Goal: Communication & Community: Ask a question

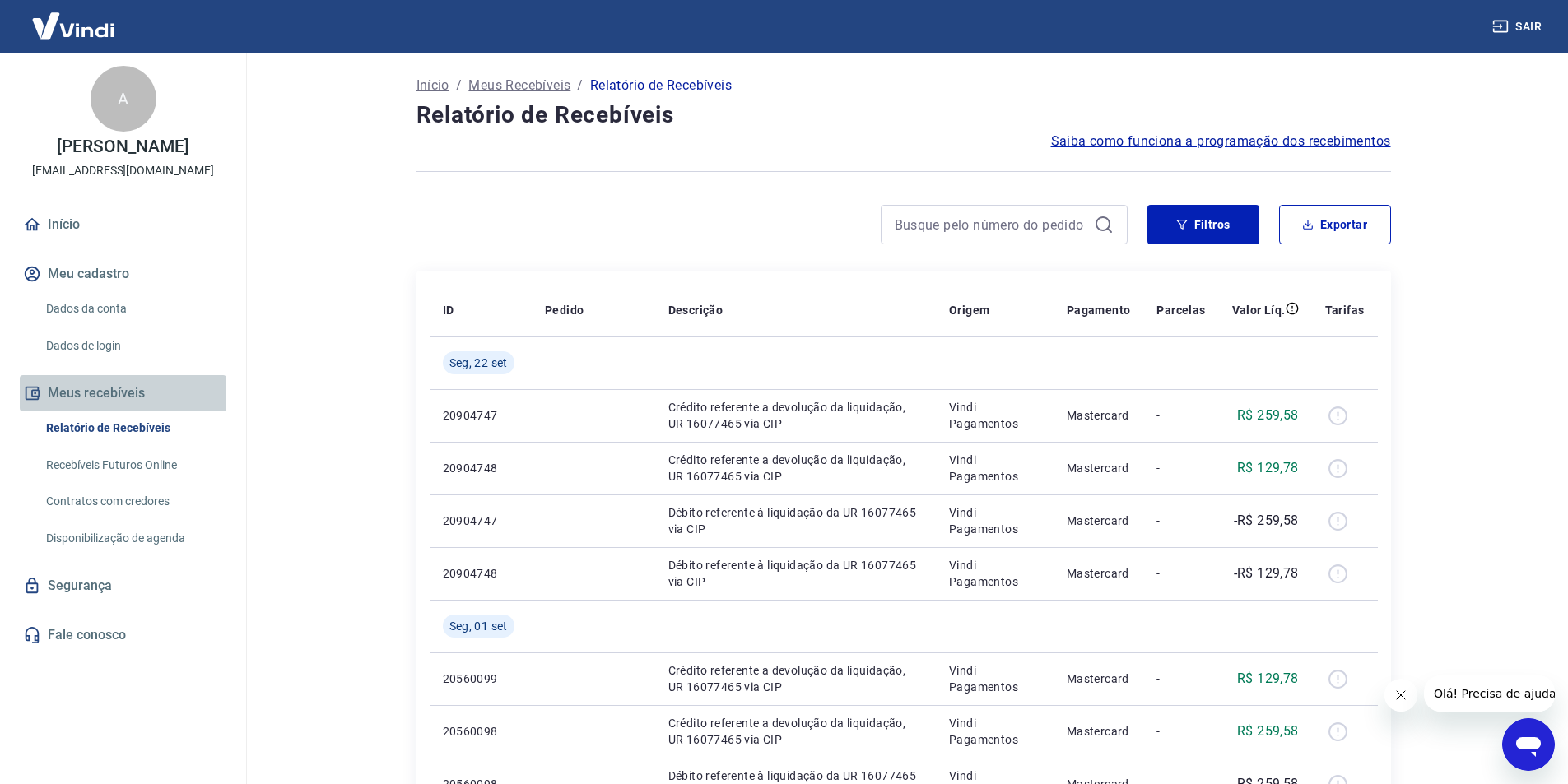
click at [124, 408] on button "Meus recebíveis" at bounding box center [123, 393] width 207 height 36
click at [155, 444] on link "Relatório de Recebíveis" at bounding box center [133, 428] width 187 height 34
click at [156, 445] on link "Relatório de Recebíveis" at bounding box center [133, 428] width 187 height 34
click at [98, 286] on button "Meu cadastro" at bounding box center [123, 274] width 207 height 36
click at [65, 241] on link "Início" at bounding box center [123, 224] width 207 height 36
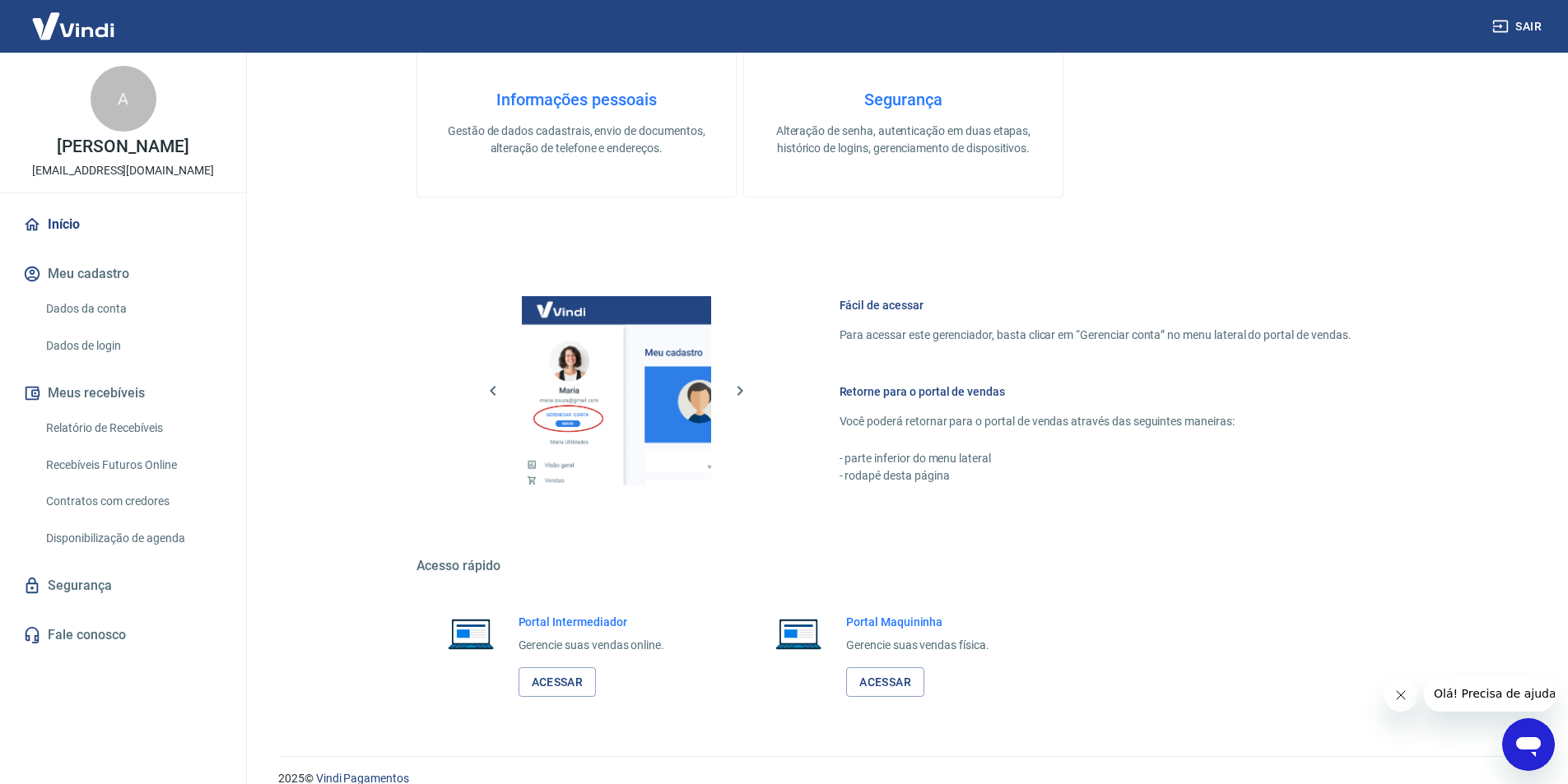
scroll to position [791, 0]
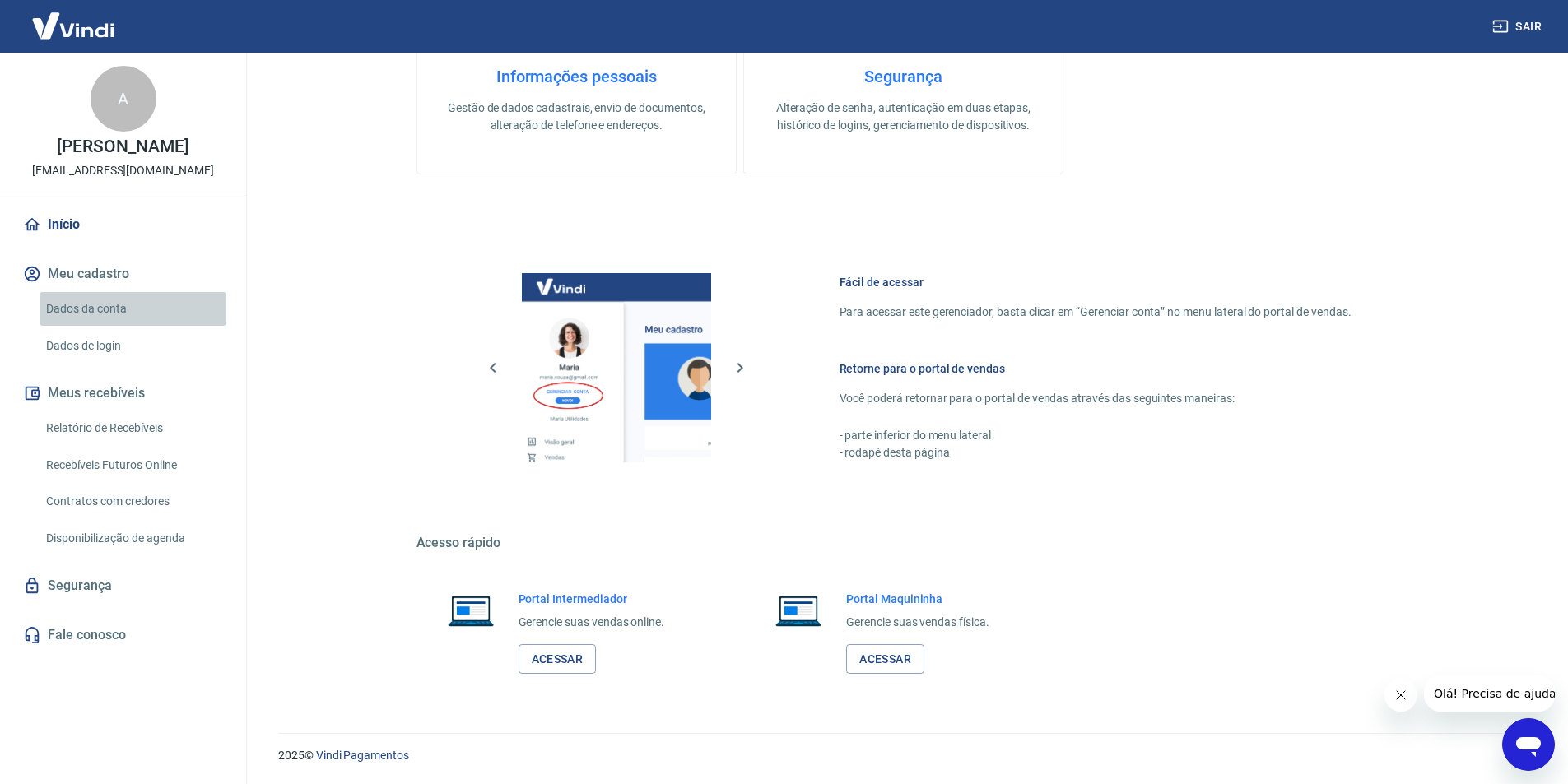
click at [97, 319] on link "Dados da conta" at bounding box center [133, 309] width 187 height 34
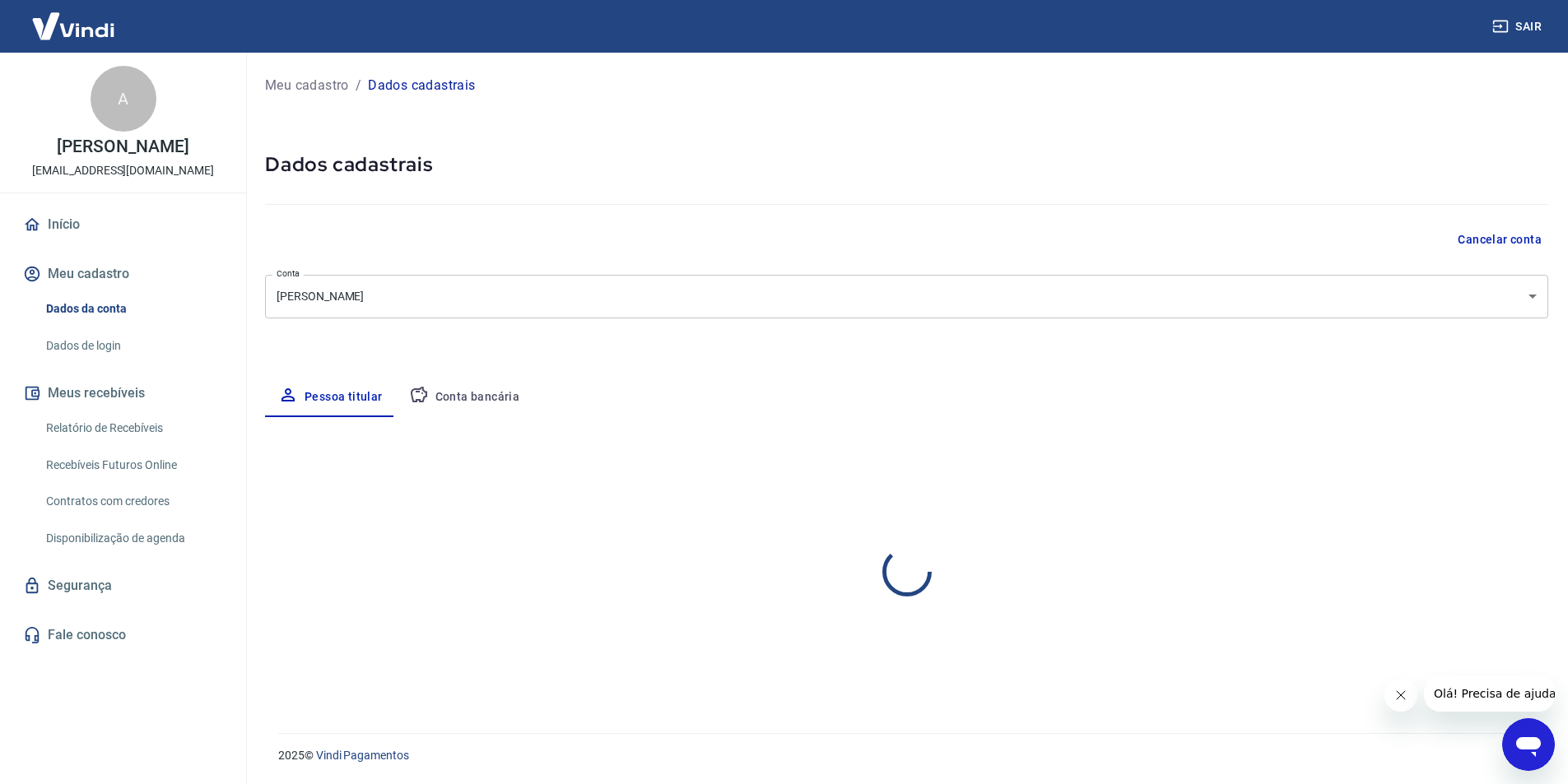
select select "RJ"
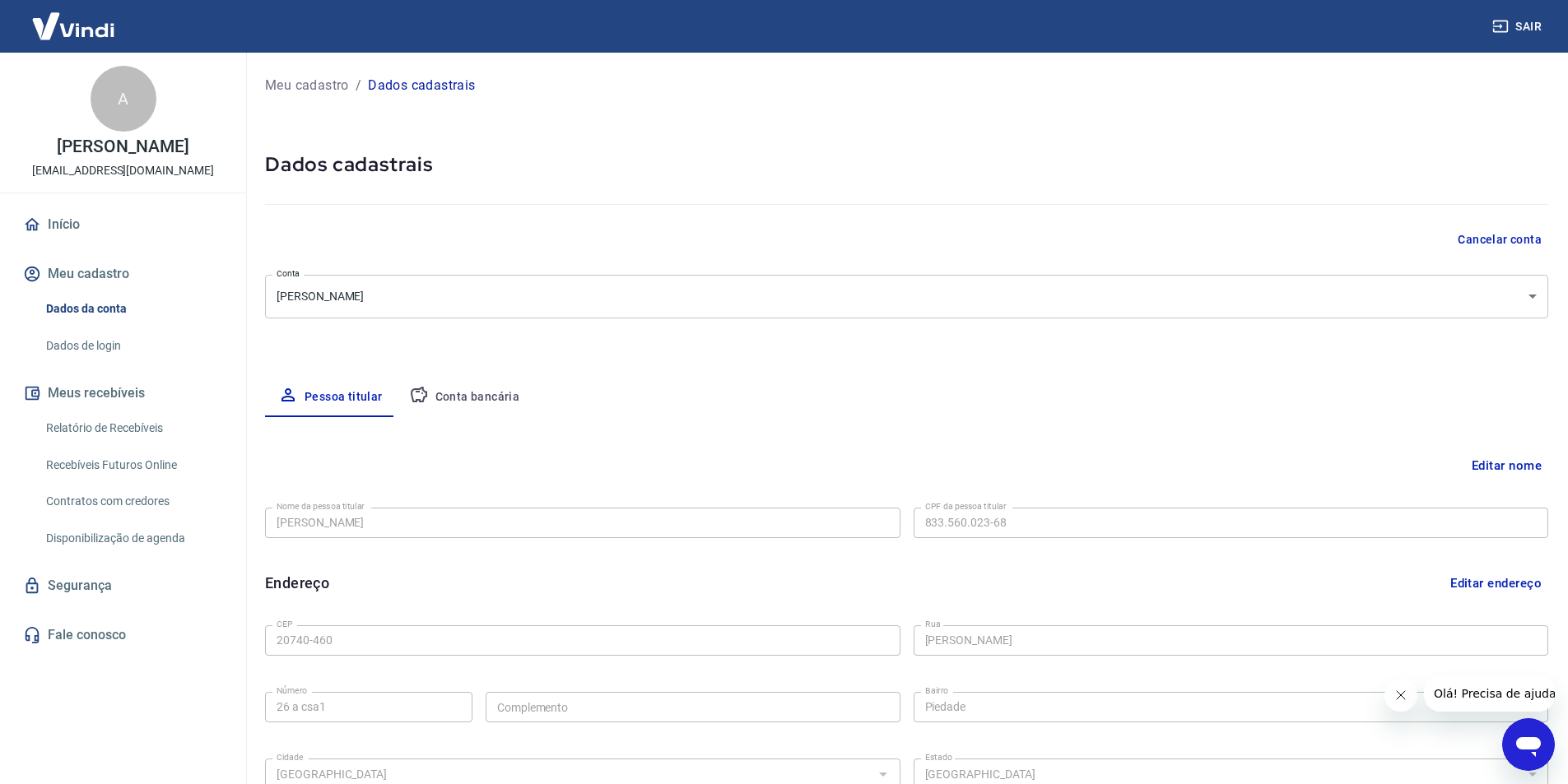
click at [468, 398] on button "Conta bancária" at bounding box center [464, 398] width 137 height 40
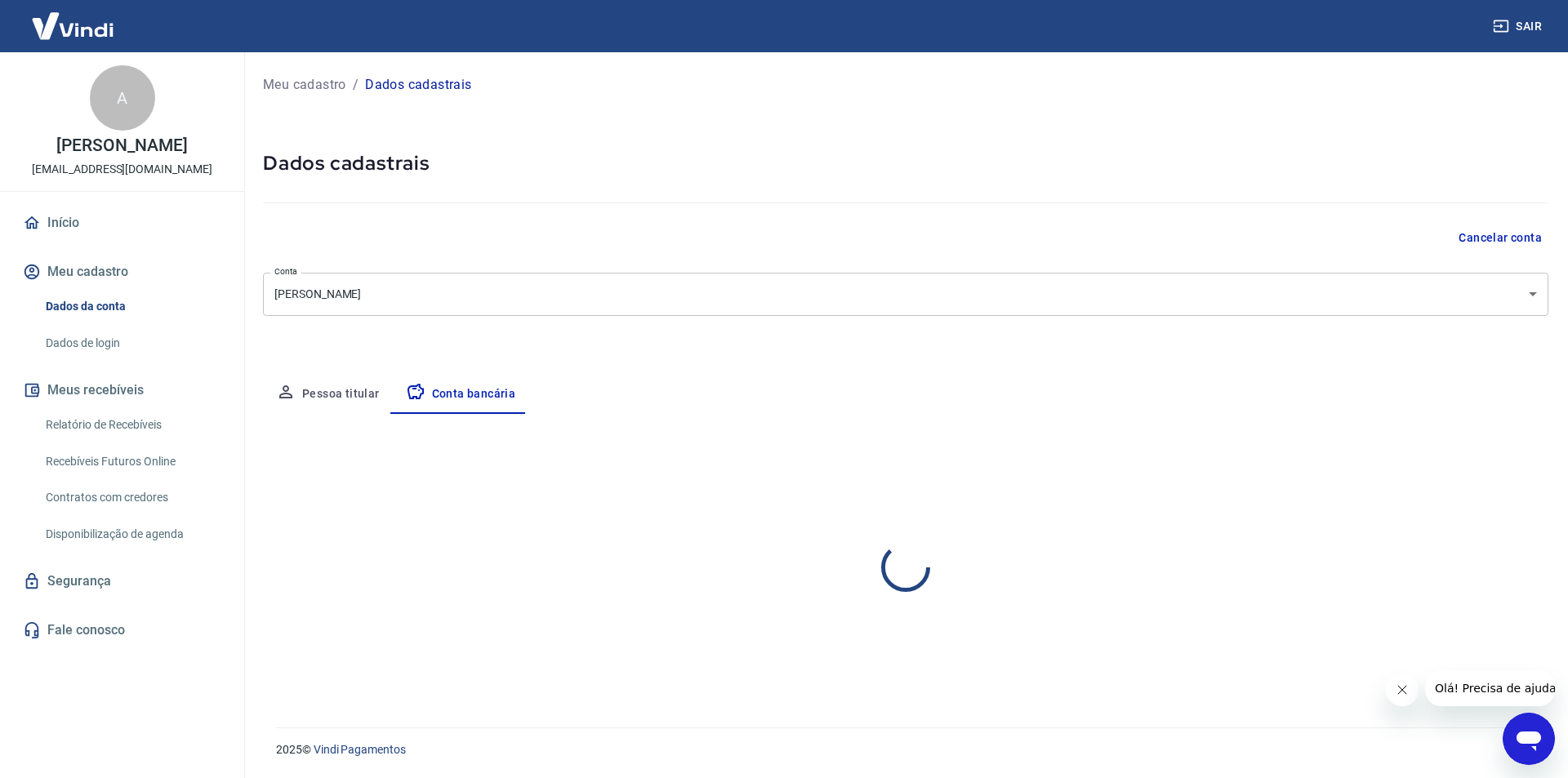
select select "3"
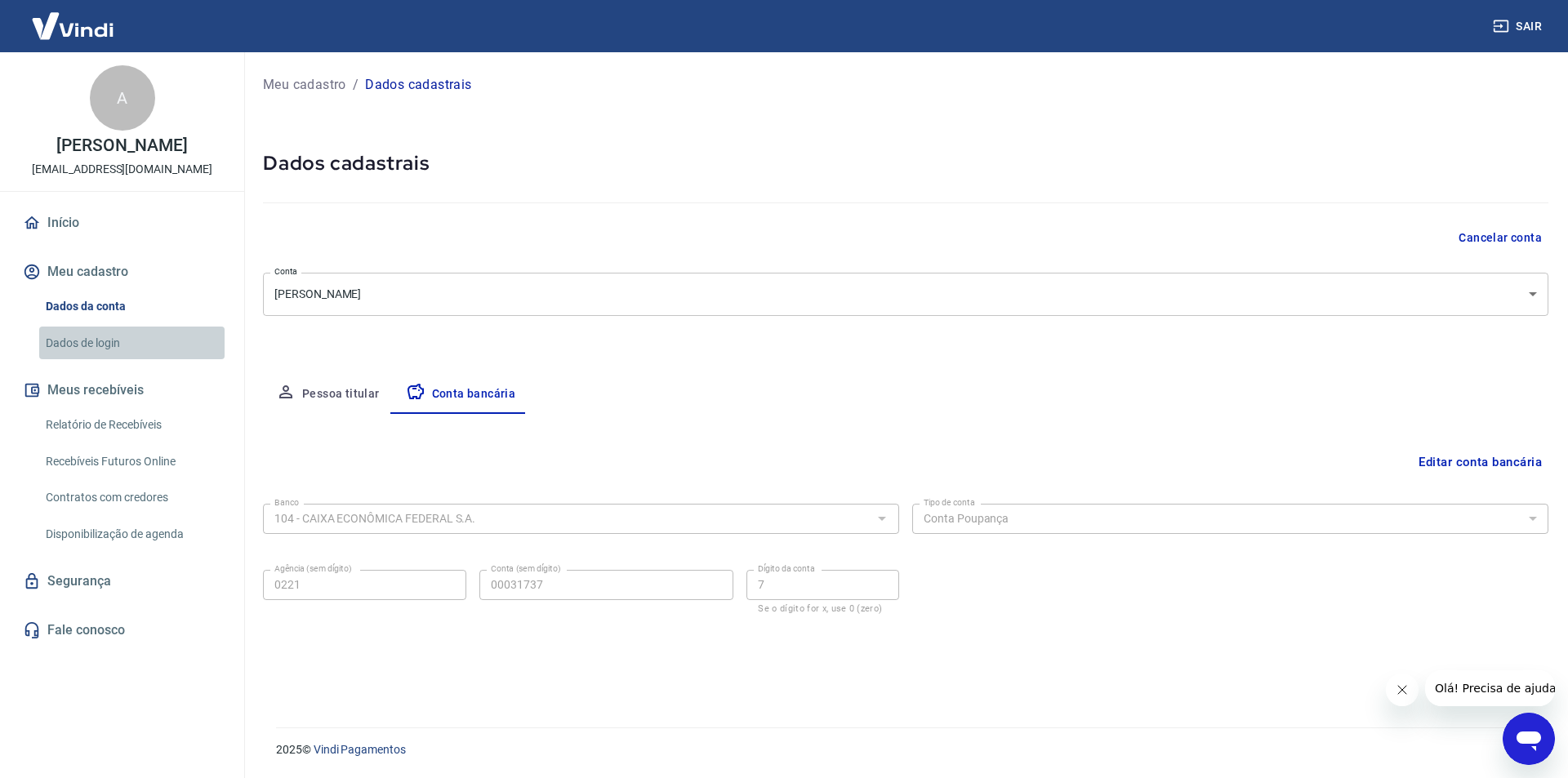
click at [99, 360] on link "Dados de login" at bounding box center [132, 343] width 185 height 34
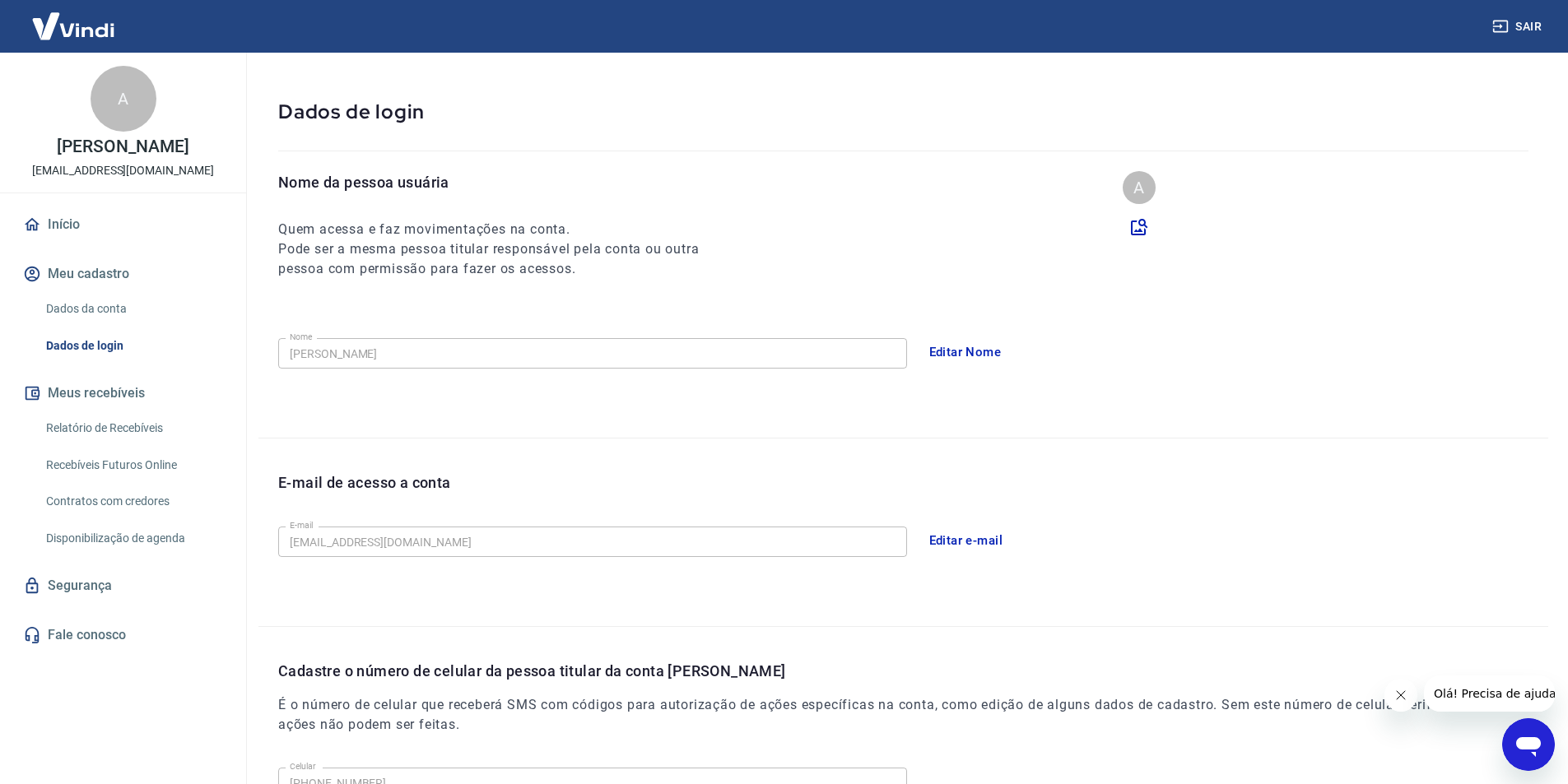
scroll to position [23, 0]
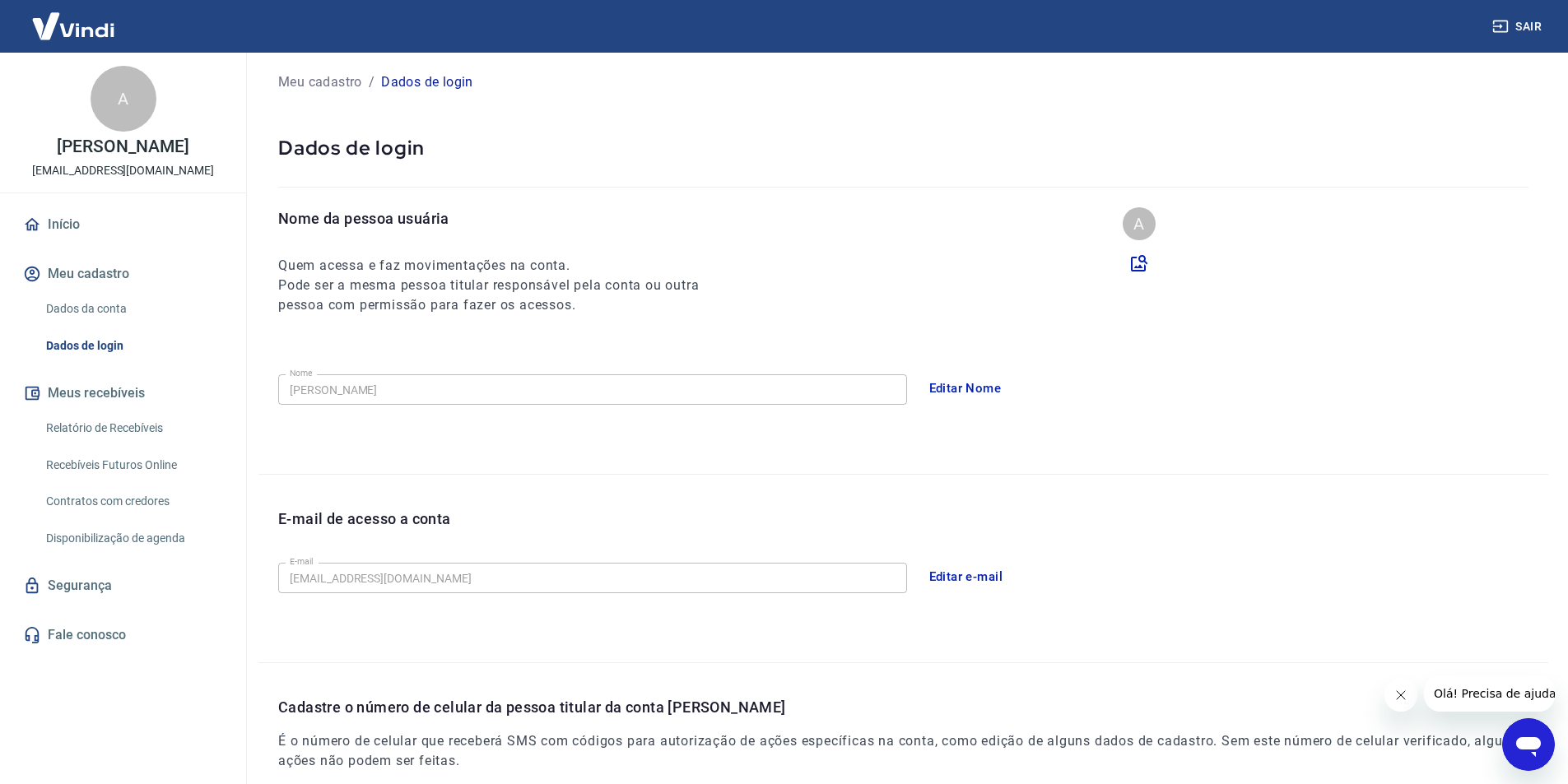
click at [101, 438] on link "Relatório de Recebíveis" at bounding box center [133, 428] width 187 height 34
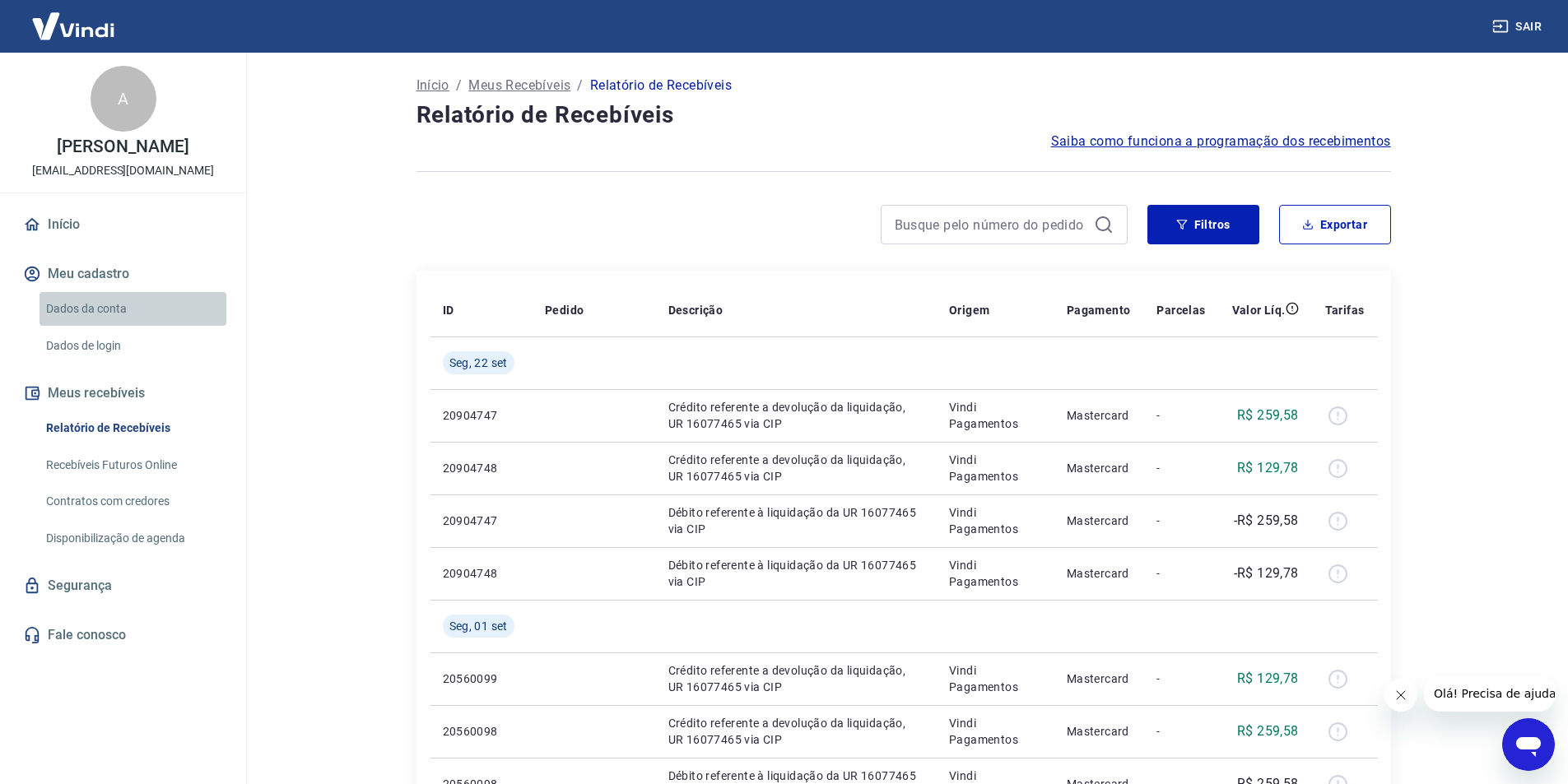
click at [94, 323] on link "Dados da conta" at bounding box center [133, 309] width 187 height 34
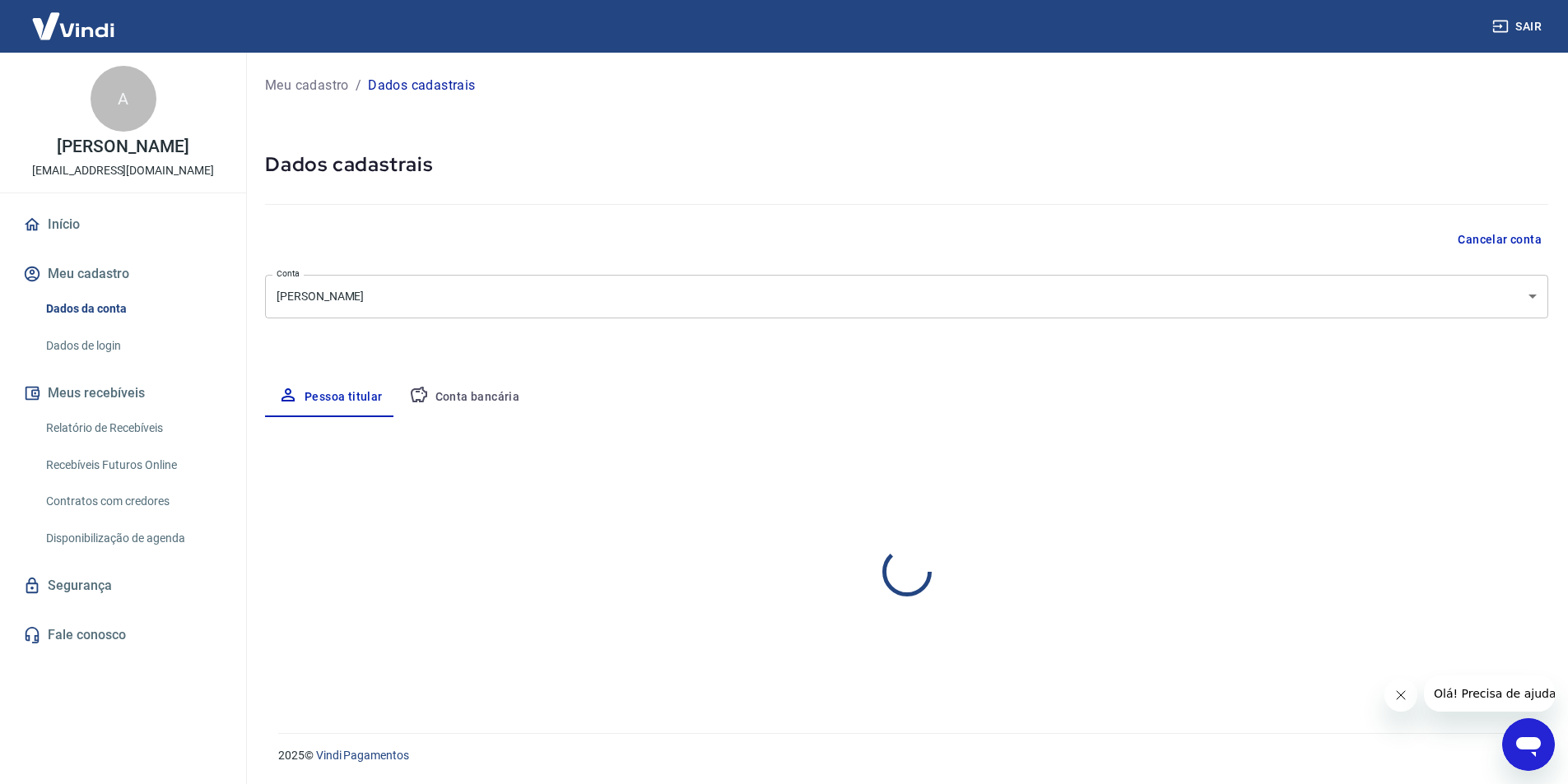
select select "RJ"
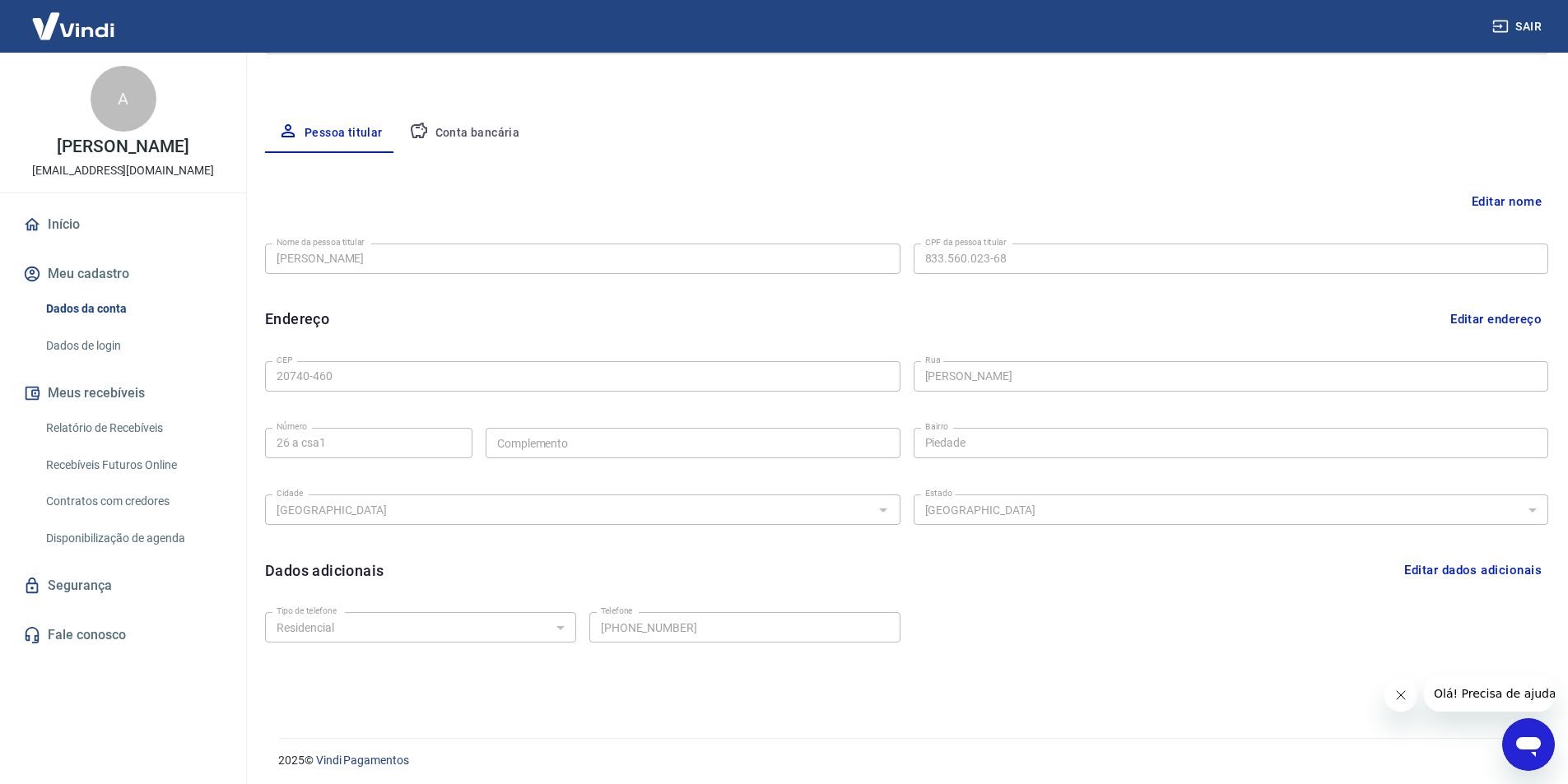
scroll to position [269, 0]
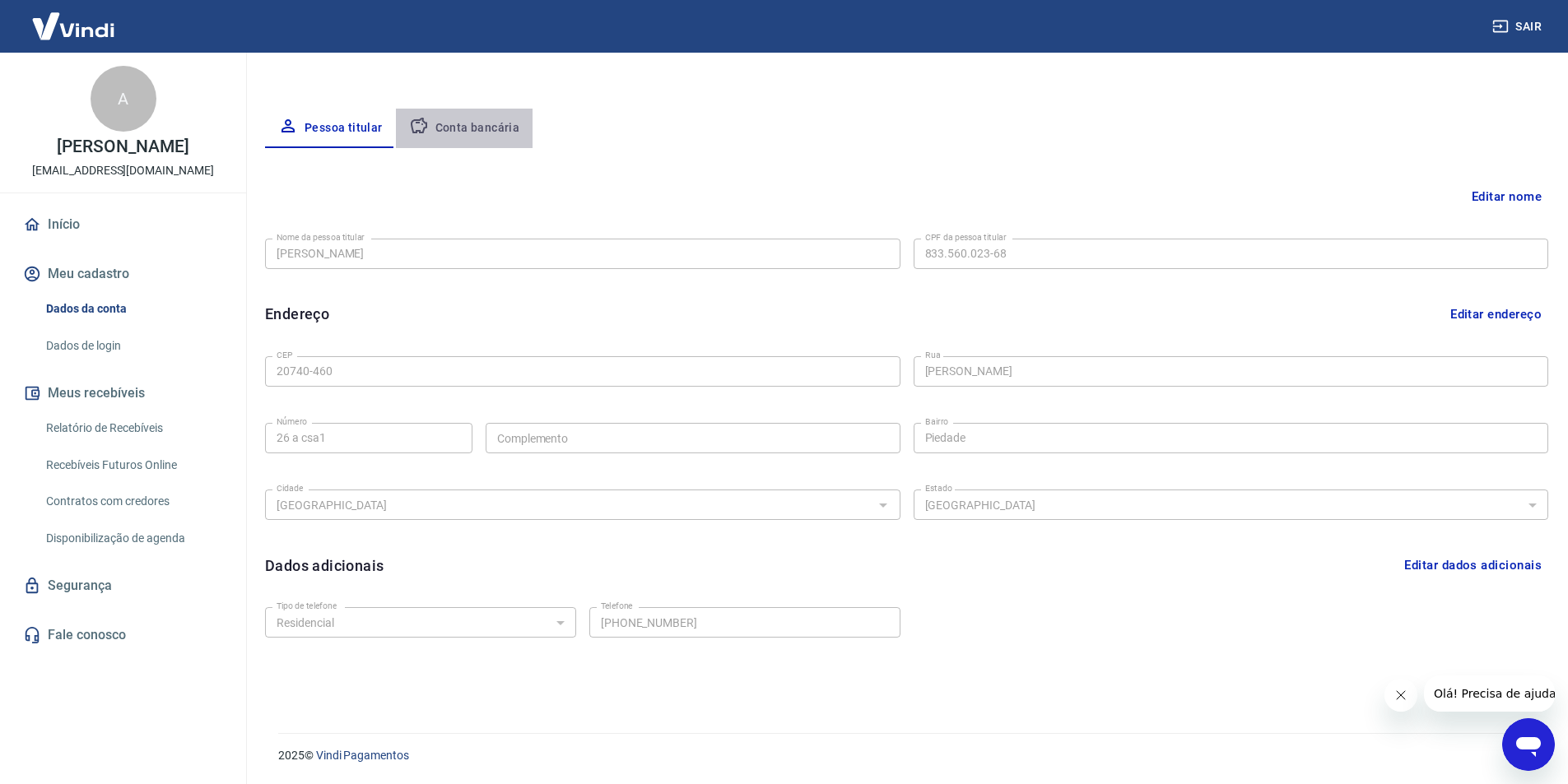
click at [491, 129] on button "Conta bancária" at bounding box center [464, 129] width 137 height 40
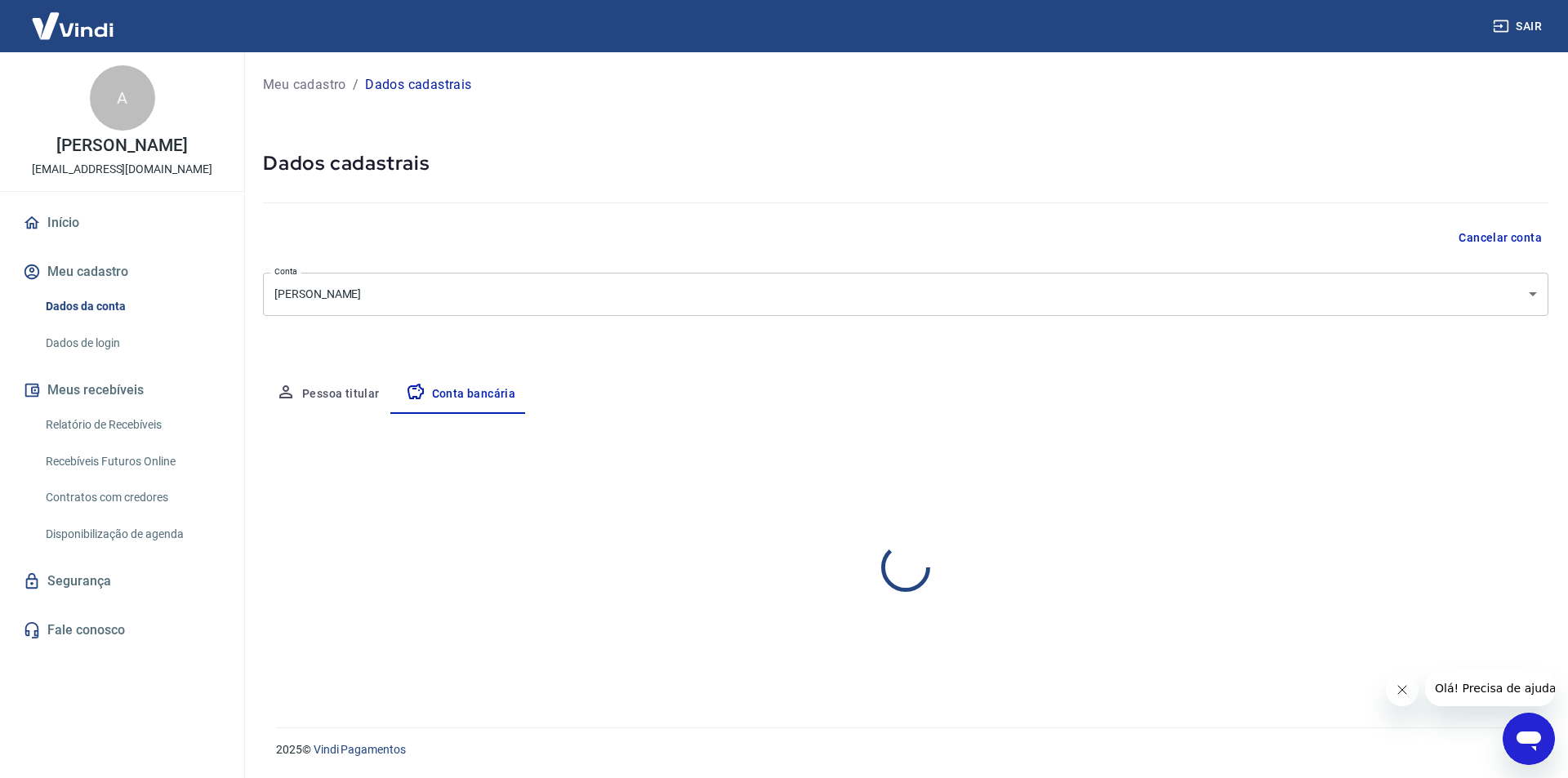
select select "3"
click at [1526, 734] on icon "Abrir janela de mensagens" at bounding box center [1529, 740] width 24 height 20
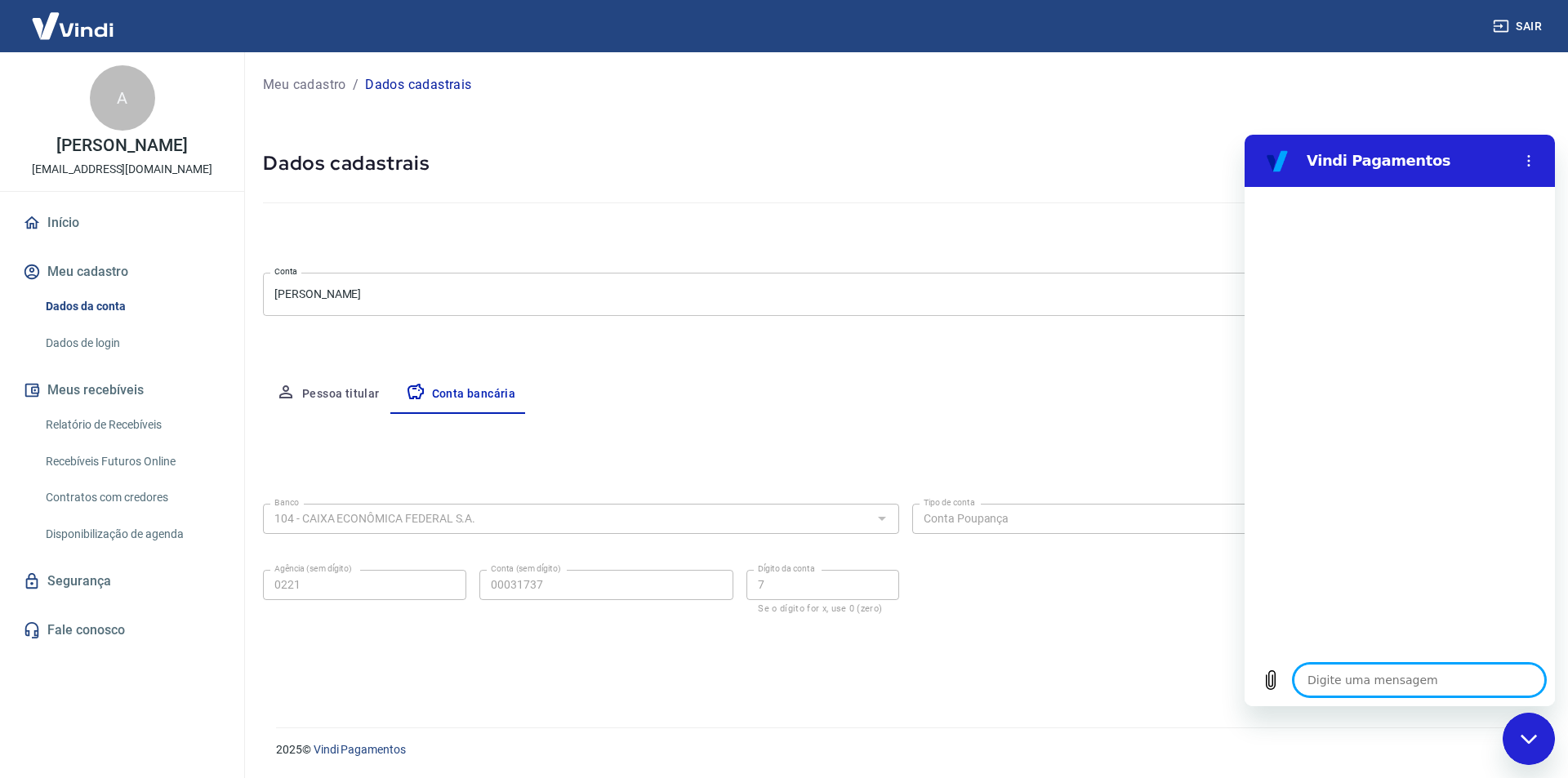
click at [1082, 163] on h5 "Dados cadastrais" at bounding box center [905, 163] width 1285 height 26
click at [1040, 693] on div "Meu cadastro / Dados cadastrais Dados cadastrais Cancelar conta Conta ANTONIELA…" at bounding box center [905, 381] width 1325 height 656
drag, startPoint x: 557, startPoint y: 133, endPoint x: 562, endPoint y: 145, distance: 13.0
click at [557, 141] on div "Meu cadastro / Dados cadastrais Dados cadastrais Cancelar conta Conta ANTONIELA…" at bounding box center [905, 381] width 1325 height 656
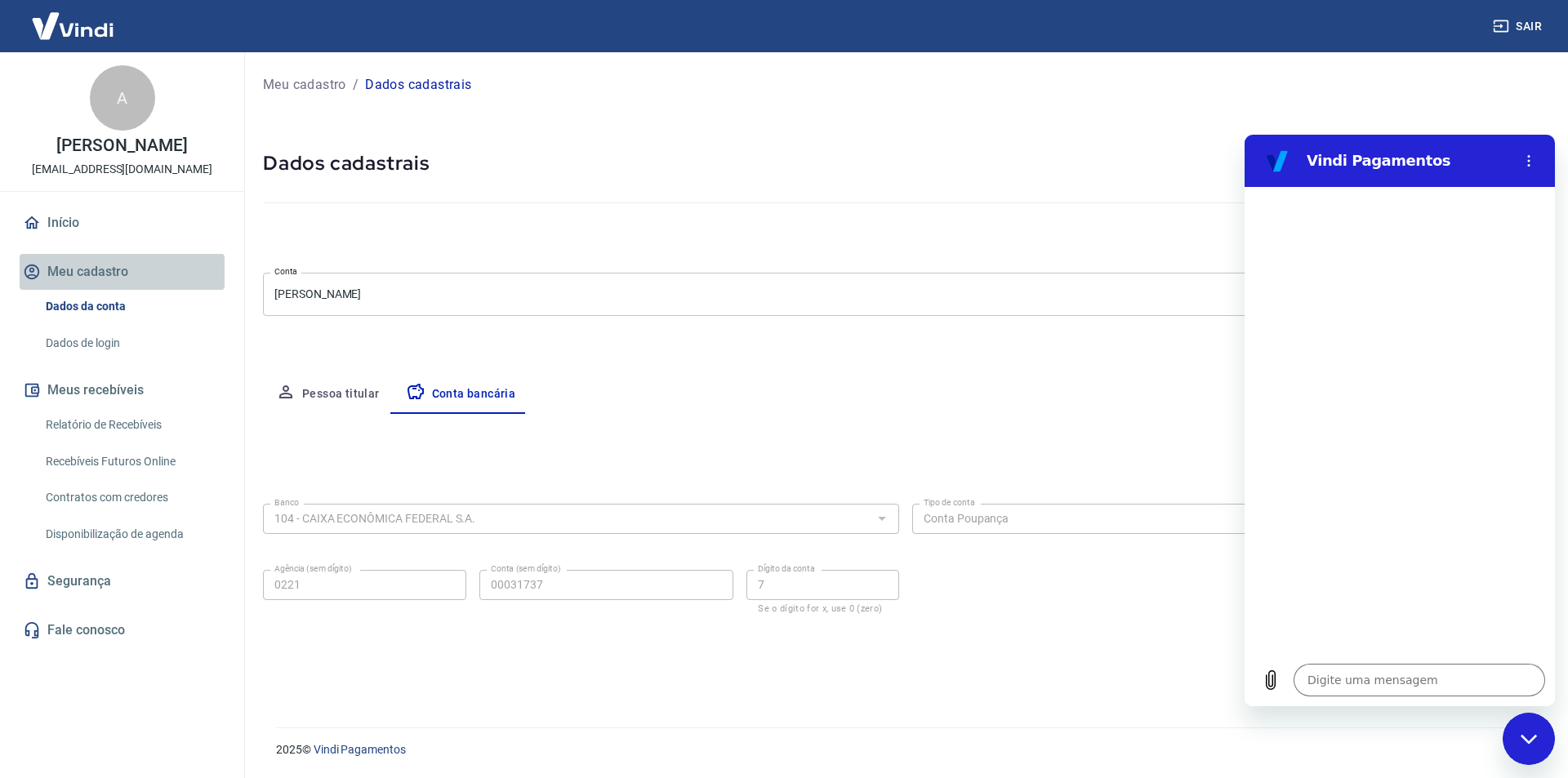
click at [102, 288] on button "Meu cadastro" at bounding box center [122, 272] width 205 height 36
click at [477, 396] on button "Conta bancária" at bounding box center [461, 395] width 136 height 39
click at [1529, 739] on icon "Fechar janela de mensagens" at bounding box center [1529, 739] width 17 height 10
type textarea "x"
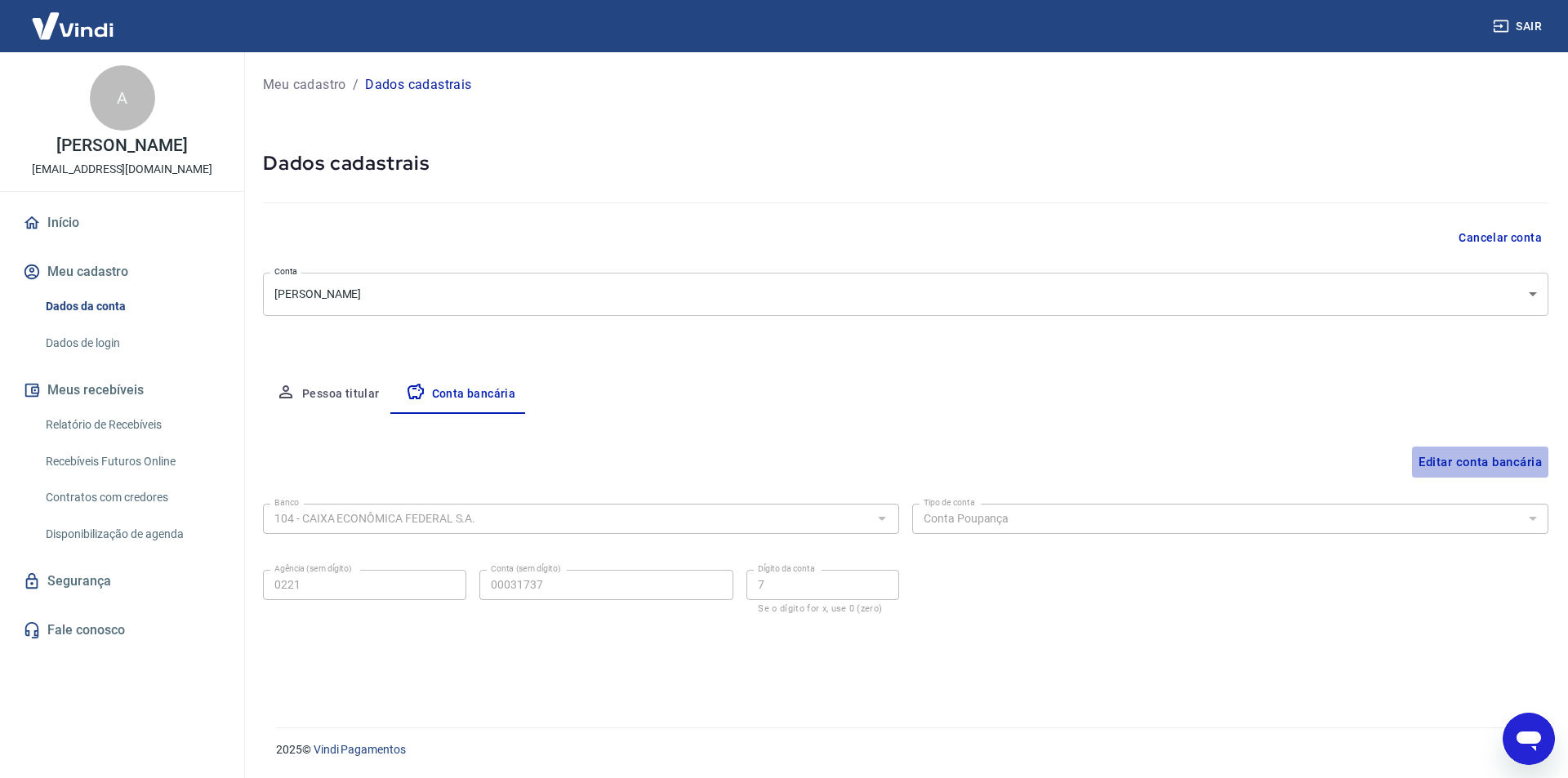
click at [1454, 460] on button "Editar conta bancária" at bounding box center [1480, 461] width 136 height 31
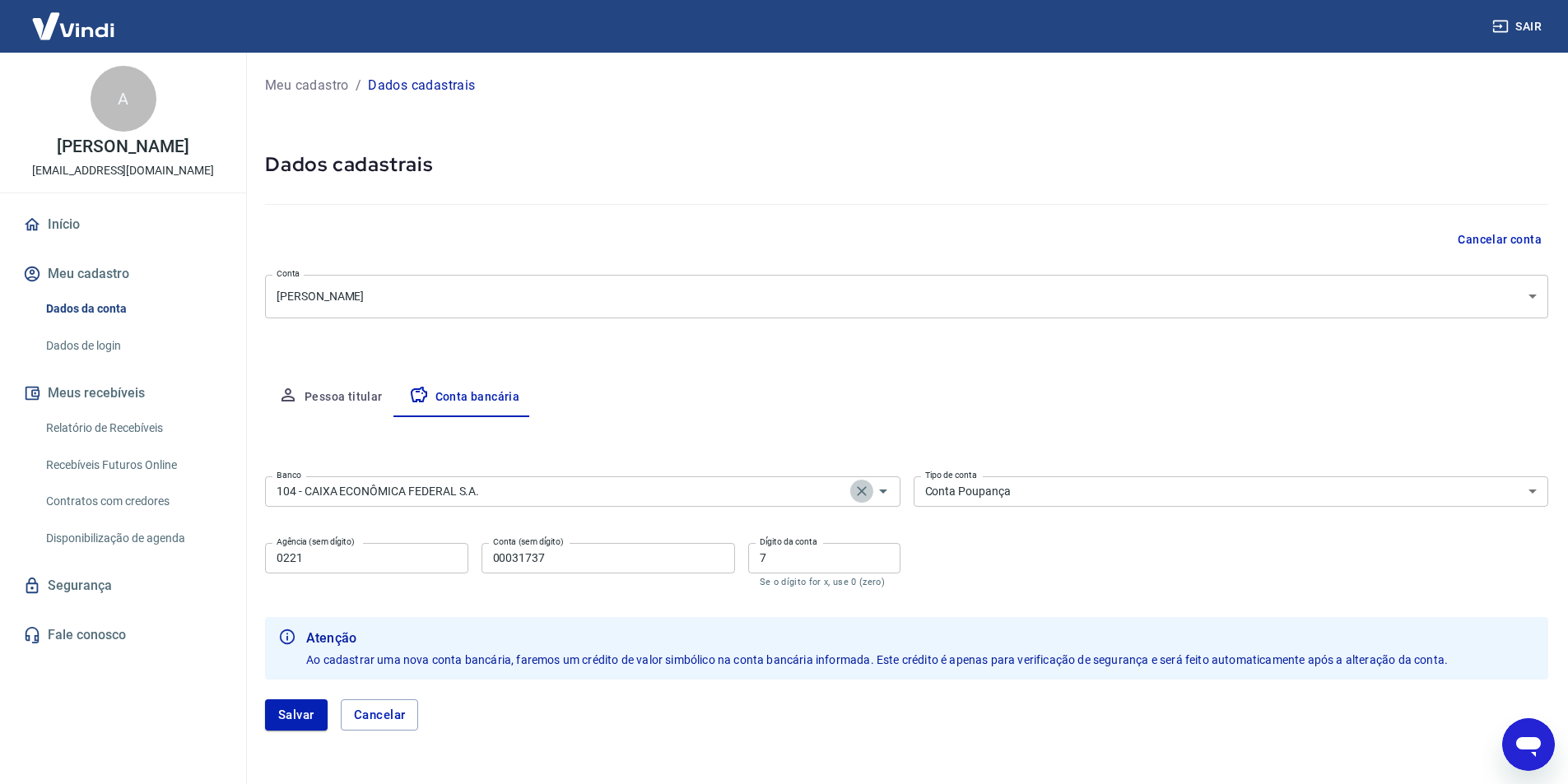
click at [861, 490] on icon "Clear" at bounding box center [861, 490] width 16 height 16
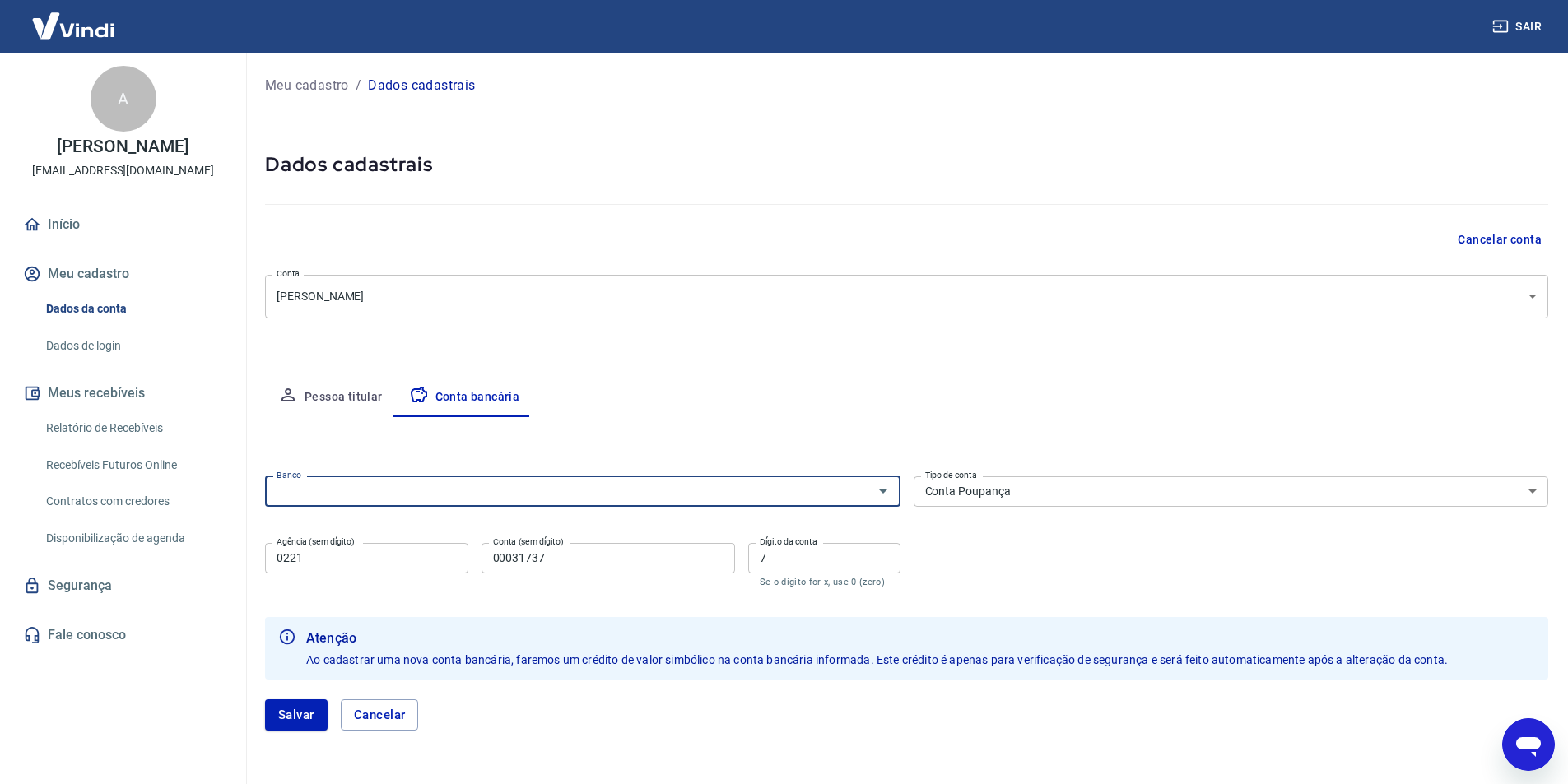
click at [330, 493] on input "Banco" at bounding box center [568, 491] width 598 height 21
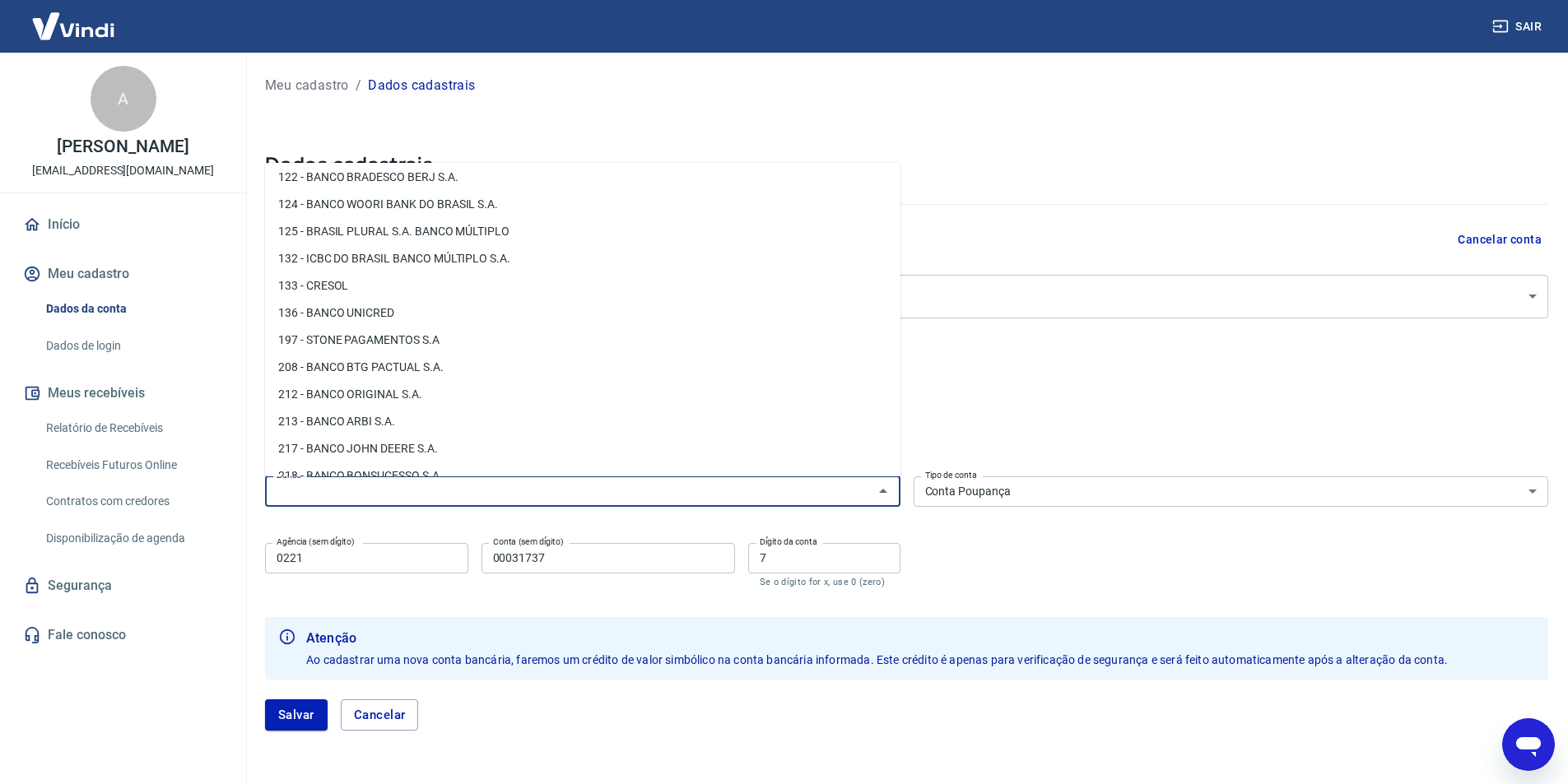
scroll to position [867, 0]
click at [335, 361] on li "197 - STONE PAGAMENTOS S.A" at bounding box center [583, 364] width 636 height 27
type input "197 - STONE PAGAMENTOS S.A"
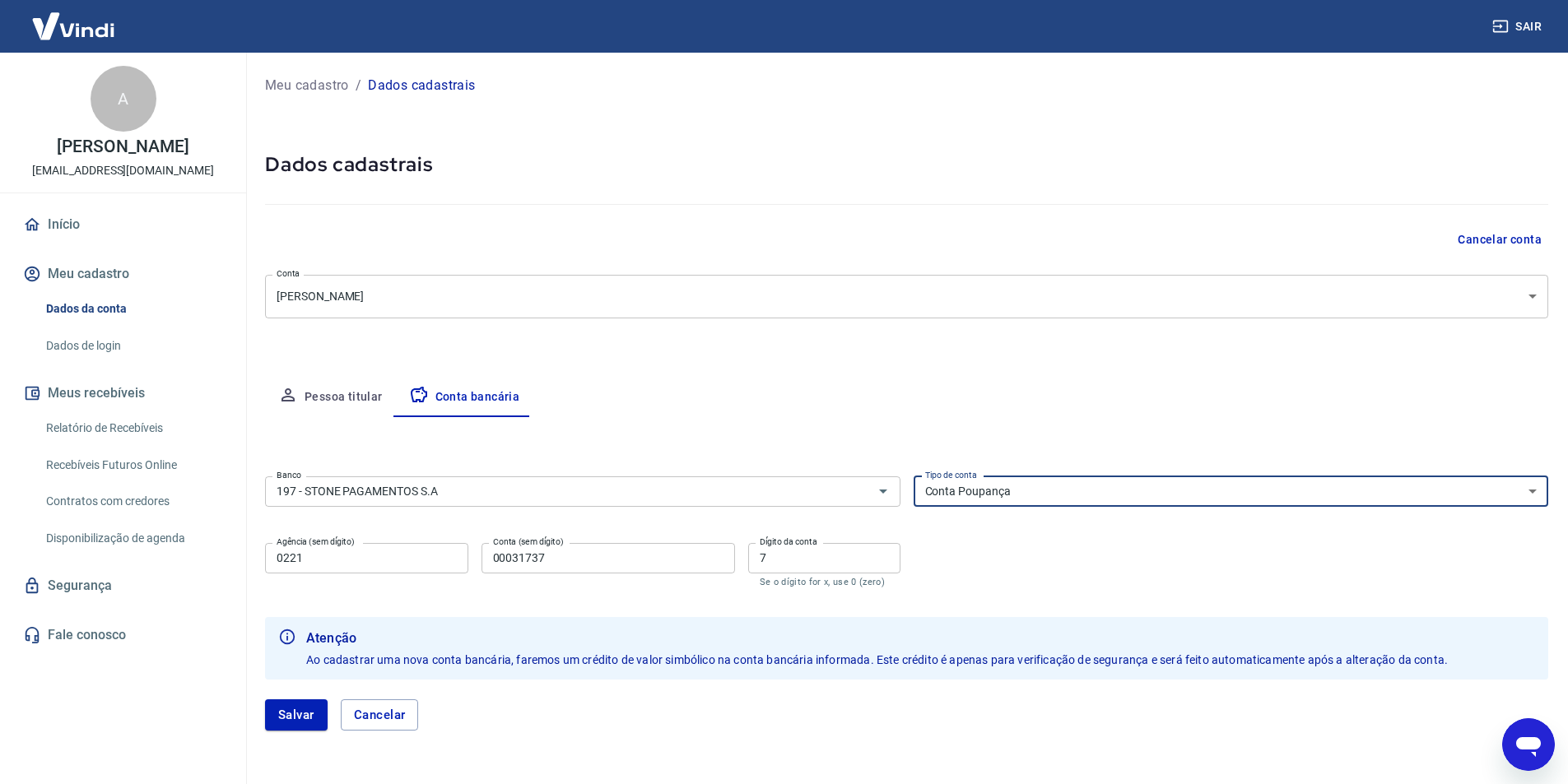
click at [1532, 488] on select "Conta Corrente Conta Poupança" at bounding box center [1231, 491] width 636 height 30
click at [927, 590] on div "Banco 197 - STONE PAGAMENTOS S.A Banco Tipo de conta Conta Corrente Conta Poupa…" at bounding box center [907, 530] width 1283 height 121
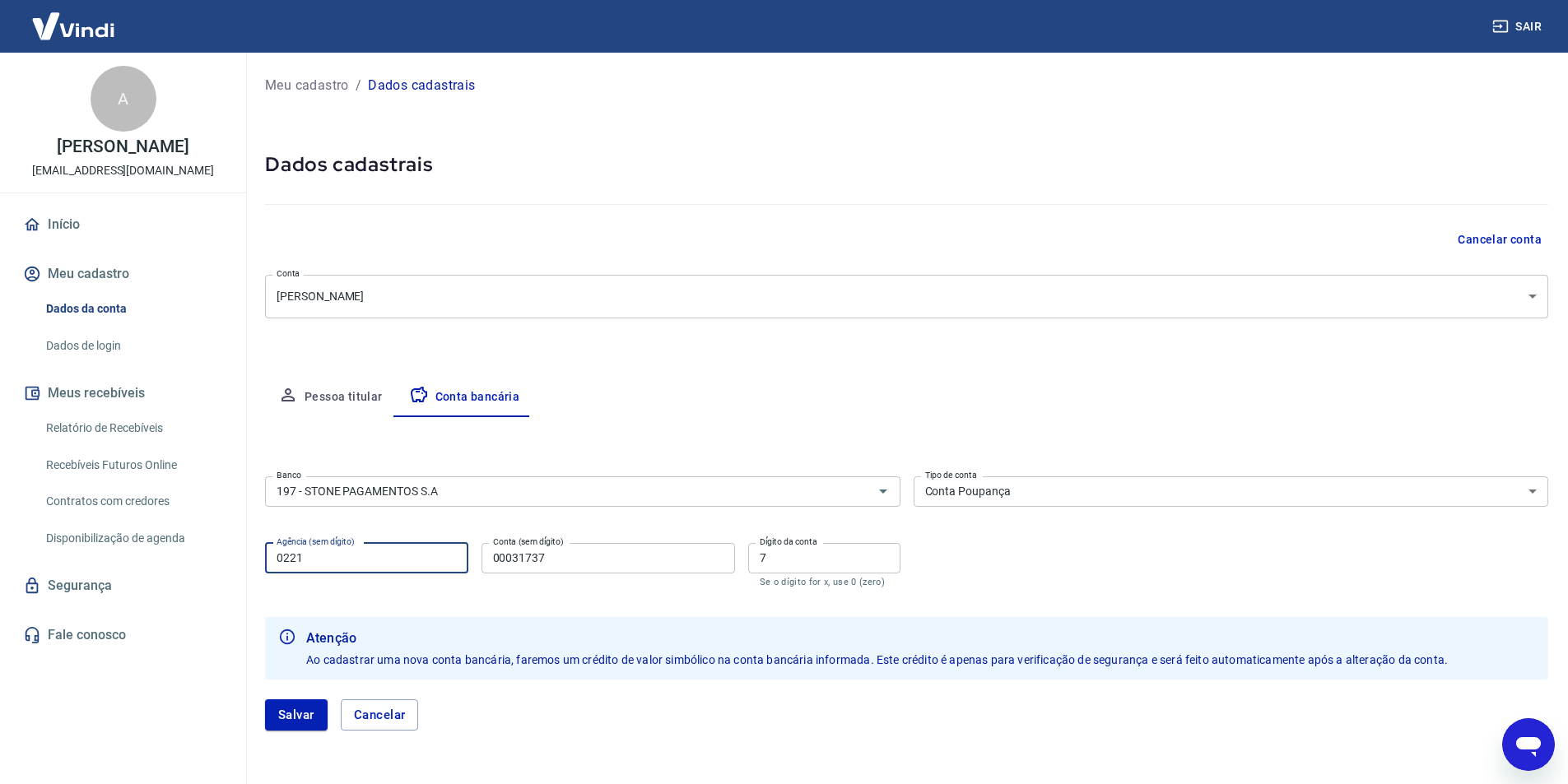
drag, startPoint x: 322, startPoint y: 565, endPoint x: 249, endPoint y: 564, distance: 73.0
click at [249, 564] on div "Meu cadastro / Dados cadastrais Dados cadastrais Cancelar conta Conta ANTONIELA…" at bounding box center [907, 411] width 1323 height 717
type input "0001"
drag, startPoint x: 554, startPoint y: 560, endPoint x: 478, endPoint y: 561, distance: 76.0
click at [478, 561] on div "Agência (sem dígito) 0001 Agência (sem dígito) Conta (sem dígito) 00031737 Cont…" at bounding box center [583, 562] width 636 height 54
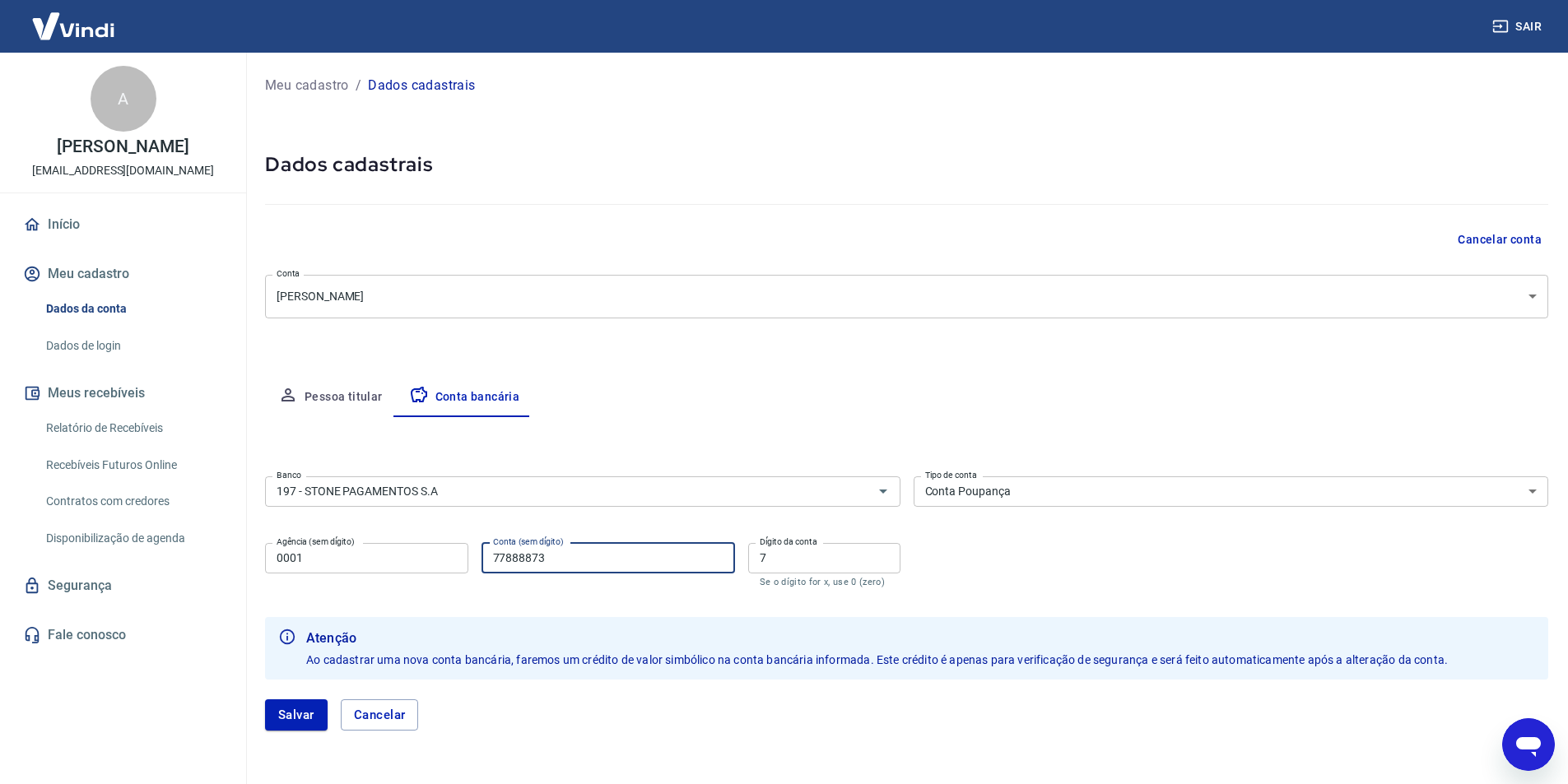
type input "77888873"
drag, startPoint x: 774, startPoint y: 565, endPoint x: 748, endPoint y: 564, distance: 26.0
click at [748, 564] on input "7" at bounding box center [824, 558] width 153 height 30
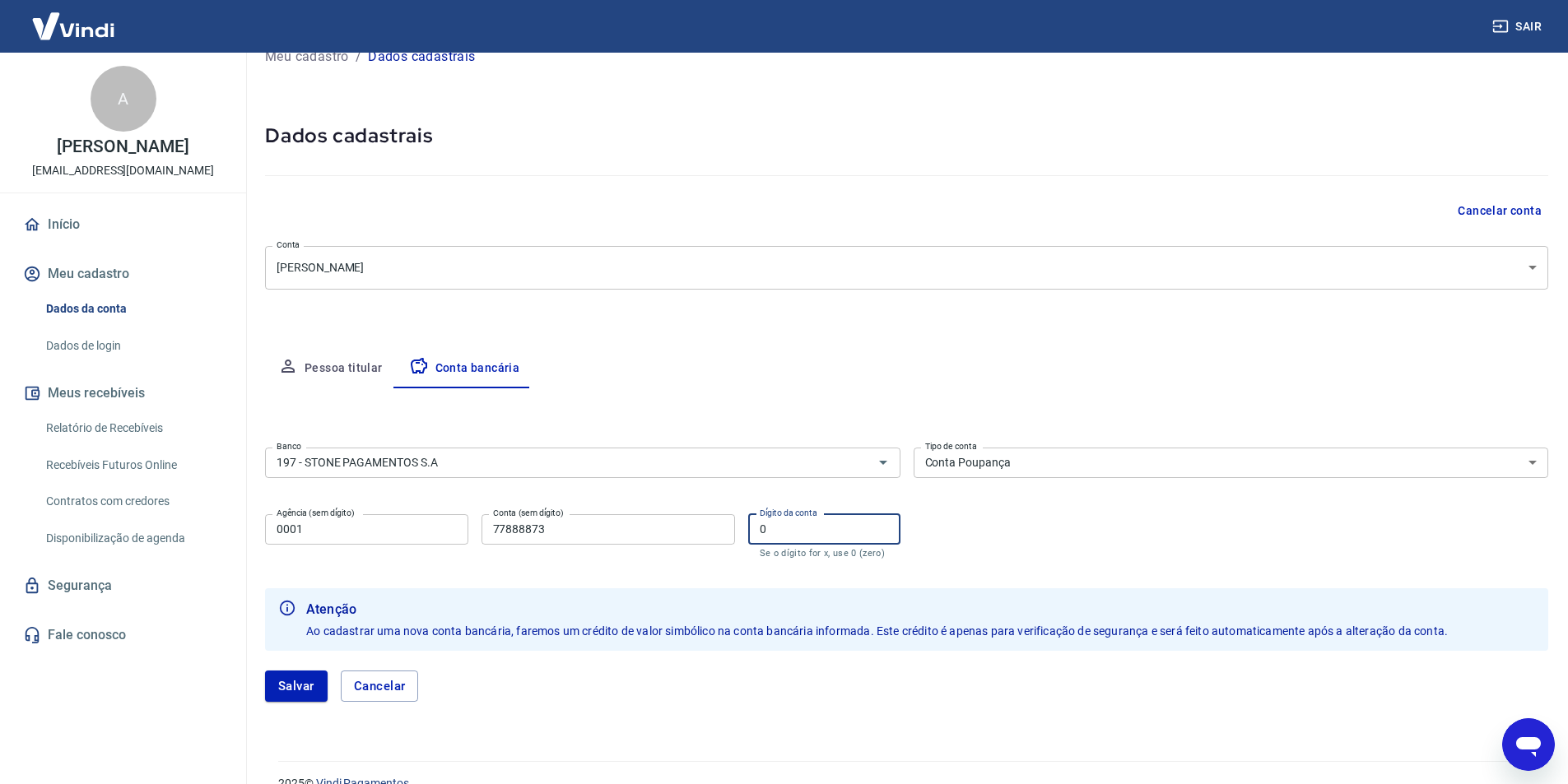
scroll to position [57, 0]
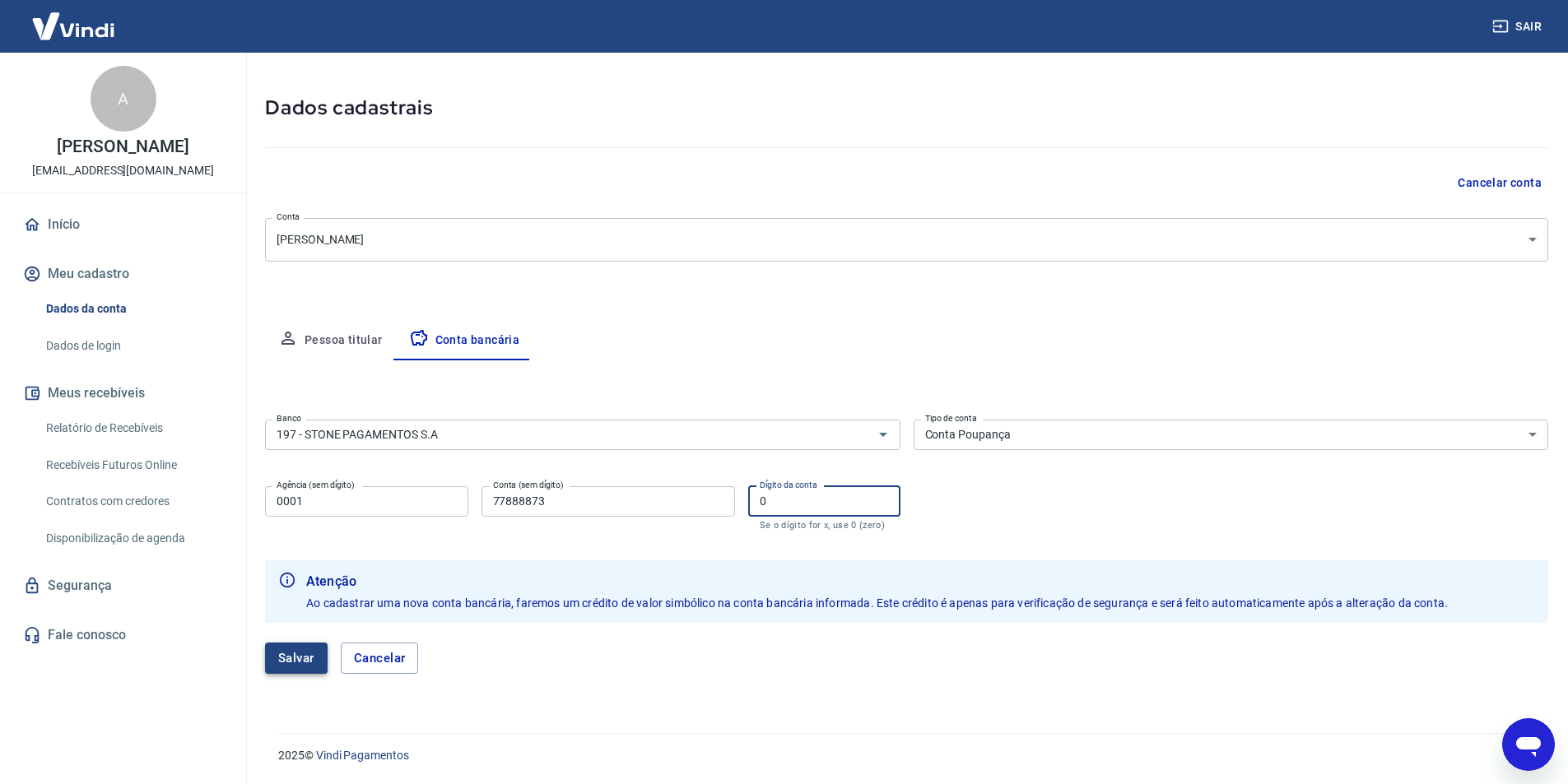
type input "0"
click at [303, 658] on button "Salvar" at bounding box center [297, 657] width 63 height 31
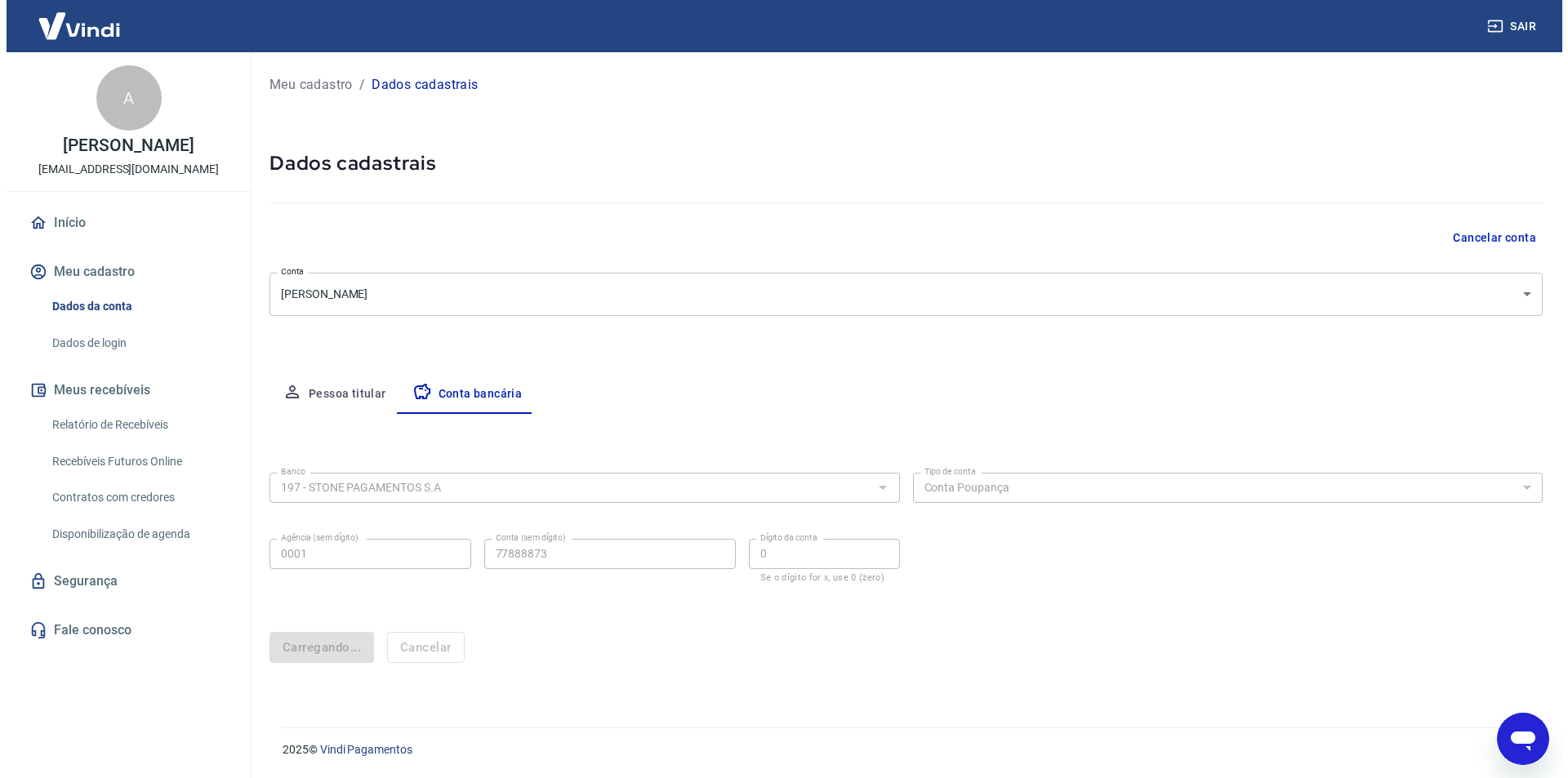
scroll to position [0, 0]
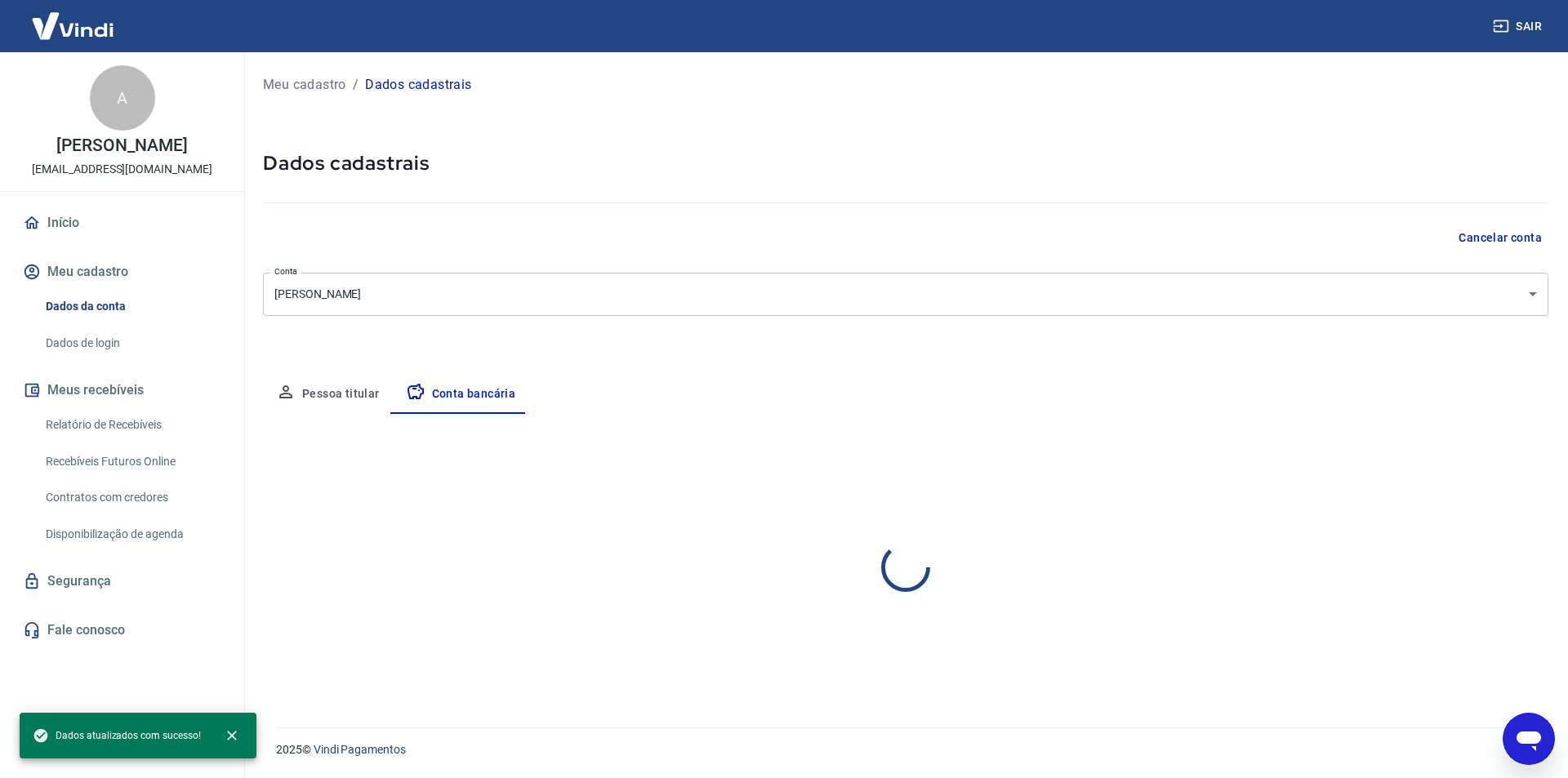
select select "3"
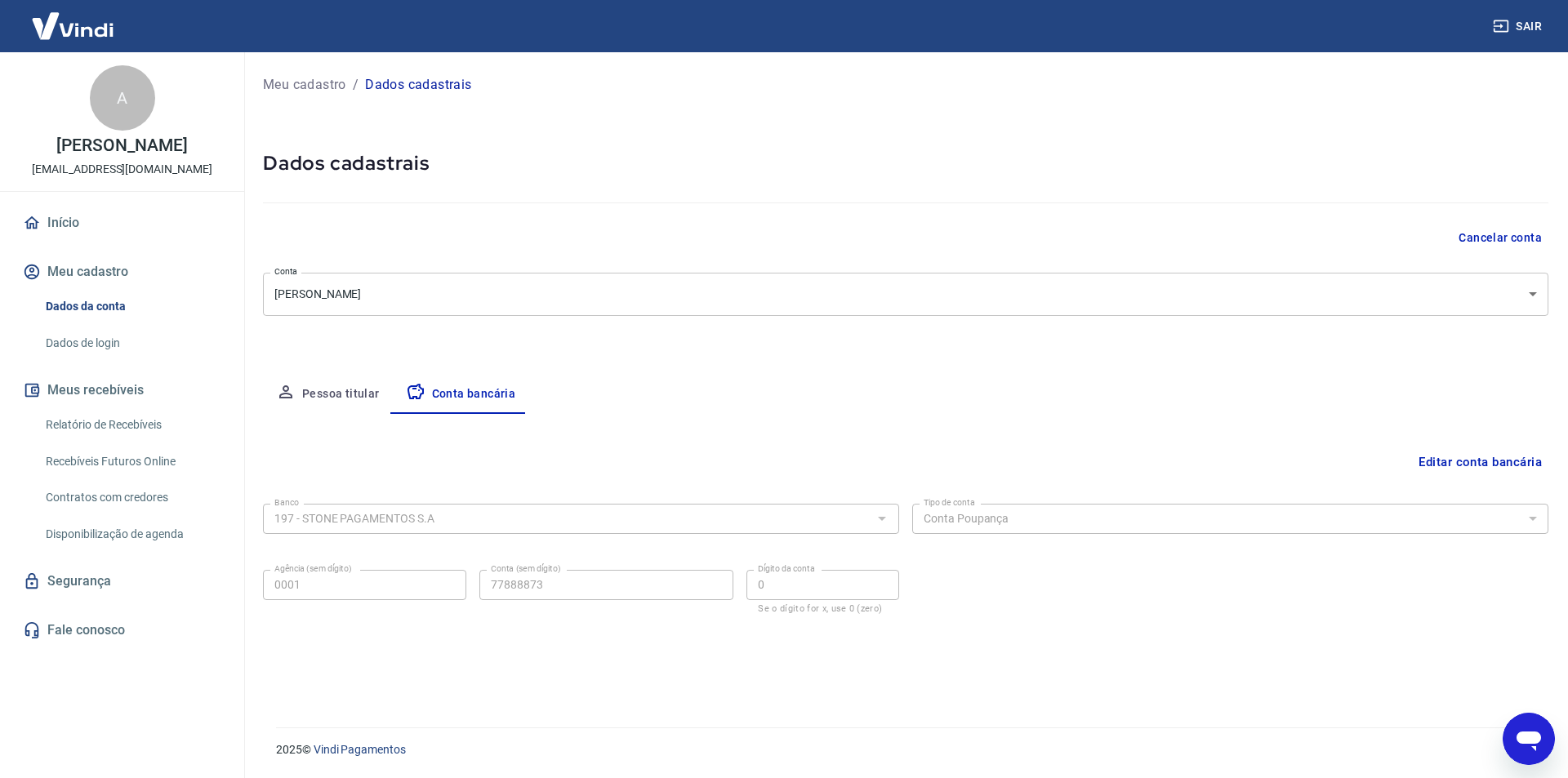
type textarea "x"
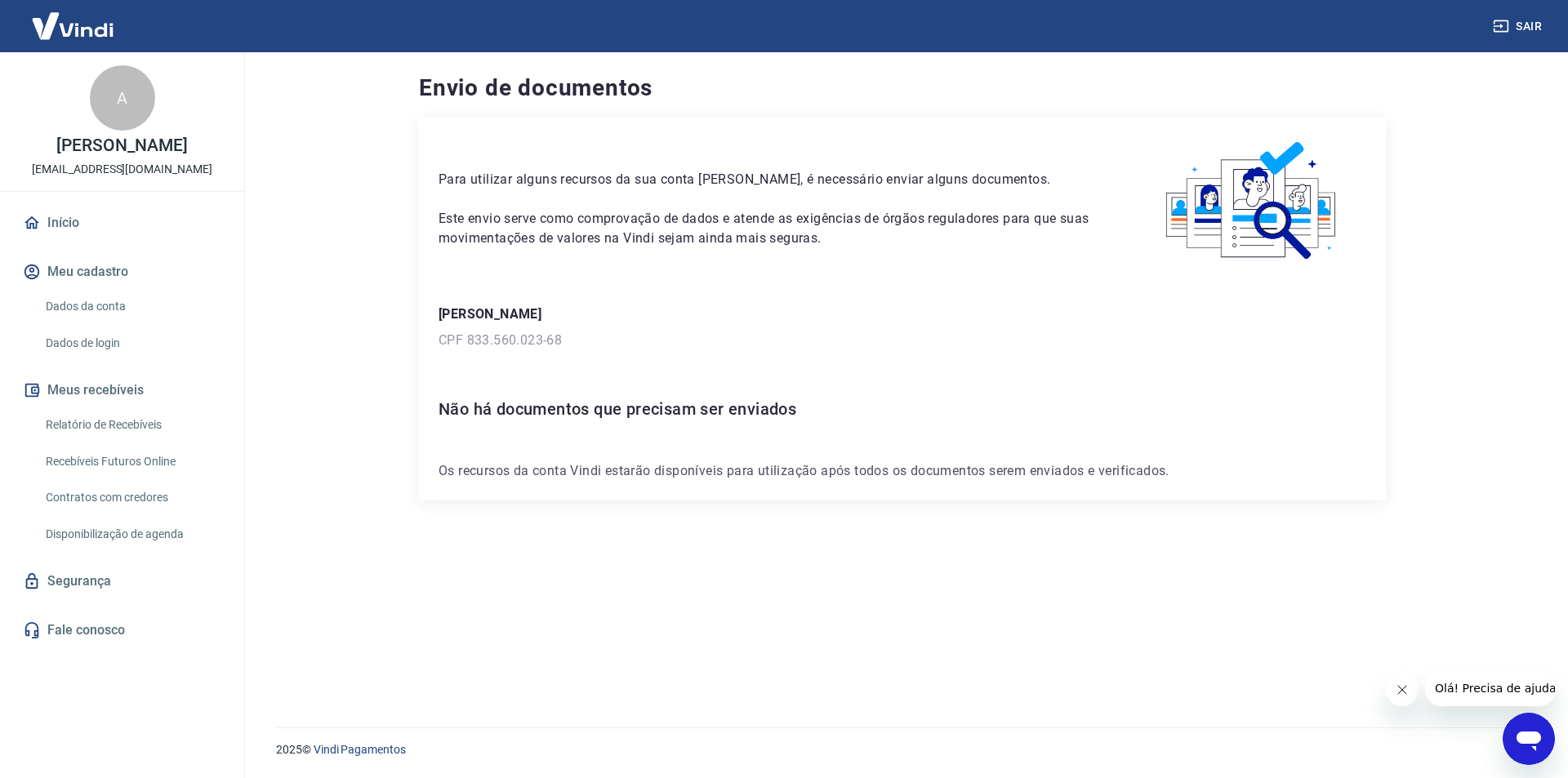
click at [1530, 732] on icon "Abrir janela de mensagens" at bounding box center [1529, 740] width 24 height 20
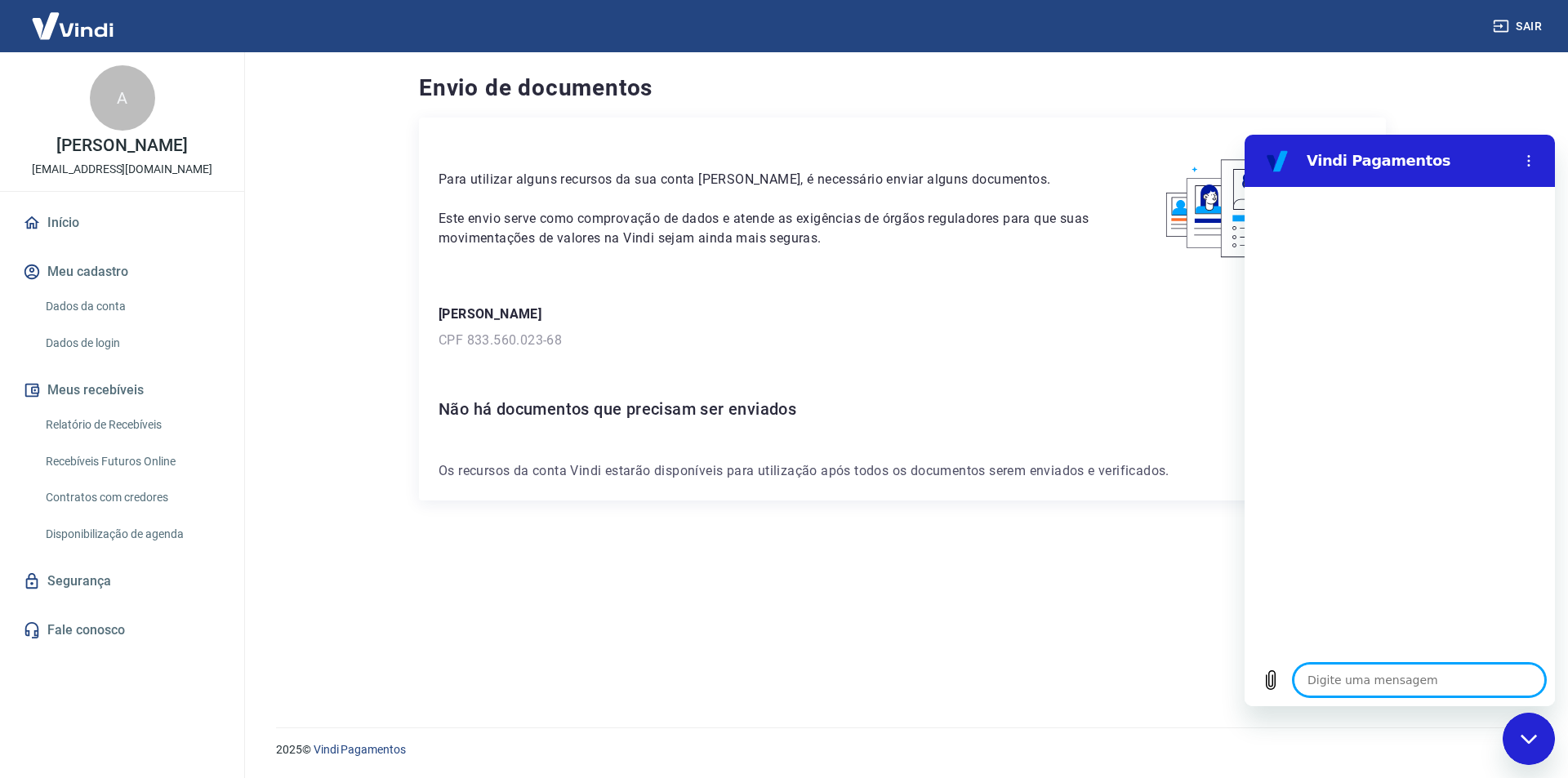
type textarea "b"
type textarea "x"
type textarea "bo"
type textarea "x"
type textarea "boa"
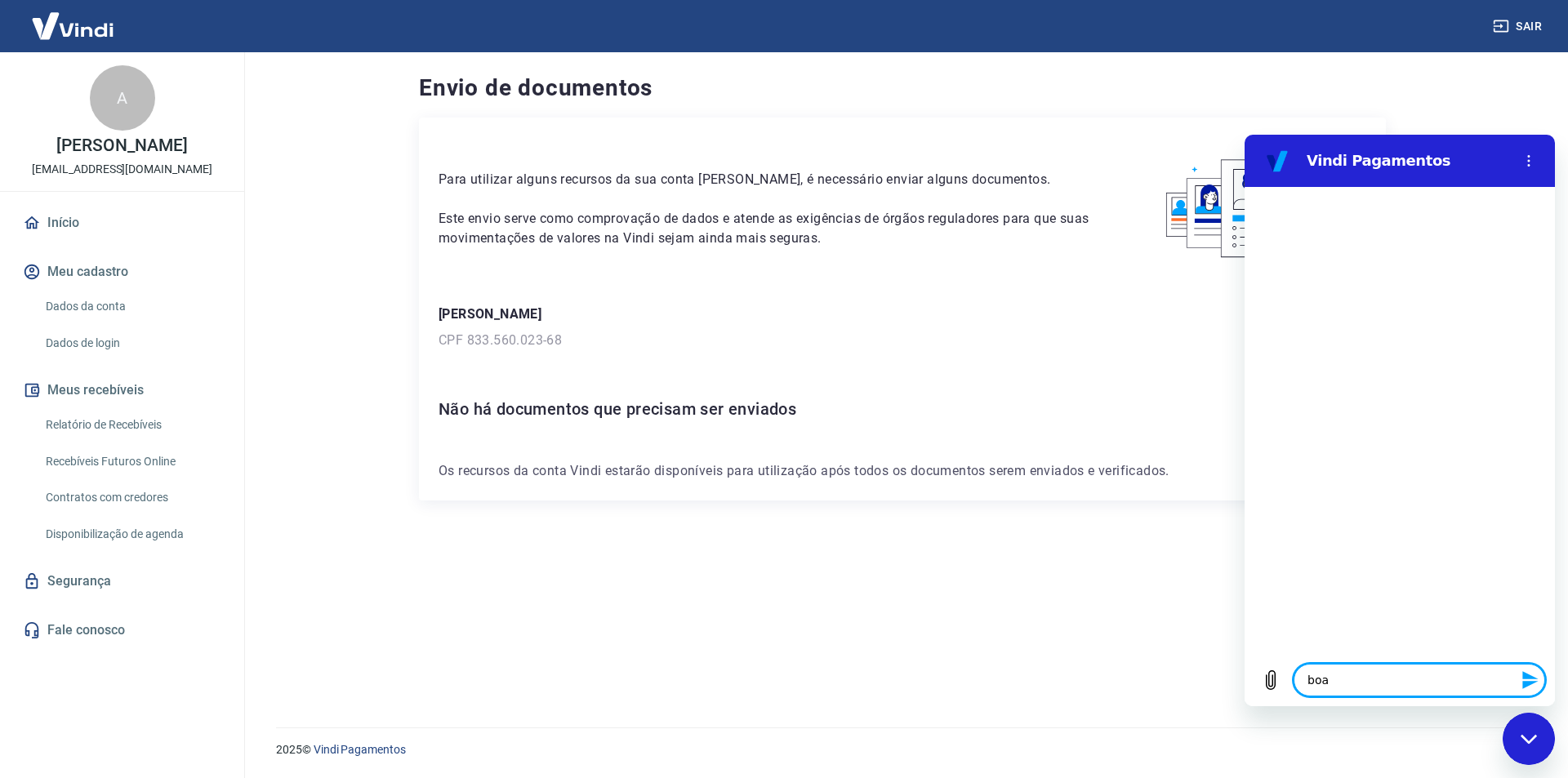
type textarea "x"
type textarea "boa"
type textarea "x"
type textarea "boa t"
type textarea "x"
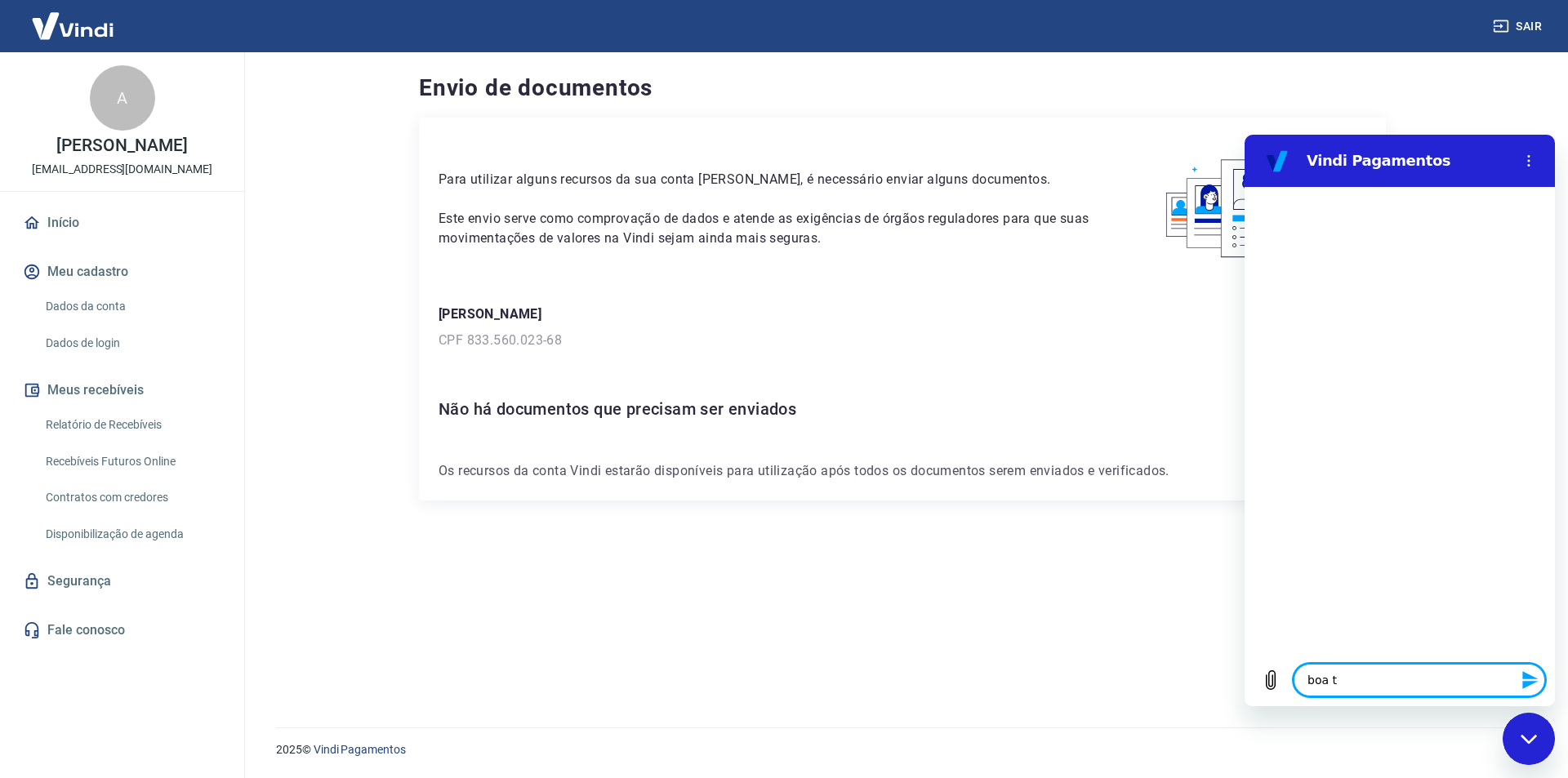
type textarea "boa ta"
type textarea "x"
type textarea "boa tar"
type textarea "x"
type textarea "boa tard"
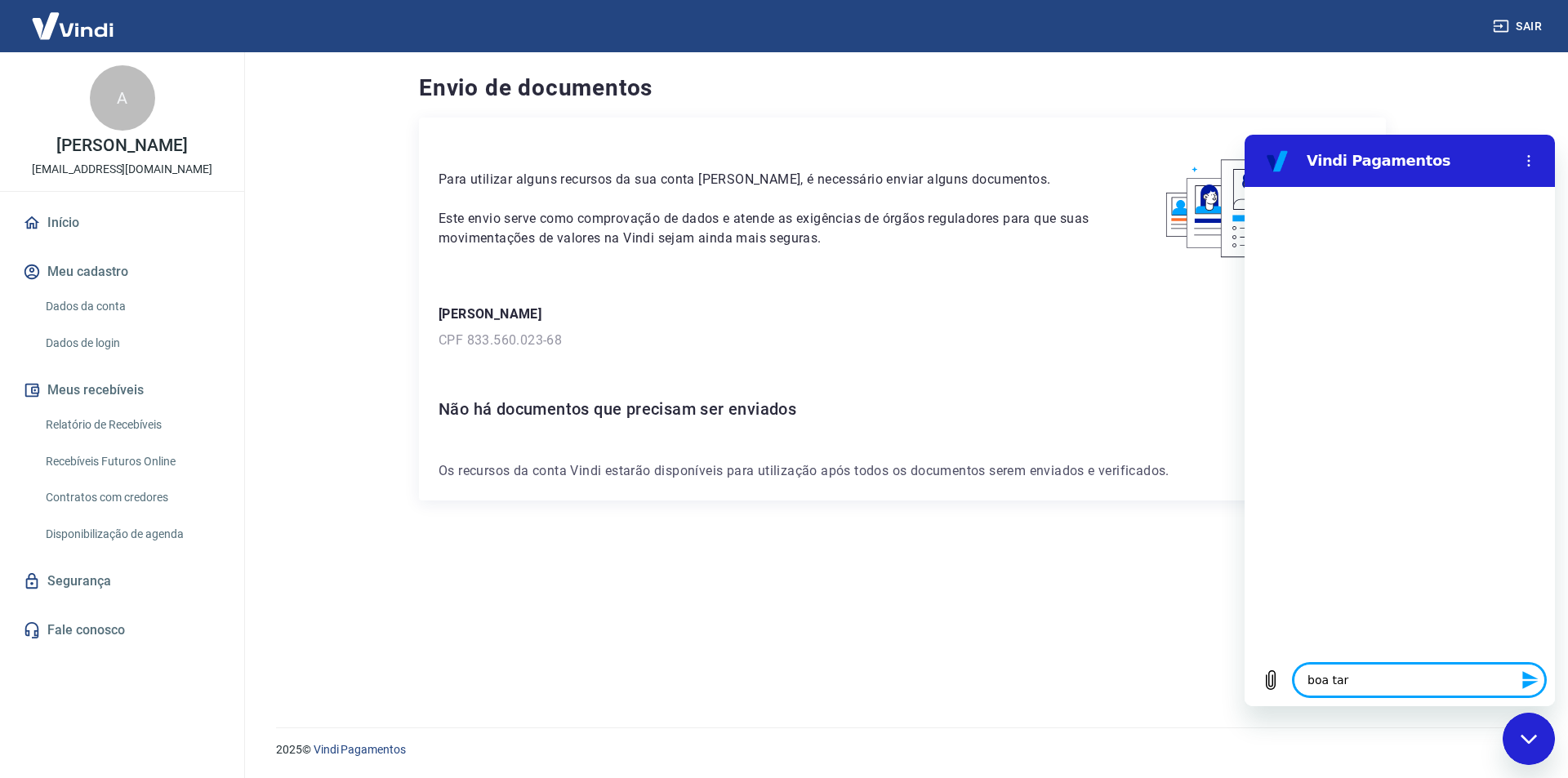
type textarea "x"
type textarea "boa tarde"
type textarea "x"
type textarea "p"
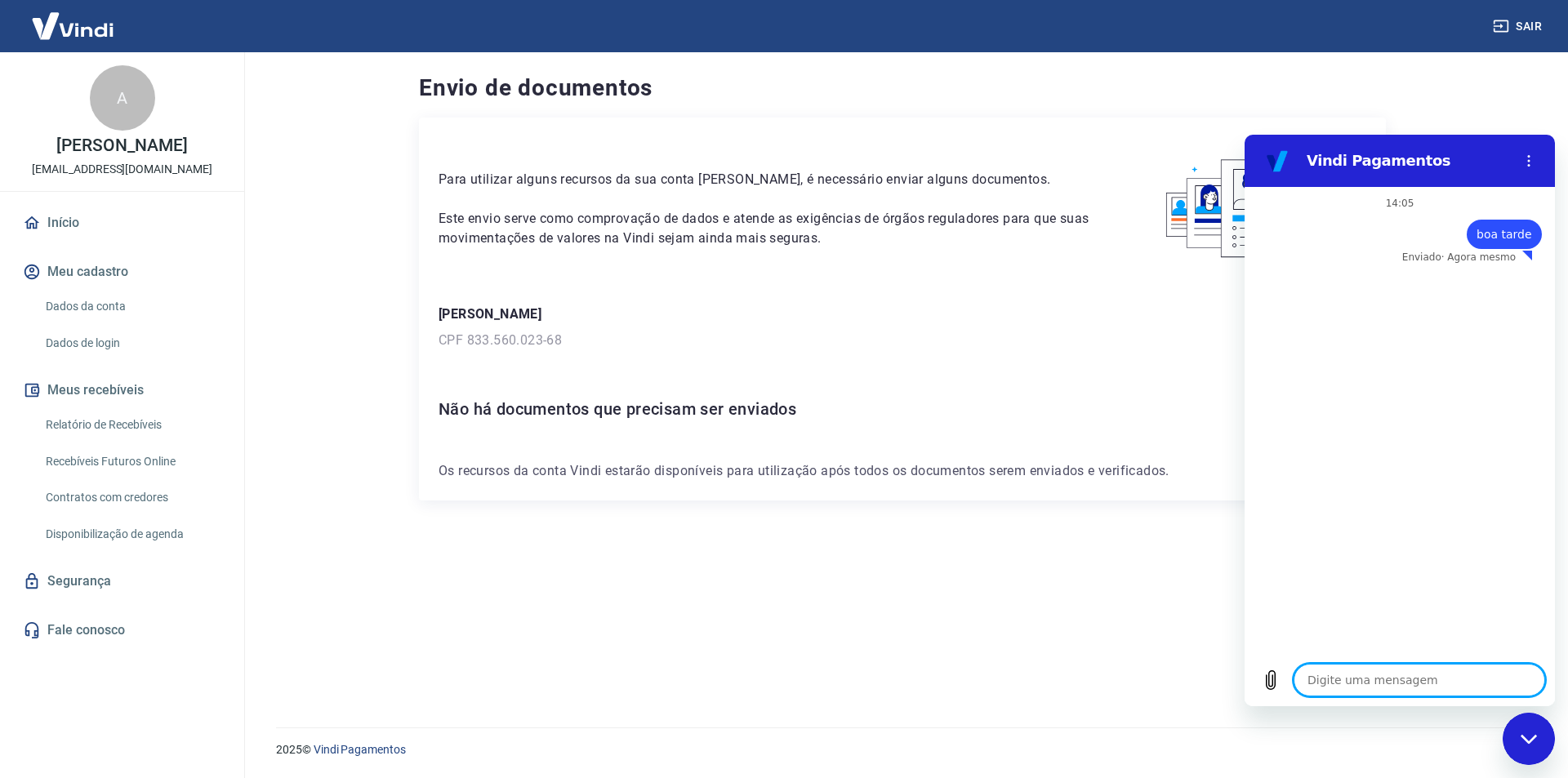
type textarea "x"
type textarea "pr"
type textarea "x"
type textarea "pre"
type textarea "x"
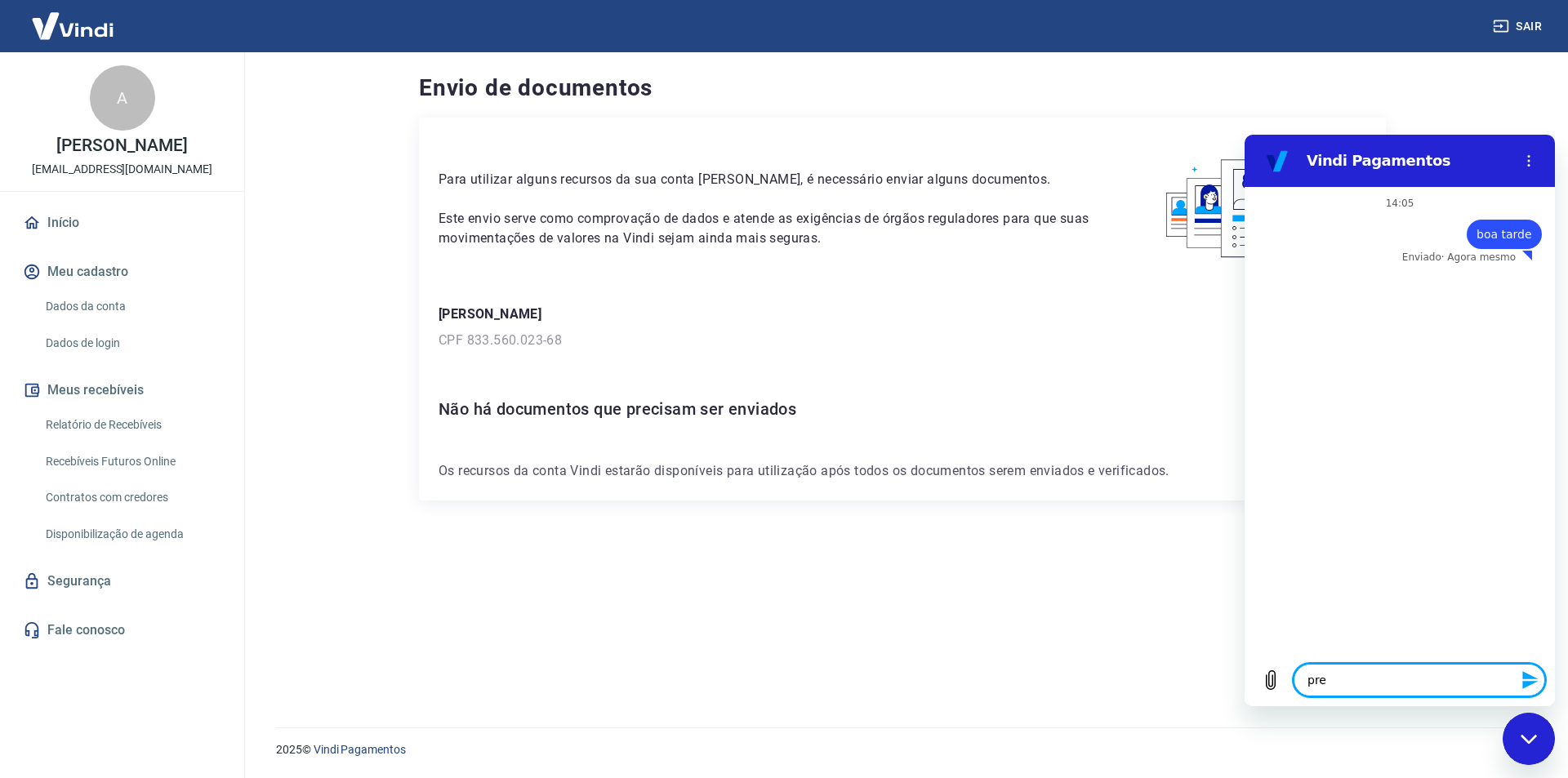
type textarea "prec"
type textarea "x"
type textarea "preci"
type textarea "x"
type textarea "precis"
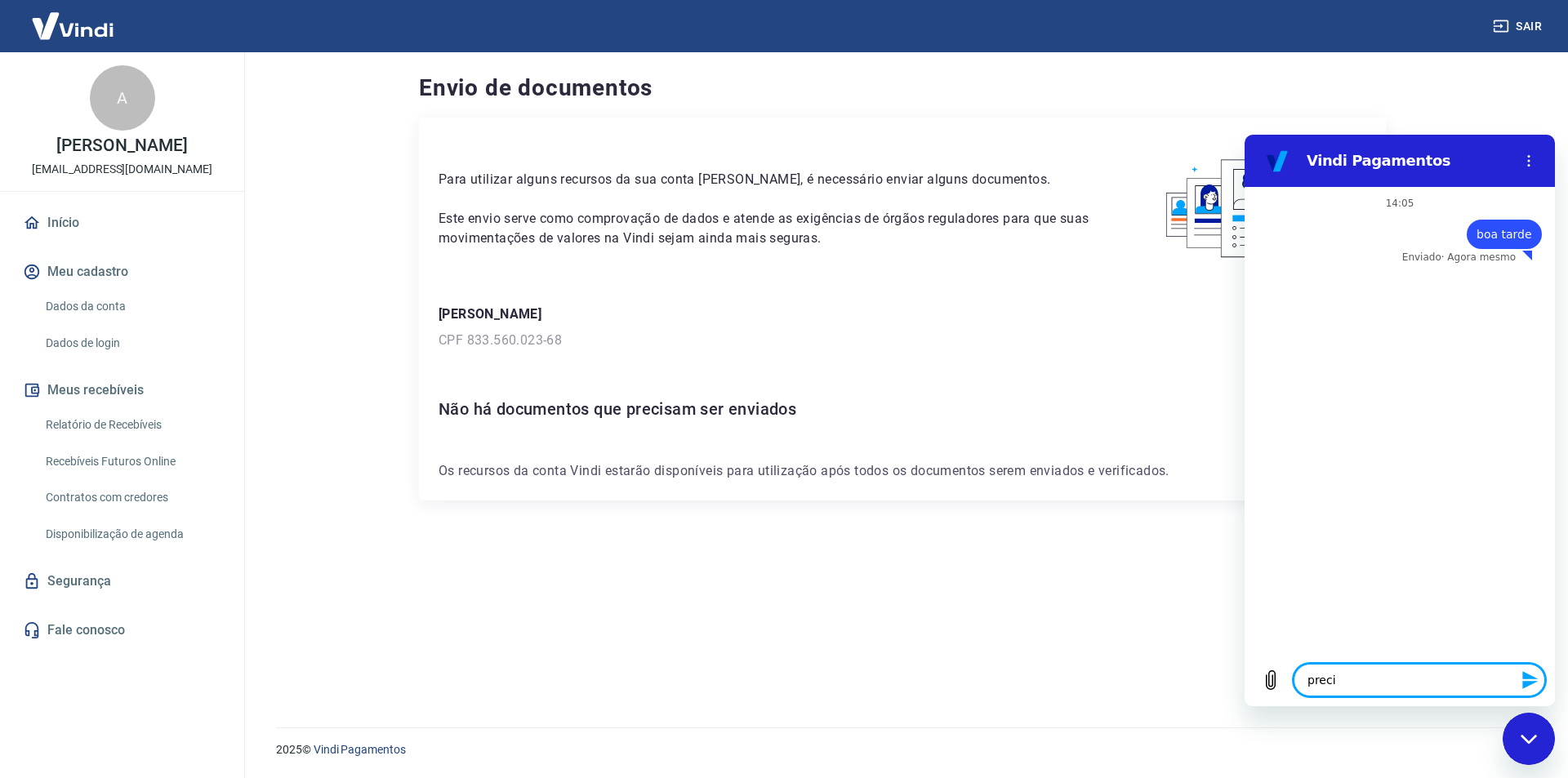
type textarea "x"
type textarea "preciso"
type textarea "x"
type textarea "preciso"
type textarea "x"
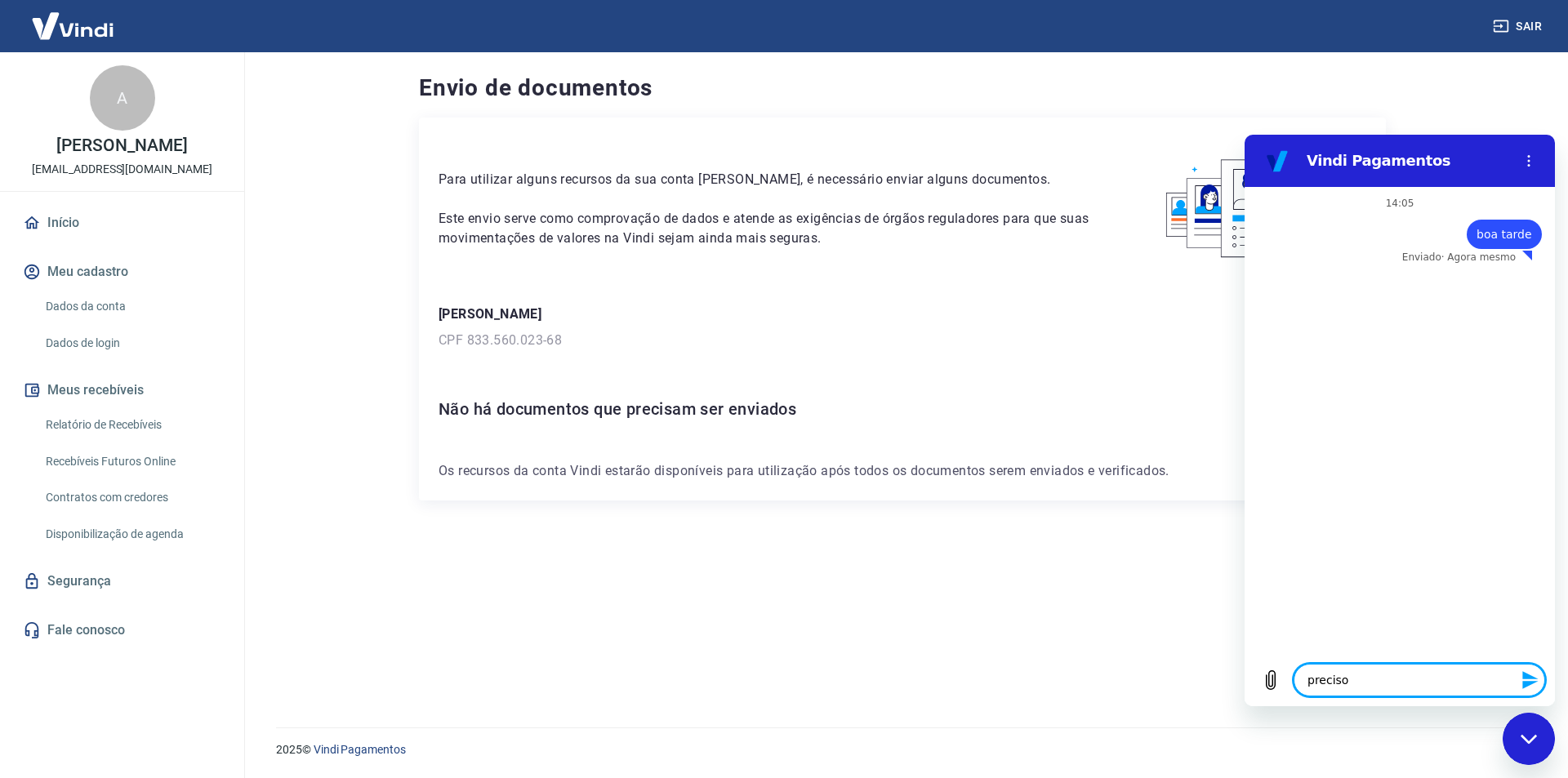
type textarea "preciso d"
type textarea "x"
type textarea "preciso de"
type textarea "x"
type textarea "preciso de"
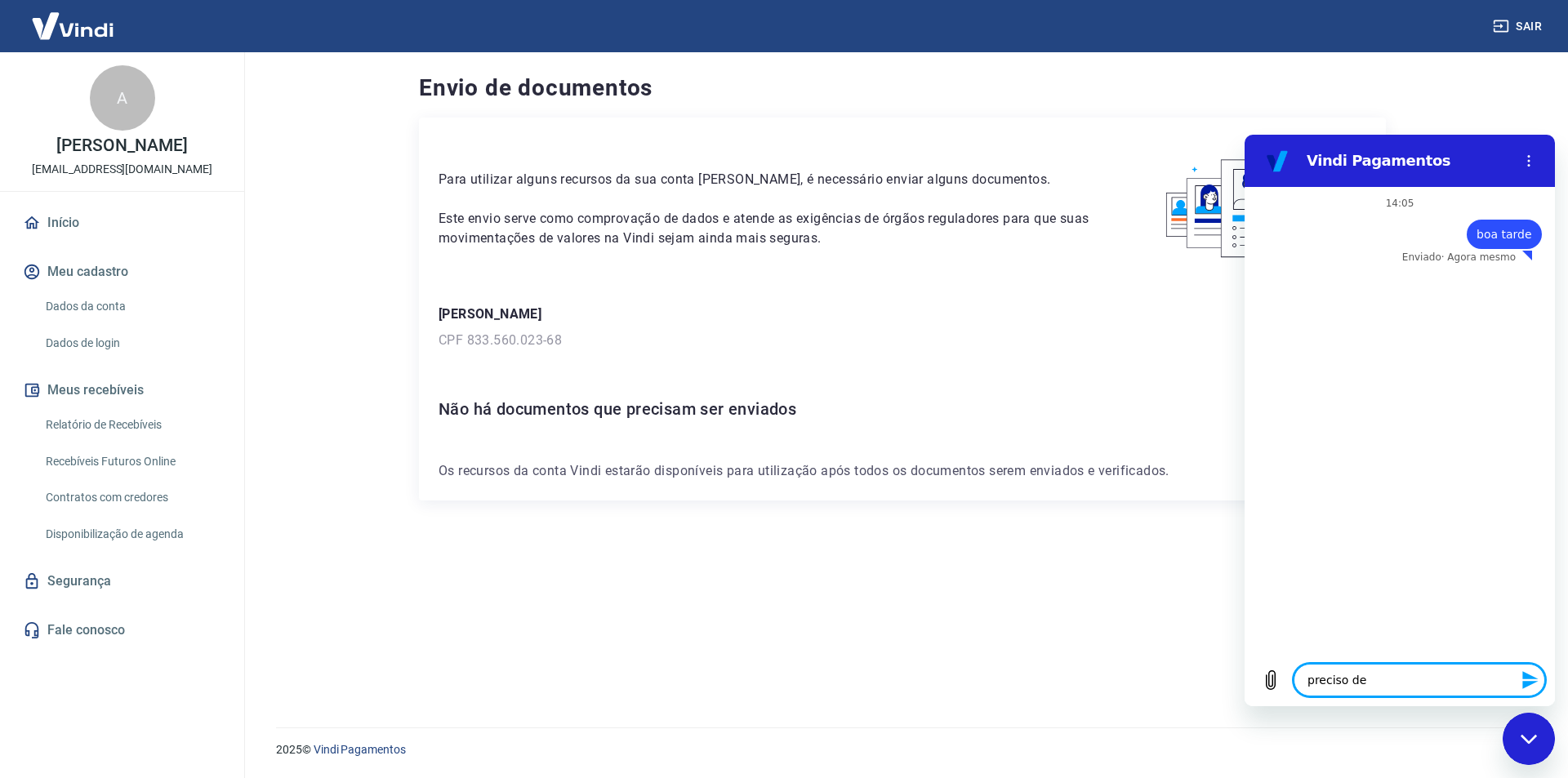
type textarea "x"
type textarea "preciso de a"
type textarea "x"
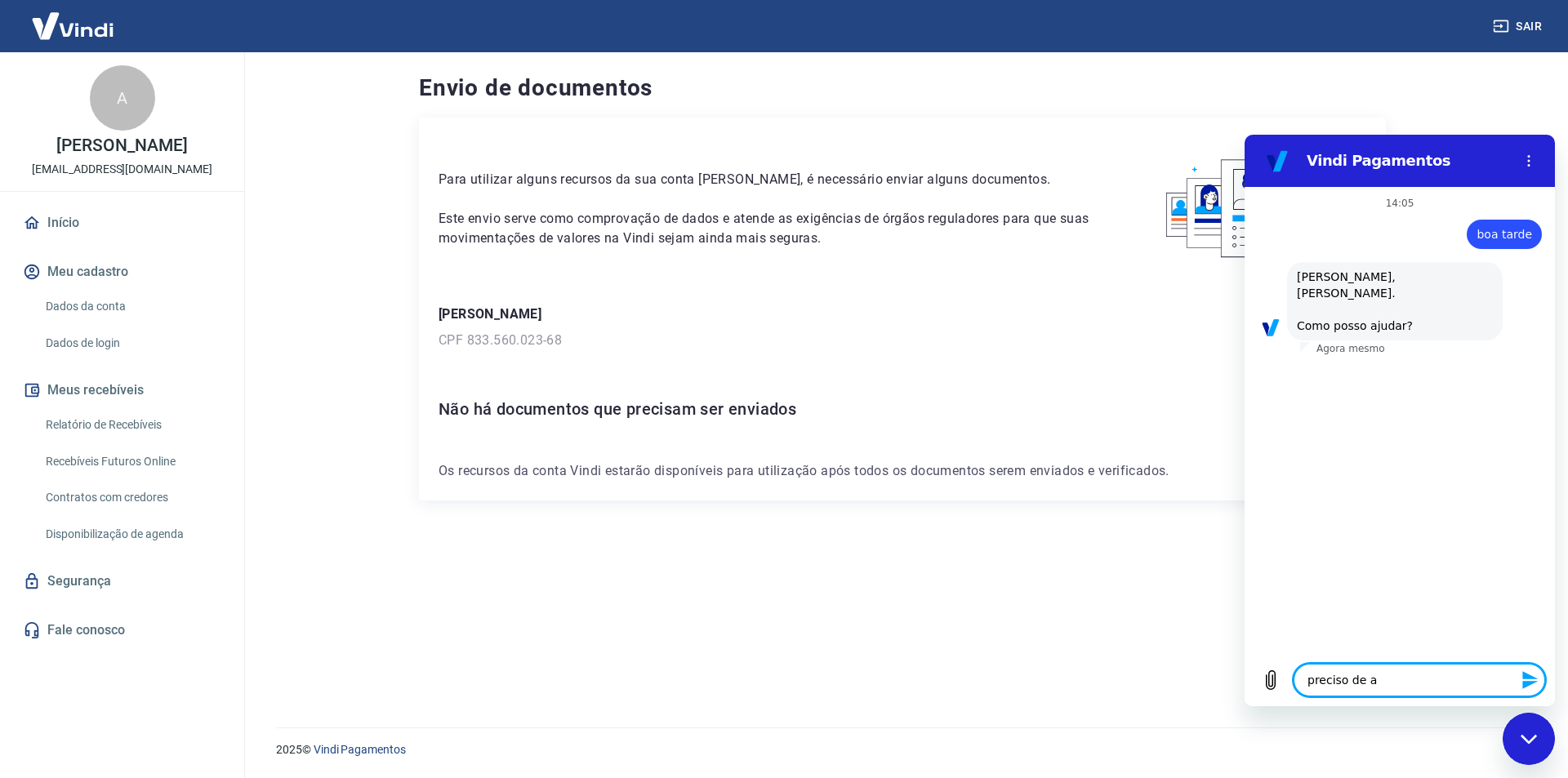
type textarea "preciso de aj"
type textarea "x"
type textarea "preciso de aju"
type textarea "x"
type textarea "preciso de ajud"
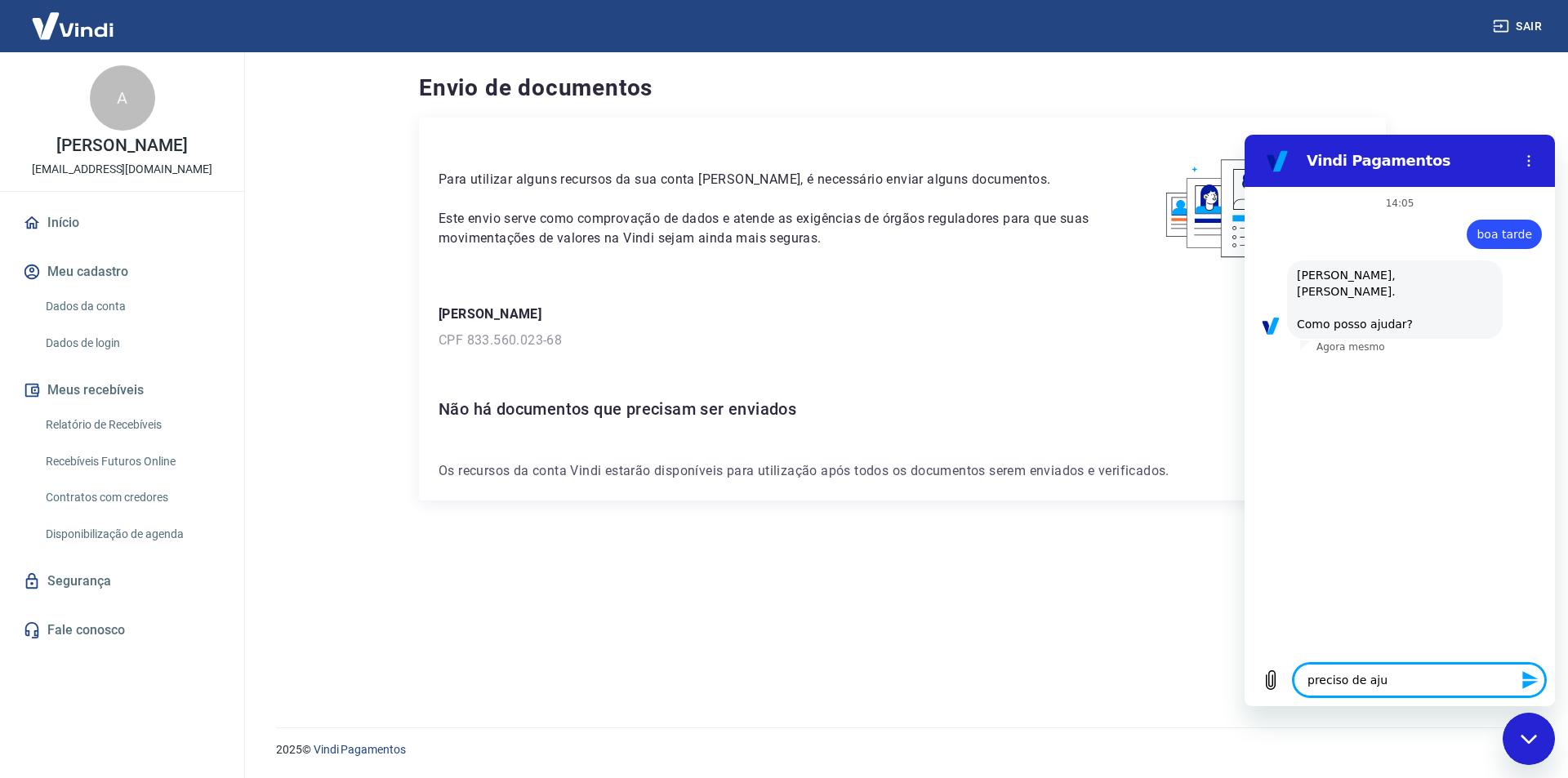
type textarea "x"
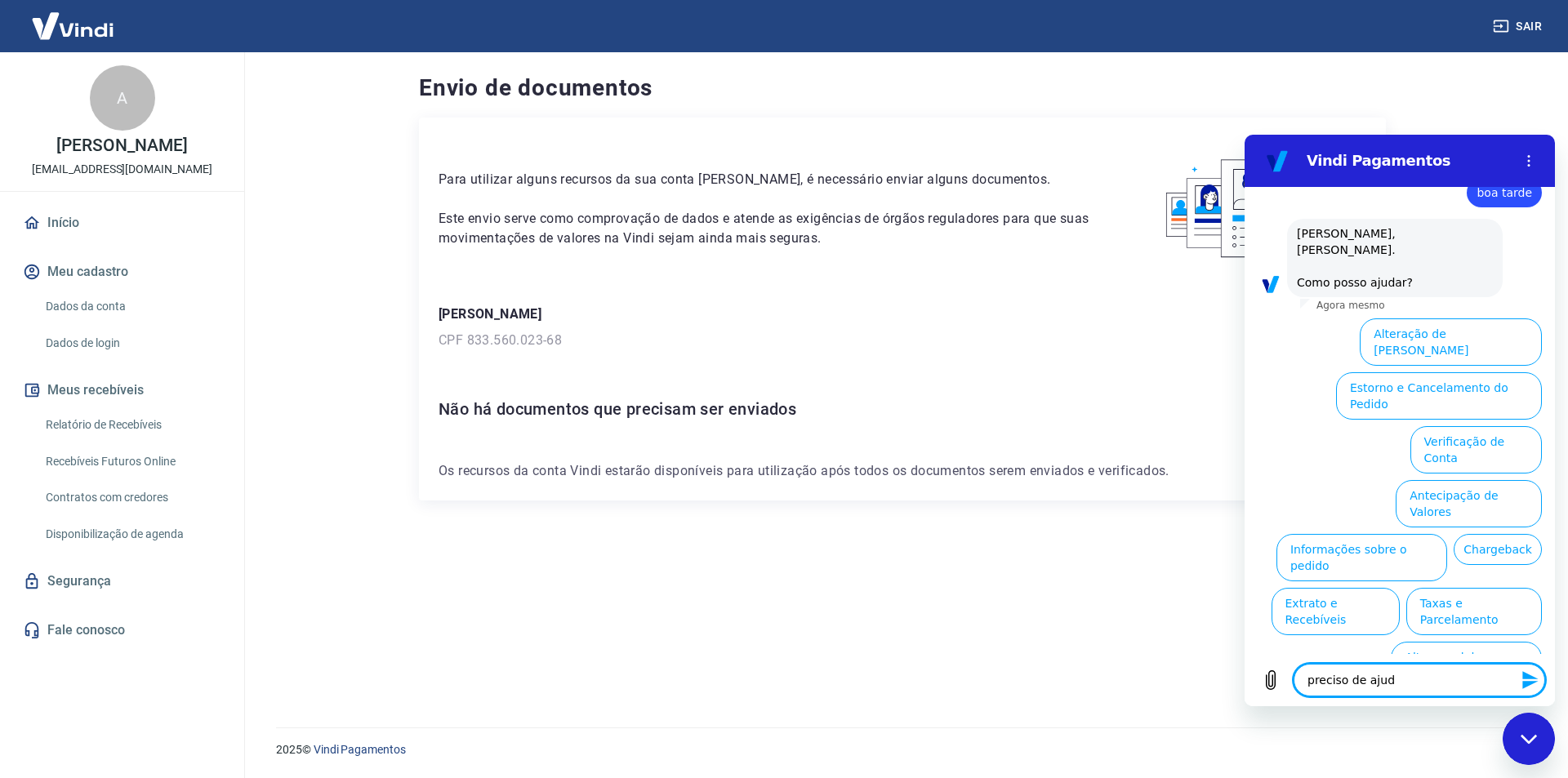
type textarea "preciso de ajuda"
type textarea "x"
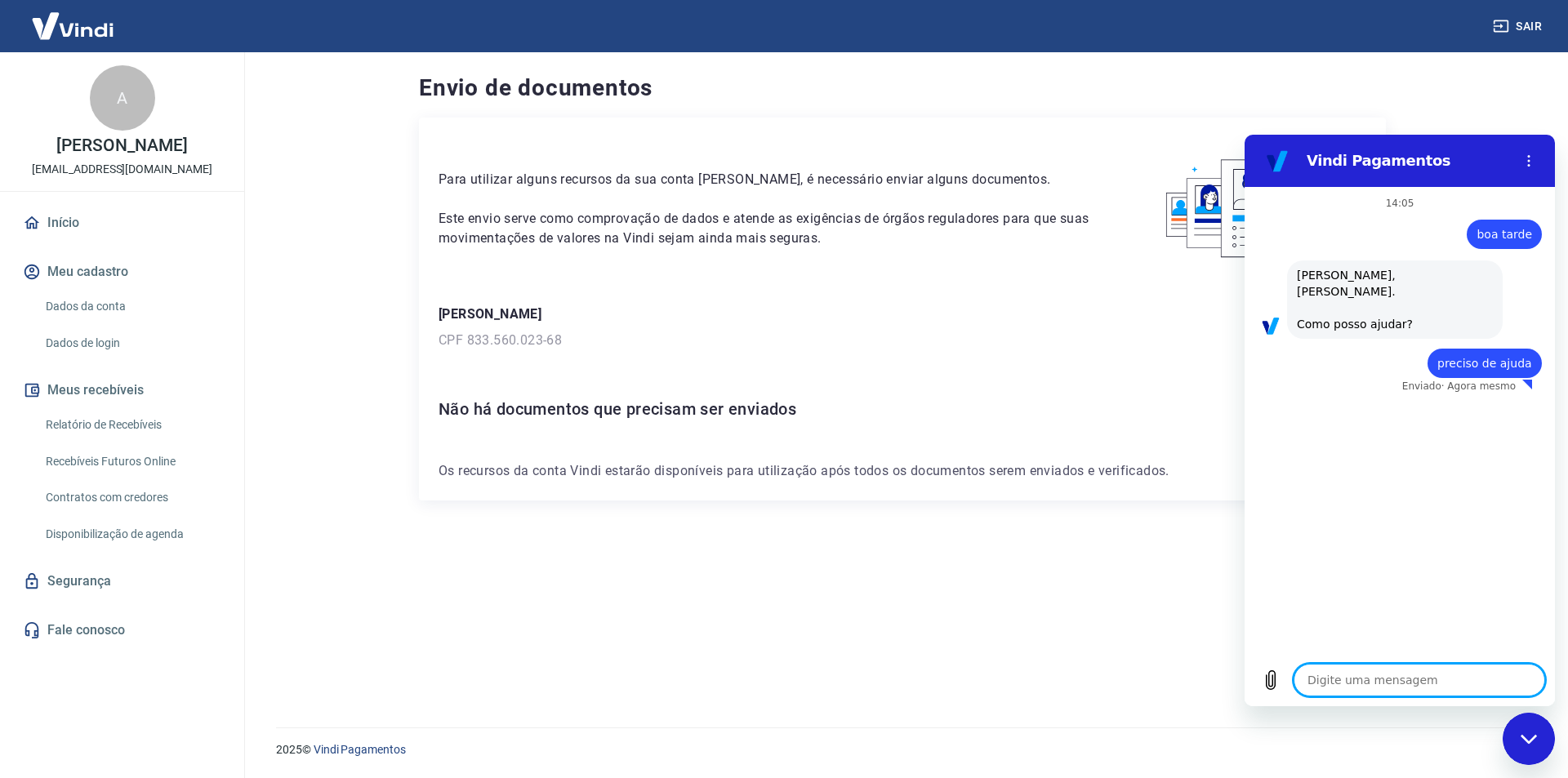
type textarea "x"
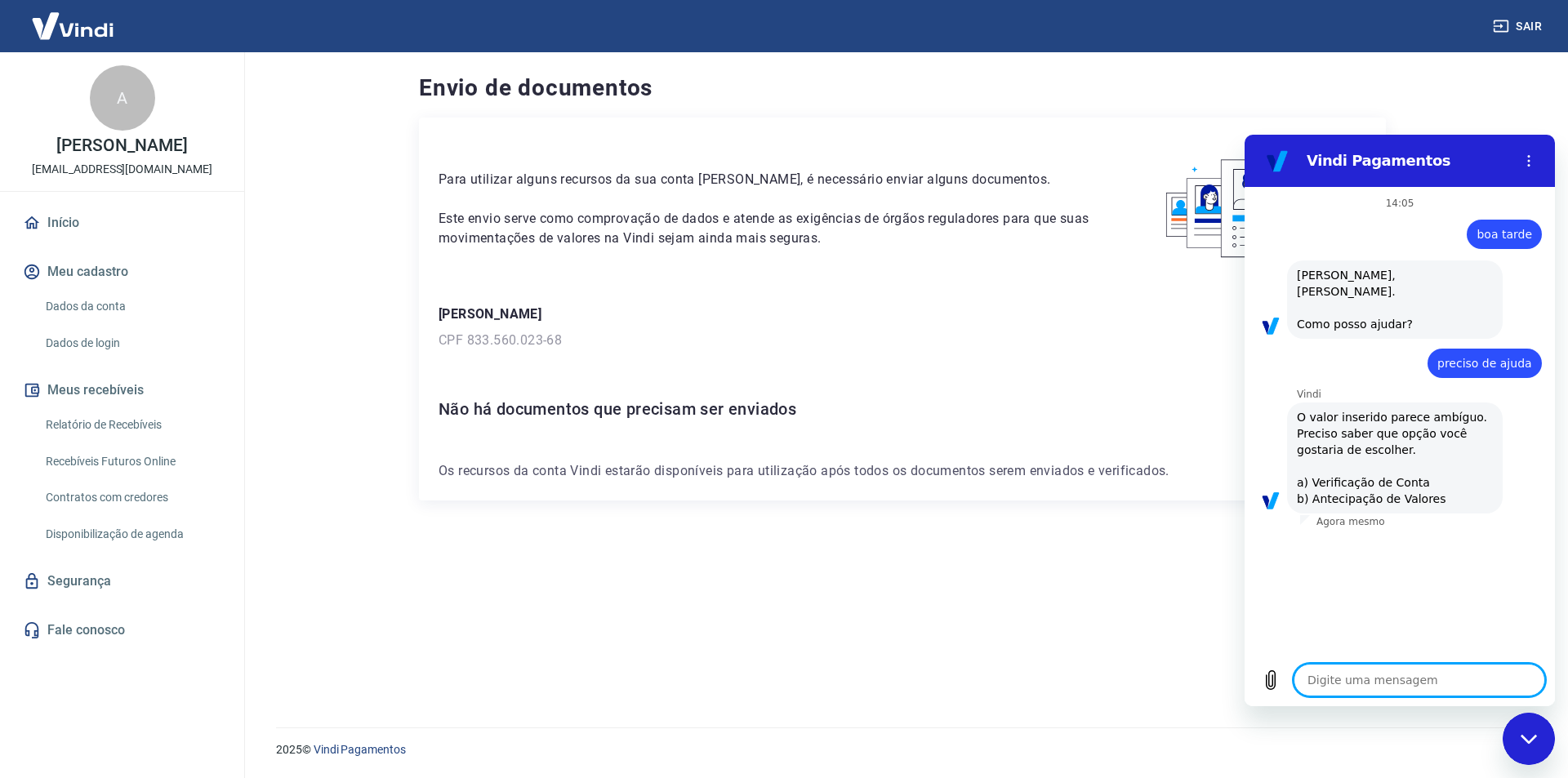
type textarea "a"
type textarea "x"
type textarea "a"
click at [1532, 732] on div "Fechar janela de mensagens" at bounding box center [1529, 739] width 49 height 49
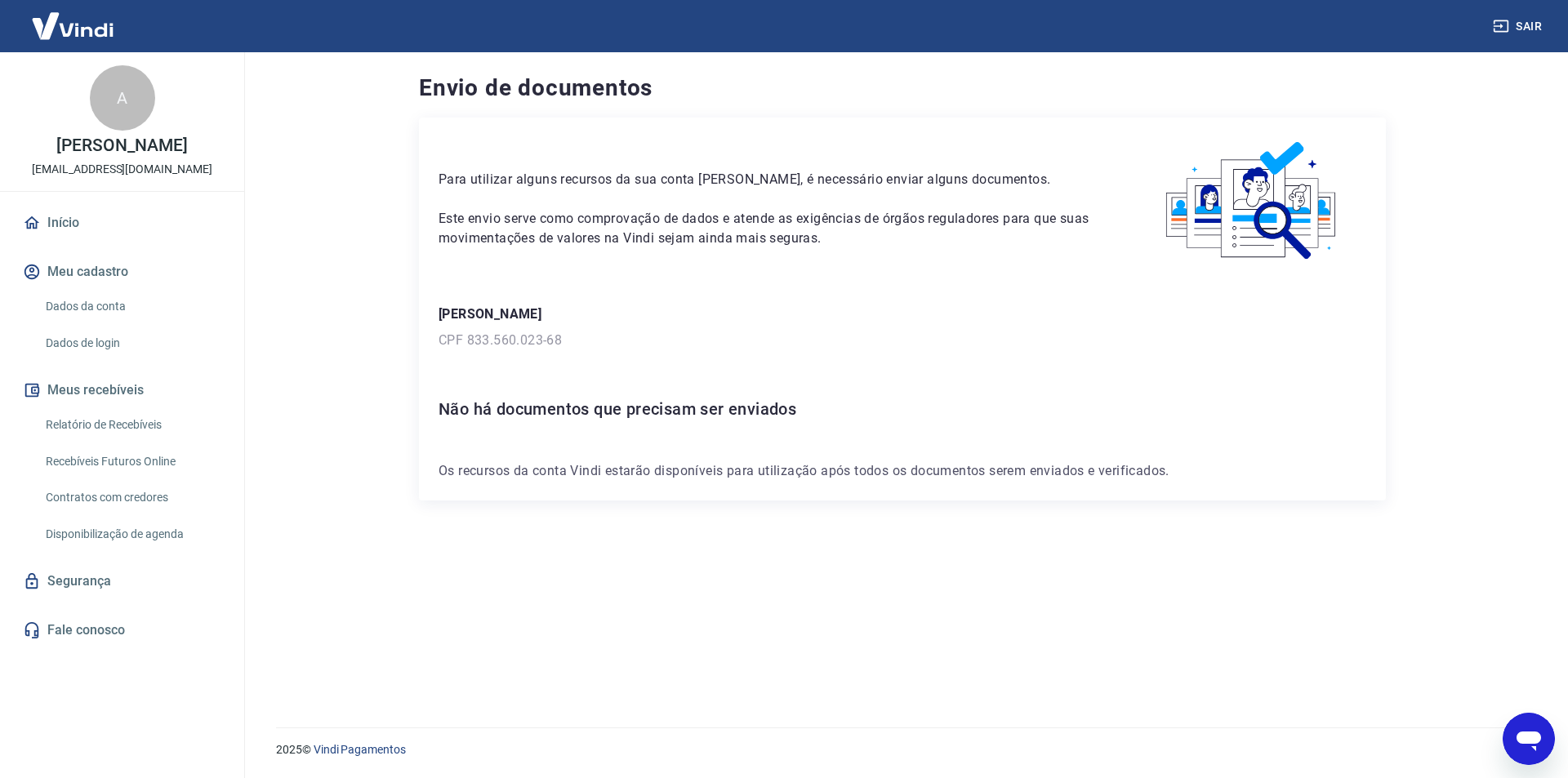
click at [1526, 727] on icon "Abrir janela de mensagens" at bounding box center [1528, 738] width 29 height 29
type textarea "x"
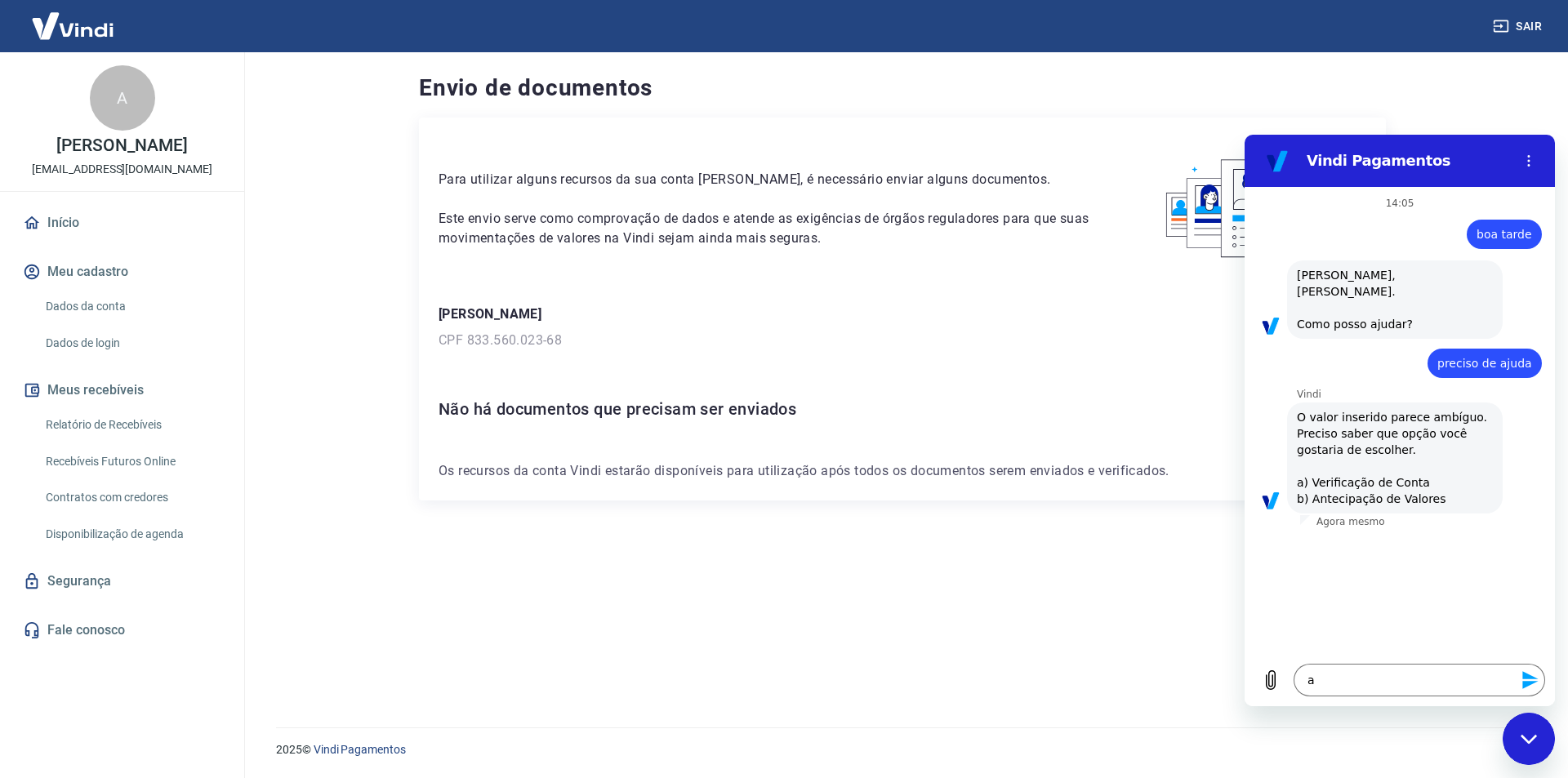
click at [1527, 678] on icon "Enviar mensagem" at bounding box center [1529, 679] width 16 height 18
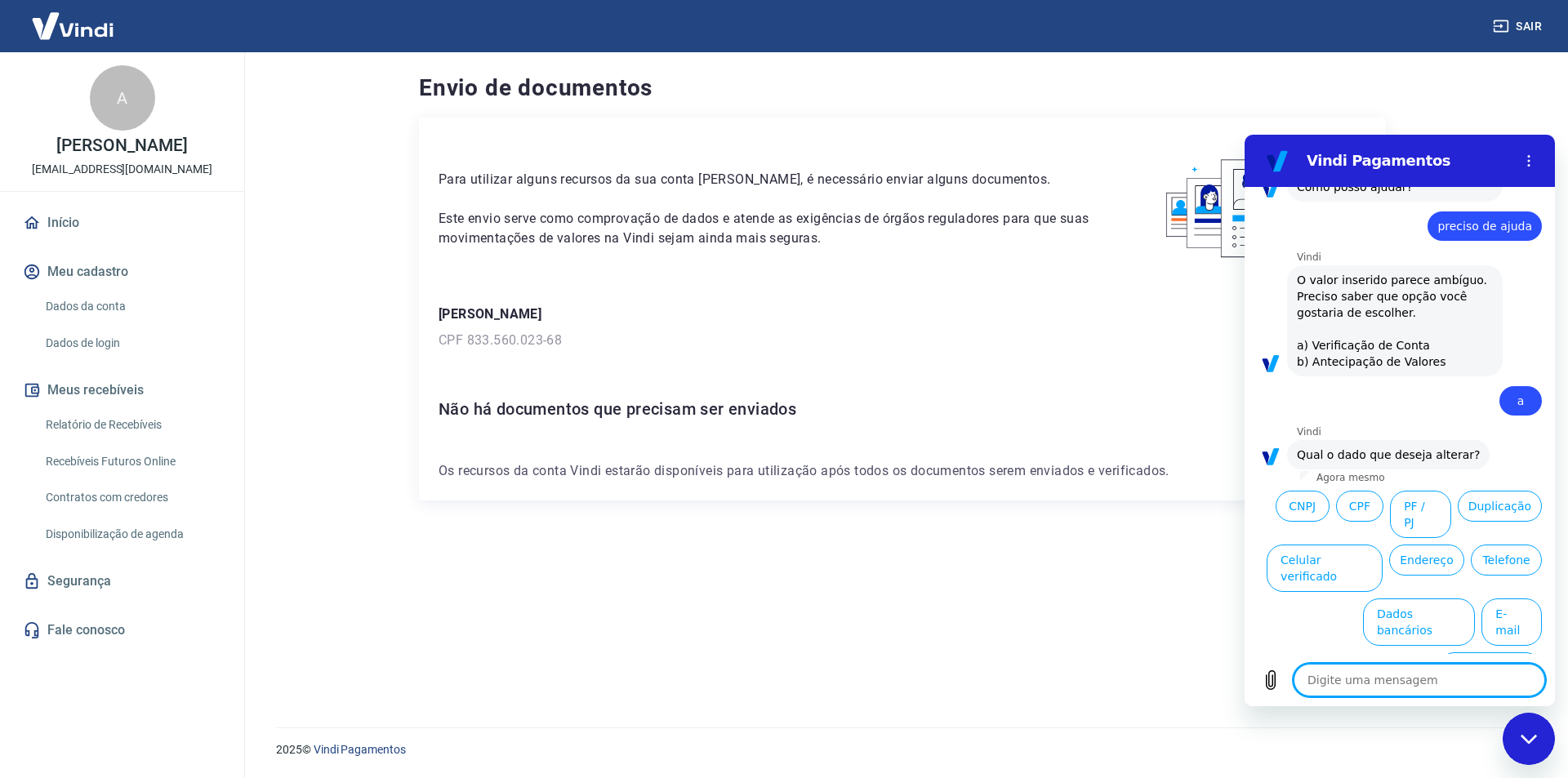
scroll to position [159, 0]
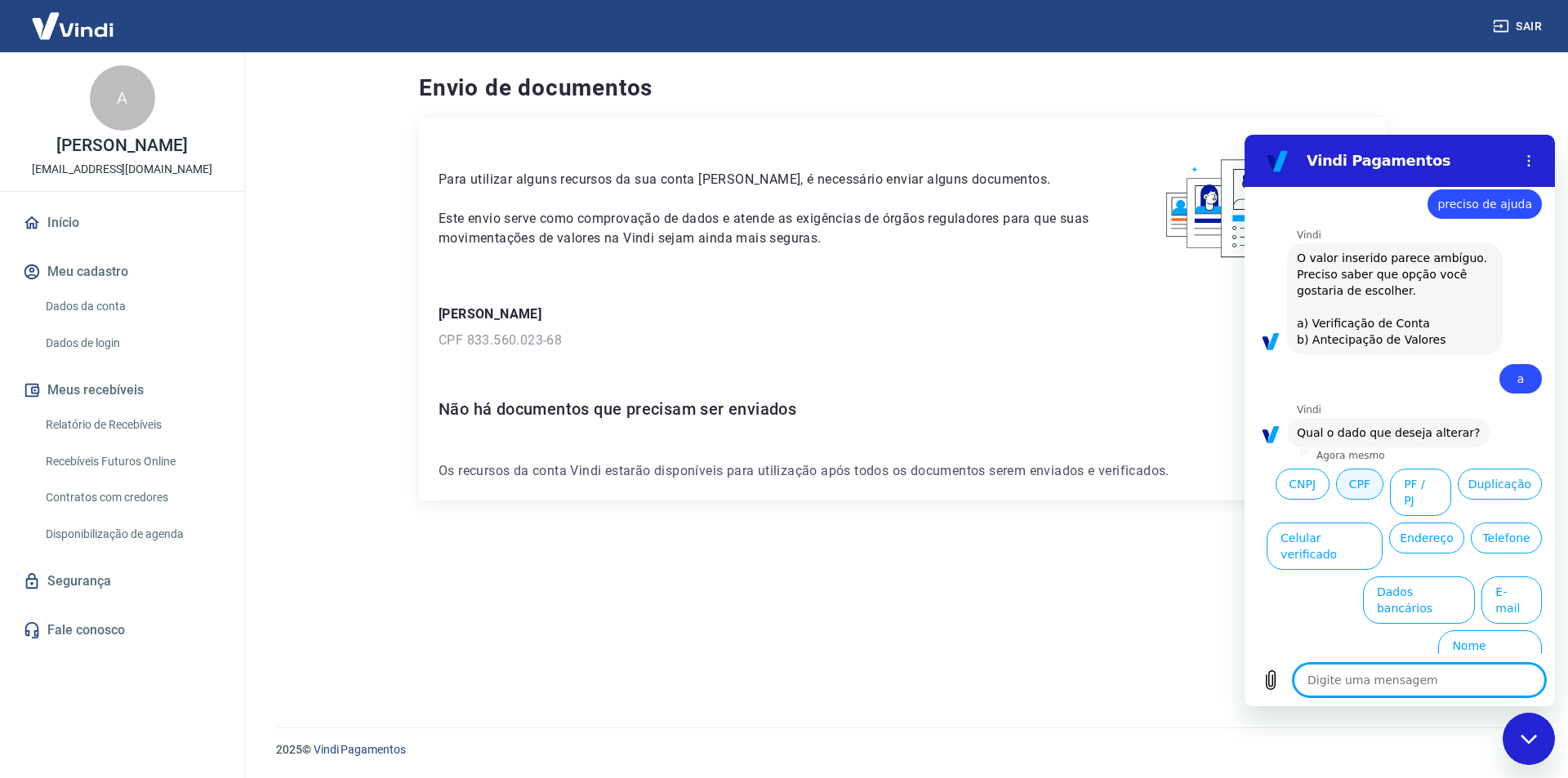
click at [1383, 486] on button "CPF" at bounding box center [1359, 484] width 47 height 31
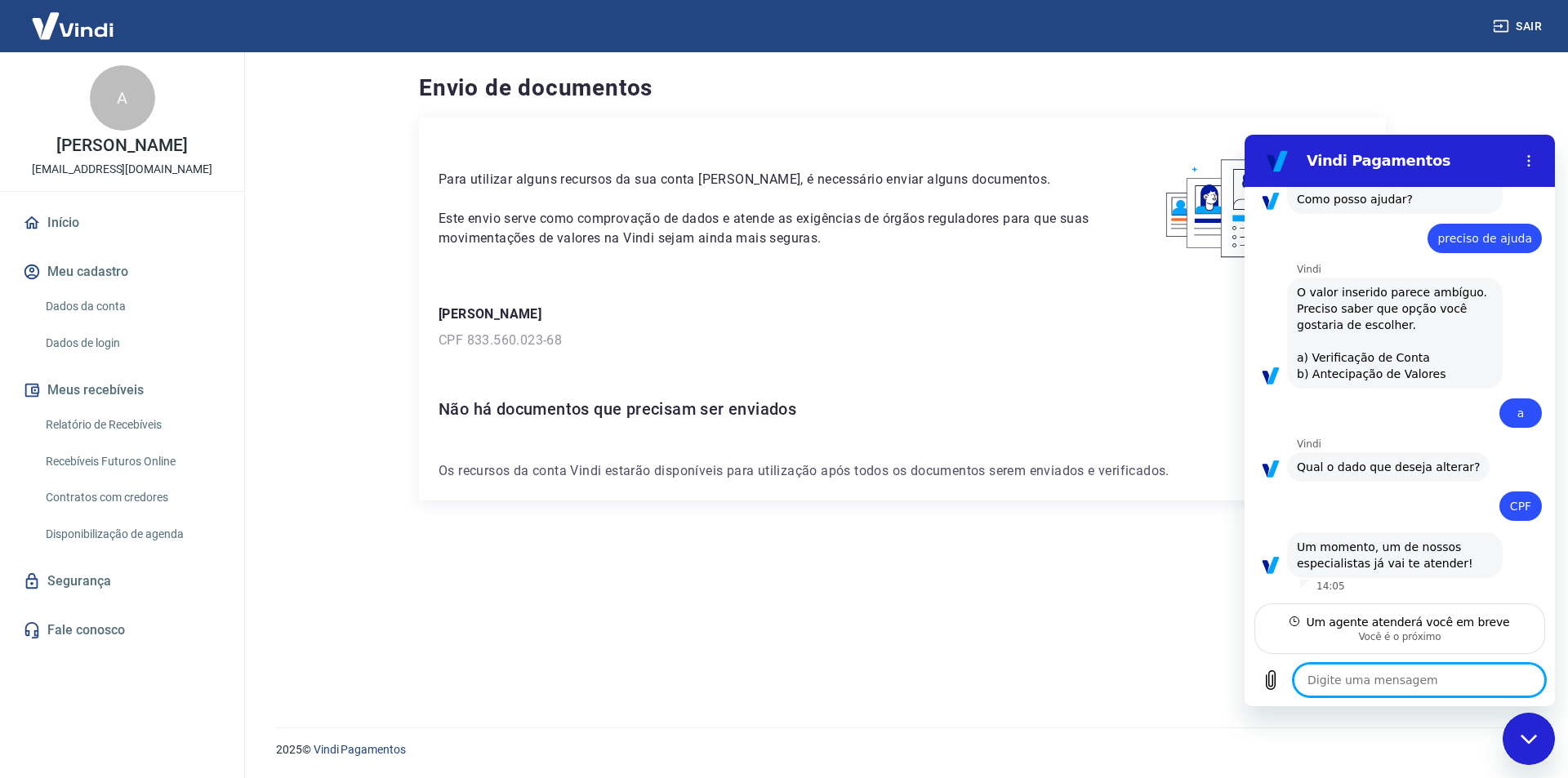
scroll to position [125, 0]
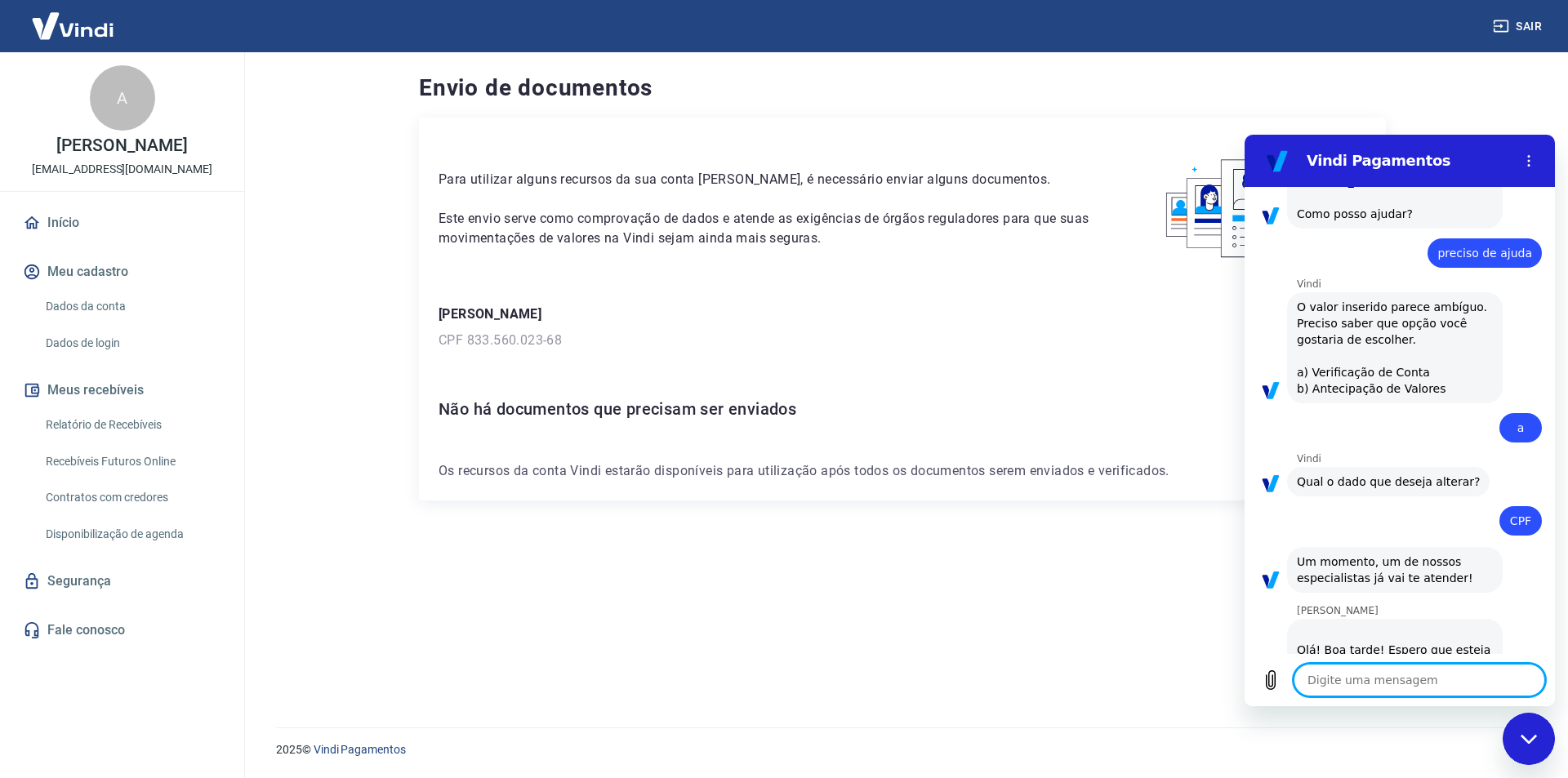
type textarea "x"
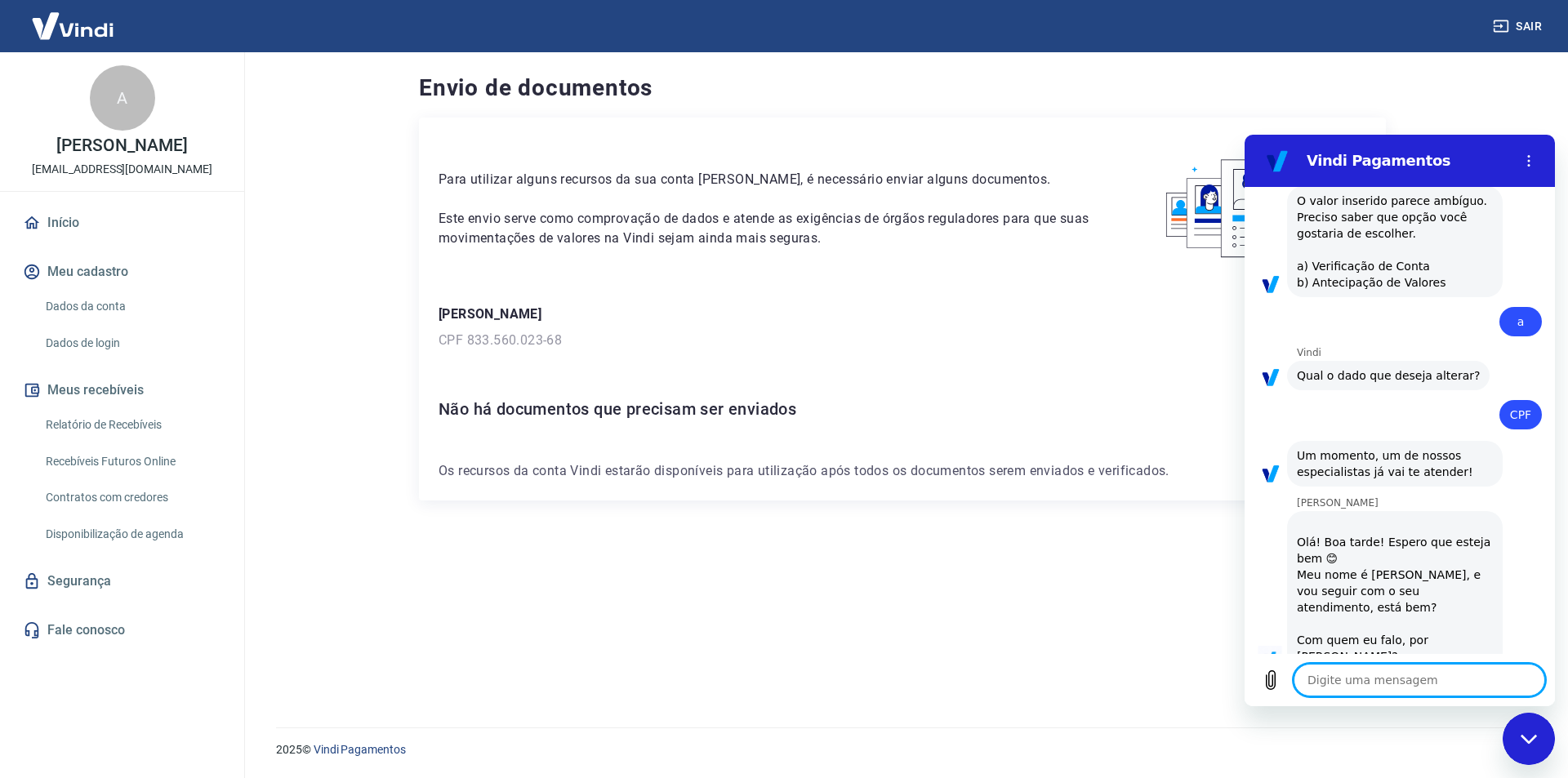
scroll to position [220, 0]
type textarea "a"
type textarea "x"
type textarea "an"
type textarea "x"
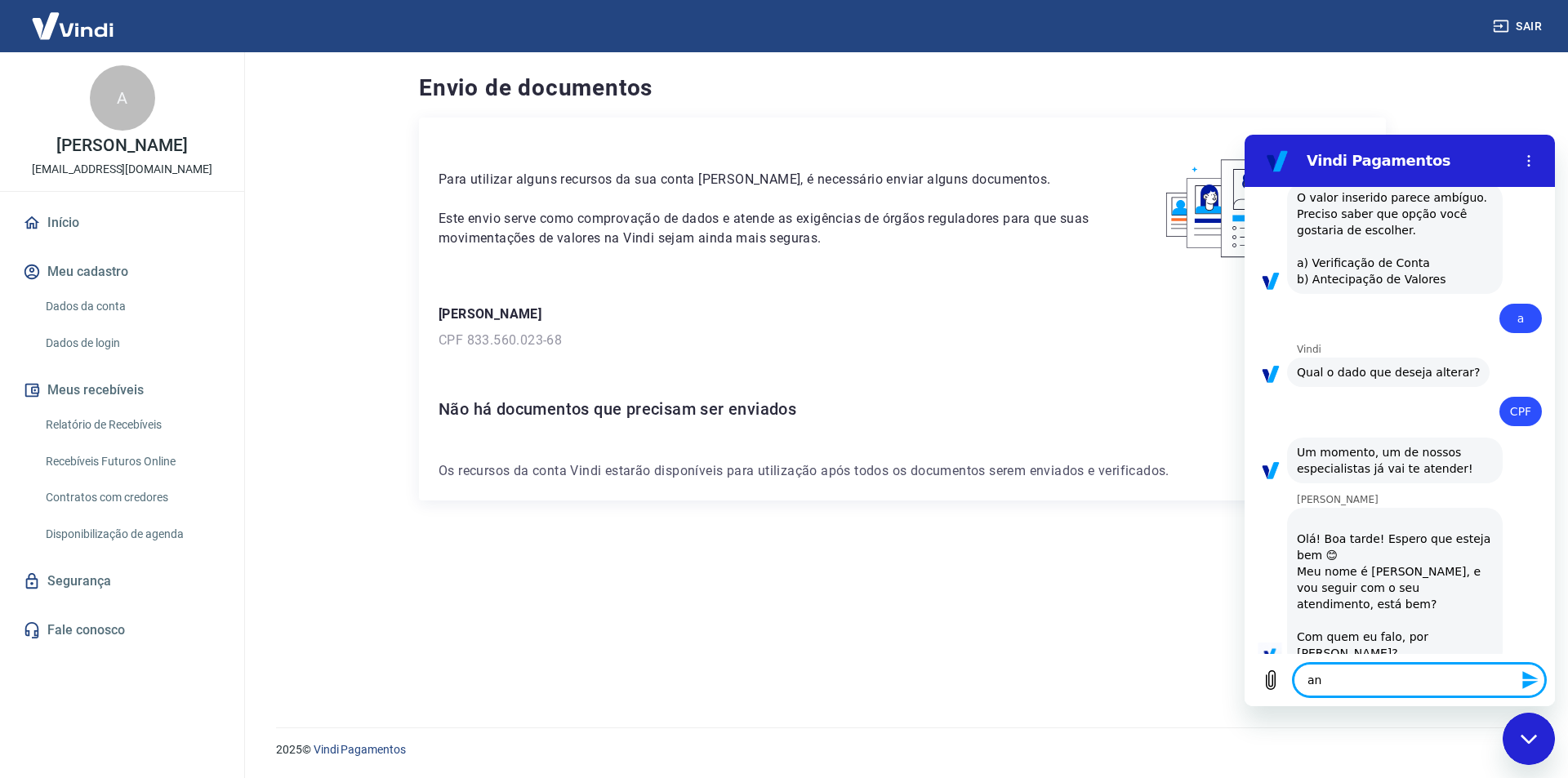
type textarea "ant"
type textarea "x"
type textarea "anto"
type textarea "x"
type textarea "[PERSON_NAME]"
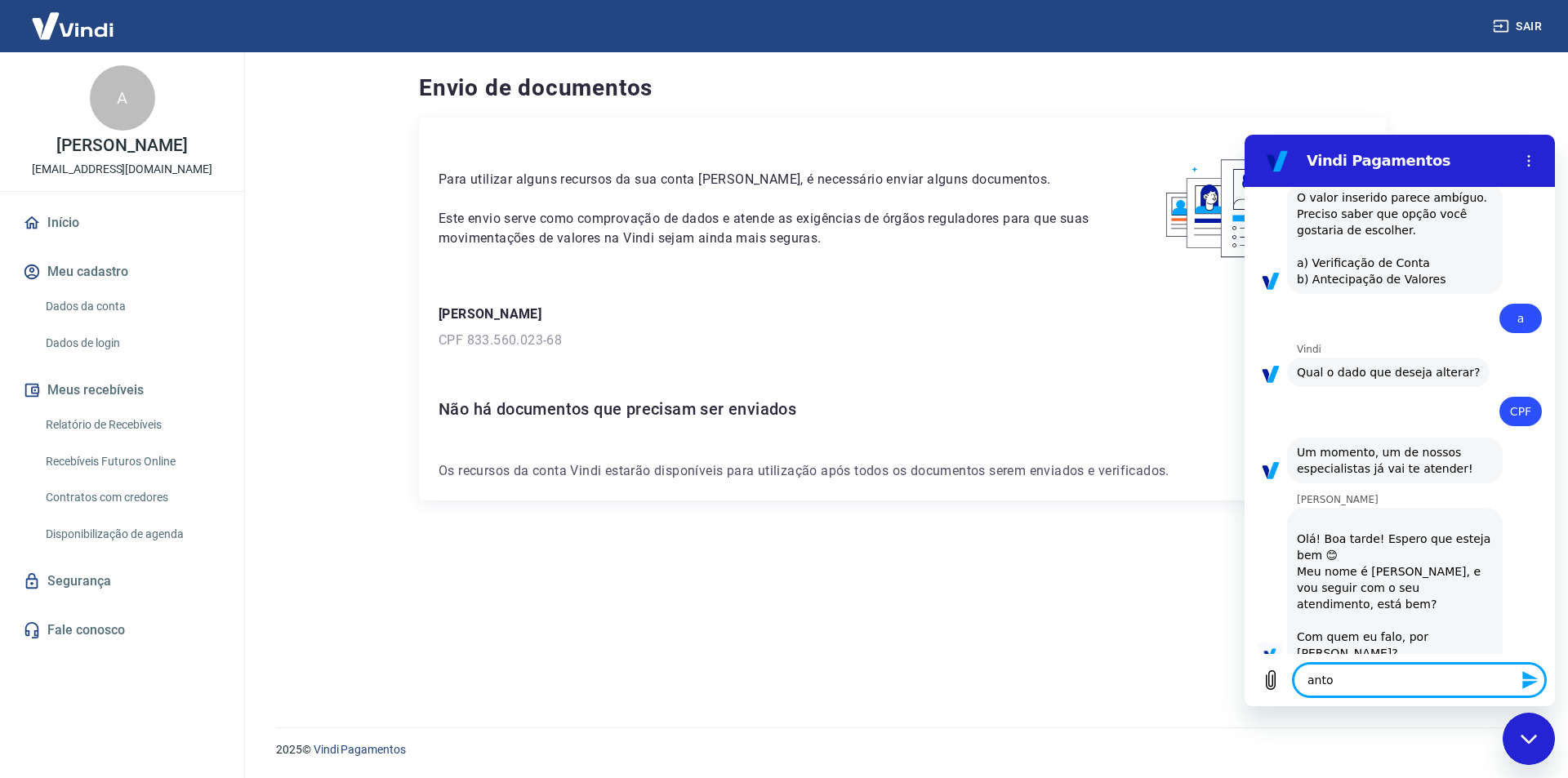
type textarea "x"
type textarea "[PERSON_NAME]"
type textarea "x"
type textarea "antonie"
type textarea "x"
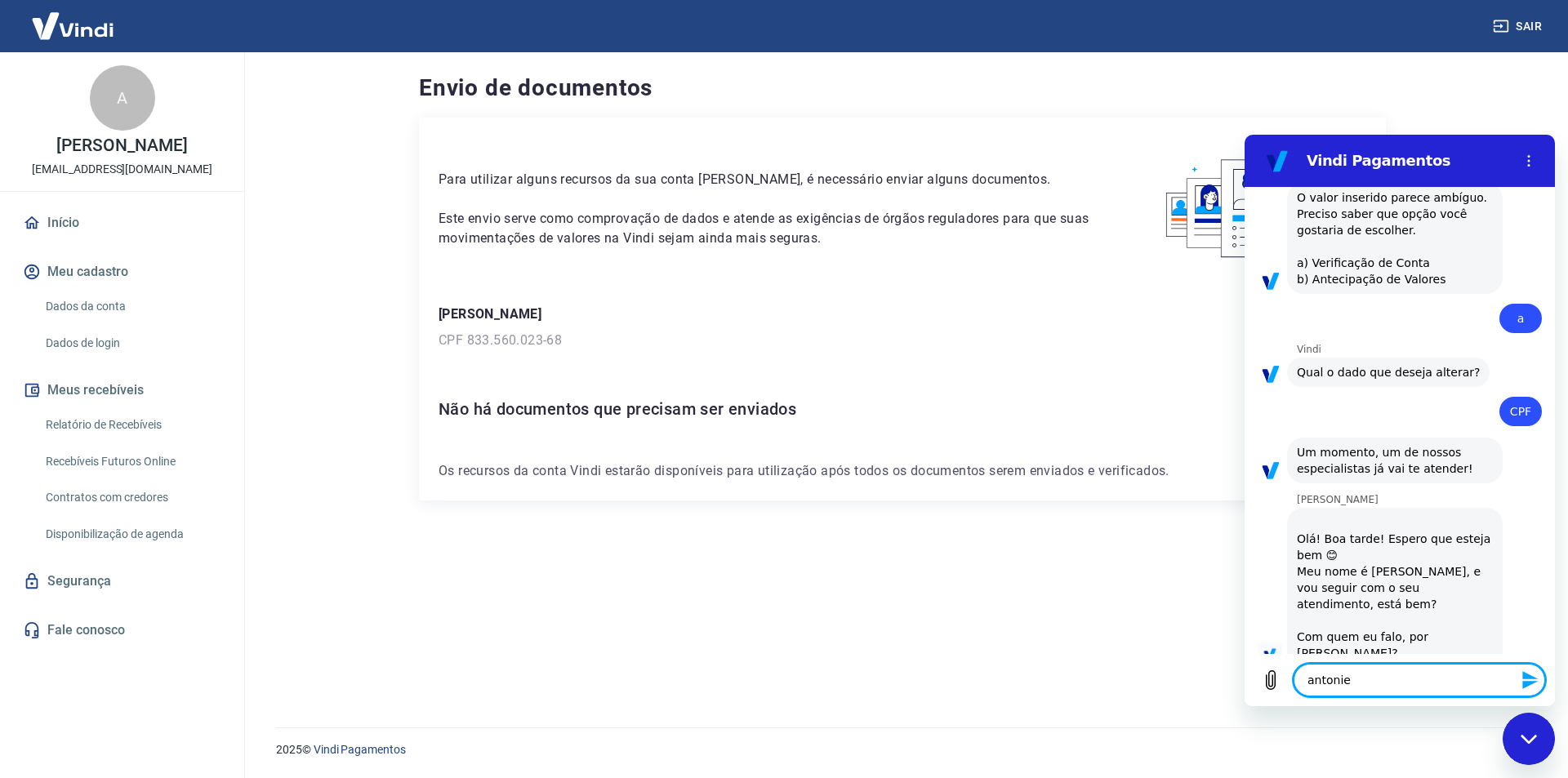
type textarea "antoniel"
type textarea "x"
type textarea "antoniela"
type textarea "x"
type textarea "antoniela"
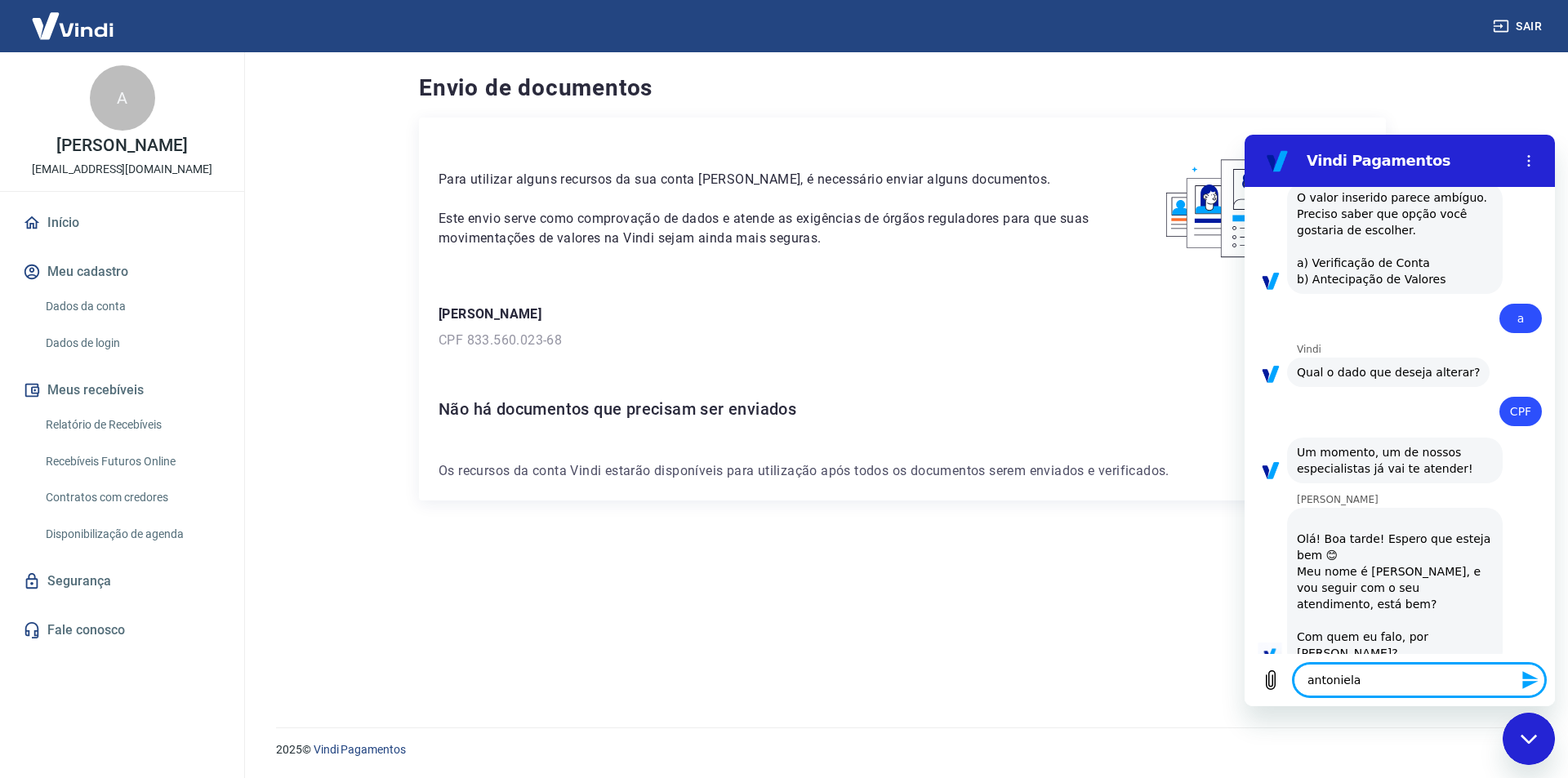
type textarea "x"
type textarea "[PERSON_NAME]"
type textarea "x"
type textarea "[PERSON_NAME]"
type textarea "x"
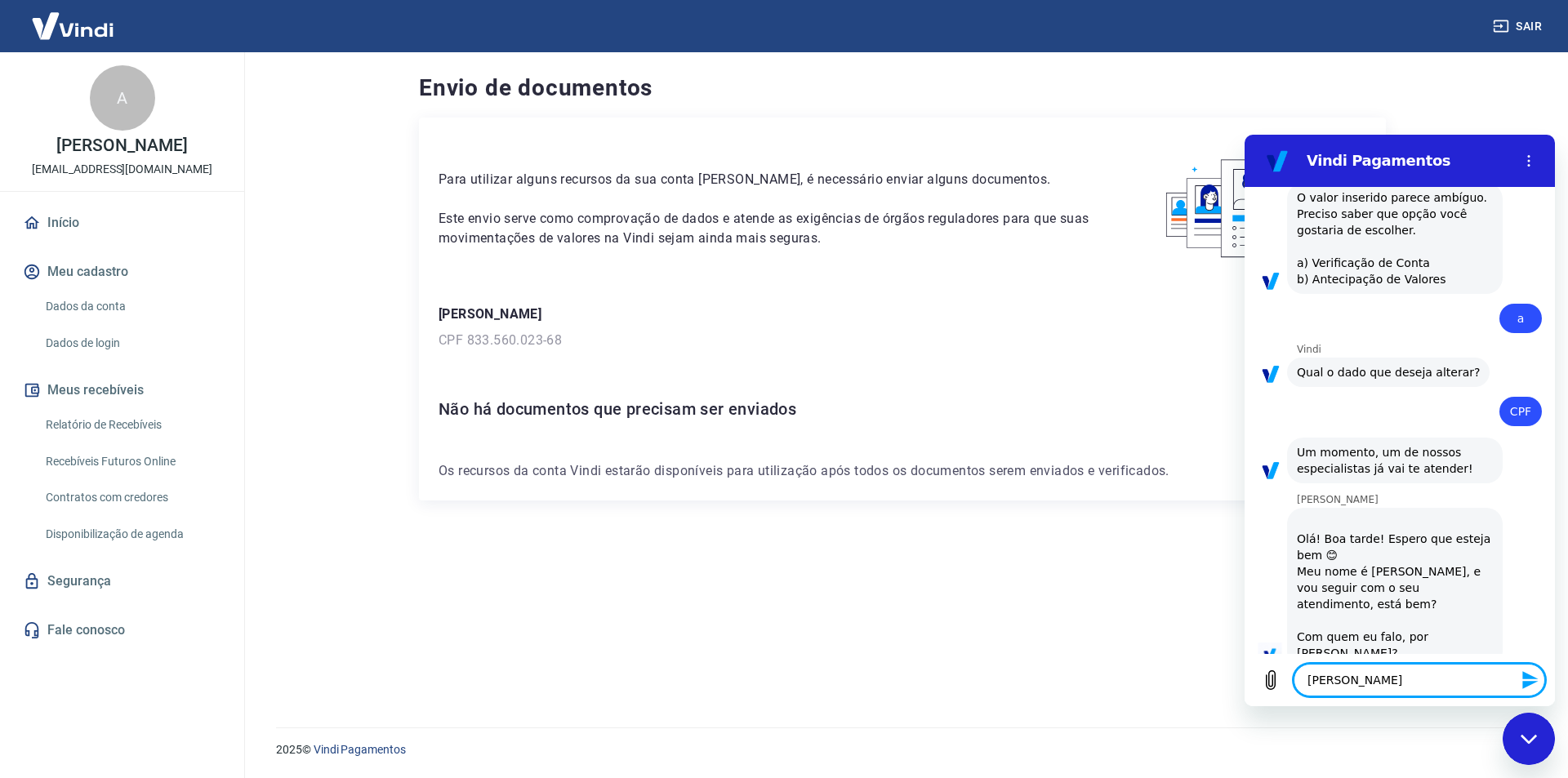
type textarea "[PERSON_NAME]"
type textarea "x"
type textarea "[PERSON_NAME]"
type textarea "x"
type textarea "[PERSON_NAME]"
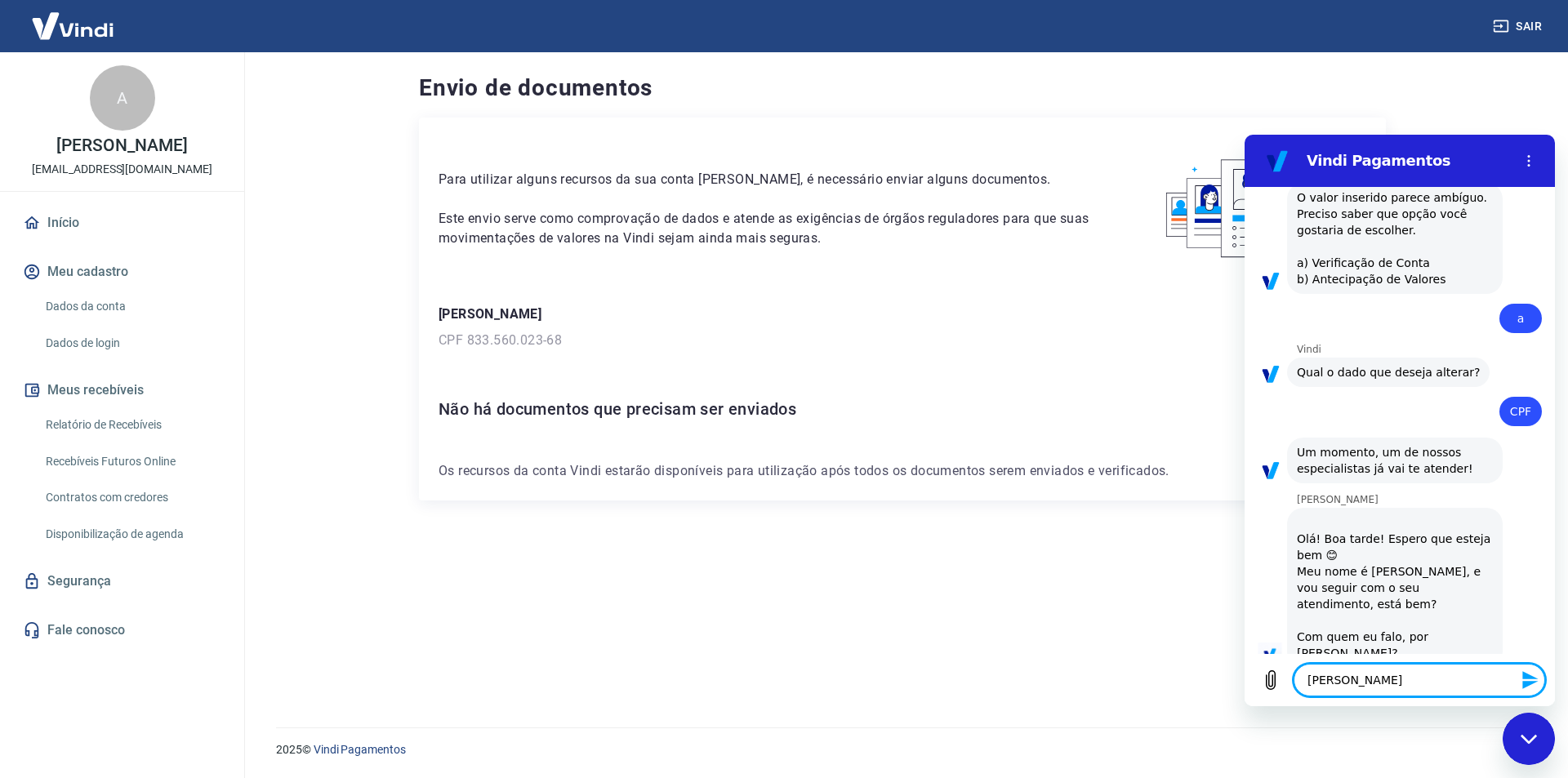
type textarea "x"
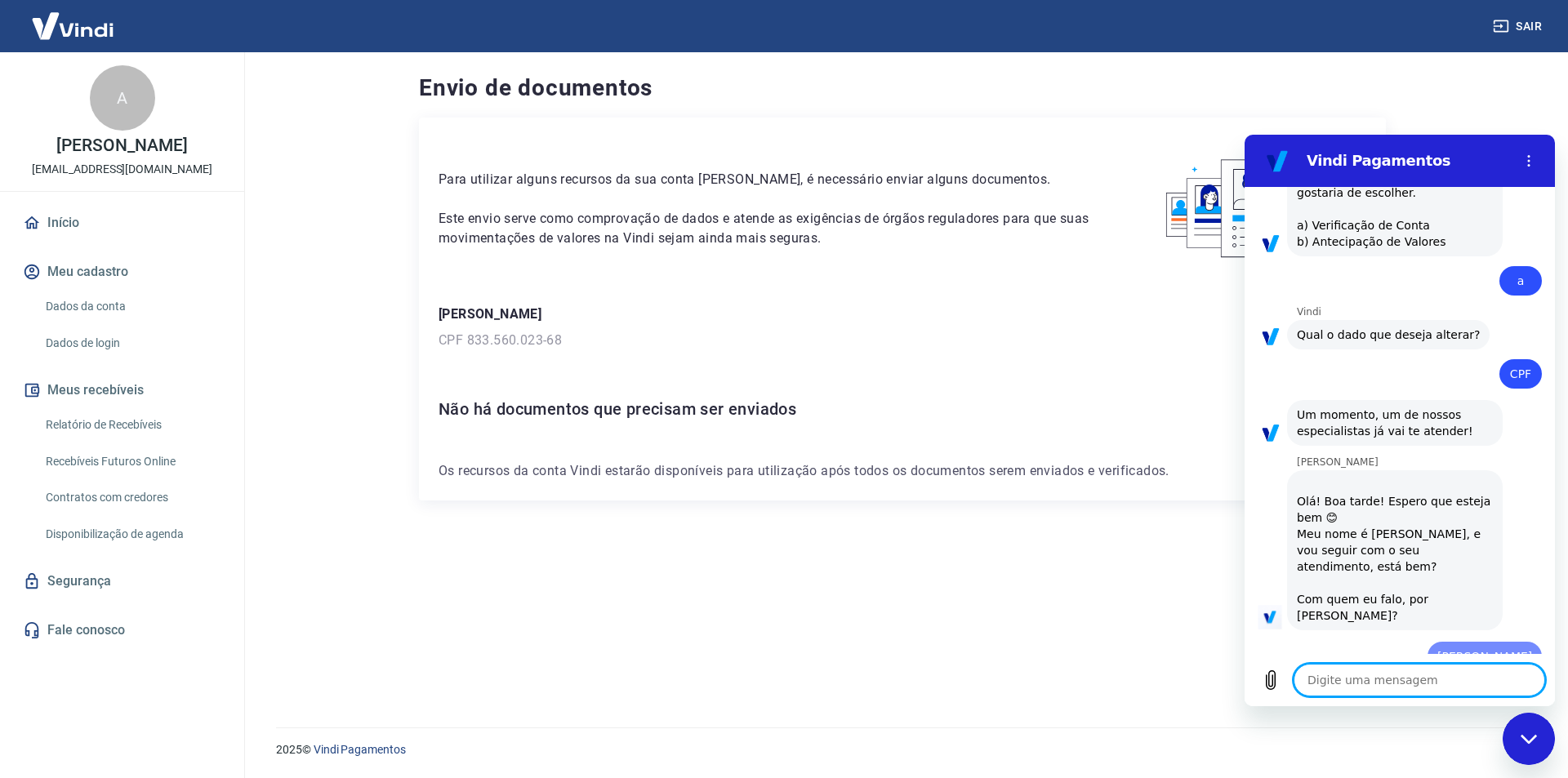
type textarea "x"
type textarea "e"
type textarea "x"
type textarea "en"
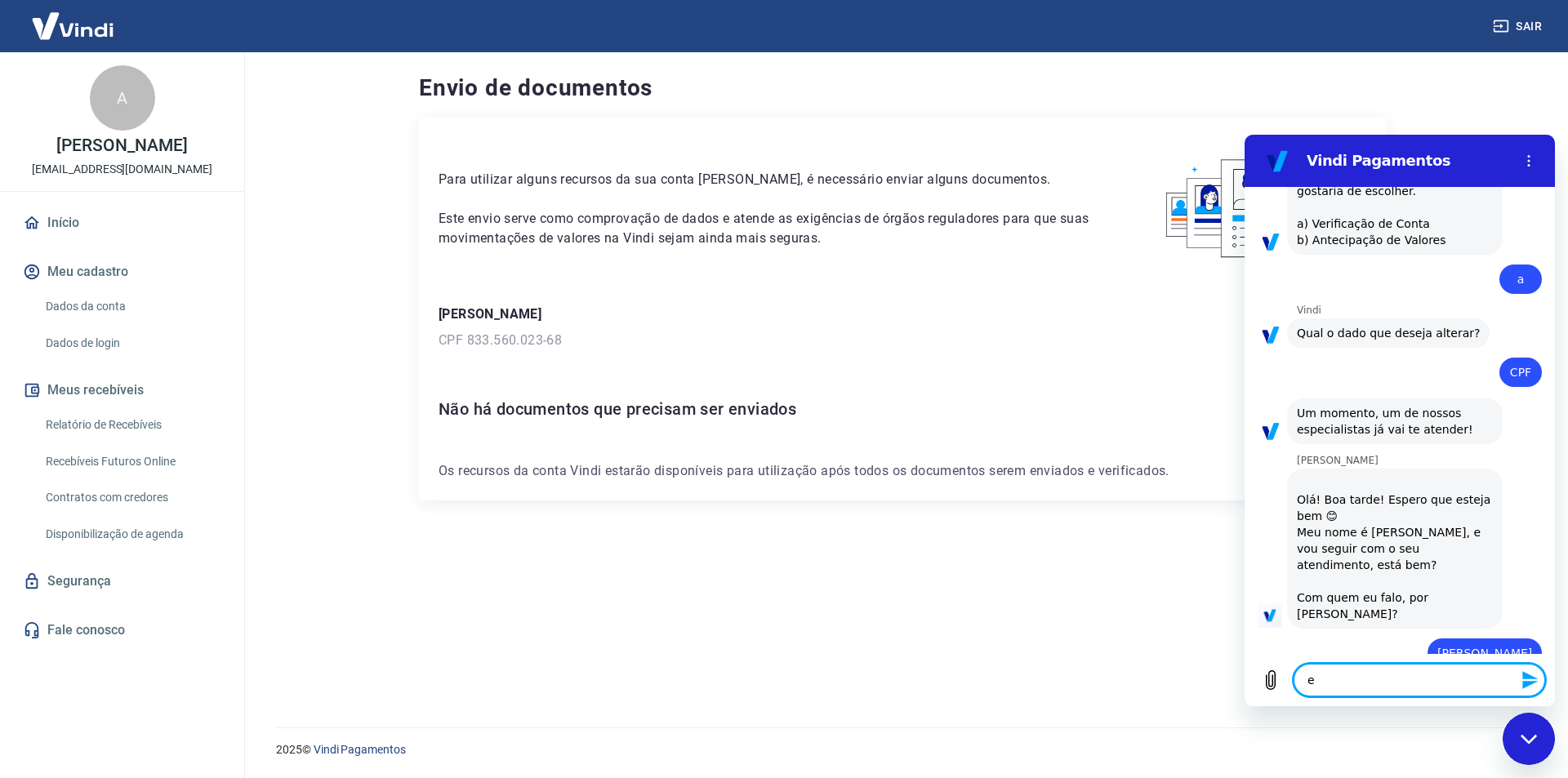
type textarea "x"
type textarea "ent"
type textarea "x"
type textarea "enta"
type textarea "x"
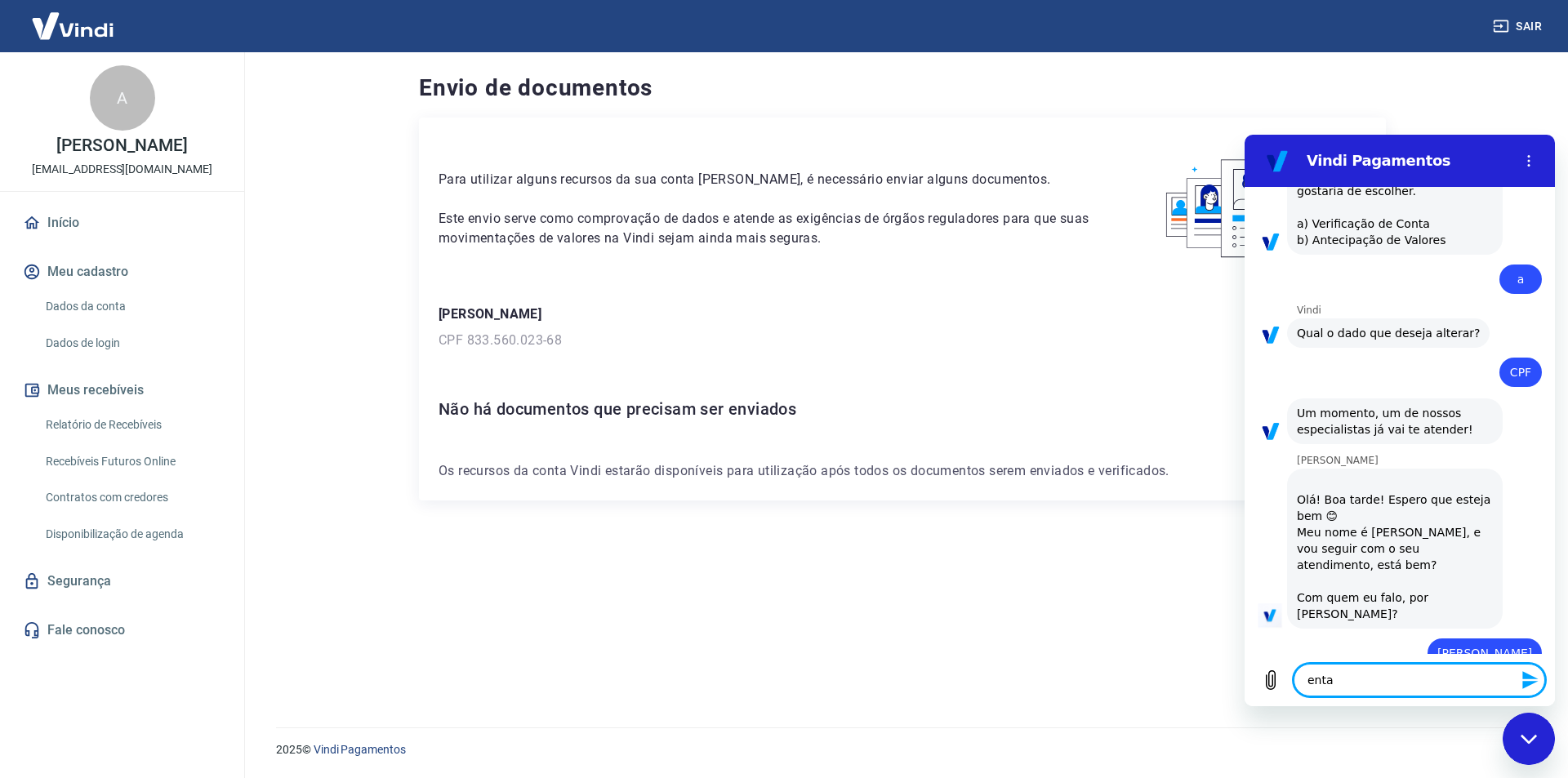
type textarea "entao"
type textarea "x"
type textarea "entao,"
type textarea "x"
type textarea "entao,"
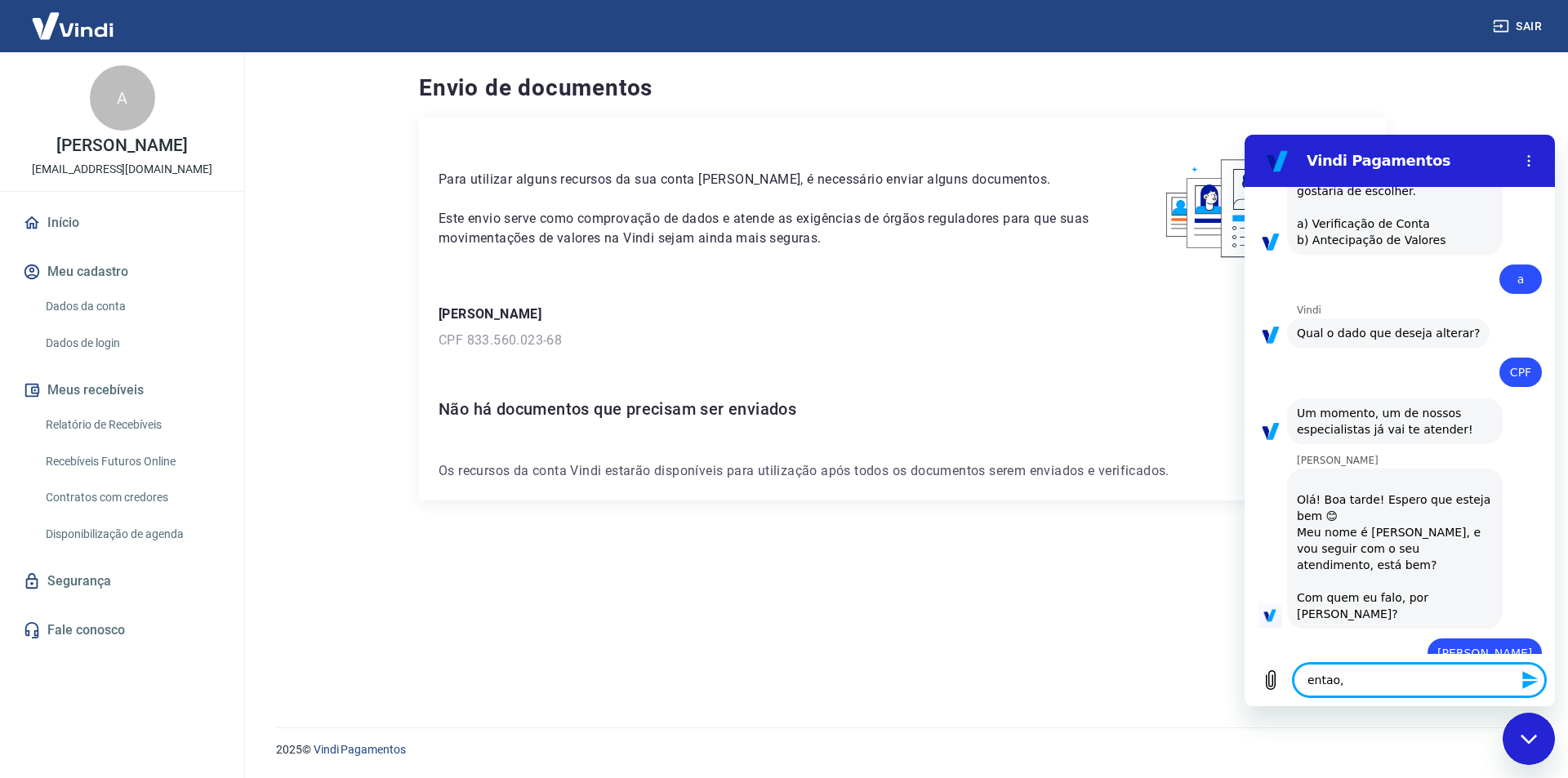
type textarea "x"
type textarea "entao, d"
type textarea "x"
type textarea "entao, de"
type textarea "x"
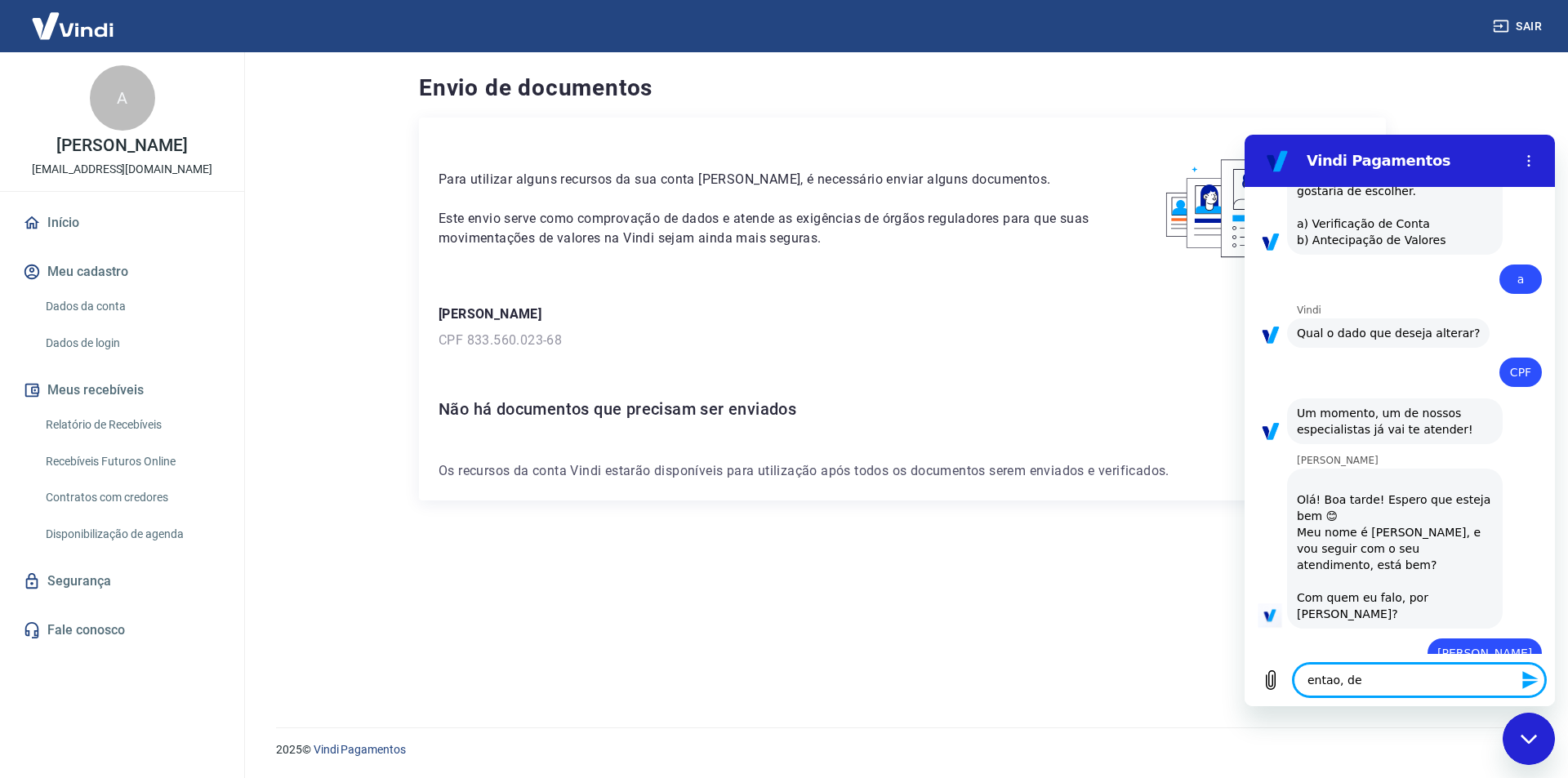
type textarea "entao, des"
type textarea "x"
type textarea "entao, desd"
type textarea "x"
type textarea "entao, desde"
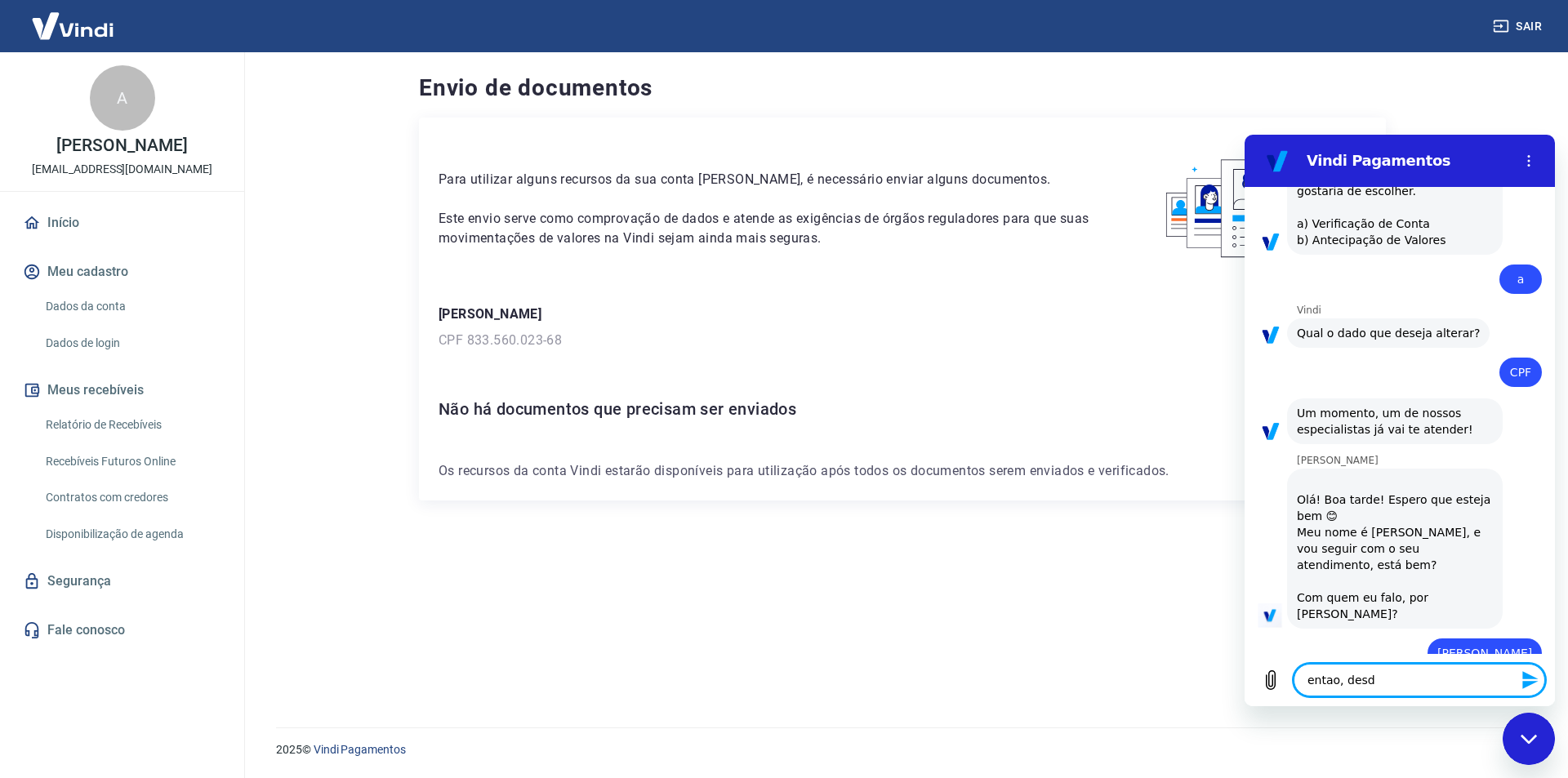
type textarea "x"
type textarea "entao, desde"
type textarea "x"
type textarea "entao, desde q"
type textarea "x"
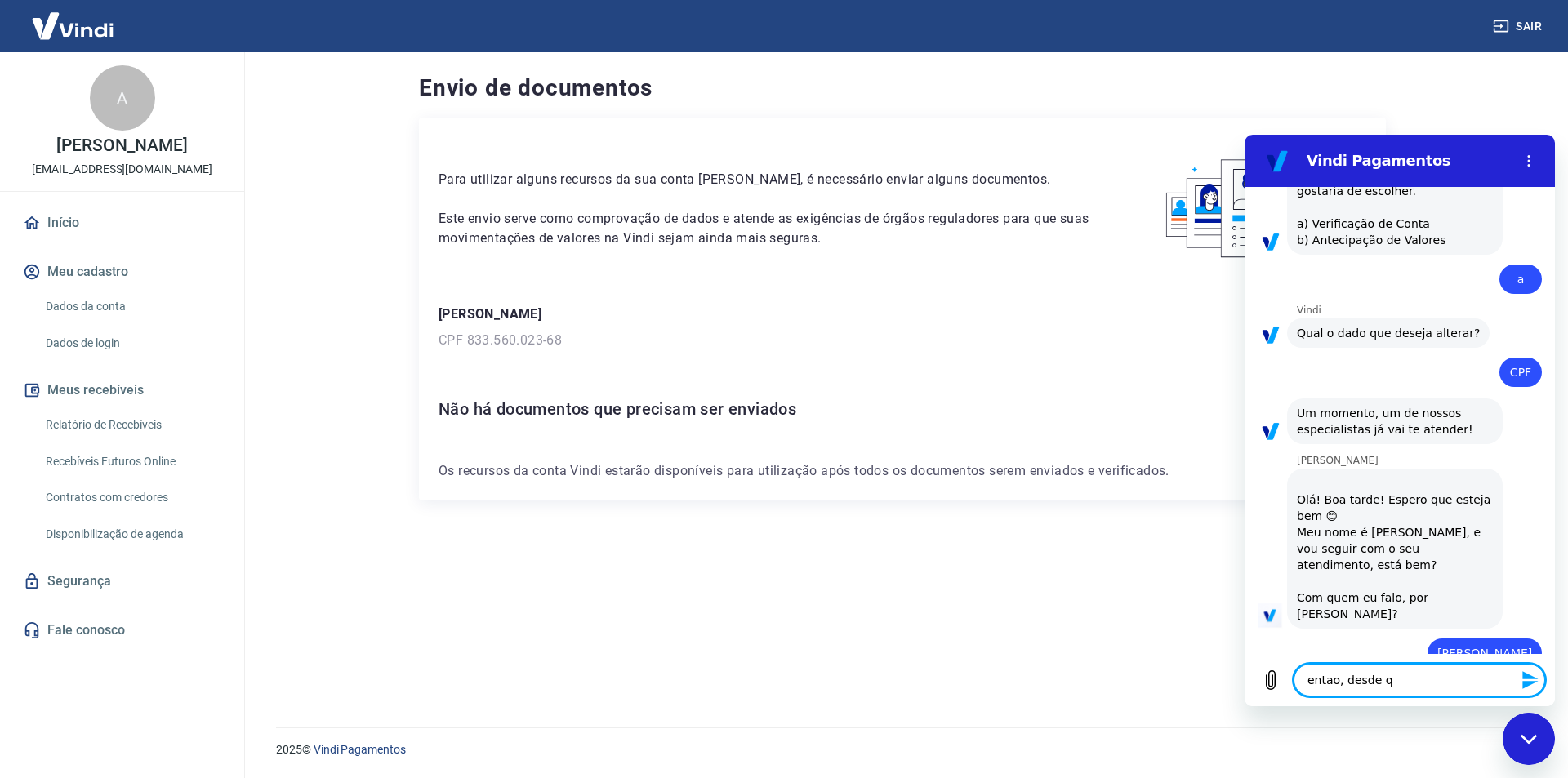
type textarea "entao, desde q"
type textarea "x"
type textarea "entao, desde q"
type textarea "x"
type textarea "entao, desde"
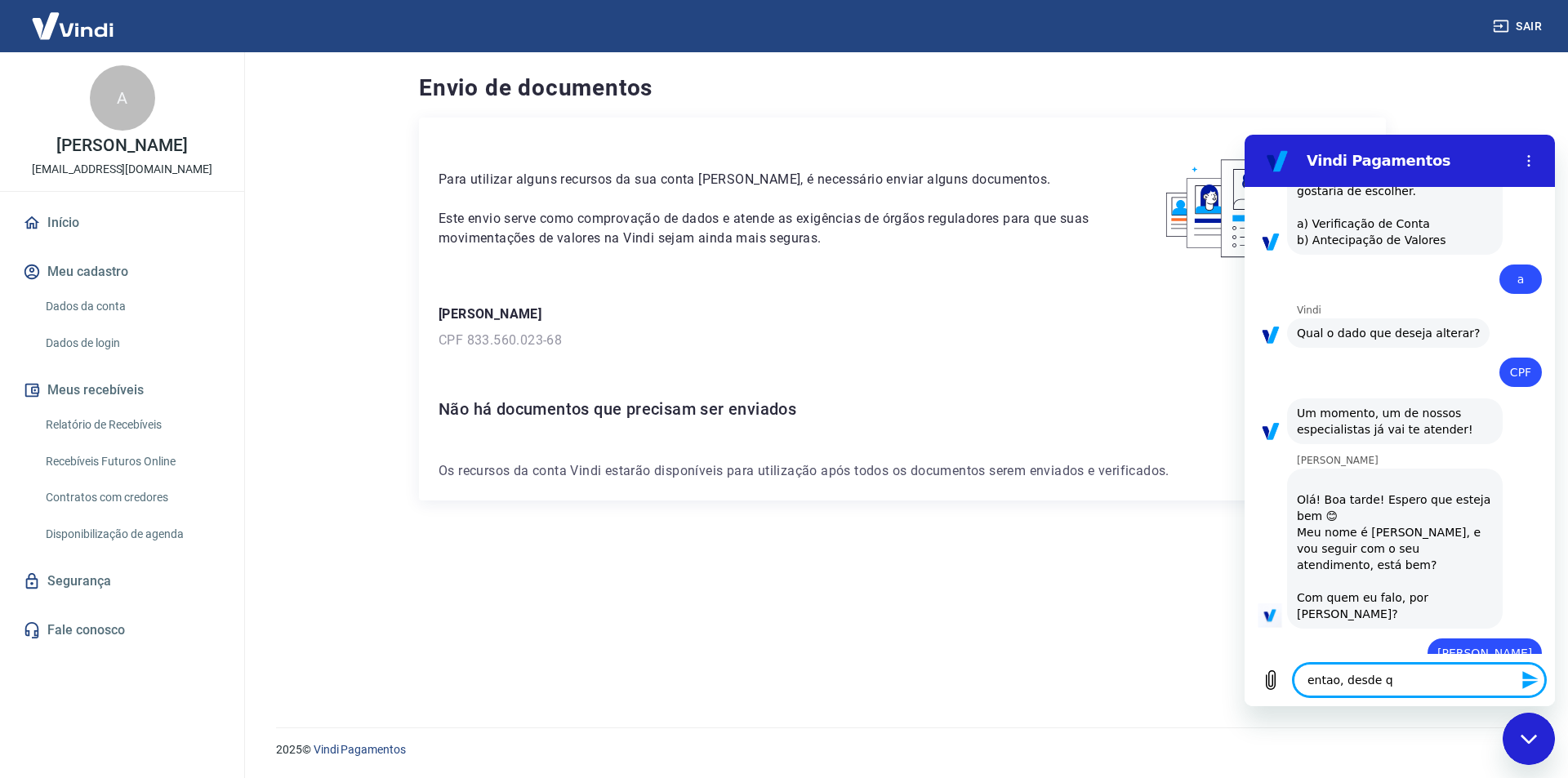
type textarea "x"
type textarea "entao, desde"
type textarea "x"
type textarea "entao, desd"
type textarea "x"
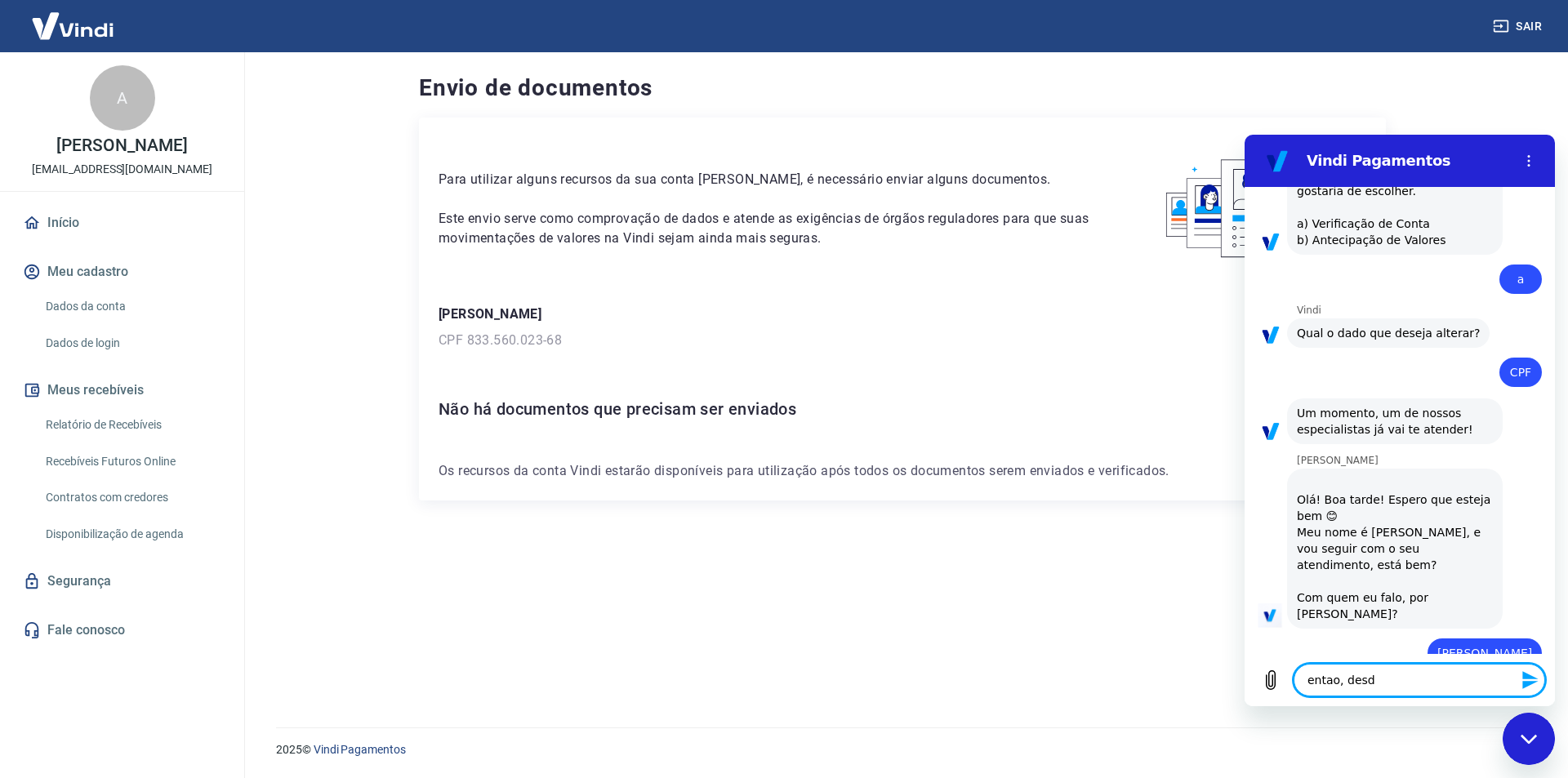
type textarea "entao, des"
type textarea "x"
type textarea "entao, de"
type textarea "x"
type textarea "entao, d"
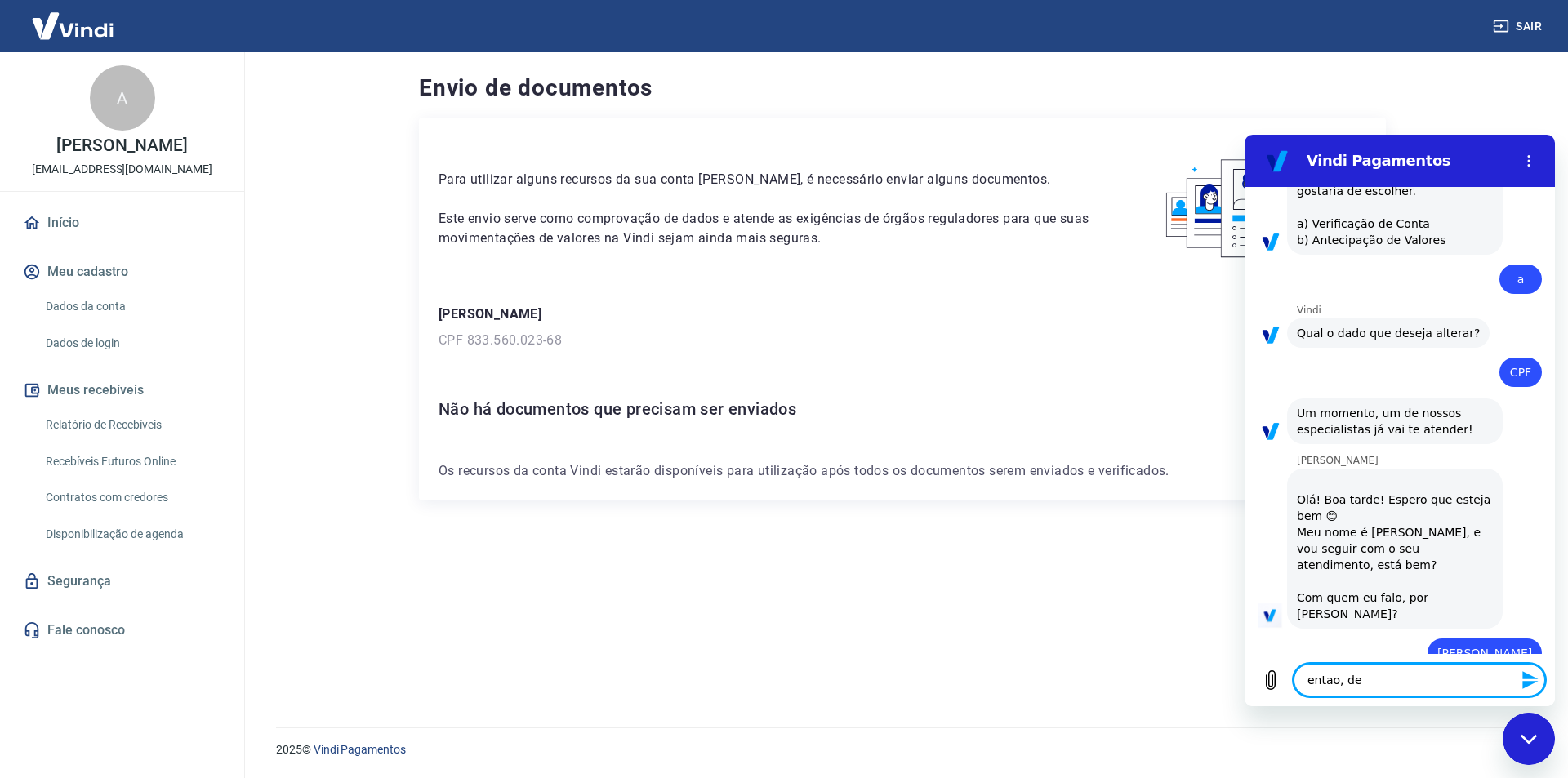
type textarea "x"
type textarea "entao,"
type textarea "x"
type textarea "entao, e"
type textarea "x"
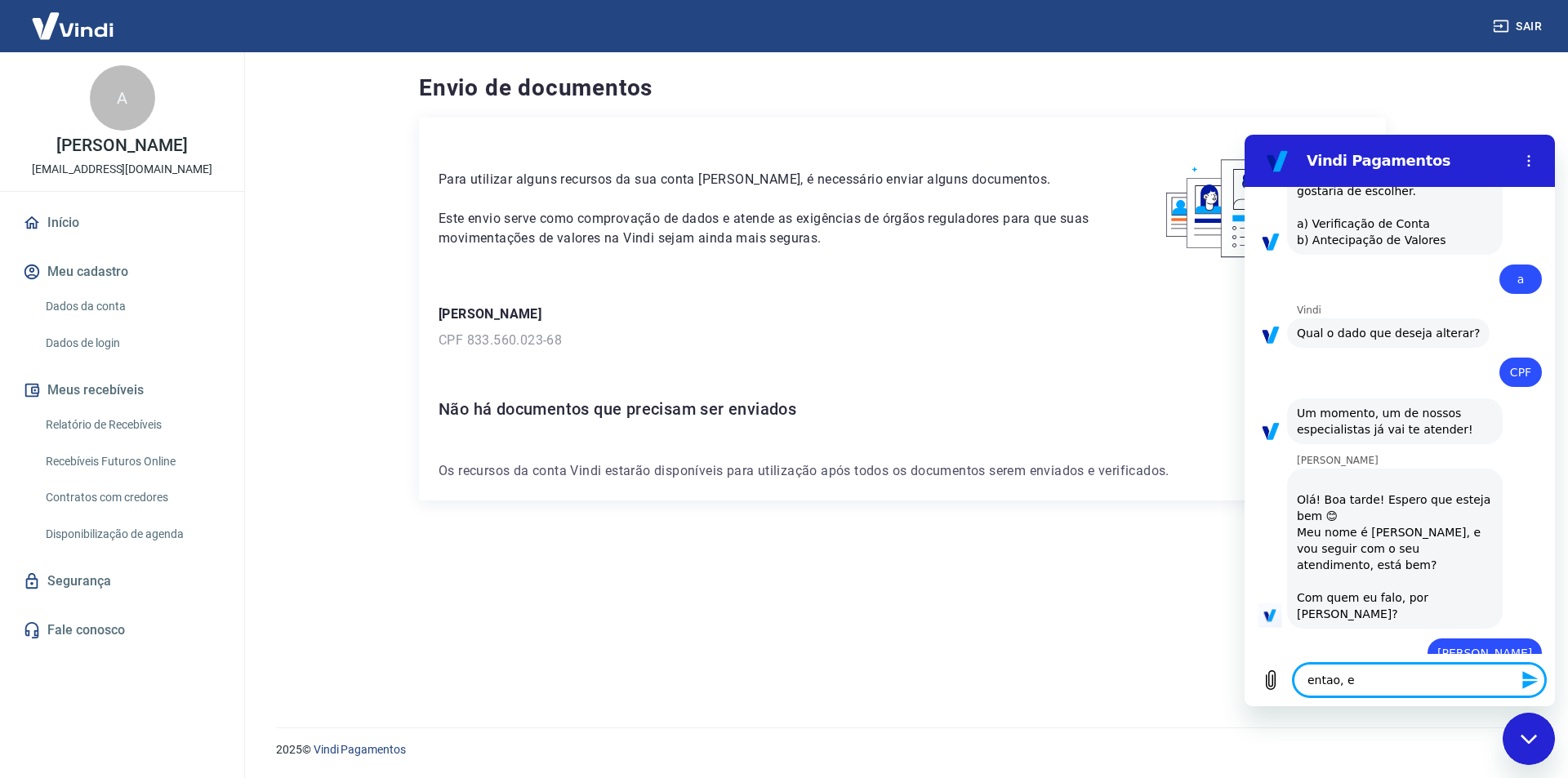
type textarea "entao, es"
type textarea "x"
type textarea "entao, est"
type textarea "x"
type textarea "entao, esto"
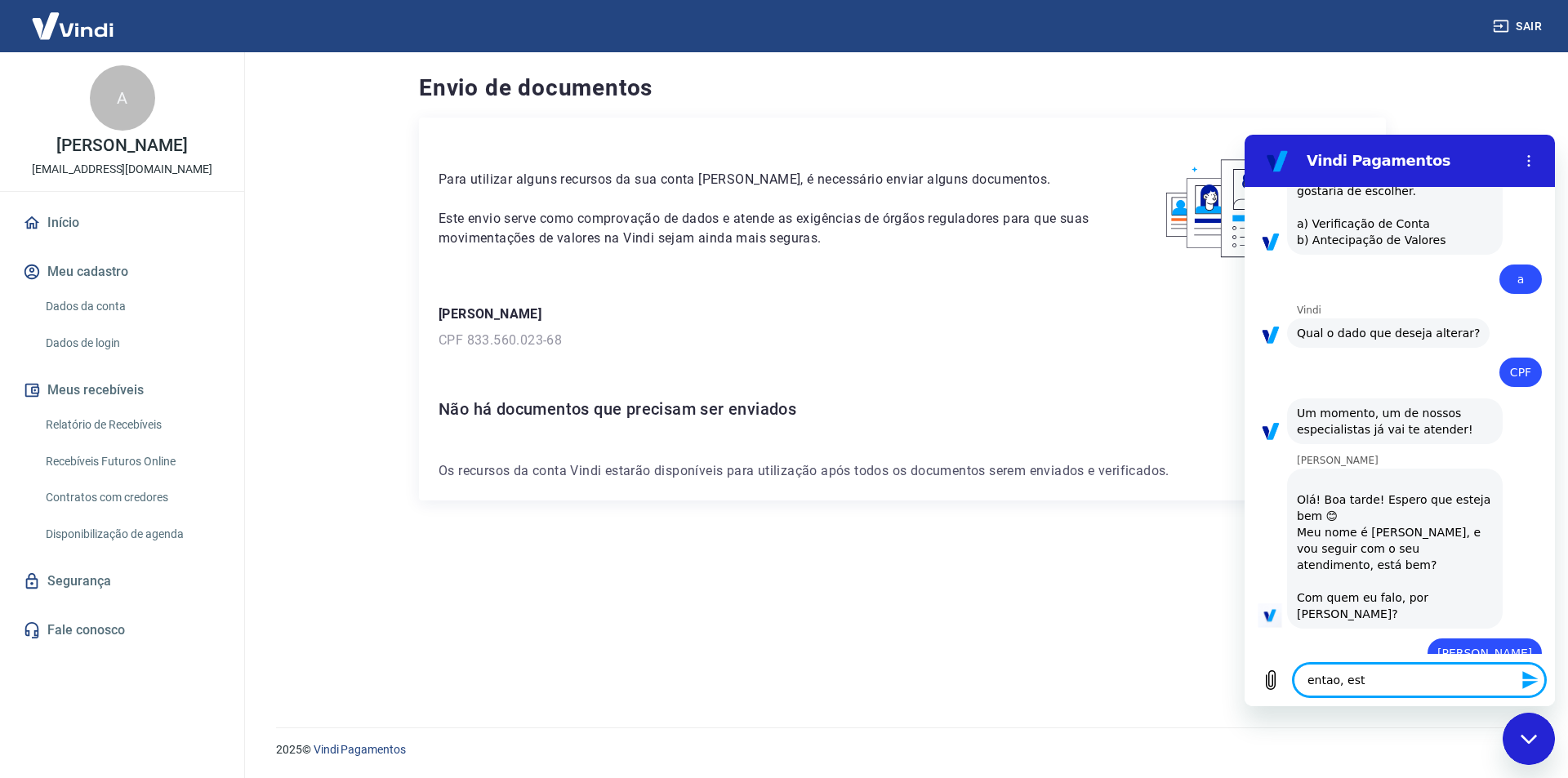
type textarea "x"
type textarea "entao, estou"
type textarea "x"
type textarea "entao, estou"
type textarea "x"
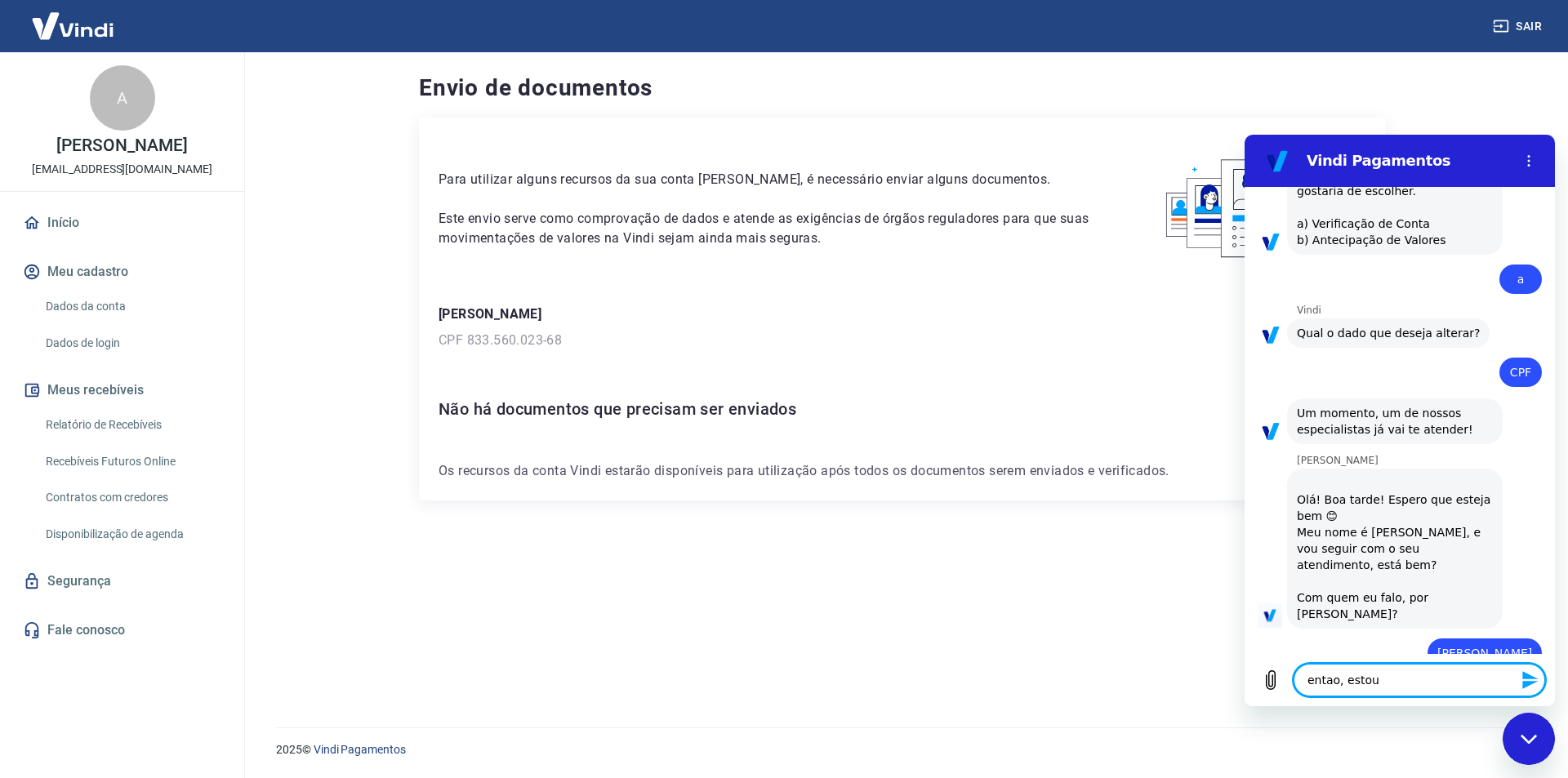
type textarea "entao, estou c"
type textarea "x"
type textarea "entao, estou co"
type textarea "x"
type textarea "entao, estou com"
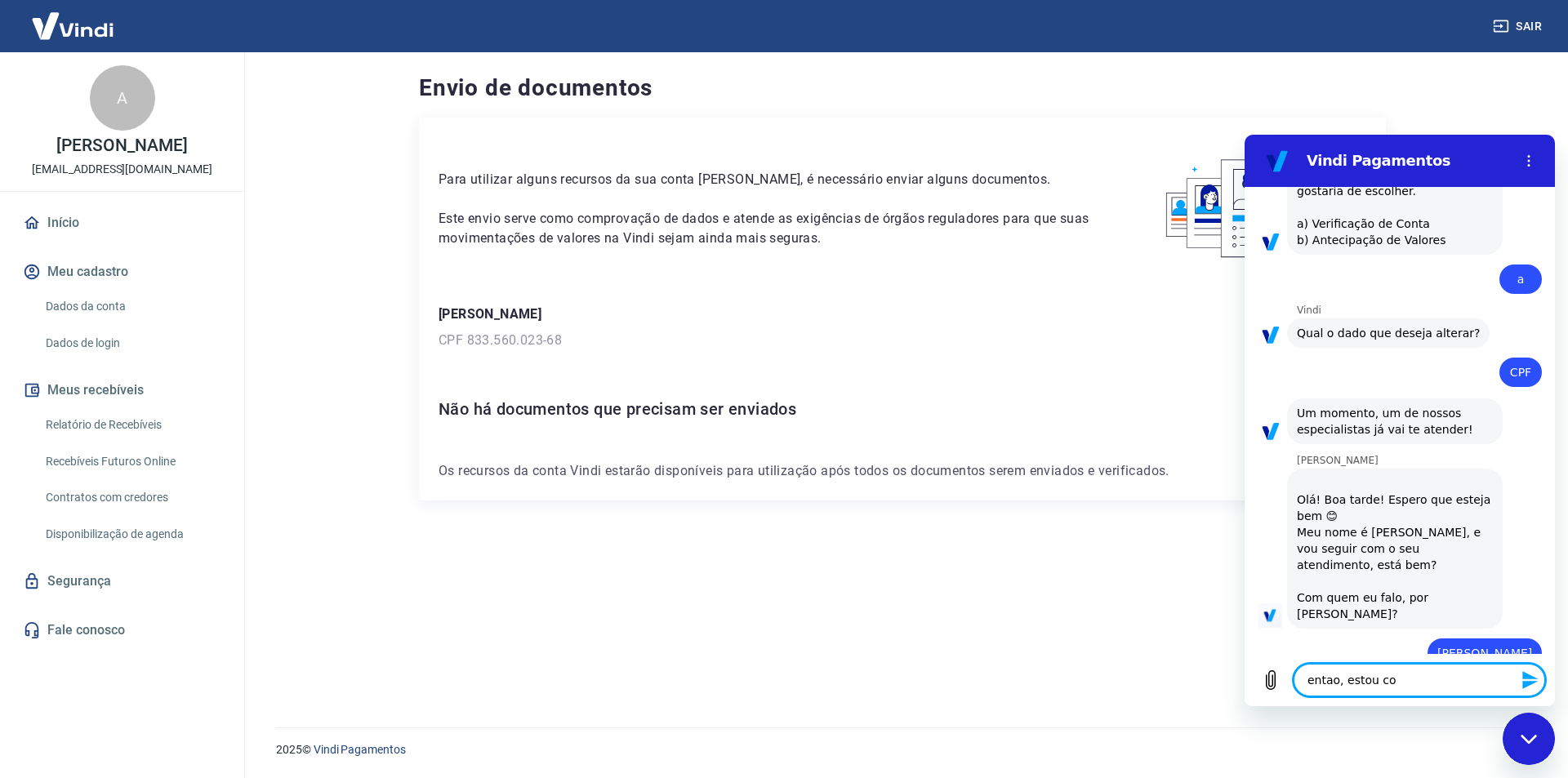
type textarea "x"
type textarea "entao, estou com"
type textarea "x"
type textarea "entao, estou com p"
type textarea "x"
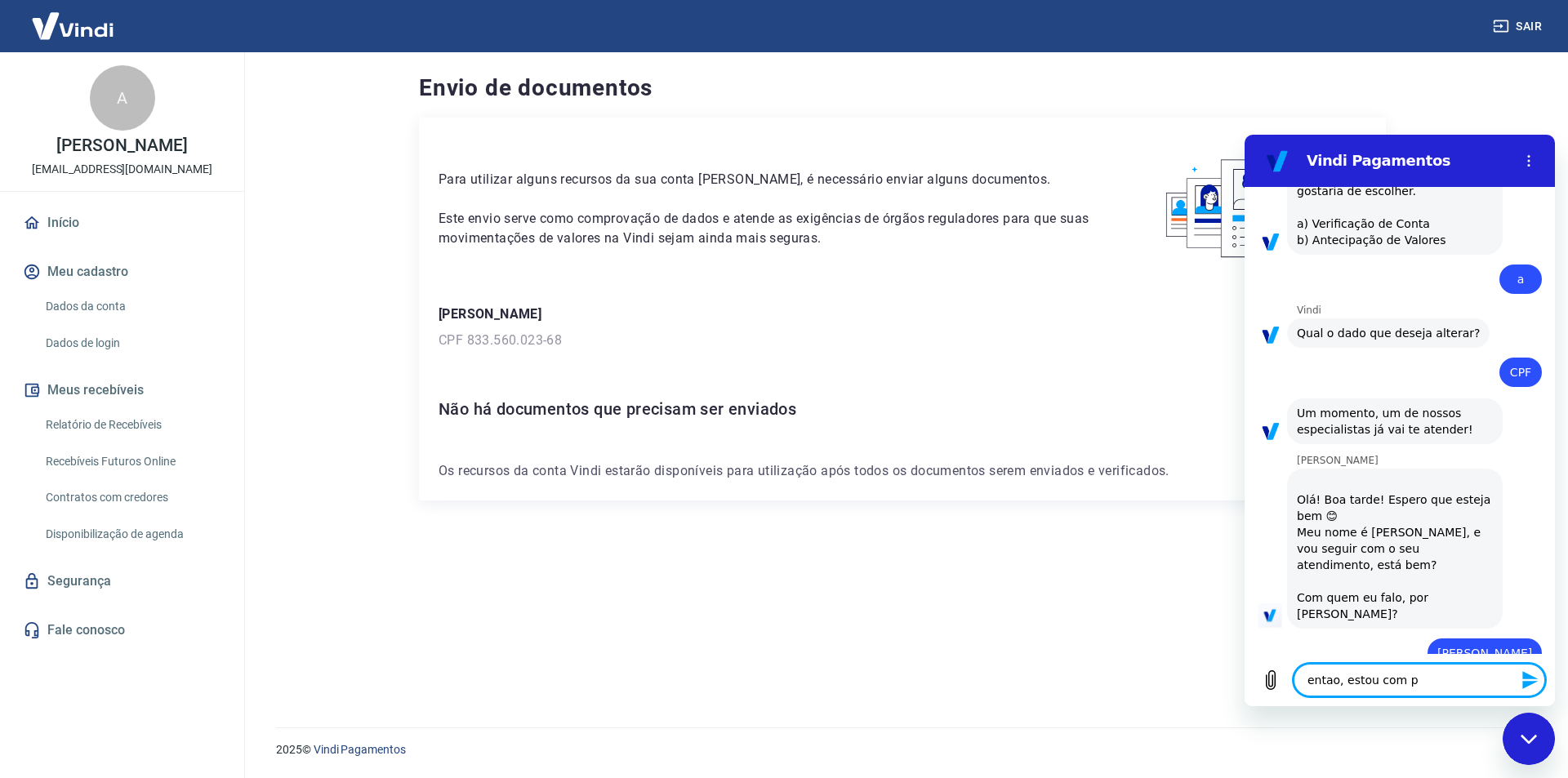
type textarea "entao, estou com pr"
type textarea "x"
type textarea "entao, estou com pro"
type textarea "x"
type textarea "entao, estou com prob"
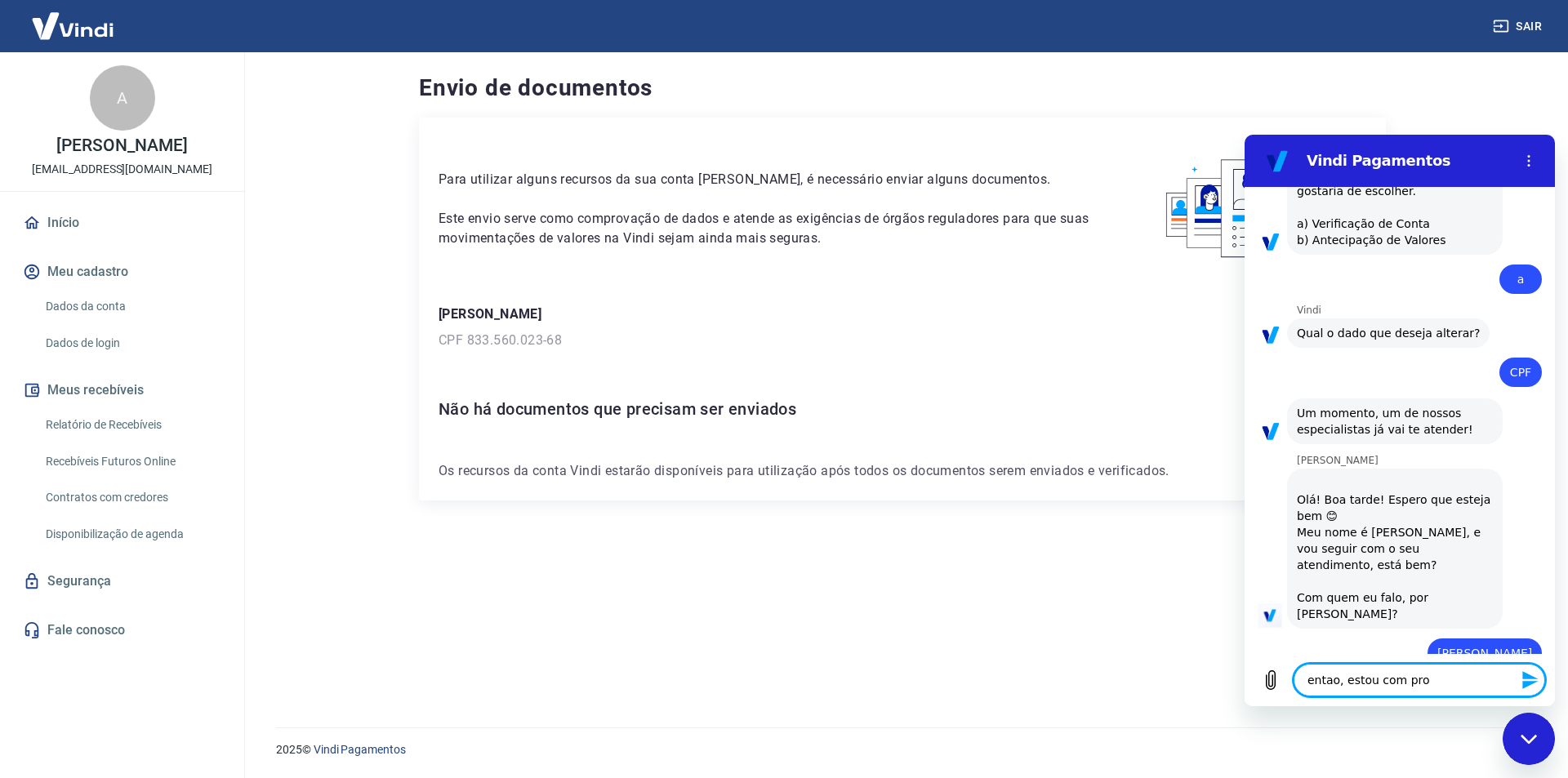
type textarea "x"
type textarea "entao, estou com probl"
type textarea "x"
type textarea "entao, estou com proble"
type textarea "x"
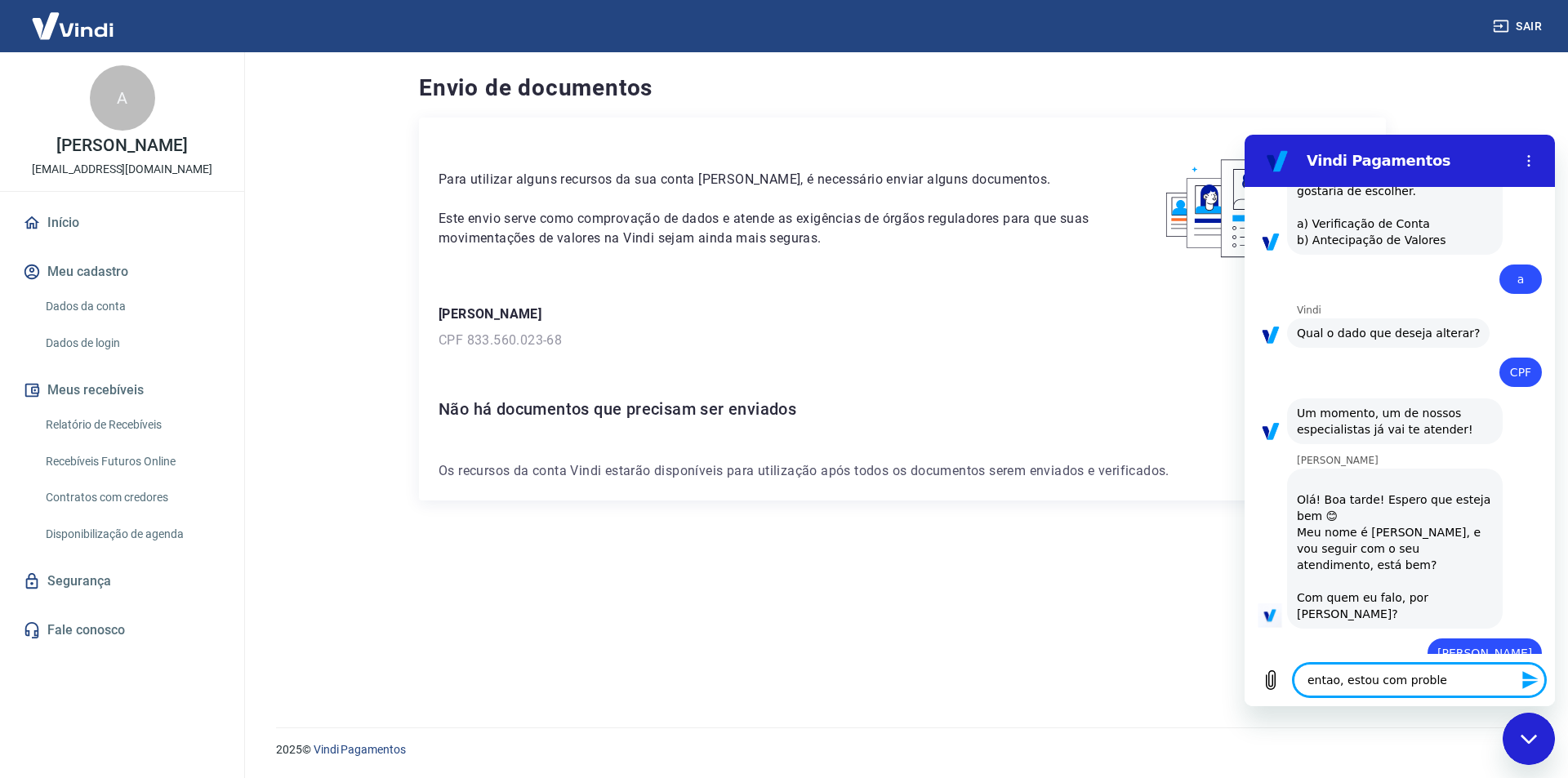
type textarea "entao, estou com problem"
type textarea "x"
type textarea "entao, estou com problema"
type textarea "x"
type textarea "entao, estou com problema"
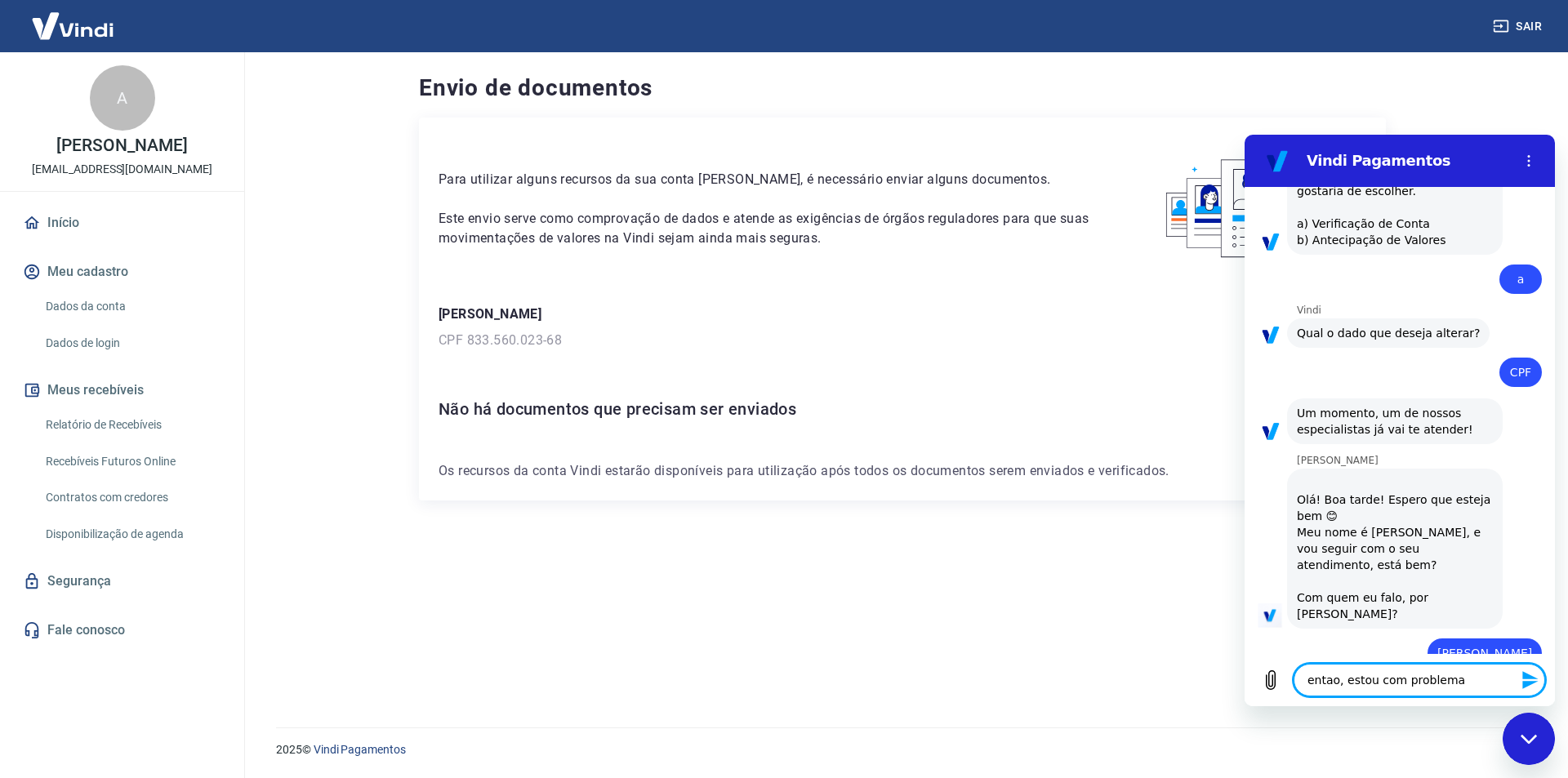
type textarea "x"
type textarea "entao, estou com problema p"
type textarea "x"
type textarea "entao, estou com problema pa"
type textarea "x"
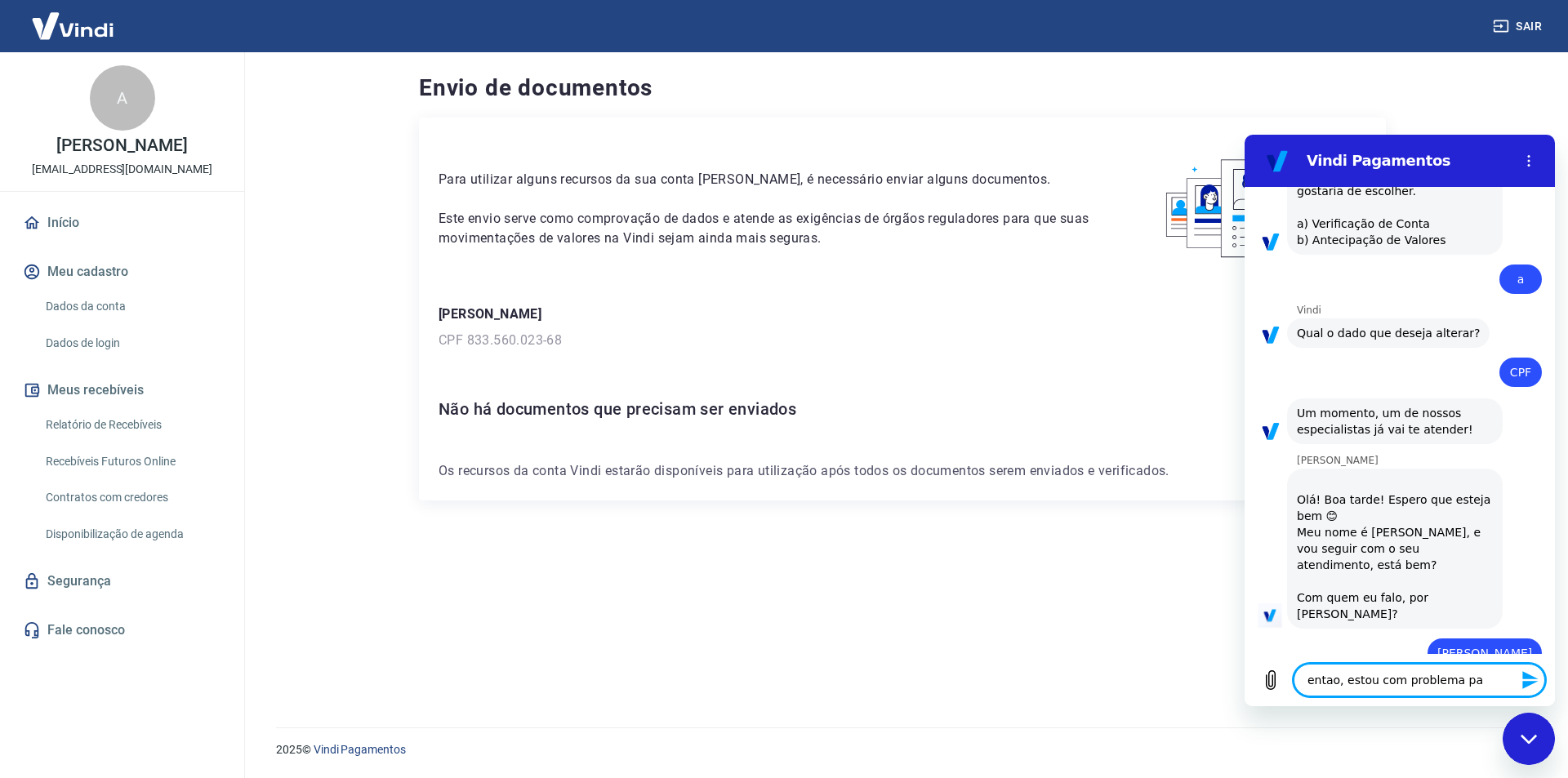
type textarea "entao, estou com problema par"
type textarea "x"
type textarea "entao, estou com problema para"
type textarea "x"
type textarea "entao, estou com problema para"
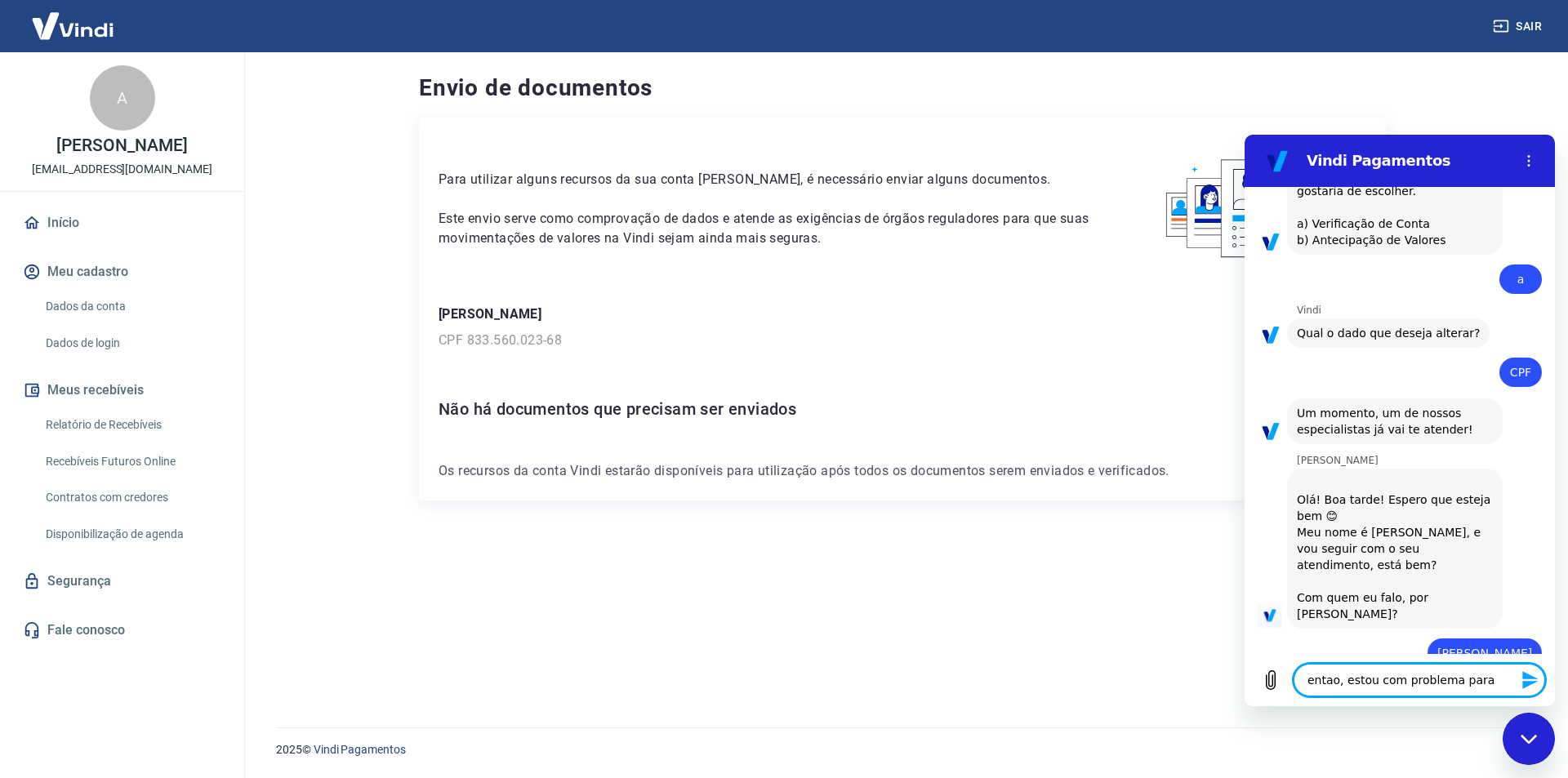
type textarea "x"
type textarea "entao, estou com problema para r"
type textarea "x"
type textarea "entao, estou com problema para re"
type textarea "x"
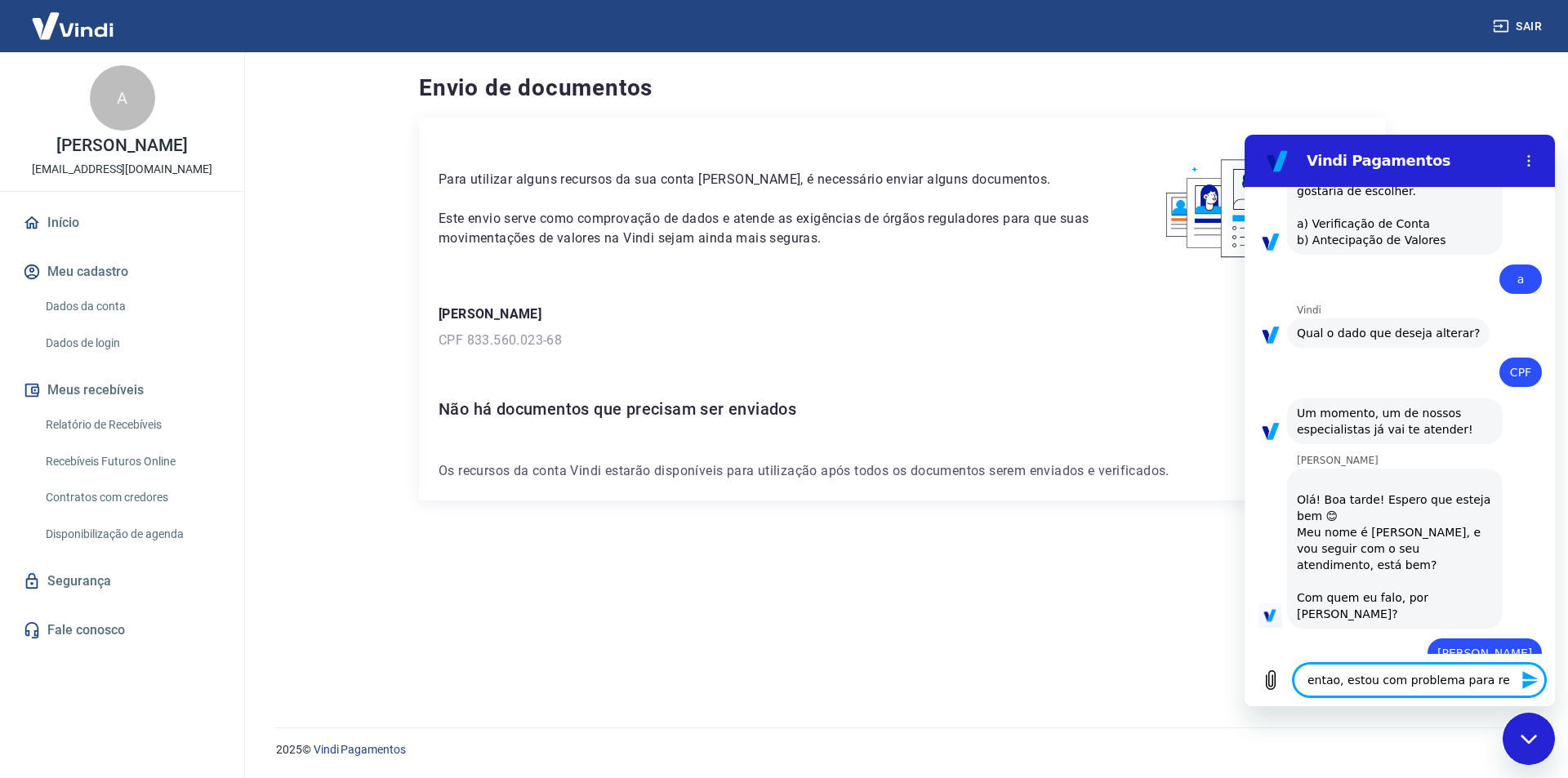
type textarea "entao, estou com problema para rec"
type textarea "x"
type textarea "entao, estou com problema para rece"
type textarea "x"
type textarea "entao, estou com problema para receb"
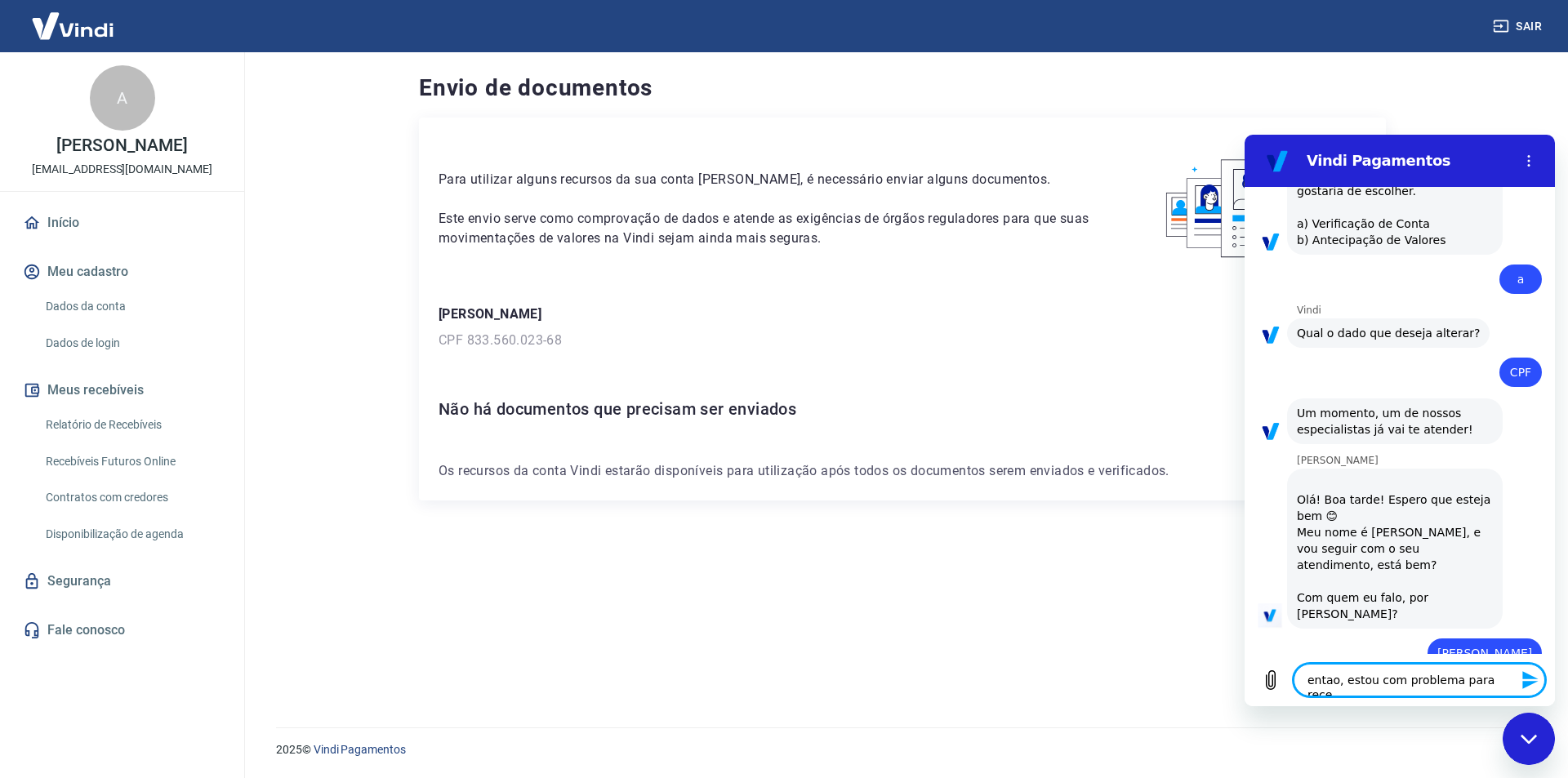
type textarea "x"
type textarea "entao, estou com problema para recebe"
type textarea "x"
type textarea "entao, estou com problema para receber"
type textarea "x"
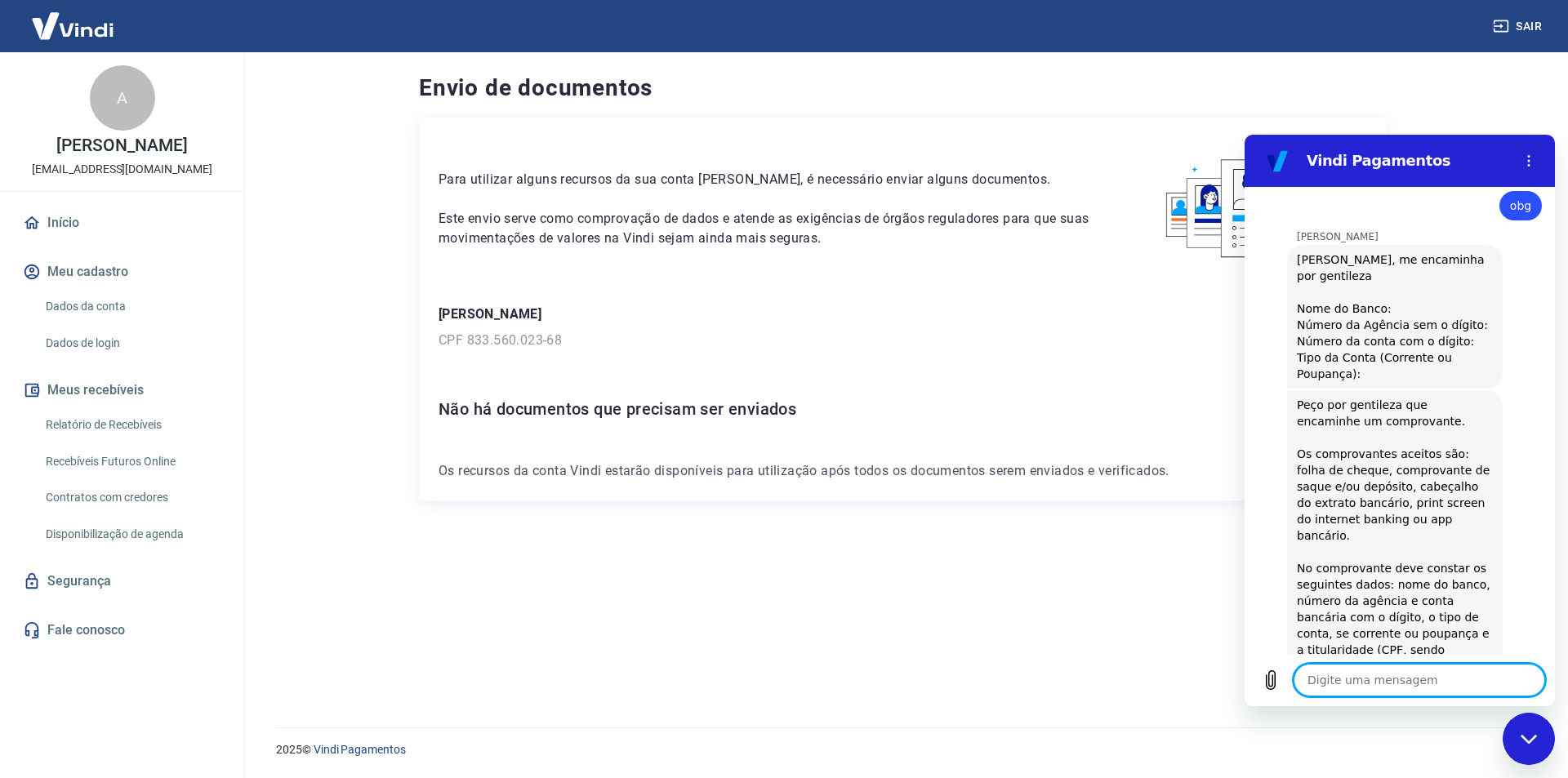
scroll to position [1122, 0]
click at [1344, 680] on textarea at bounding box center [1419, 679] width 252 height 33
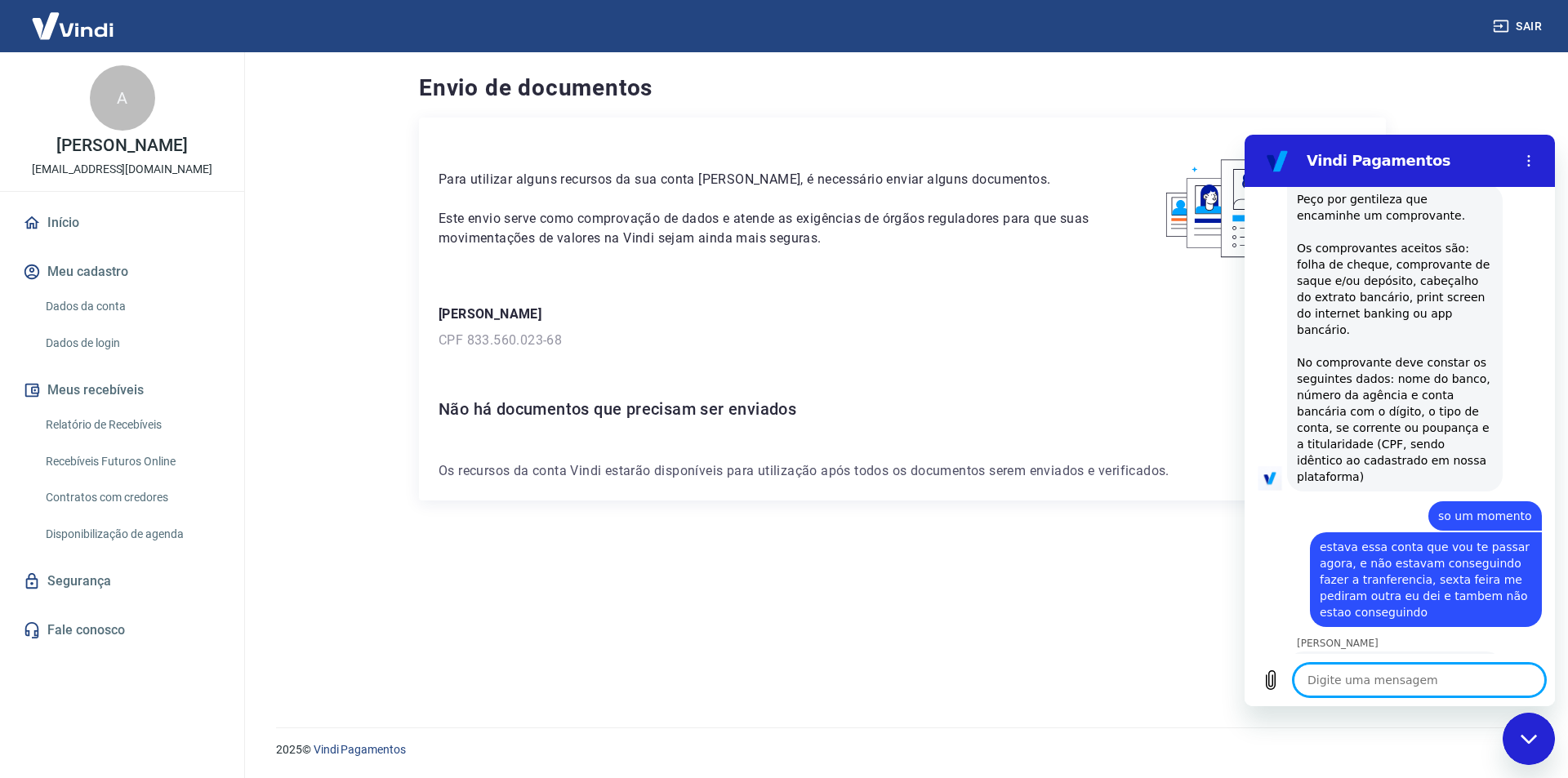
scroll to position [1328, 0]
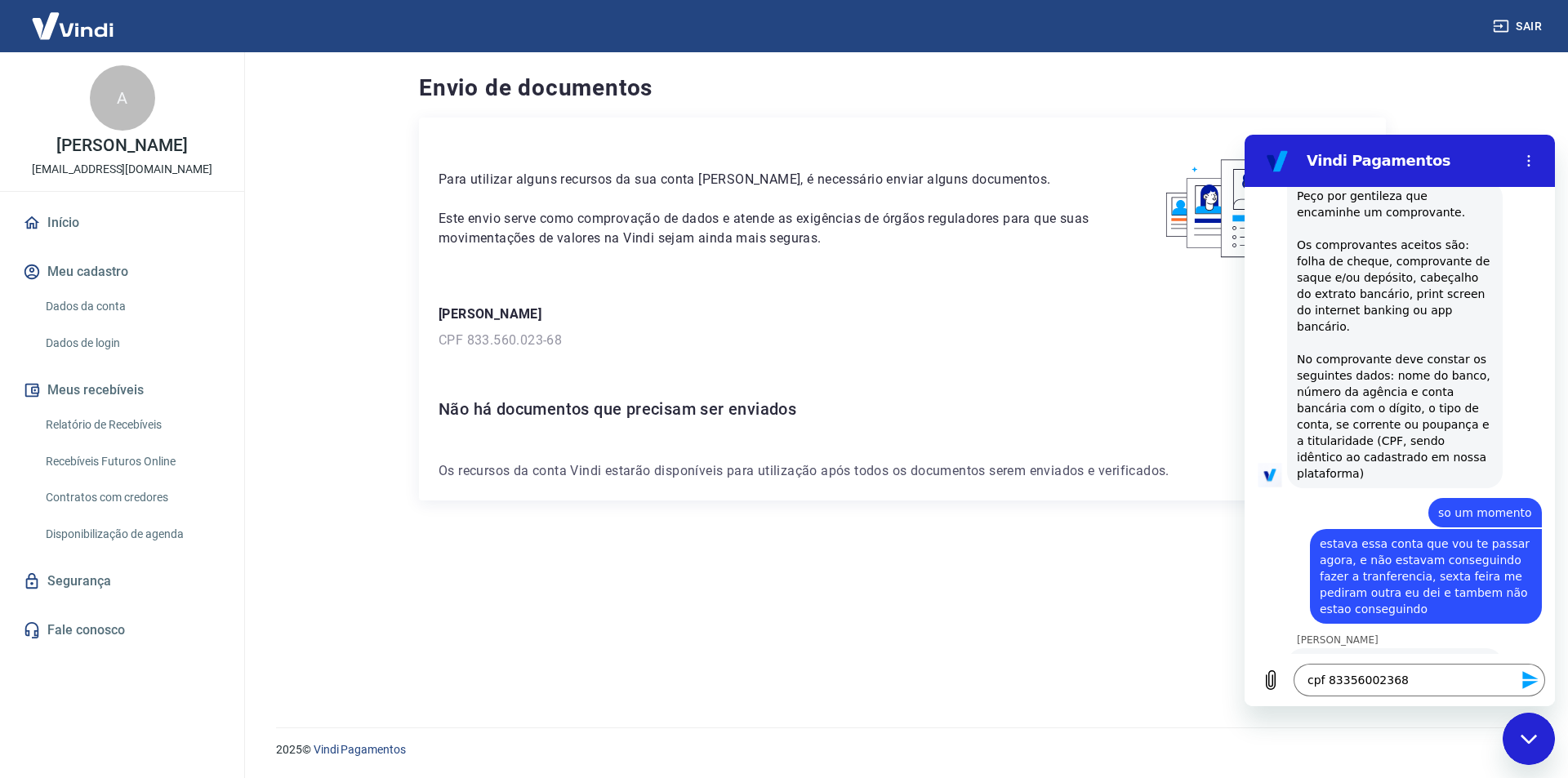
click at [1530, 676] on icon "Enviar mensagem" at bounding box center [1529, 679] width 16 height 18
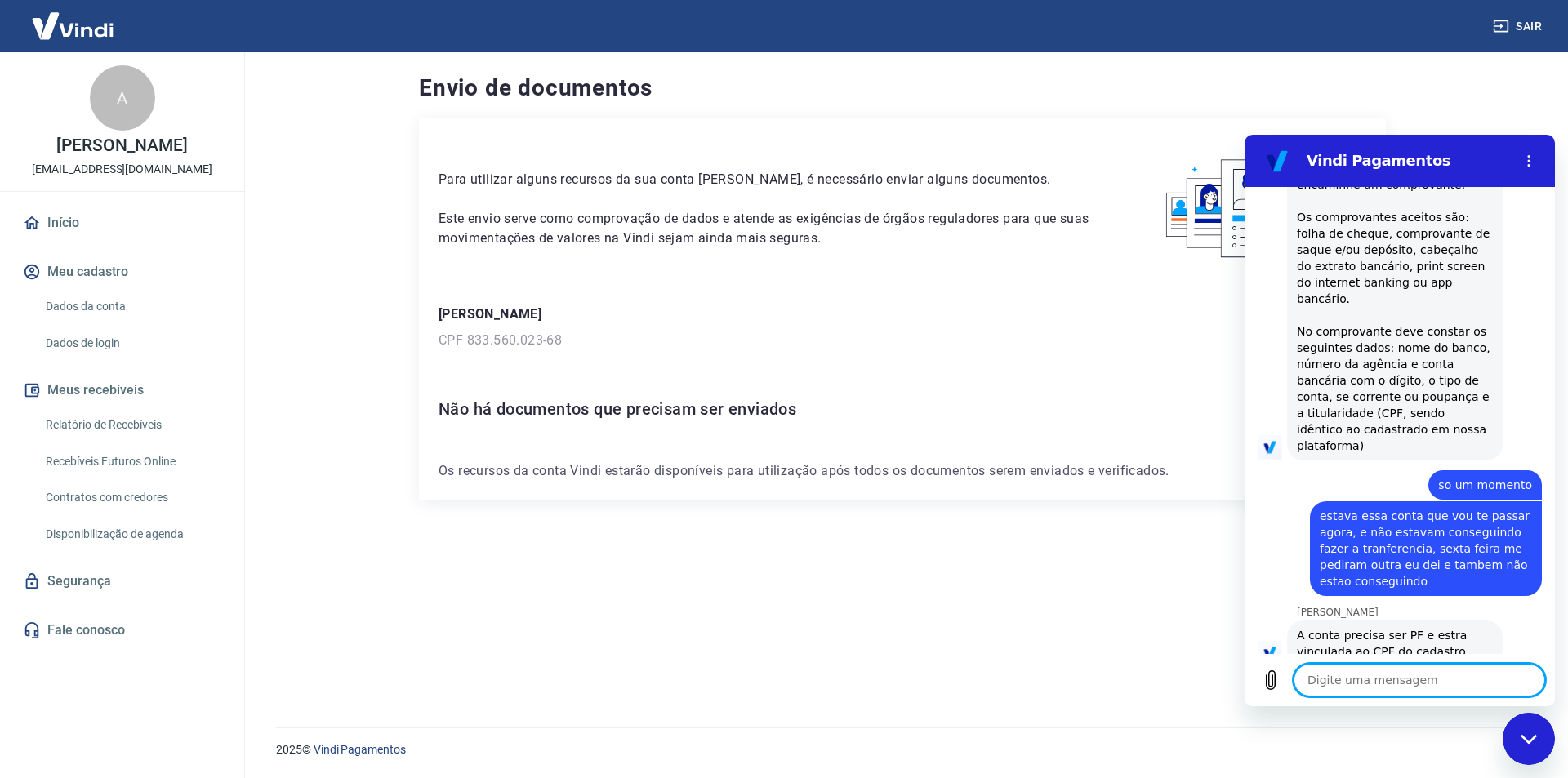
scroll to position [1359, 0]
click at [1389, 680] on textarea at bounding box center [1419, 679] width 252 height 33
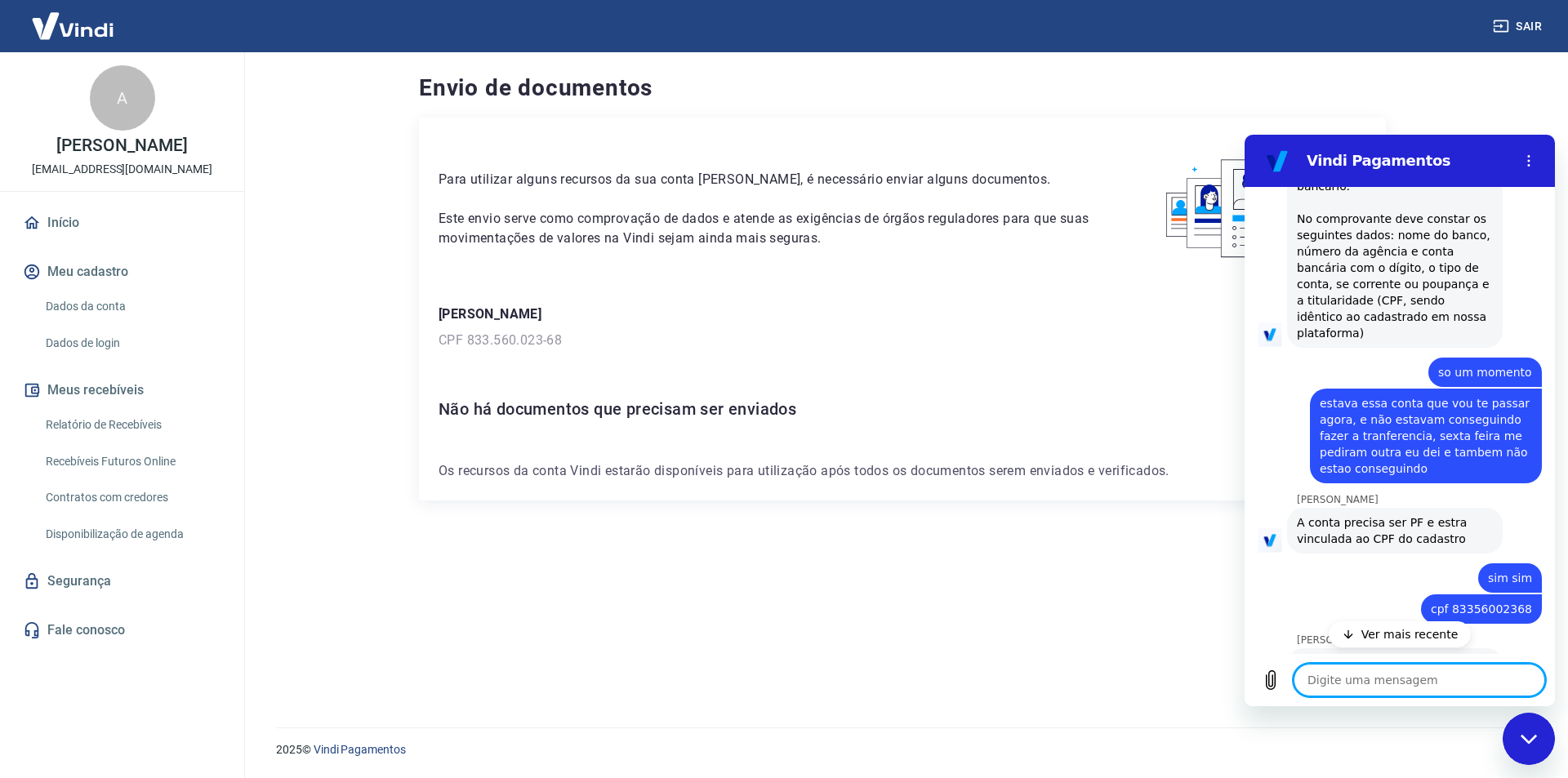
scroll to position [1522, 0]
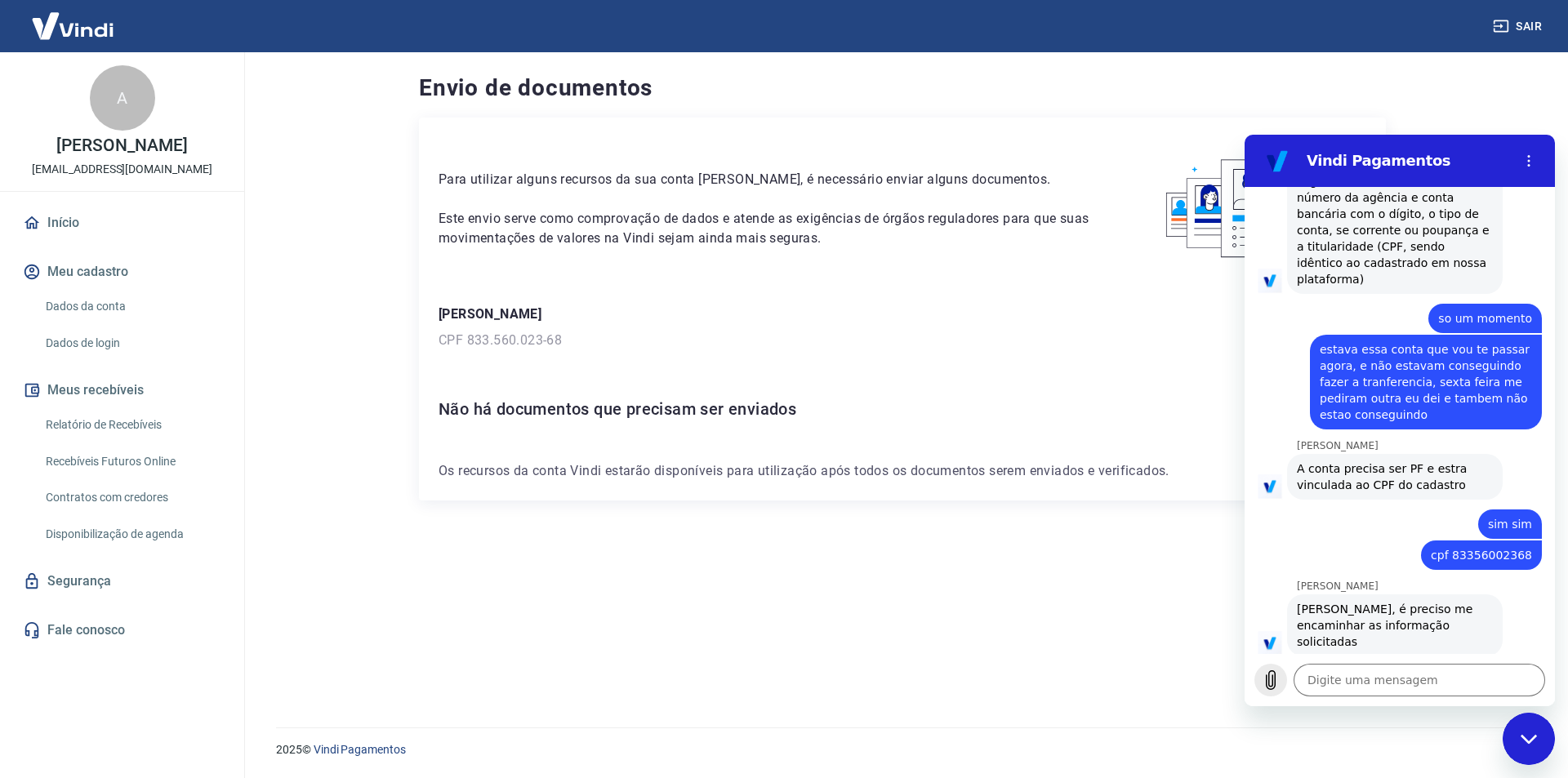
click at [1270, 677] on icon "Carregar arquivo" at bounding box center [1270, 679] width 20 height 20
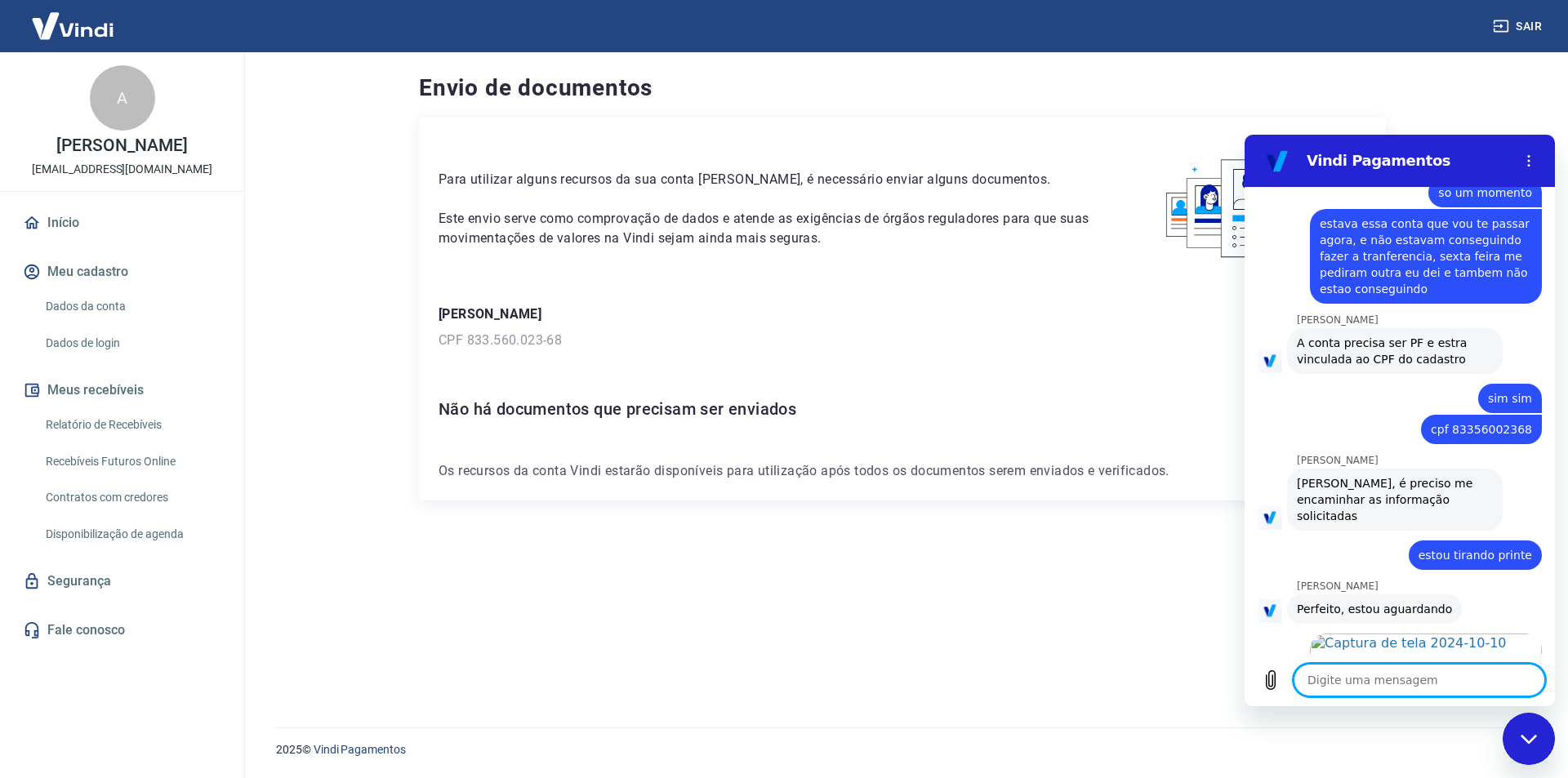
scroll to position [1651, 0]
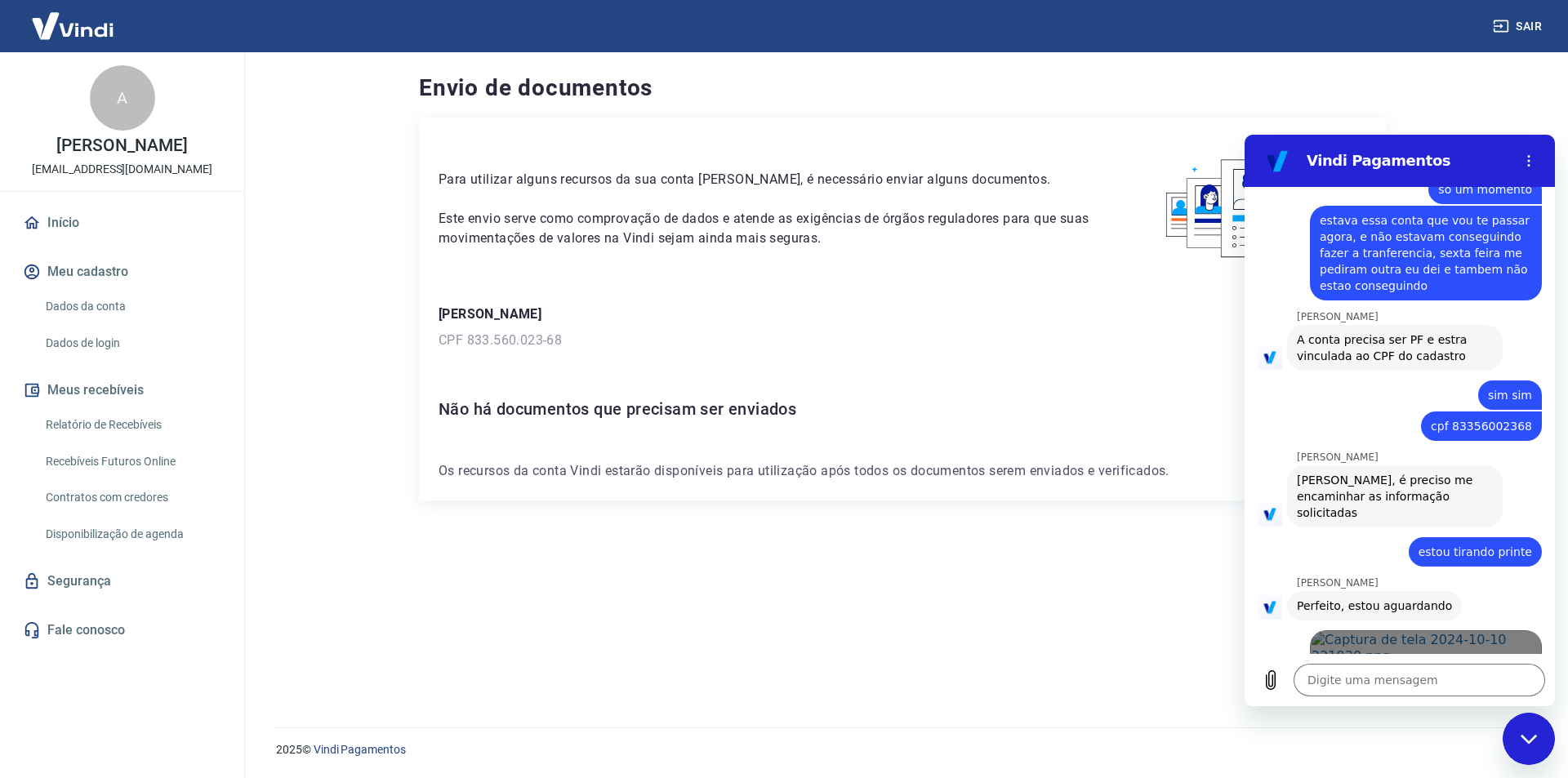
click at [1394, 690] on span "Abrir em [GEOGRAPHIC_DATA]" at bounding box center [1426, 696] width 187 height 13
click at [1365, 688] on textarea at bounding box center [1419, 679] width 252 height 33
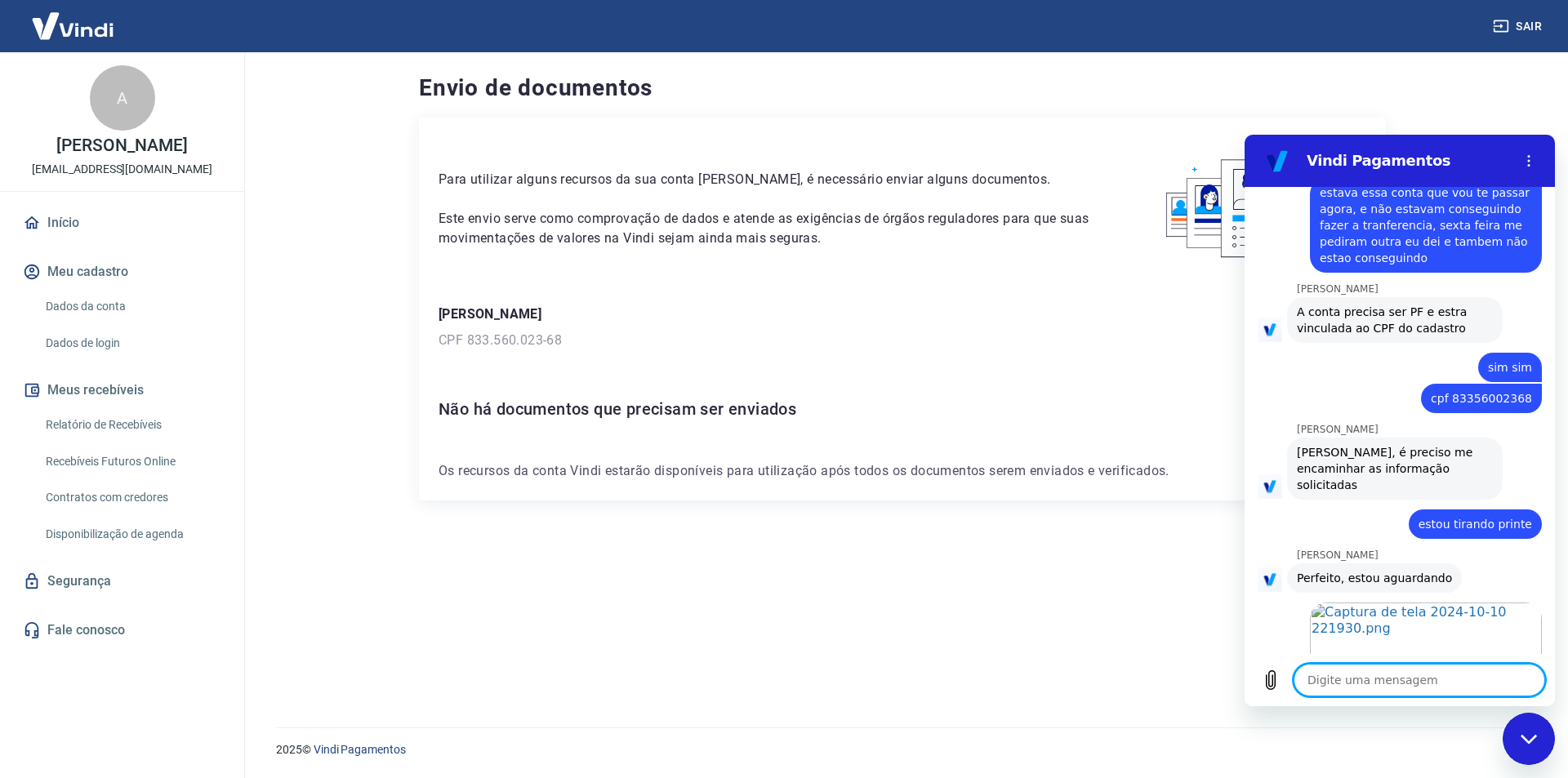
scroll to position [1682, 0]
click at [1270, 677] on icon "Carregar arquivo" at bounding box center [1270, 679] width 20 height 20
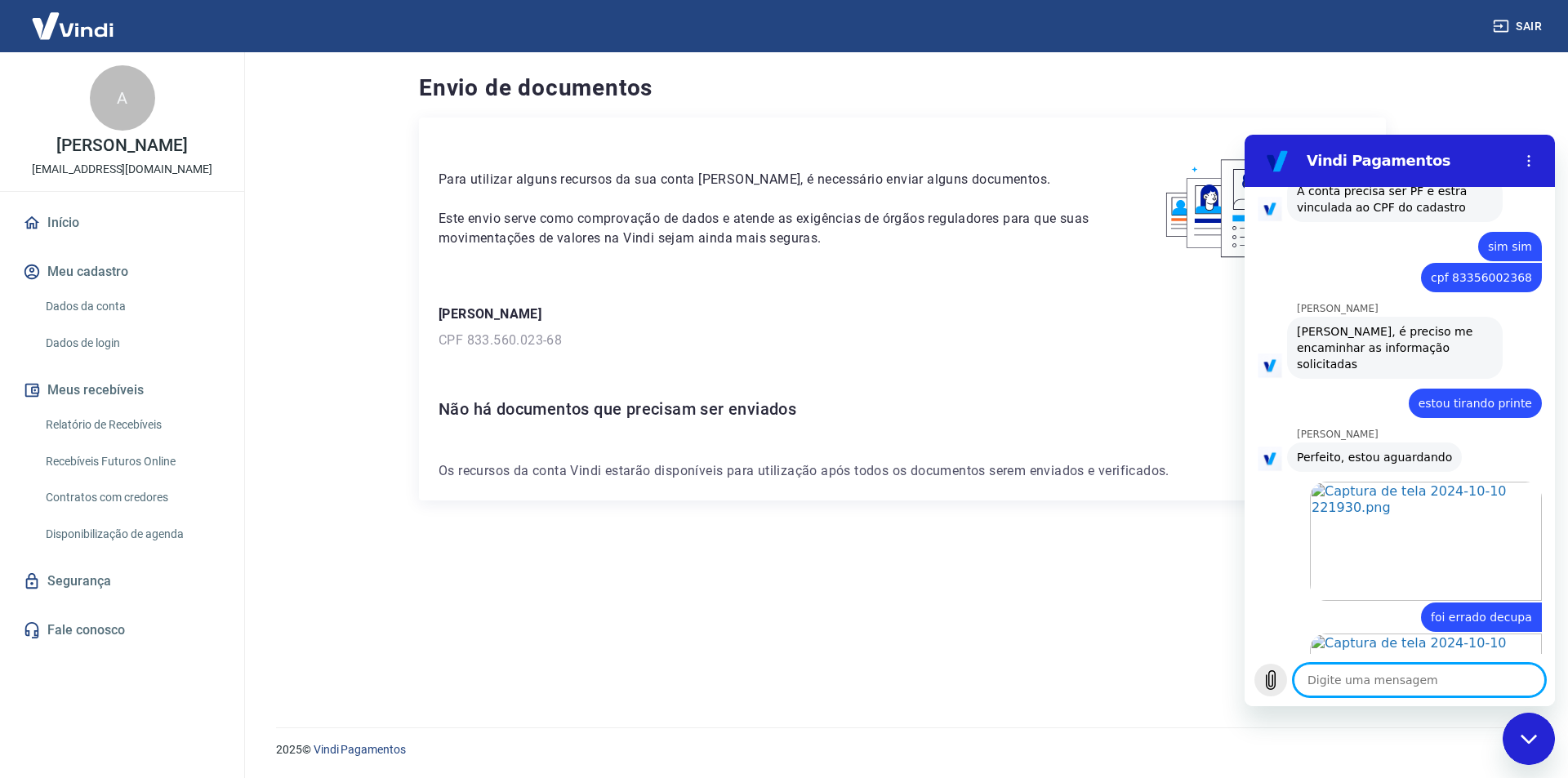
scroll to position [1803, 0]
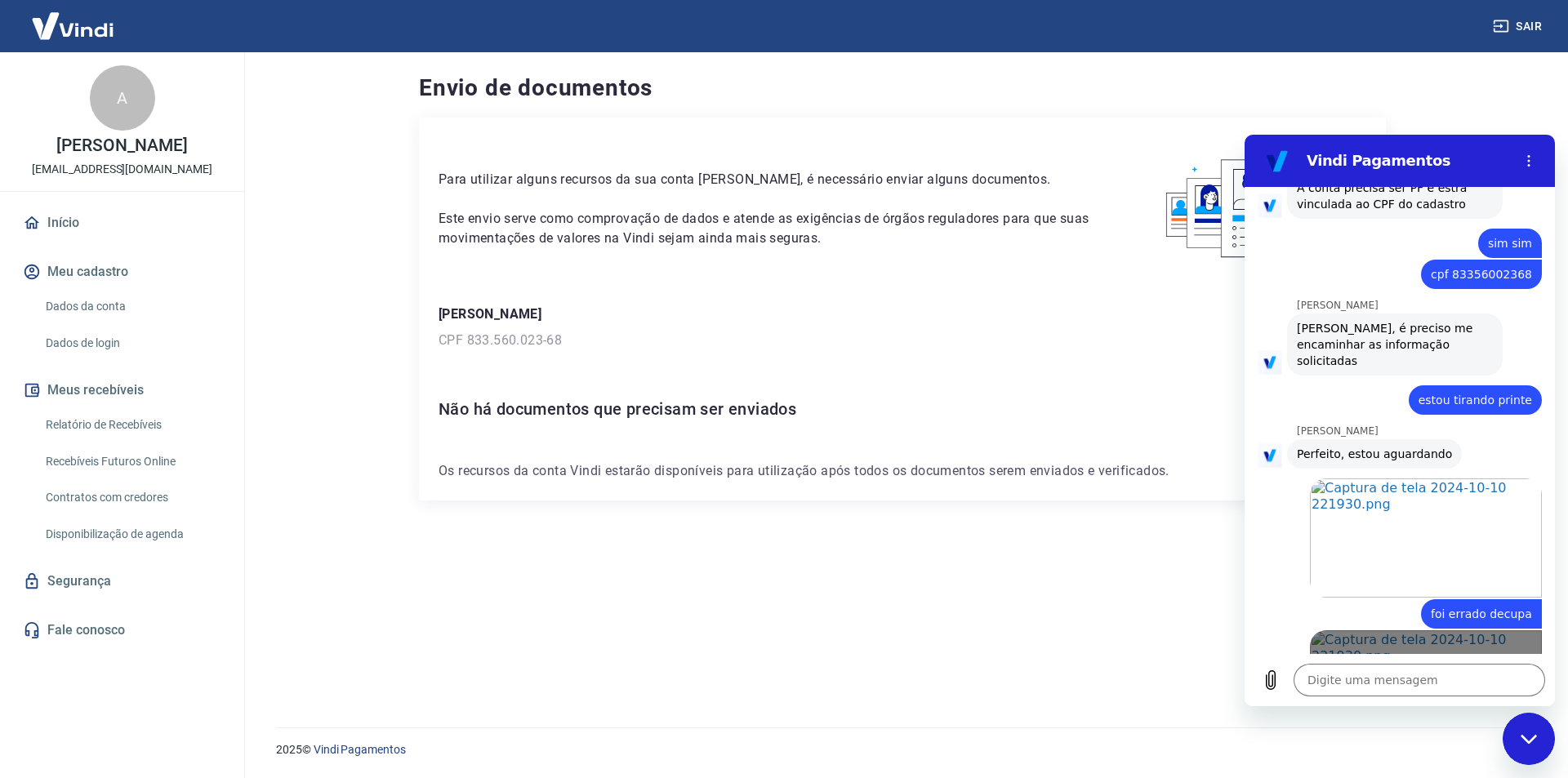
click at [1383, 690] on span "Abrir em [GEOGRAPHIC_DATA]" at bounding box center [1426, 696] width 187 height 13
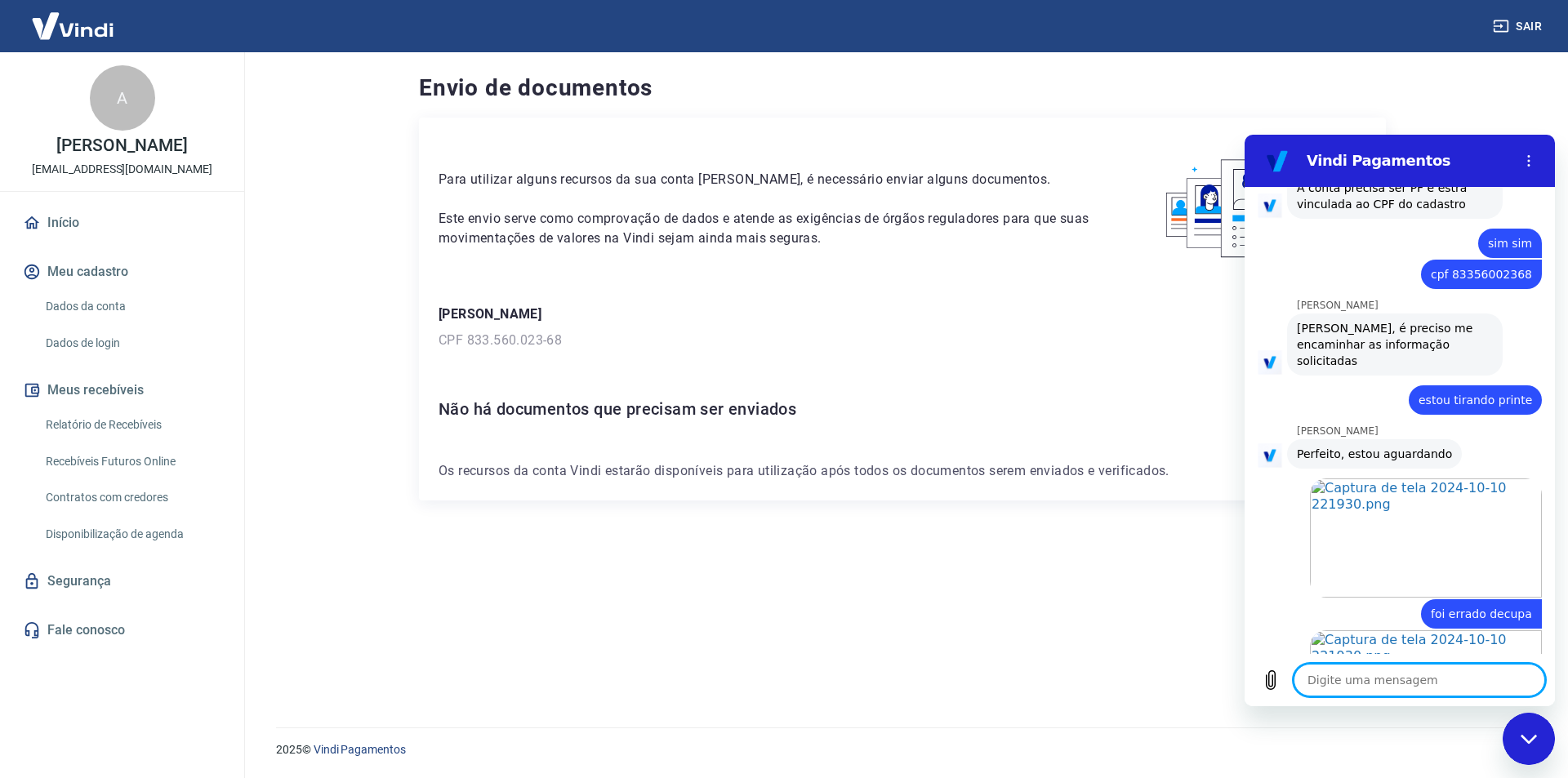
scroll to position [1834, 0]
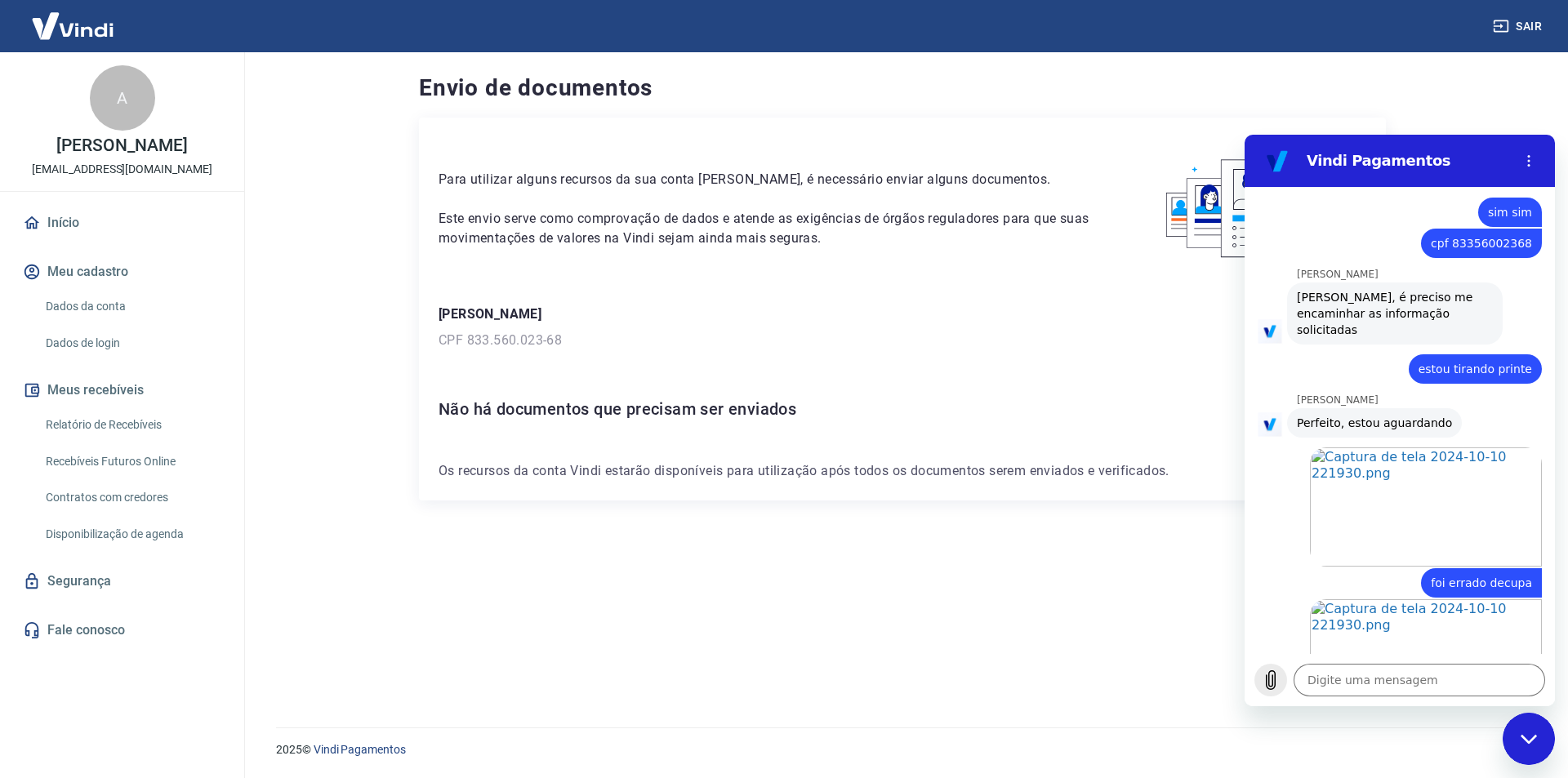
click at [1270, 677] on icon "Carregar arquivo" at bounding box center [1270, 679] width 20 height 20
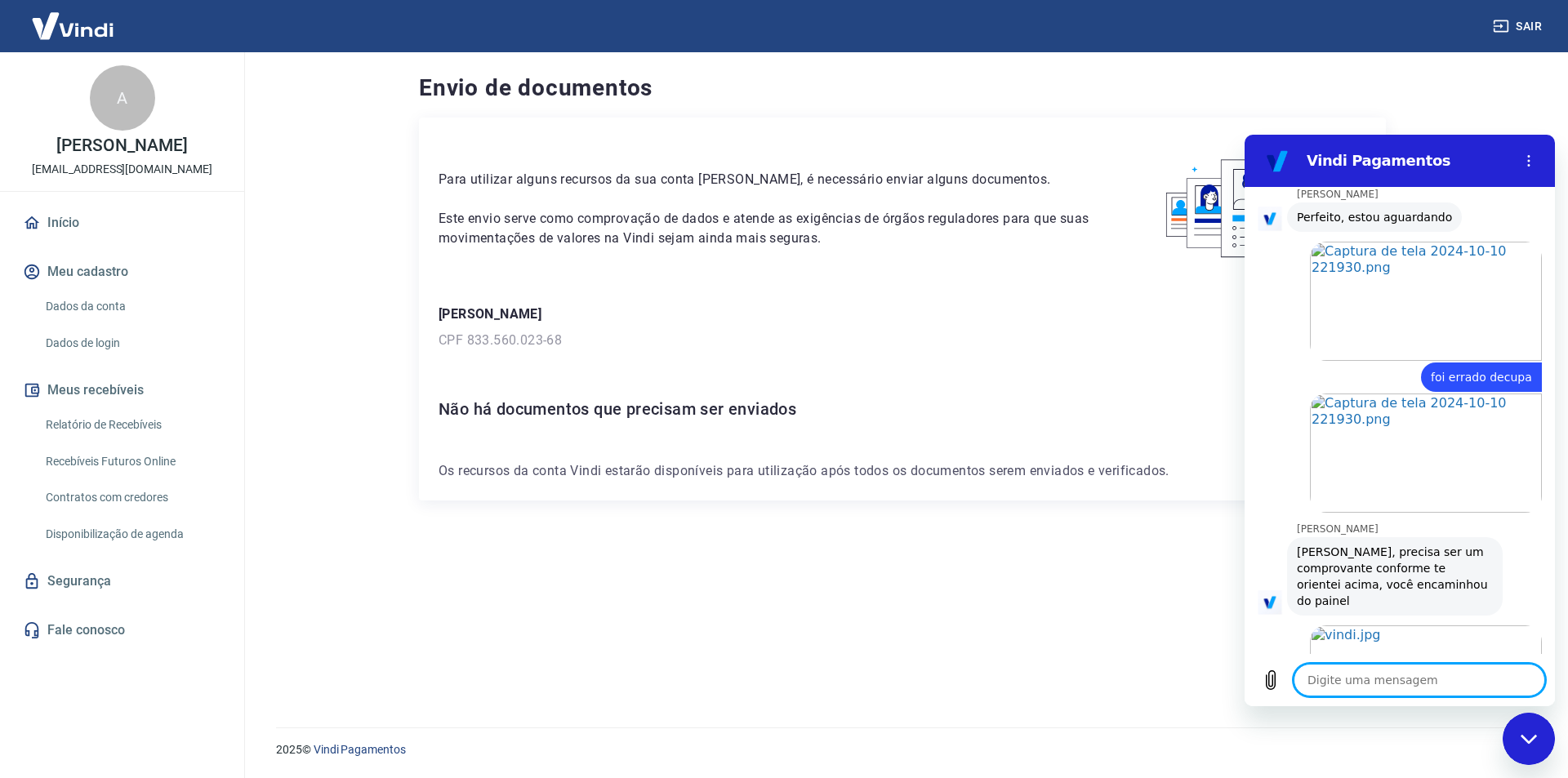
scroll to position [2049, 0]
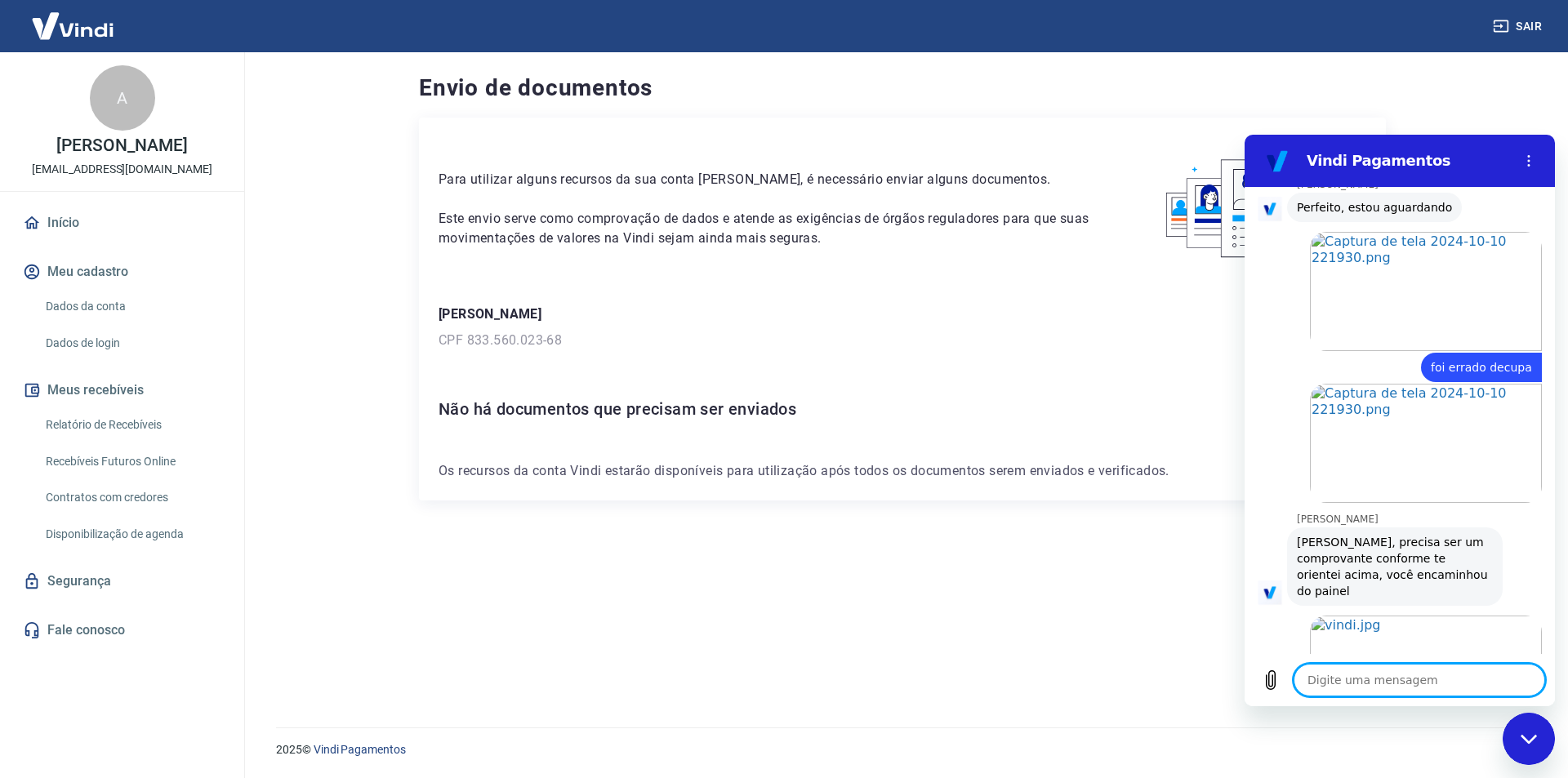
click at [1363, 681] on textarea at bounding box center [1419, 679] width 252 height 33
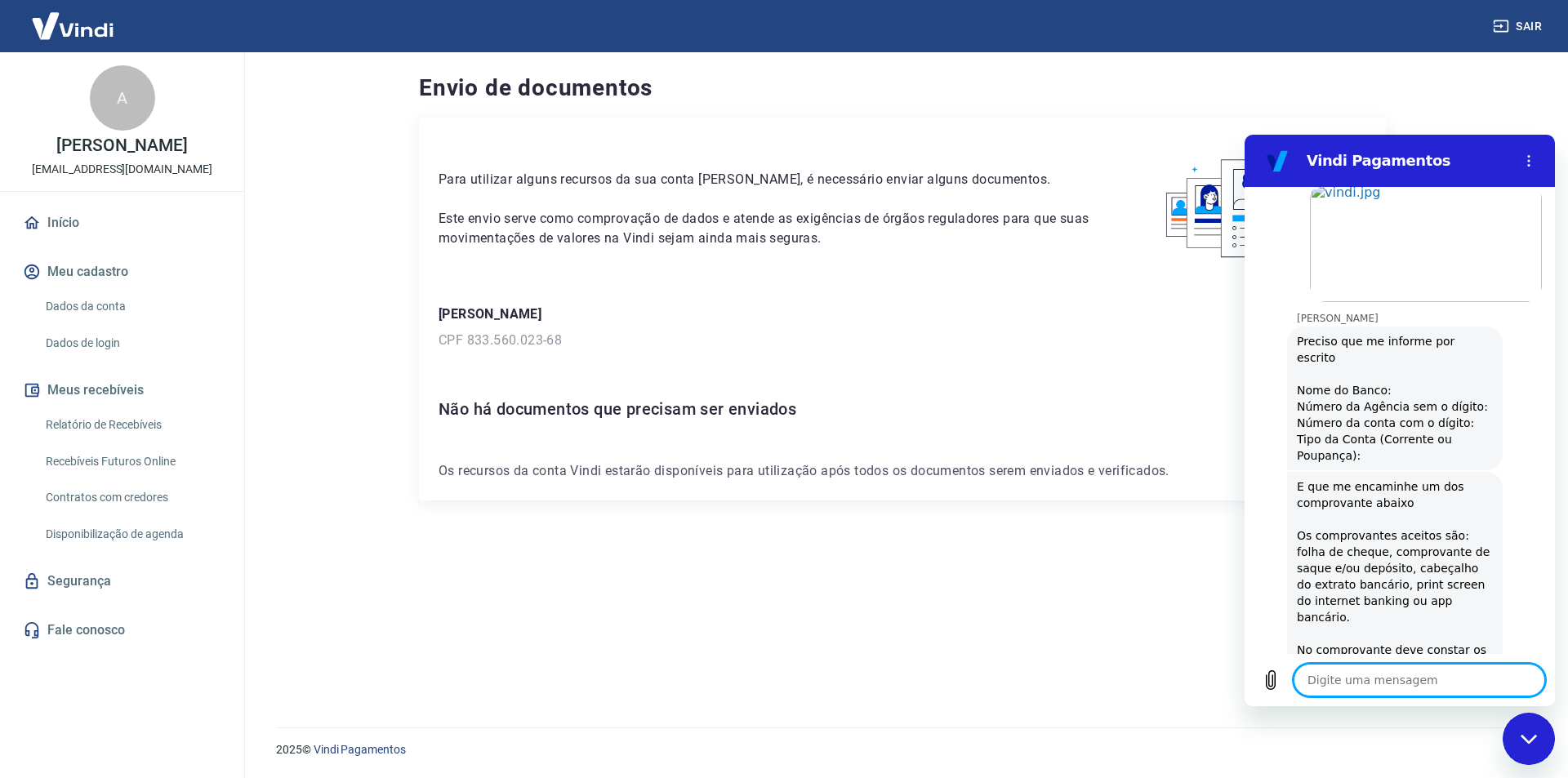
scroll to position [2485, 0]
click at [1341, 677] on textarea at bounding box center [1419, 679] width 252 height 33
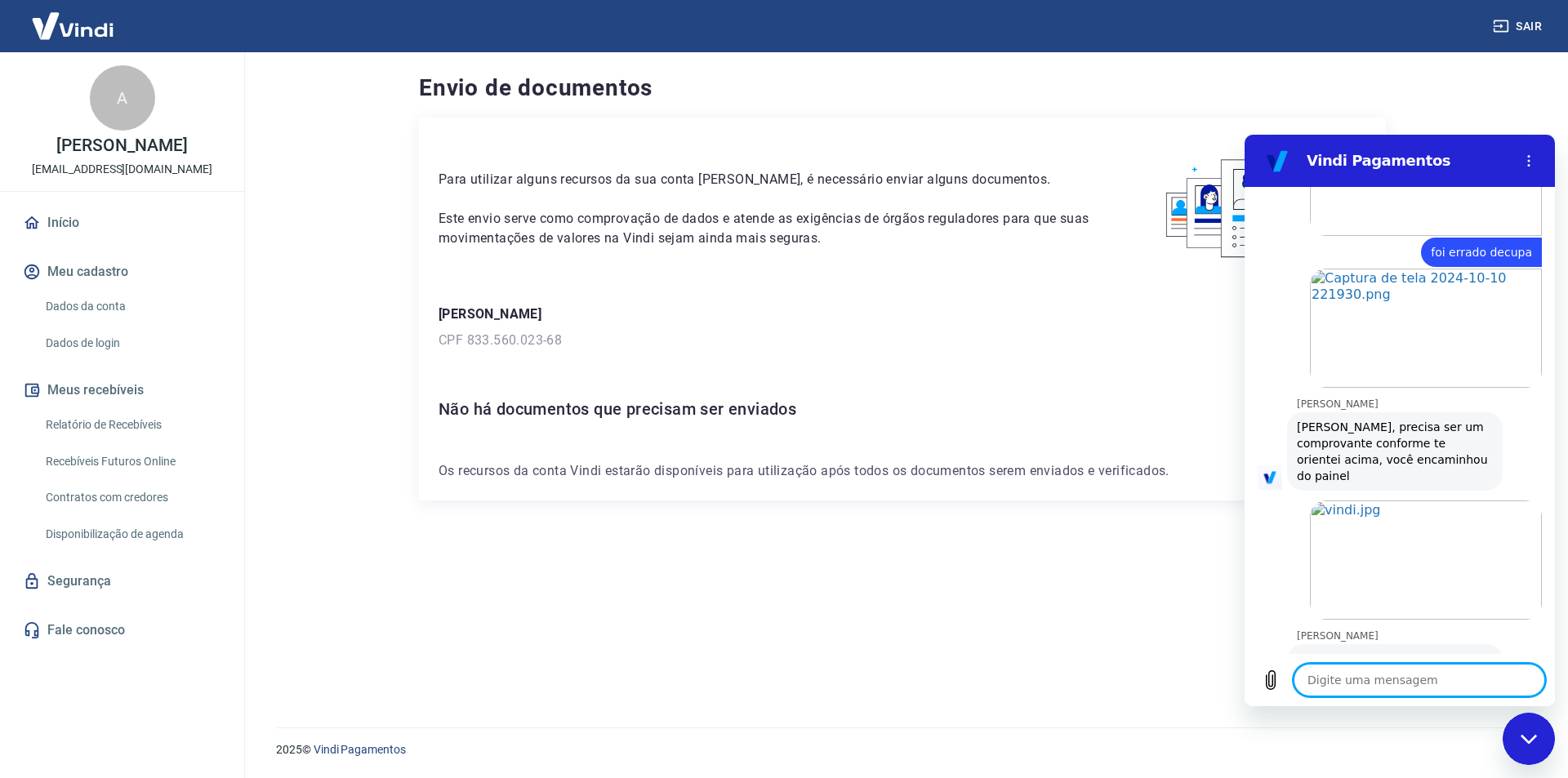
scroll to position [2155, 0]
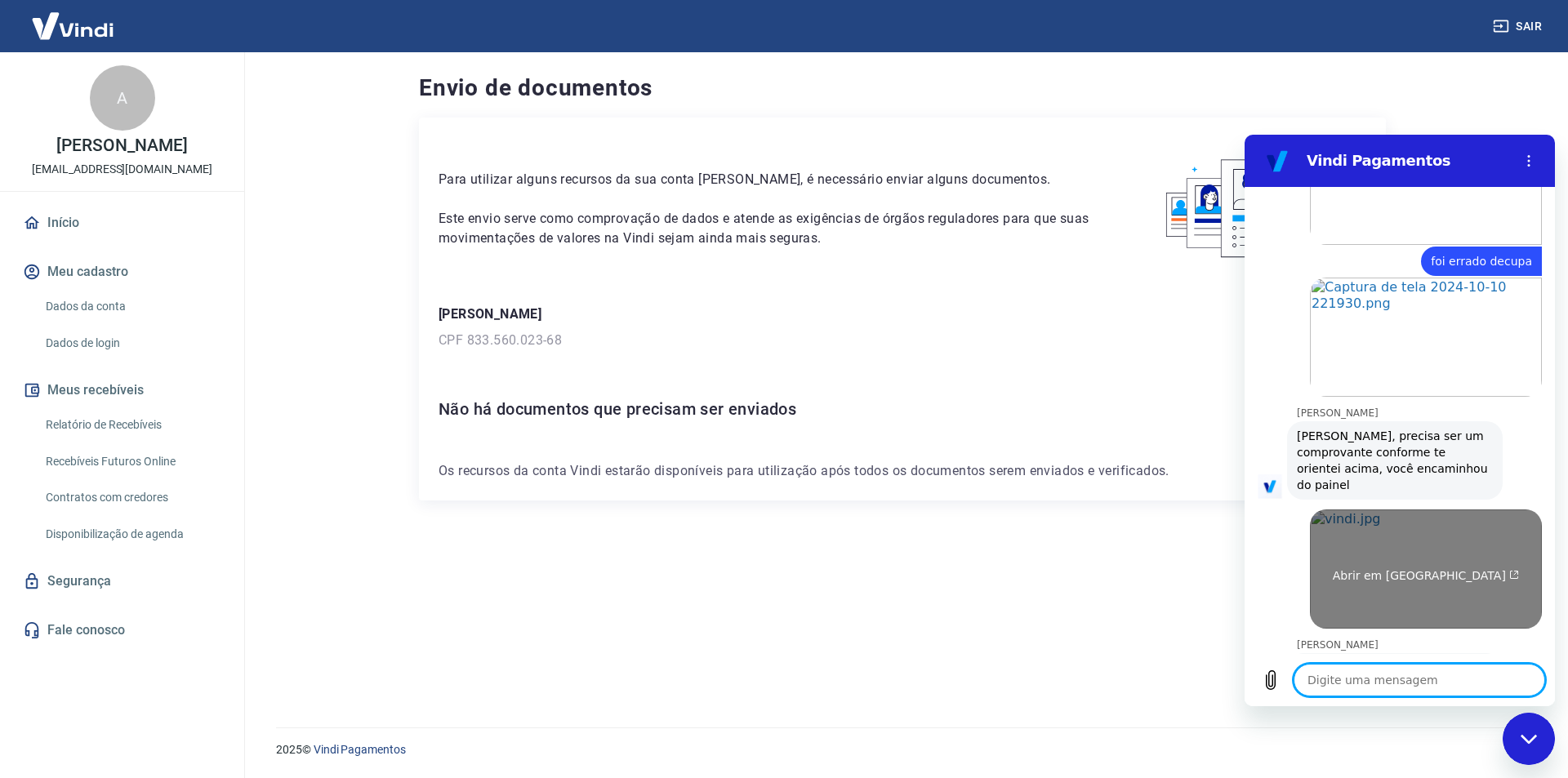
click at [1433, 509] on link "Abrir em [GEOGRAPHIC_DATA]" at bounding box center [1425, 568] width 232 height 119
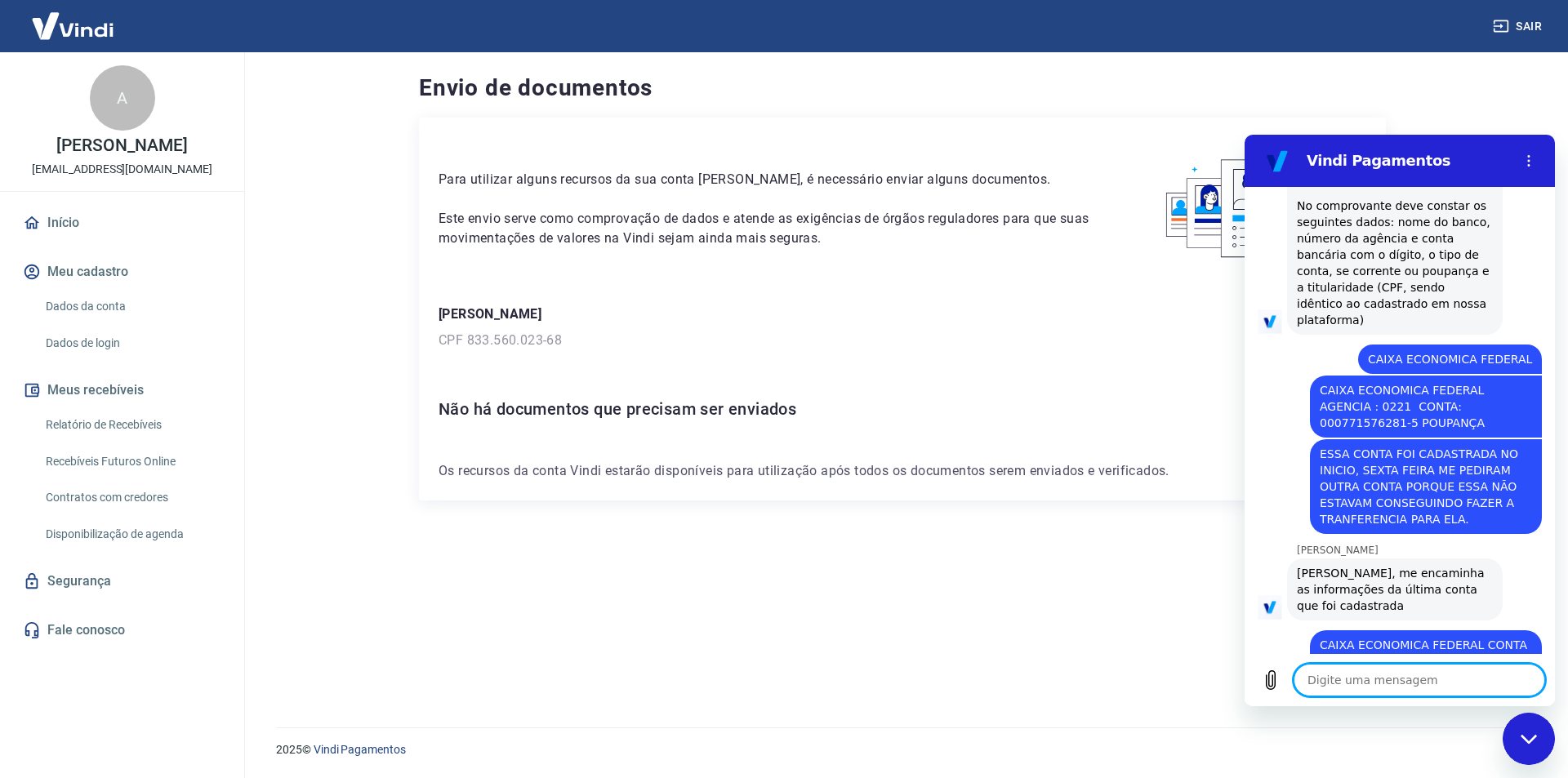
scroll to position [2929, 0]
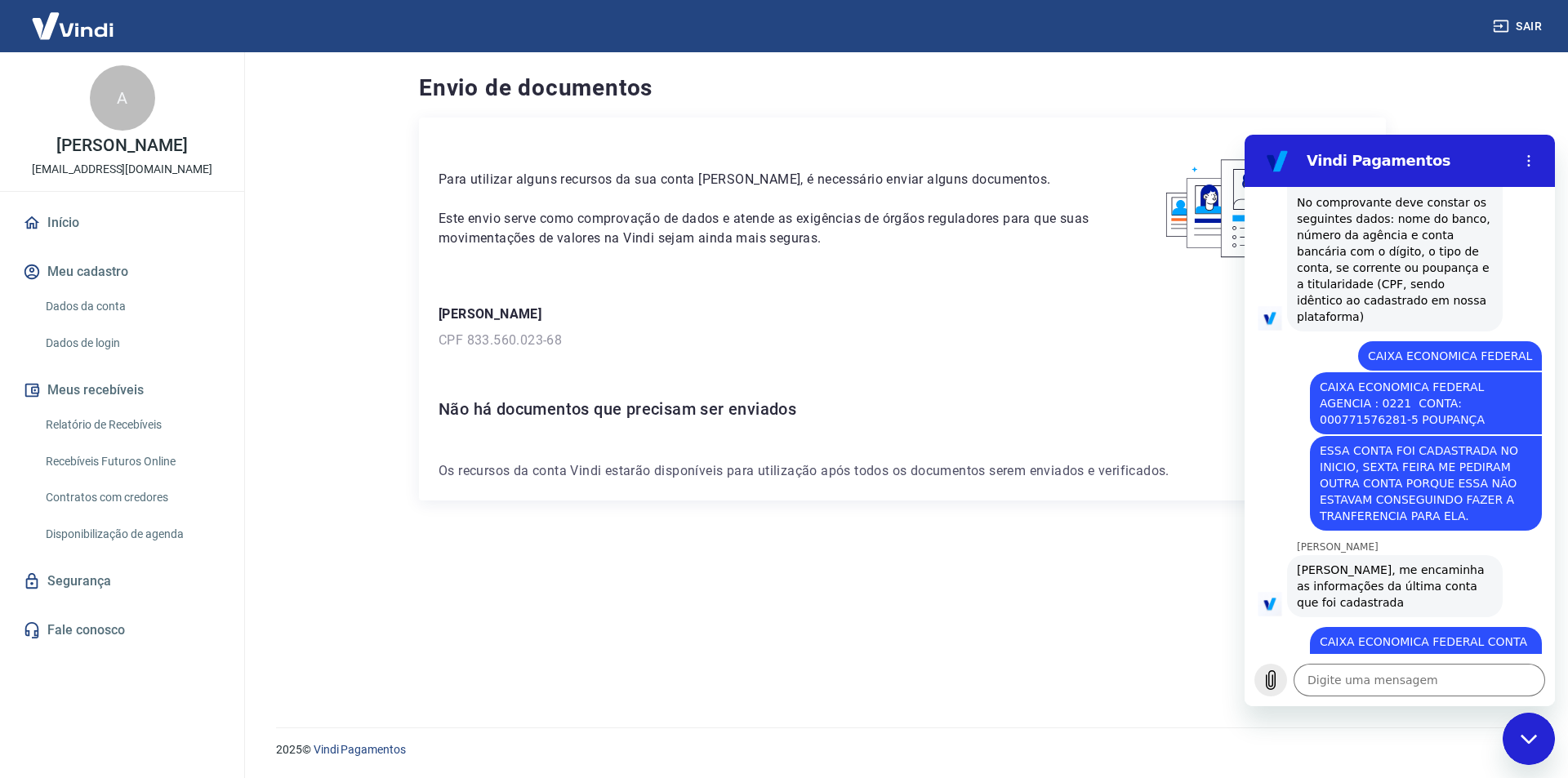
click at [1268, 675] on icon "Carregar arquivo" at bounding box center [1271, 680] width 9 height 19
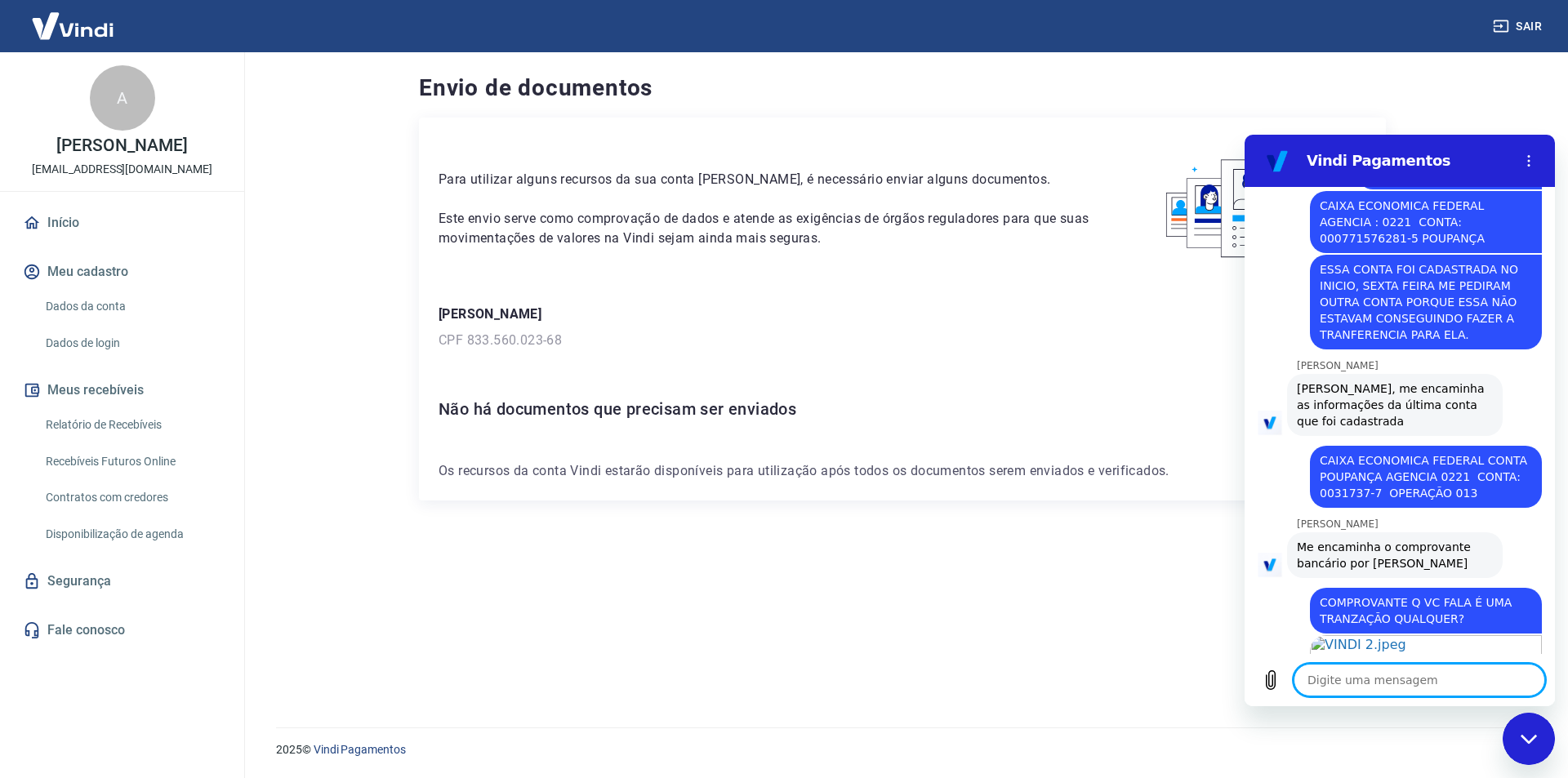
scroll to position [3114, 0]
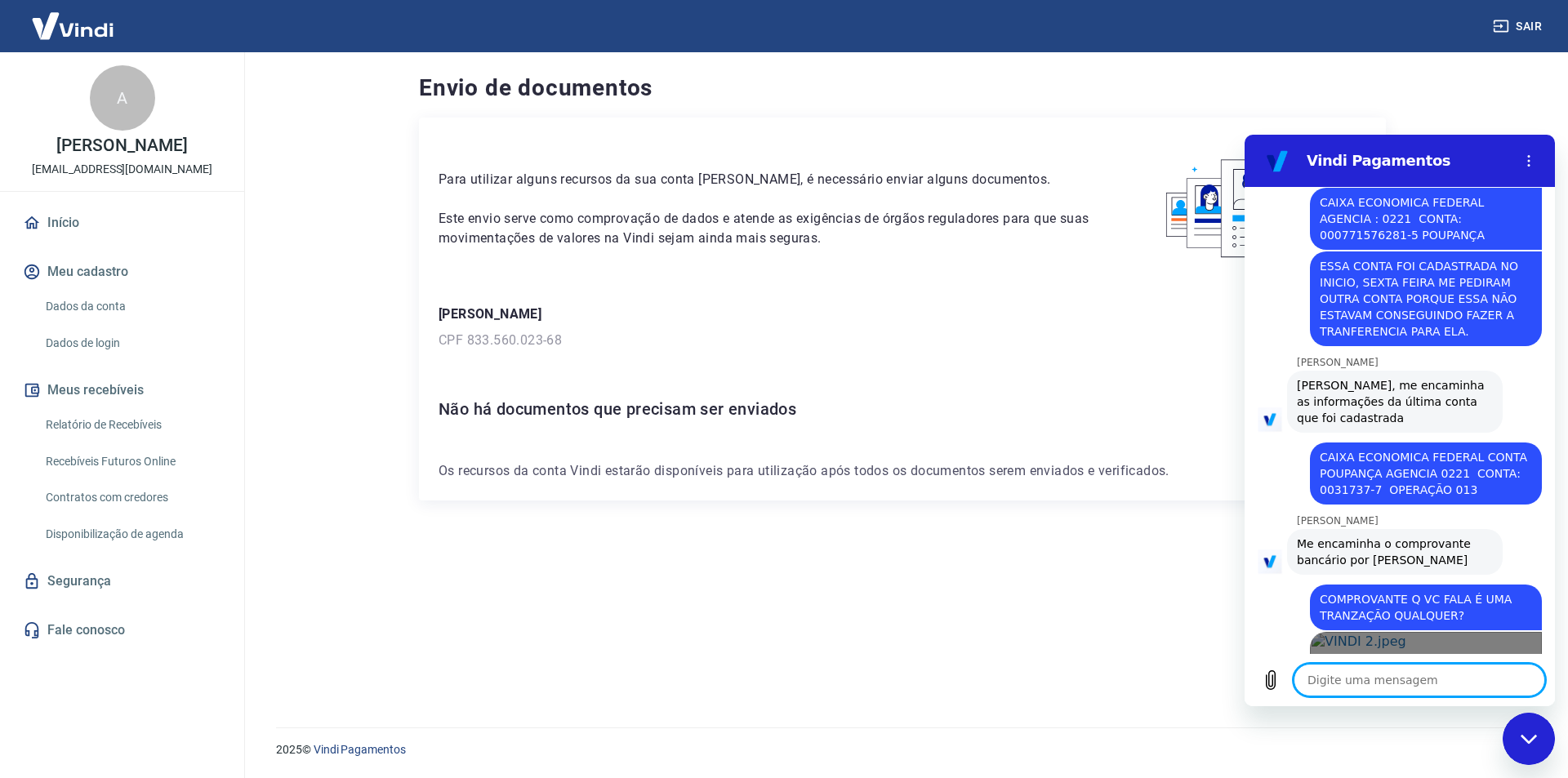
click at [1395, 631] on link "Abrir em [GEOGRAPHIC_DATA]" at bounding box center [1425, 691] width 232 height 119
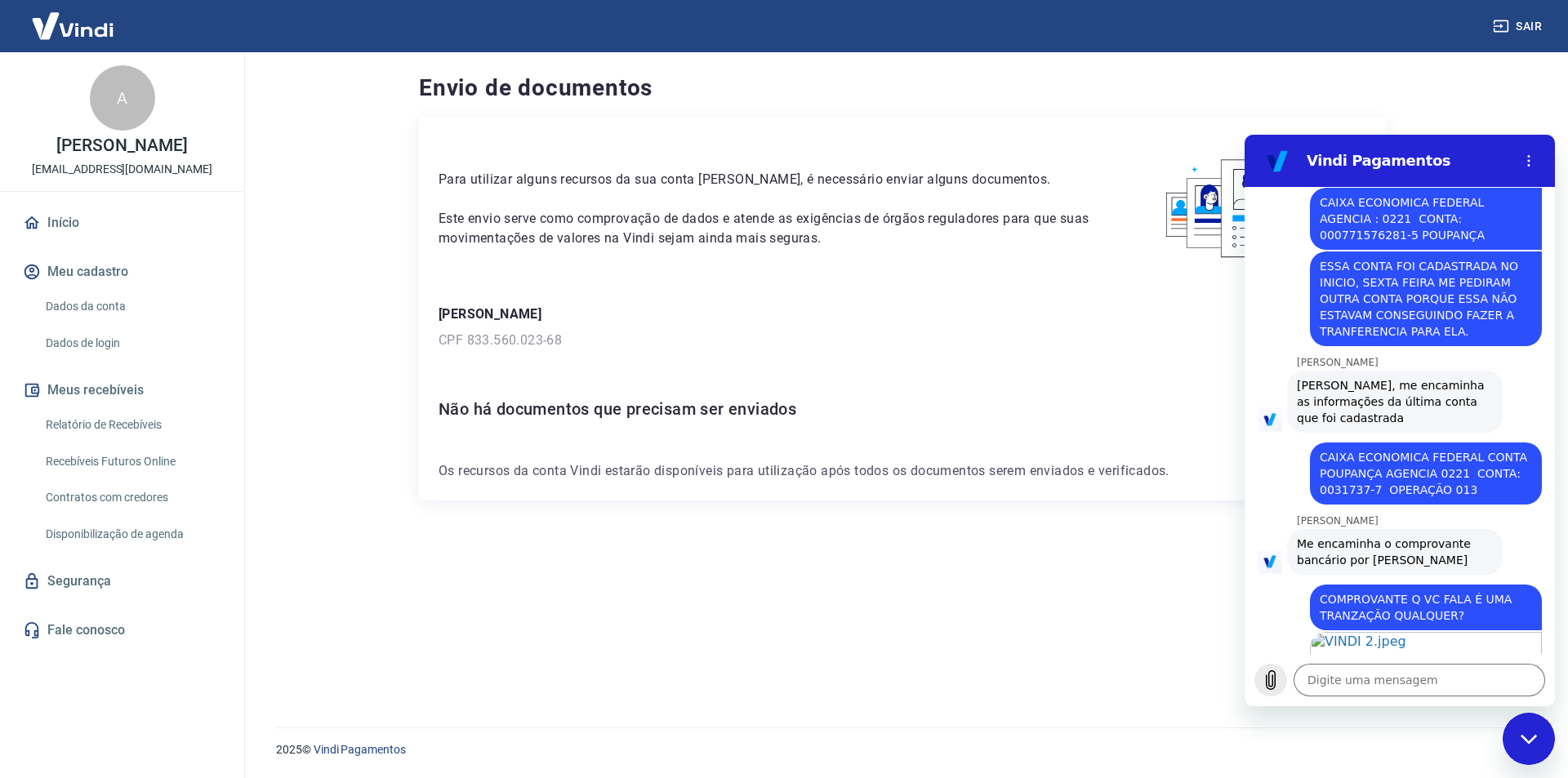
click at [1268, 677] on icon "Carregar arquivo" at bounding box center [1271, 680] width 9 height 19
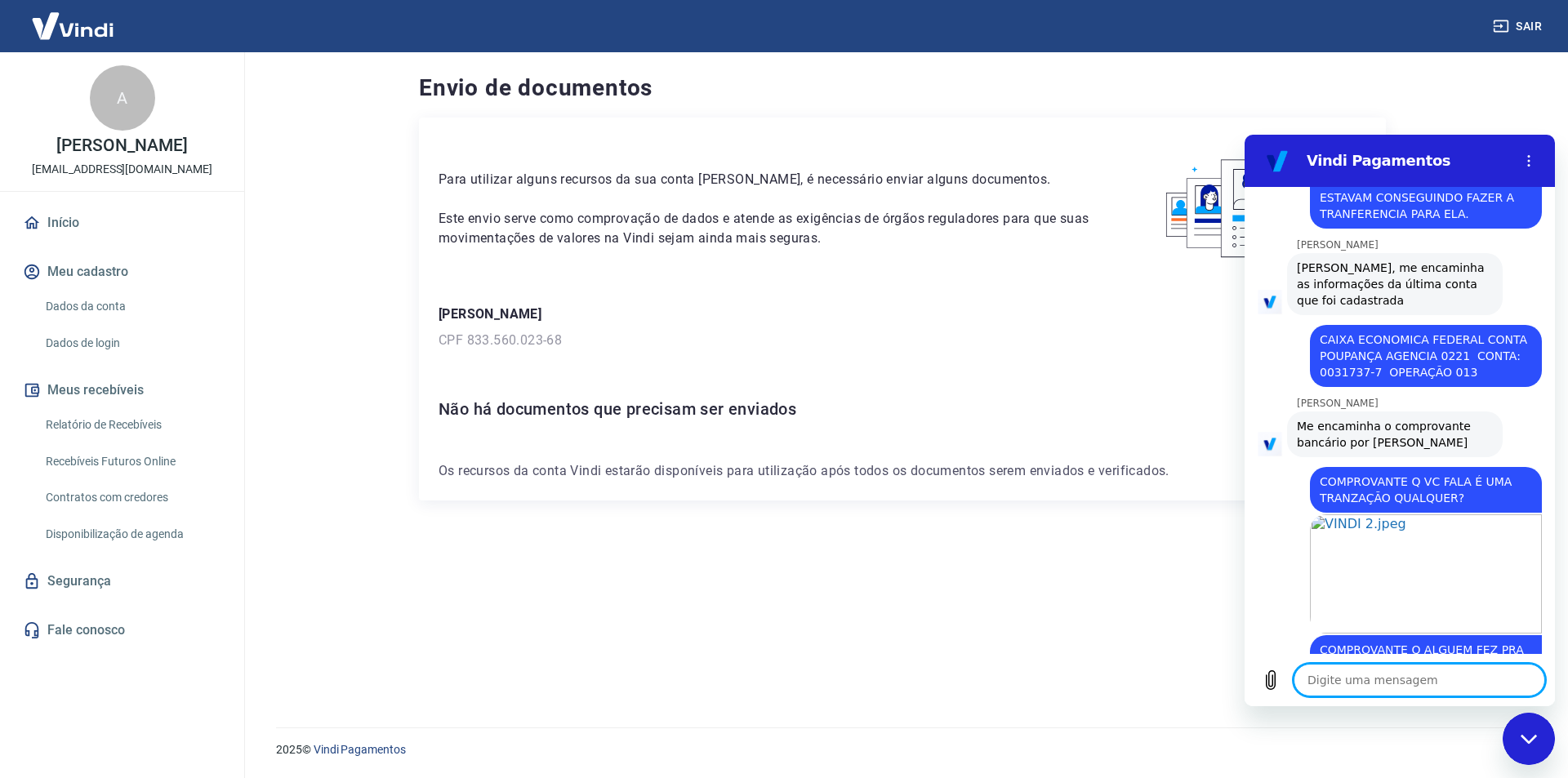
scroll to position [3234, 0]
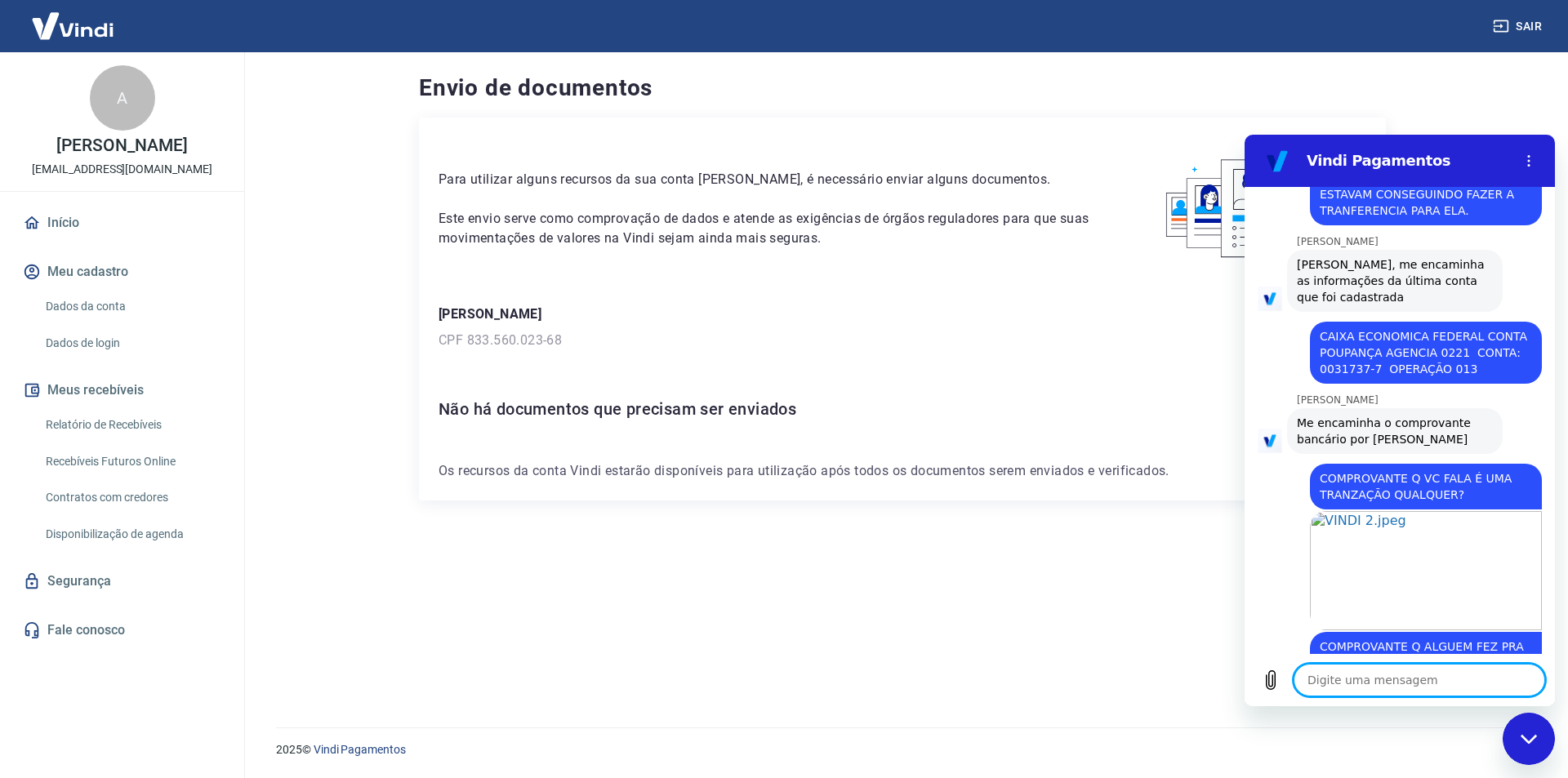
click at [1363, 685] on textarea at bounding box center [1419, 679] width 252 height 33
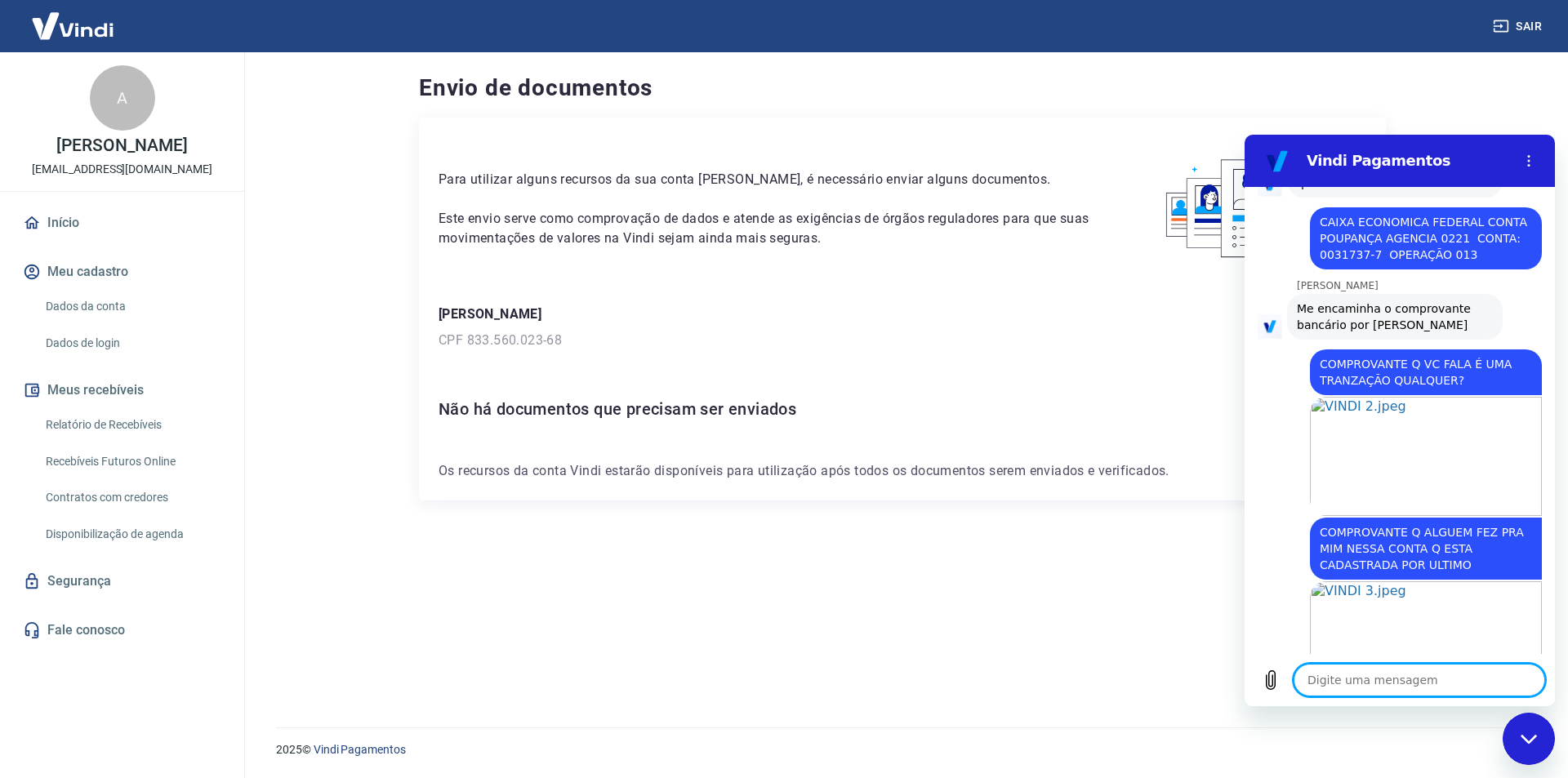
scroll to position [3352, 0]
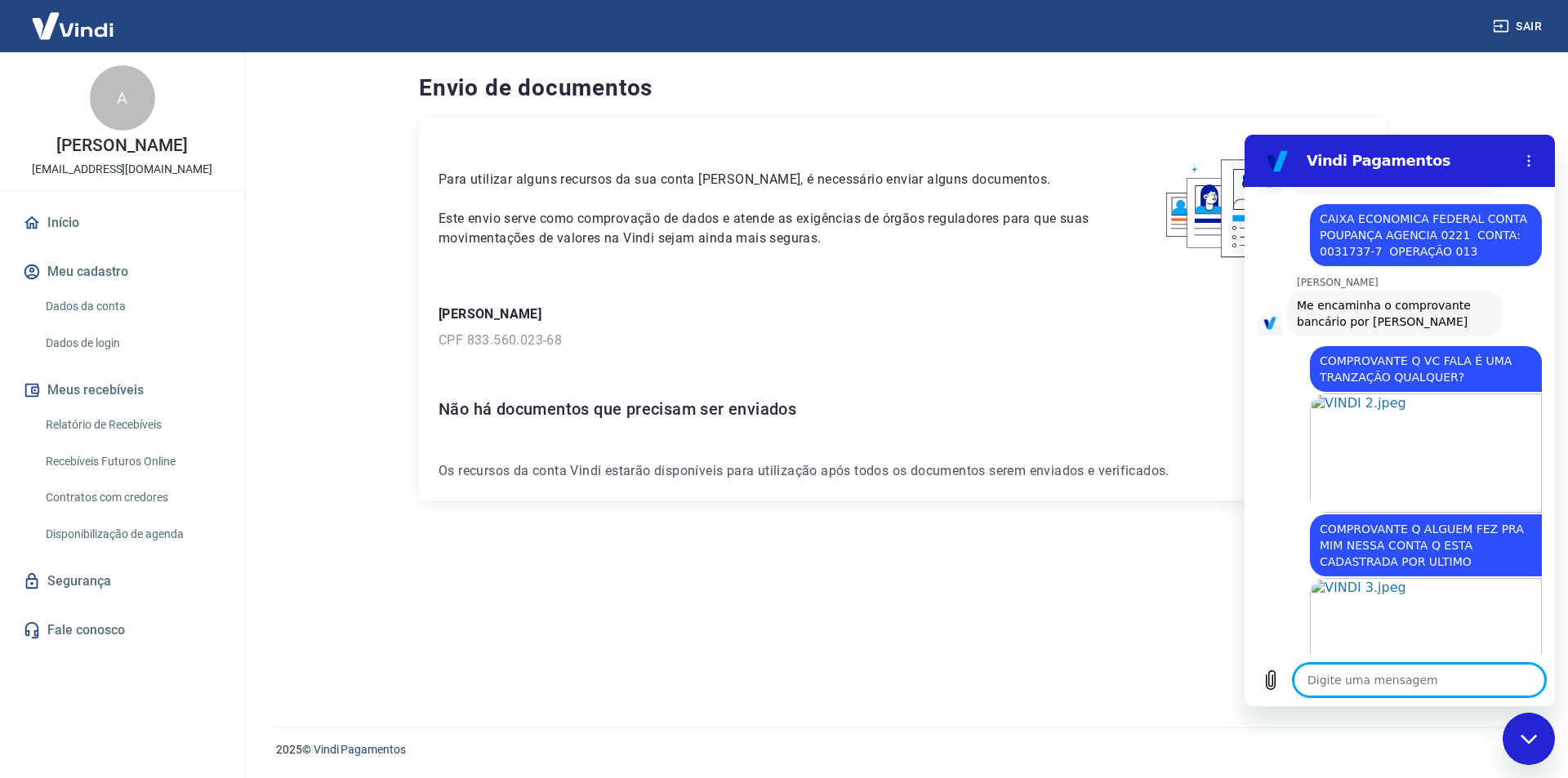
click at [1392, 681] on textarea at bounding box center [1419, 679] width 252 height 33
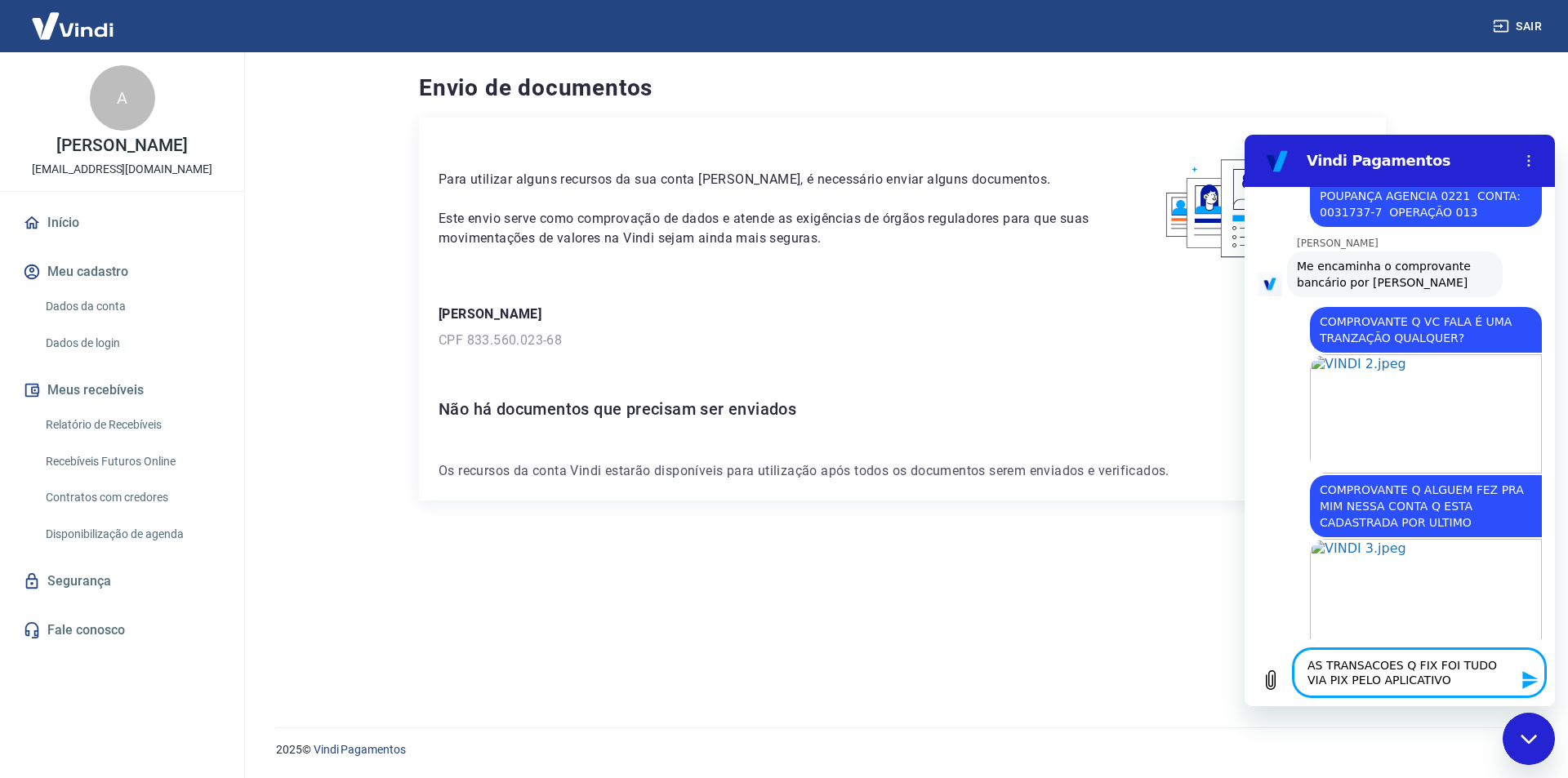
scroll to position [3406, 0]
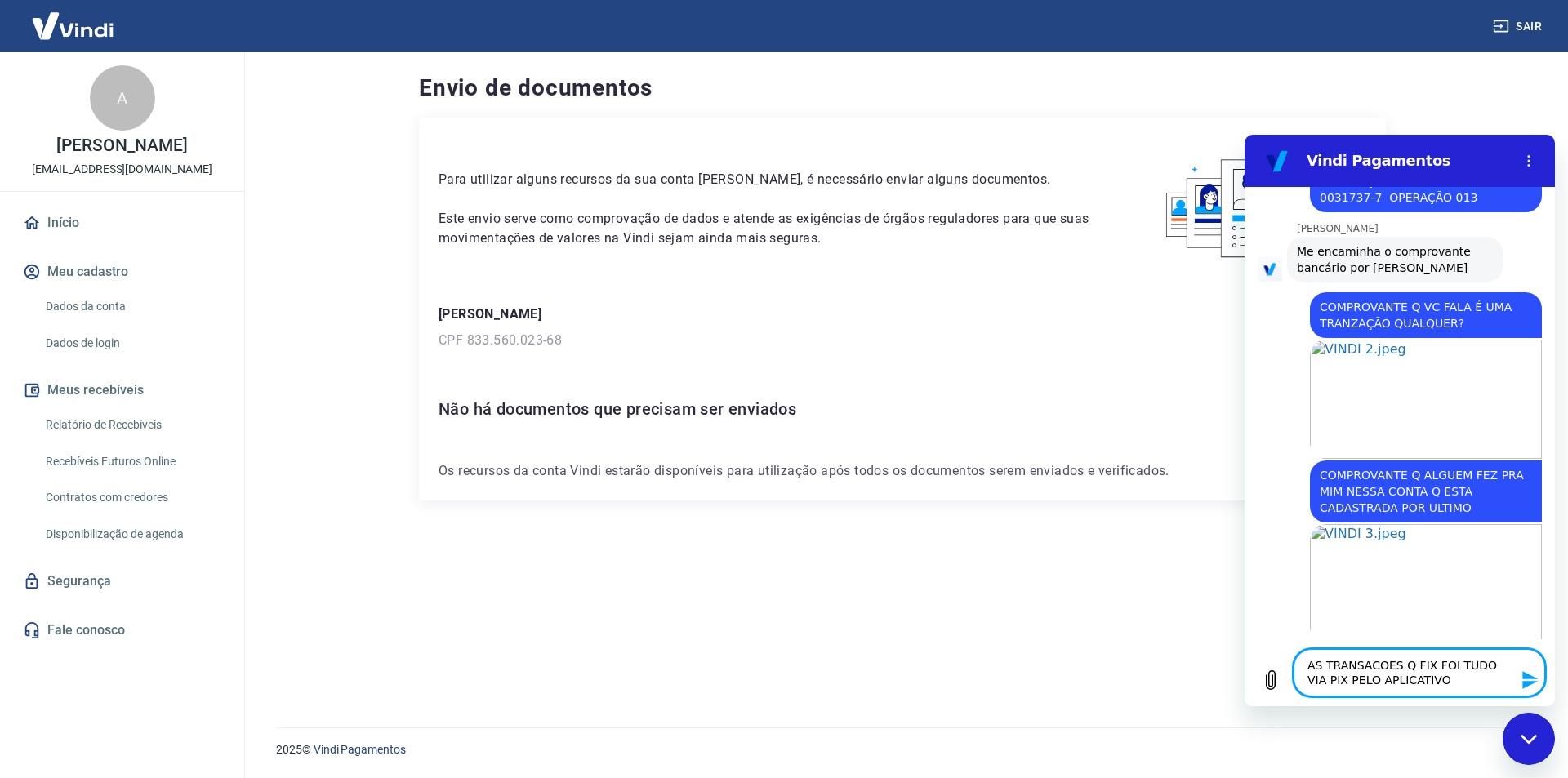
click at [1449, 677] on textarea "AS TRANSACOES Q FIX FOI TUDO VIA PIX PELO APLICATIVO" at bounding box center [1419, 673] width 252 height 47
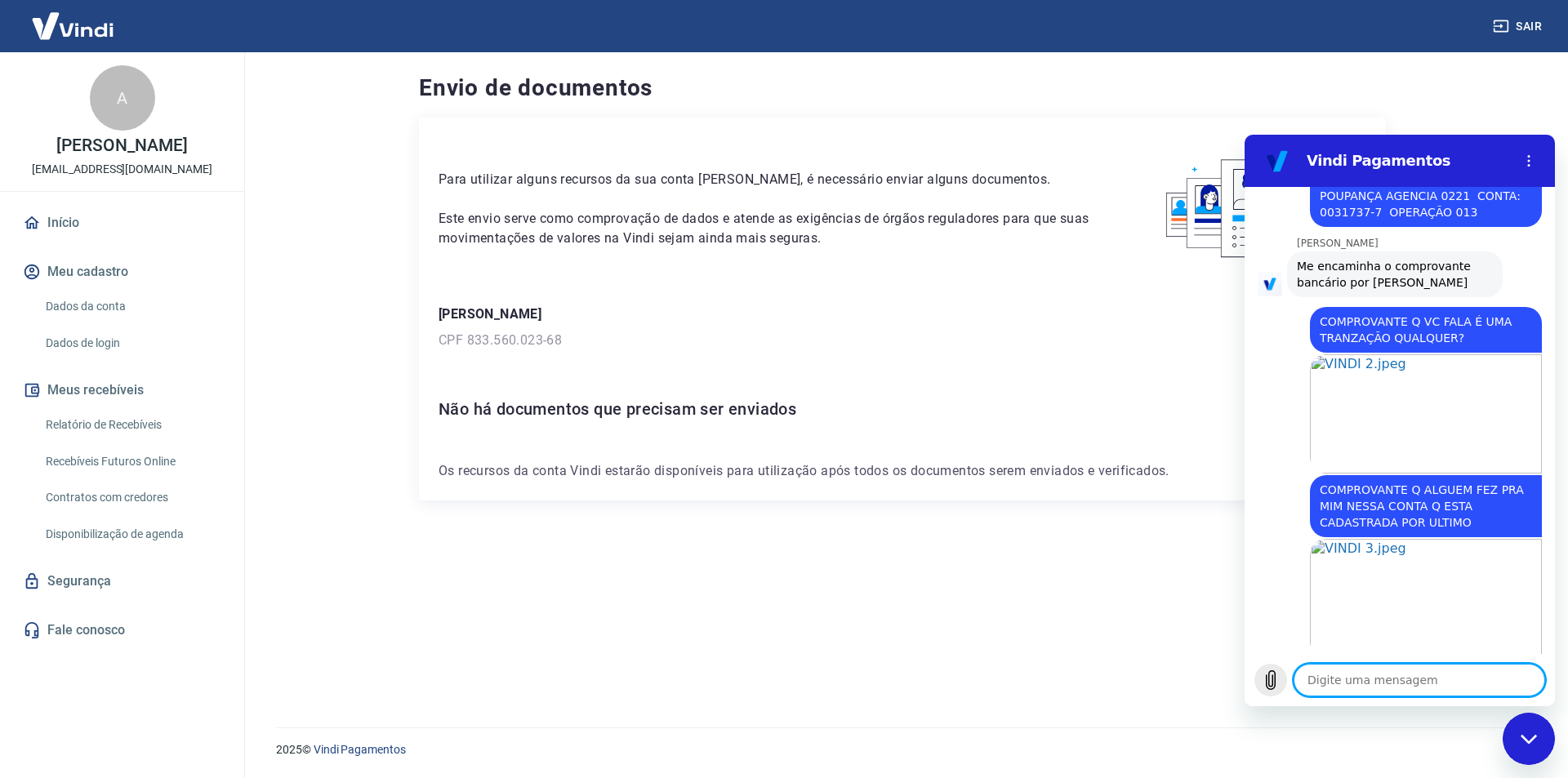
click at [1267, 677] on icon "Carregar arquivo" at bounding box center [1270, 679] width 20 height 20
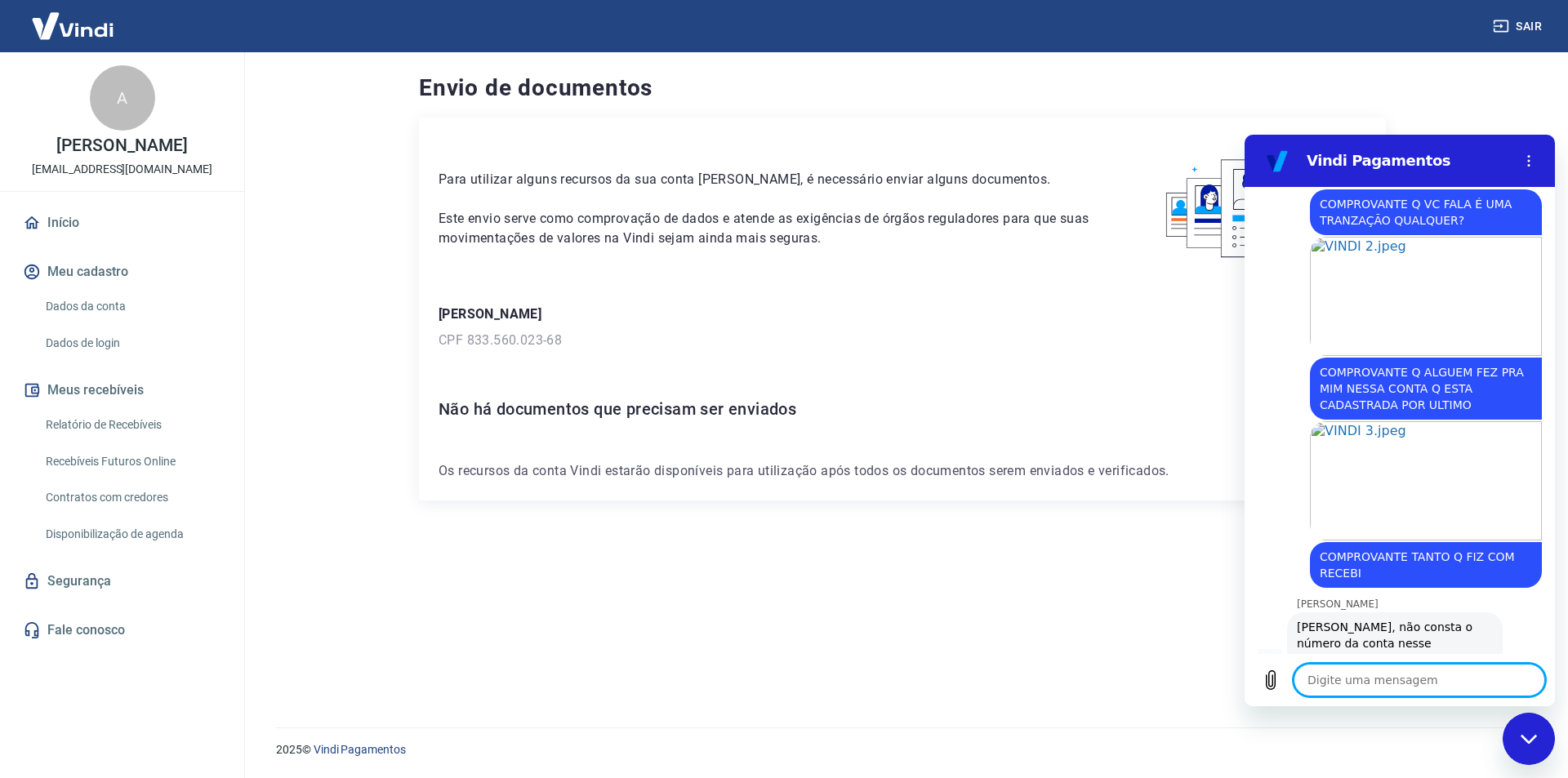
scroll to position [3512, 0]
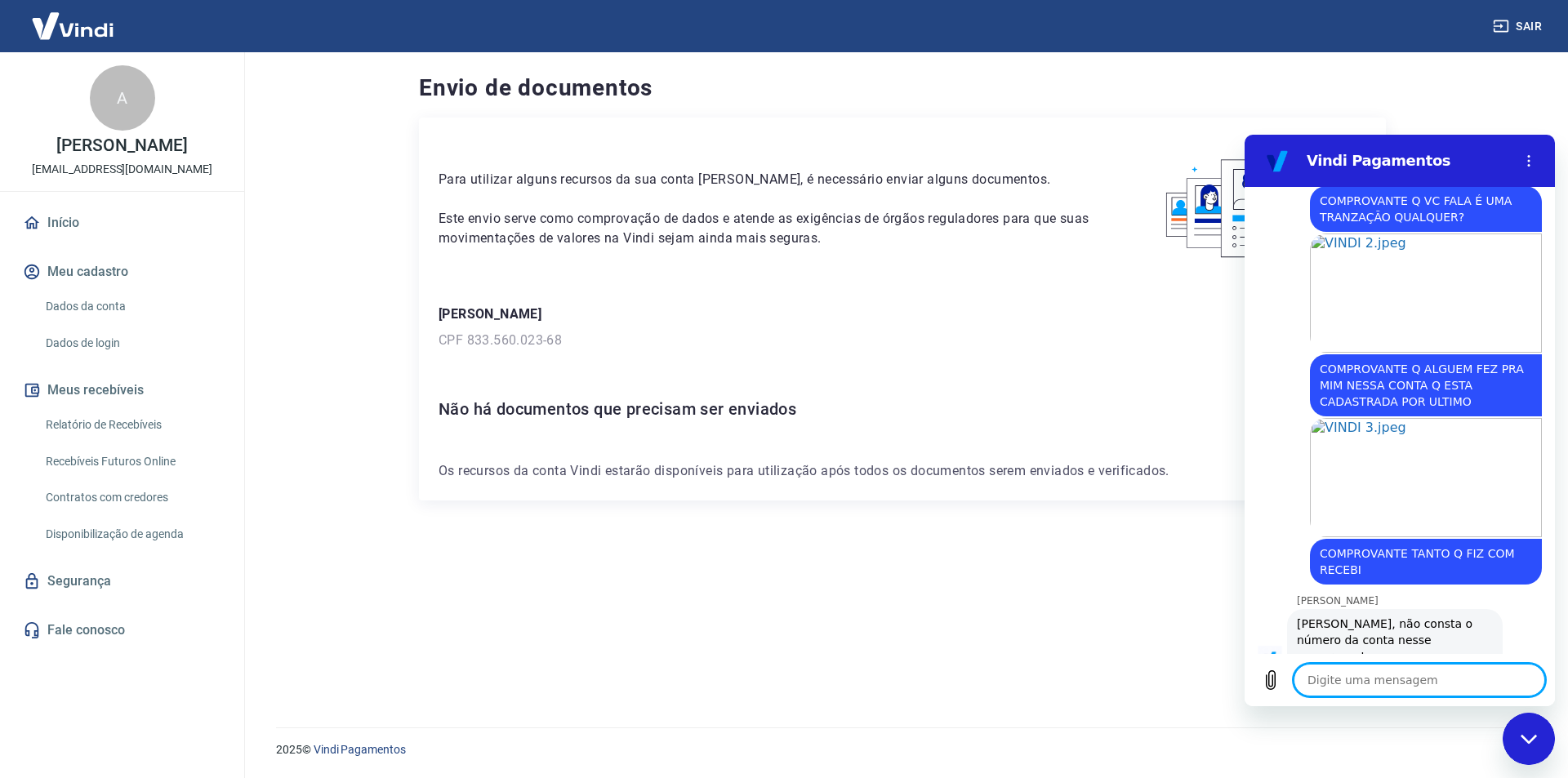
click at [1355, 681] on textarea at bounding box center [1419, 679] width 252 height 33
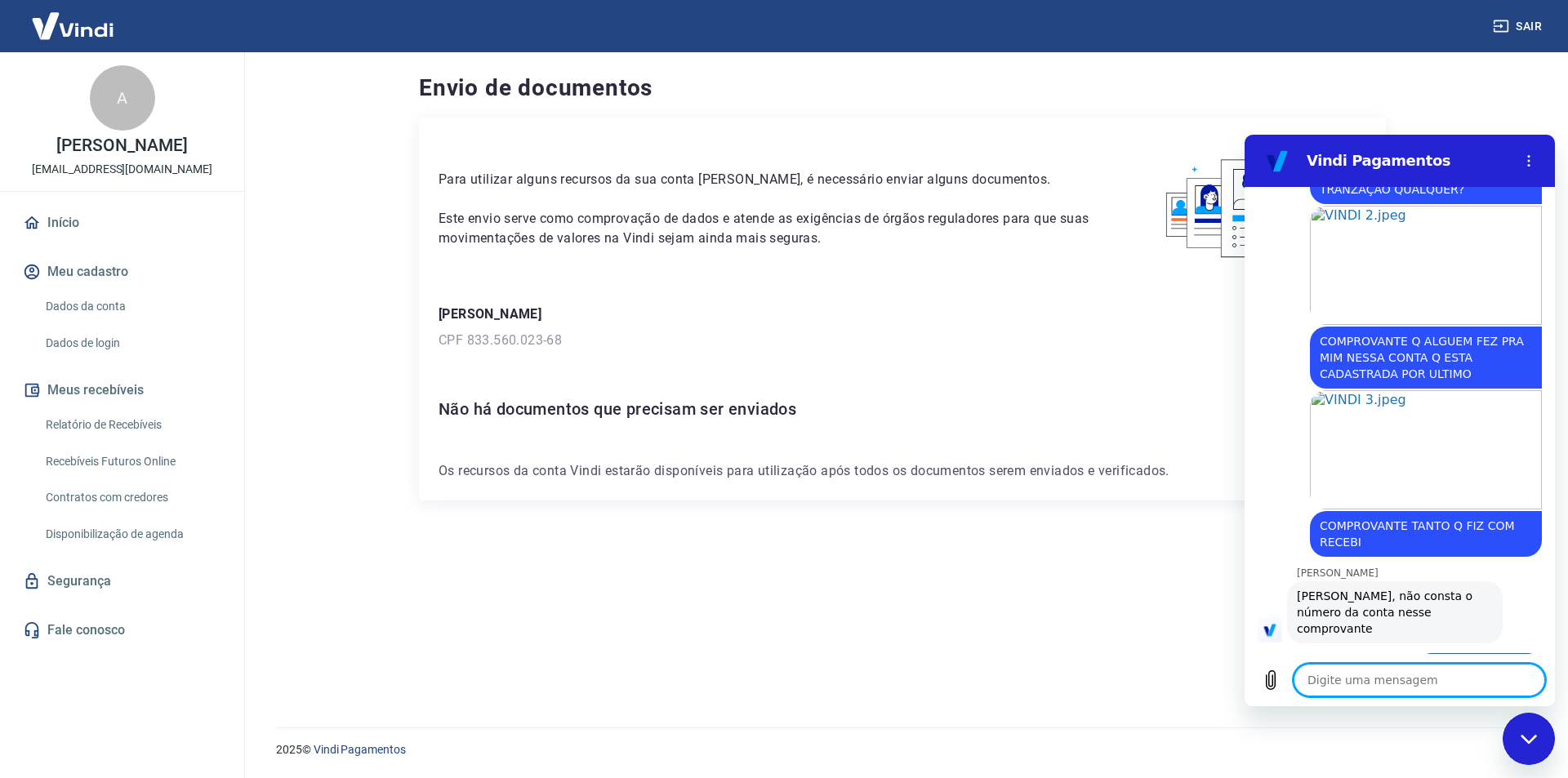
scroll to position [3543, 0]
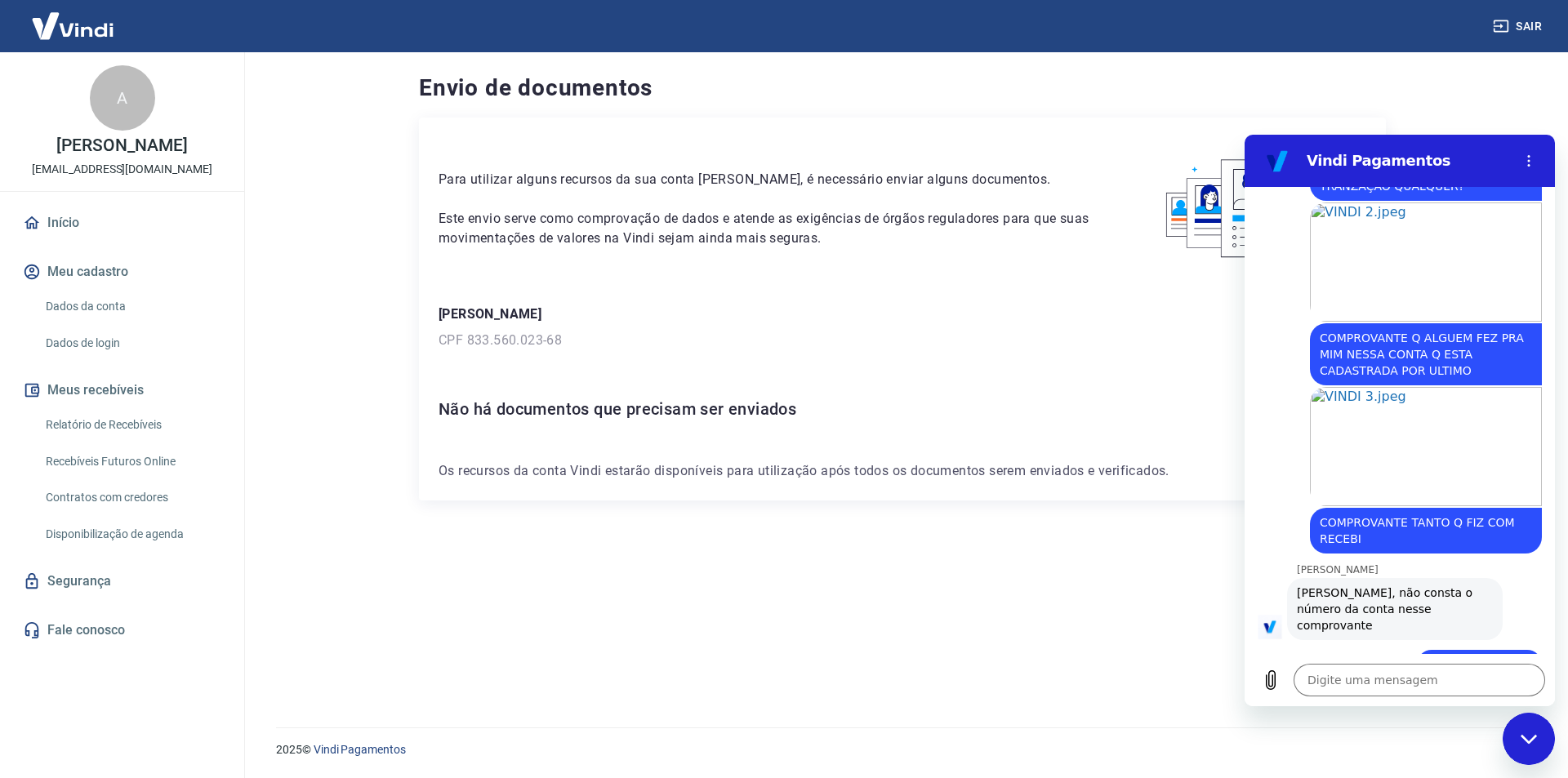
click at [1394, 680] on link "Abrir em [GEOGRAPHIC_DATA]" at bounding box center [1425, 739] width 232 height 119
click at [1369, 681] on textarea at bounding box center [1419, 679] width 252 height 33
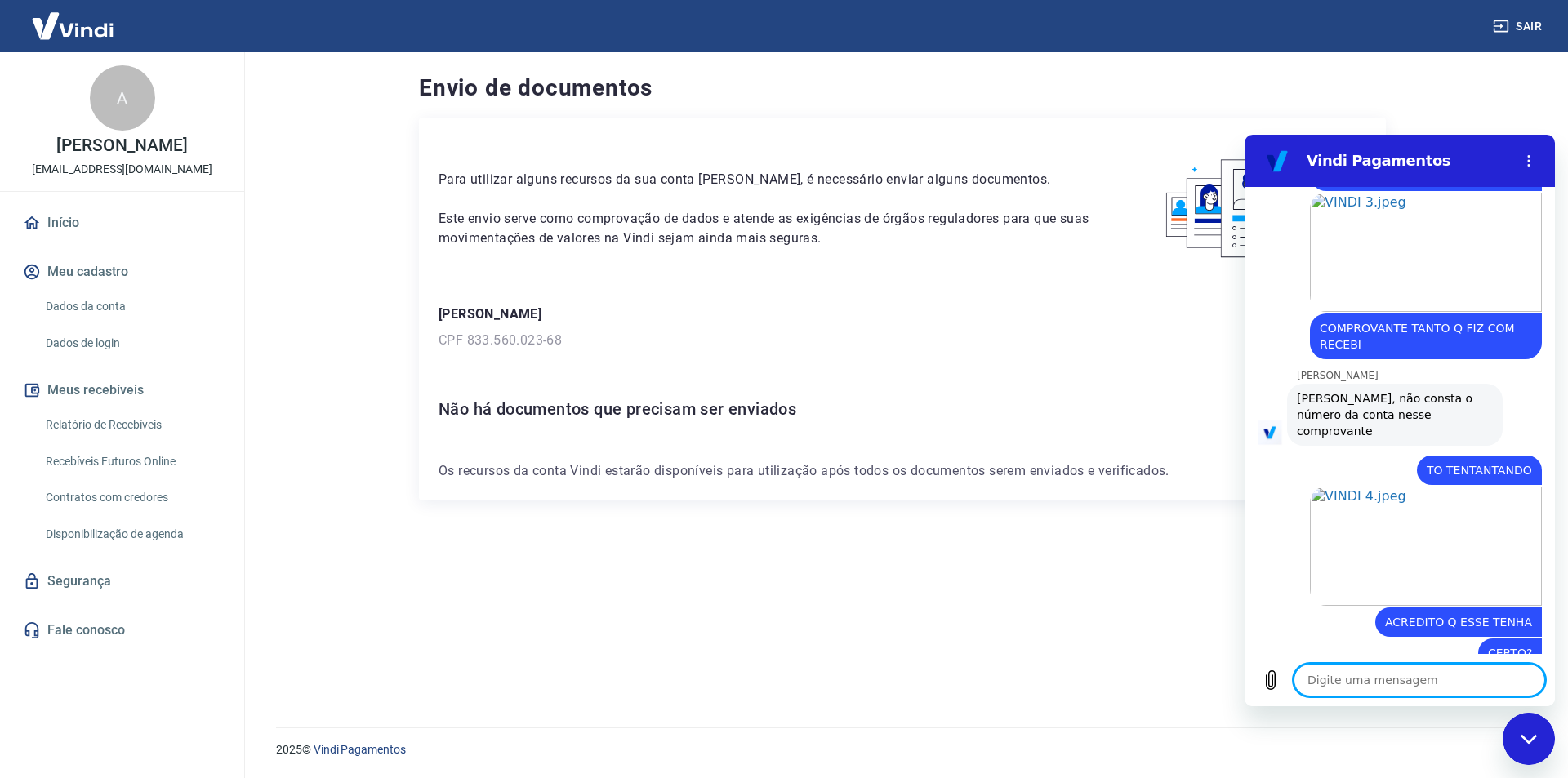
scroll to position [3741, 0]
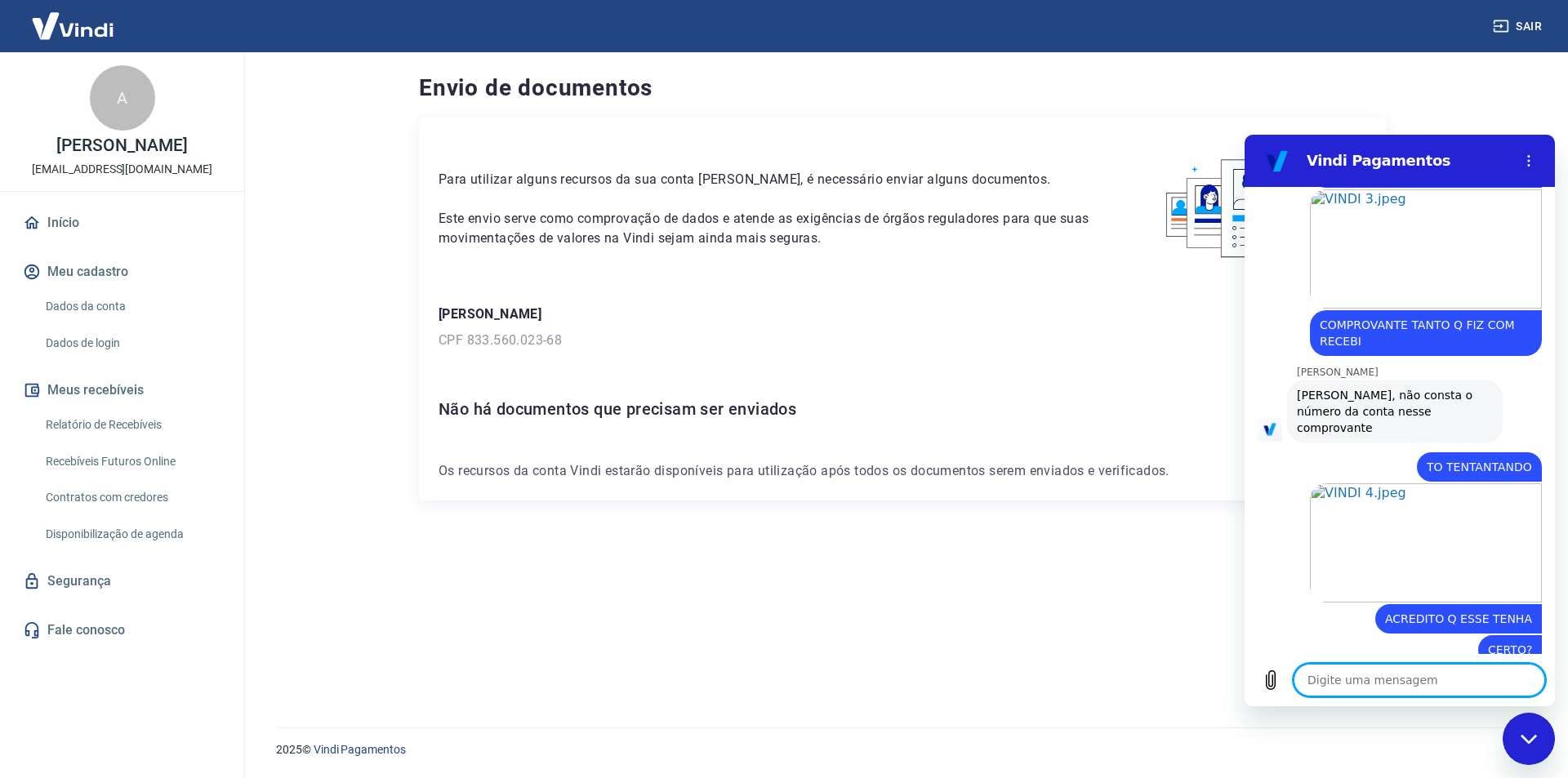
click at [1341, 687] on textarea at bounding box center [1419, 679] width 252 height 33
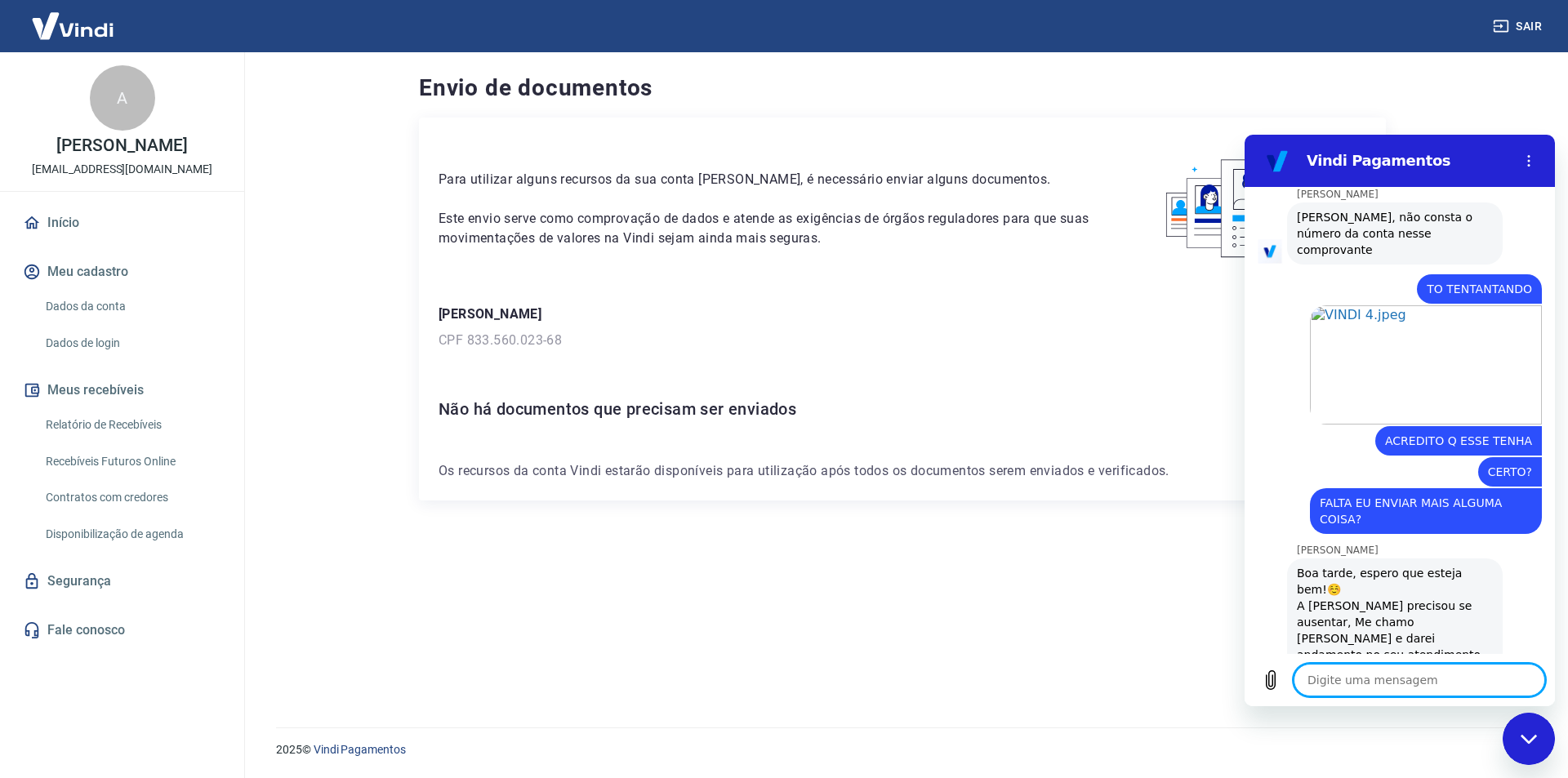
scroll to position [3922, 0]
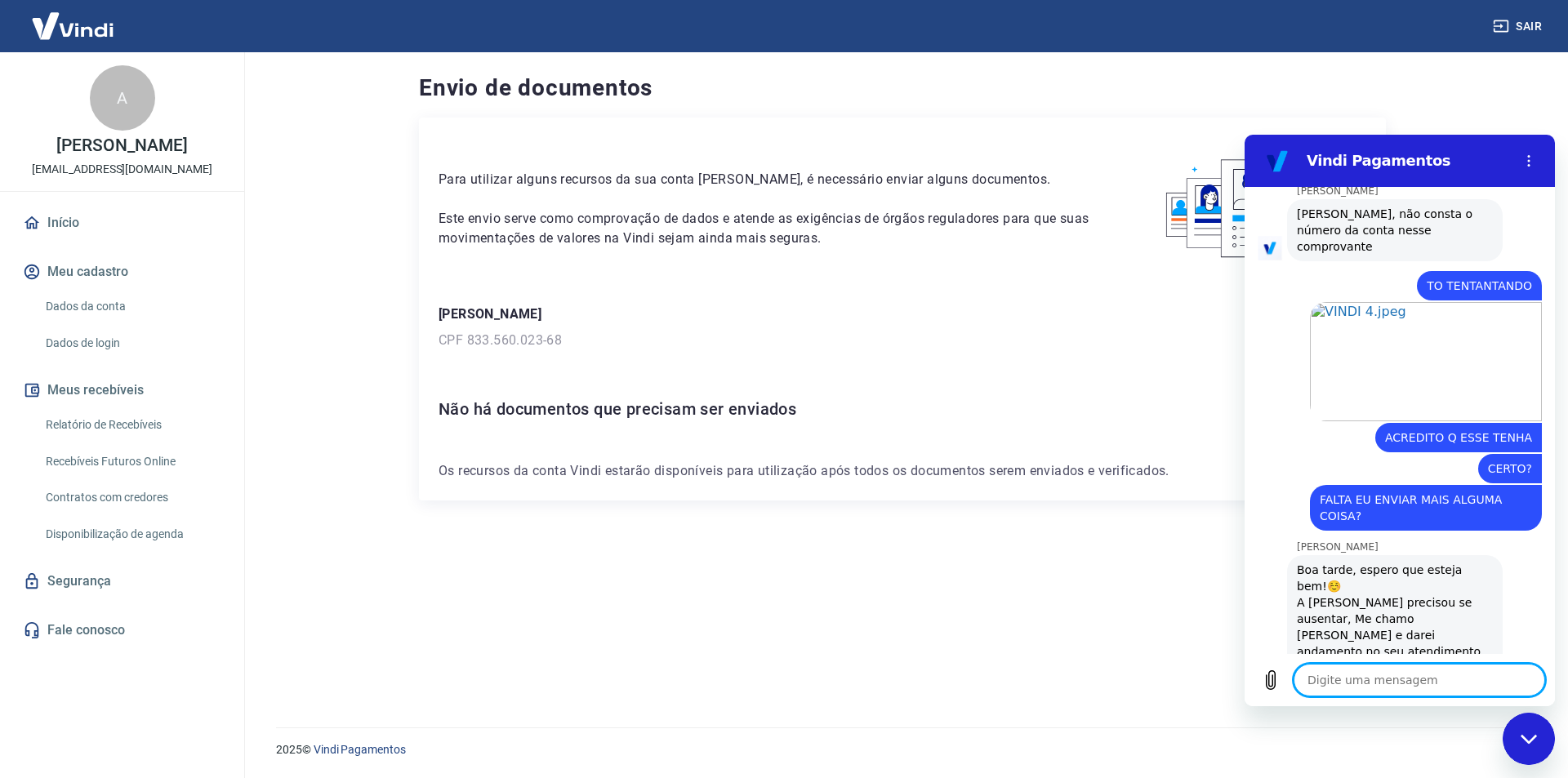
click at [1432, 680] on textarea at bounding box center [1419, 679] width 252 height 33
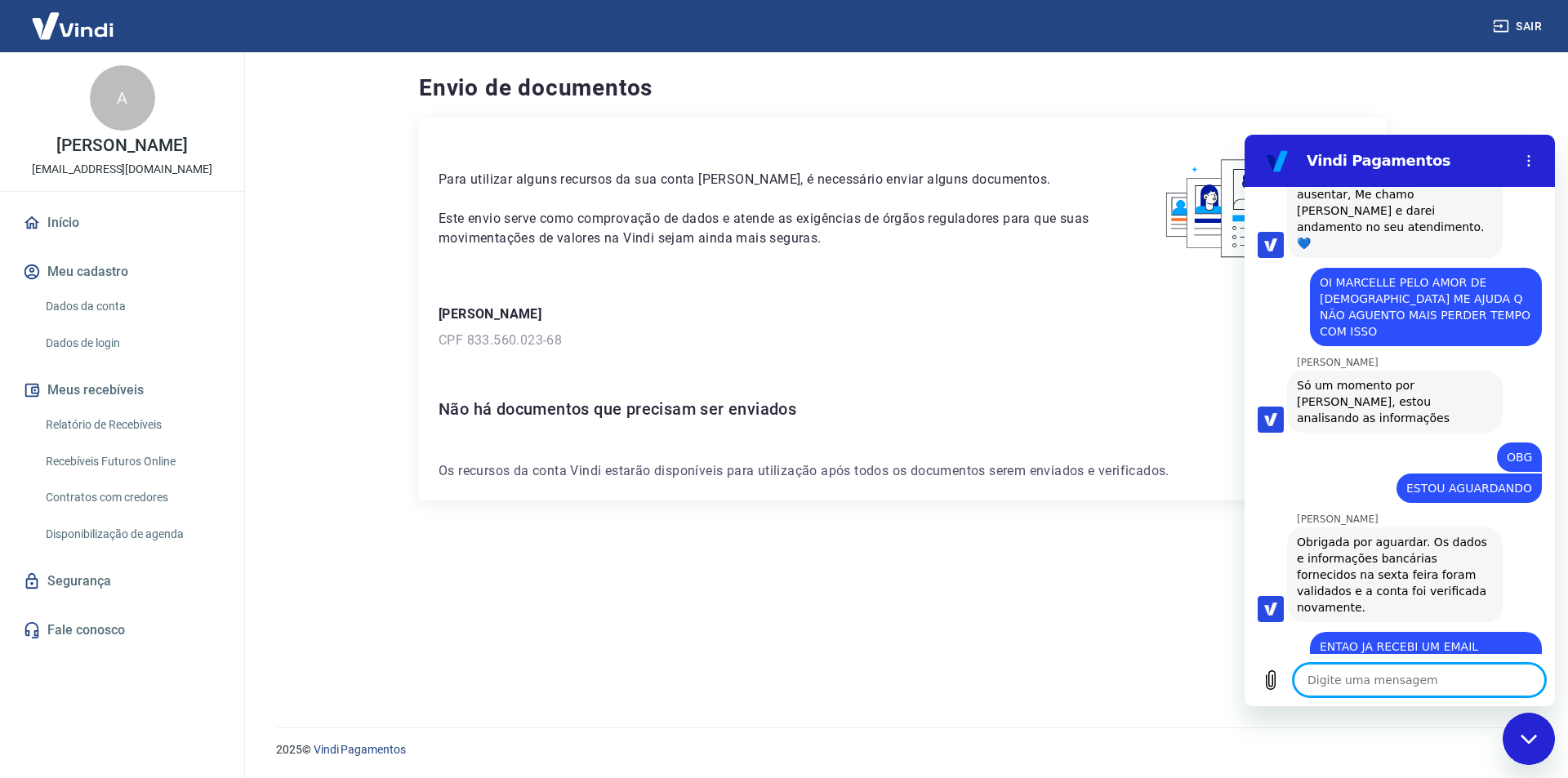
scroll to position [4349, 0]
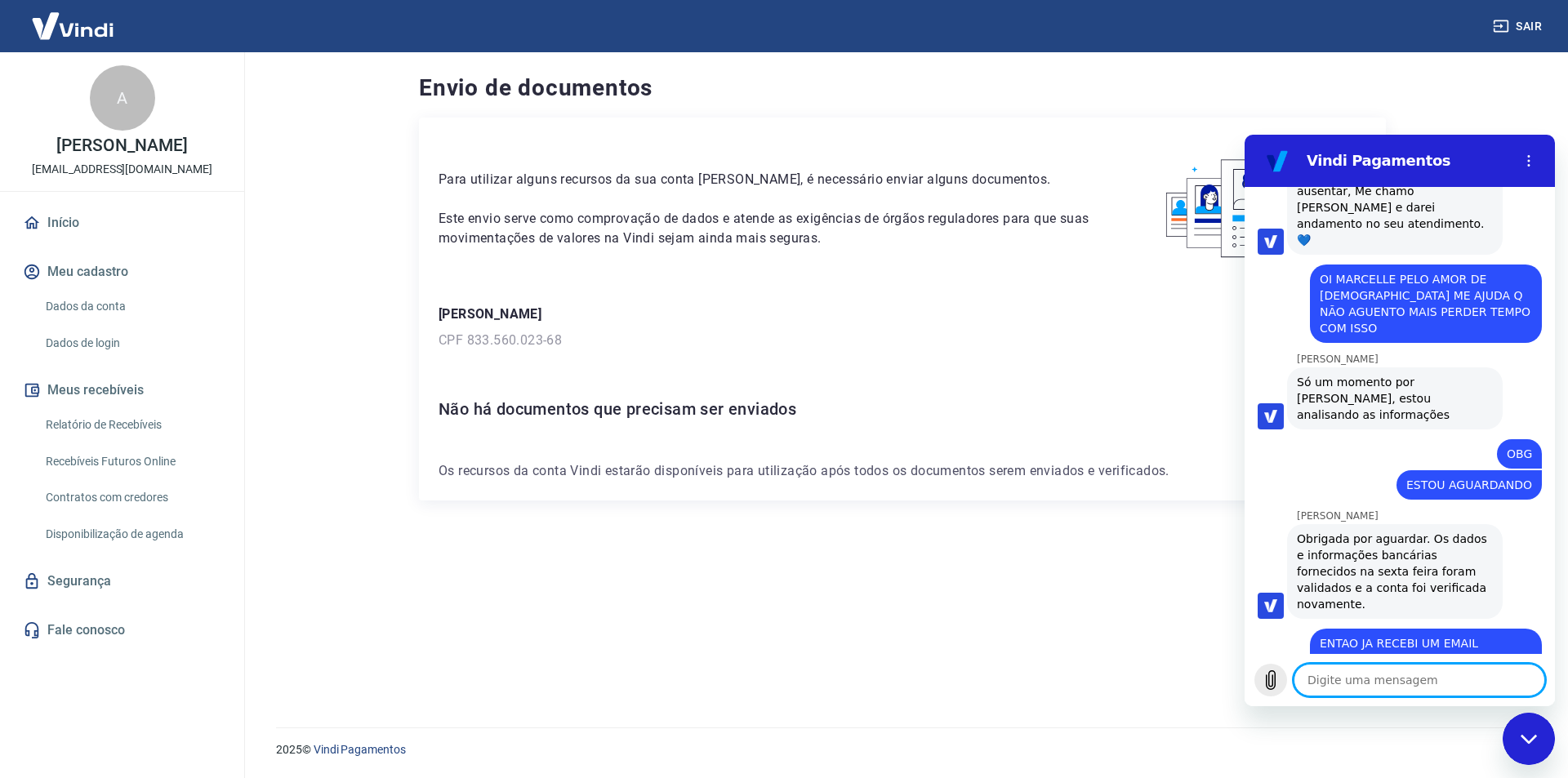
click at [1272, 675] on icon "Carregar arquivo" at bounding box center [1271, 680] width 9 height 19
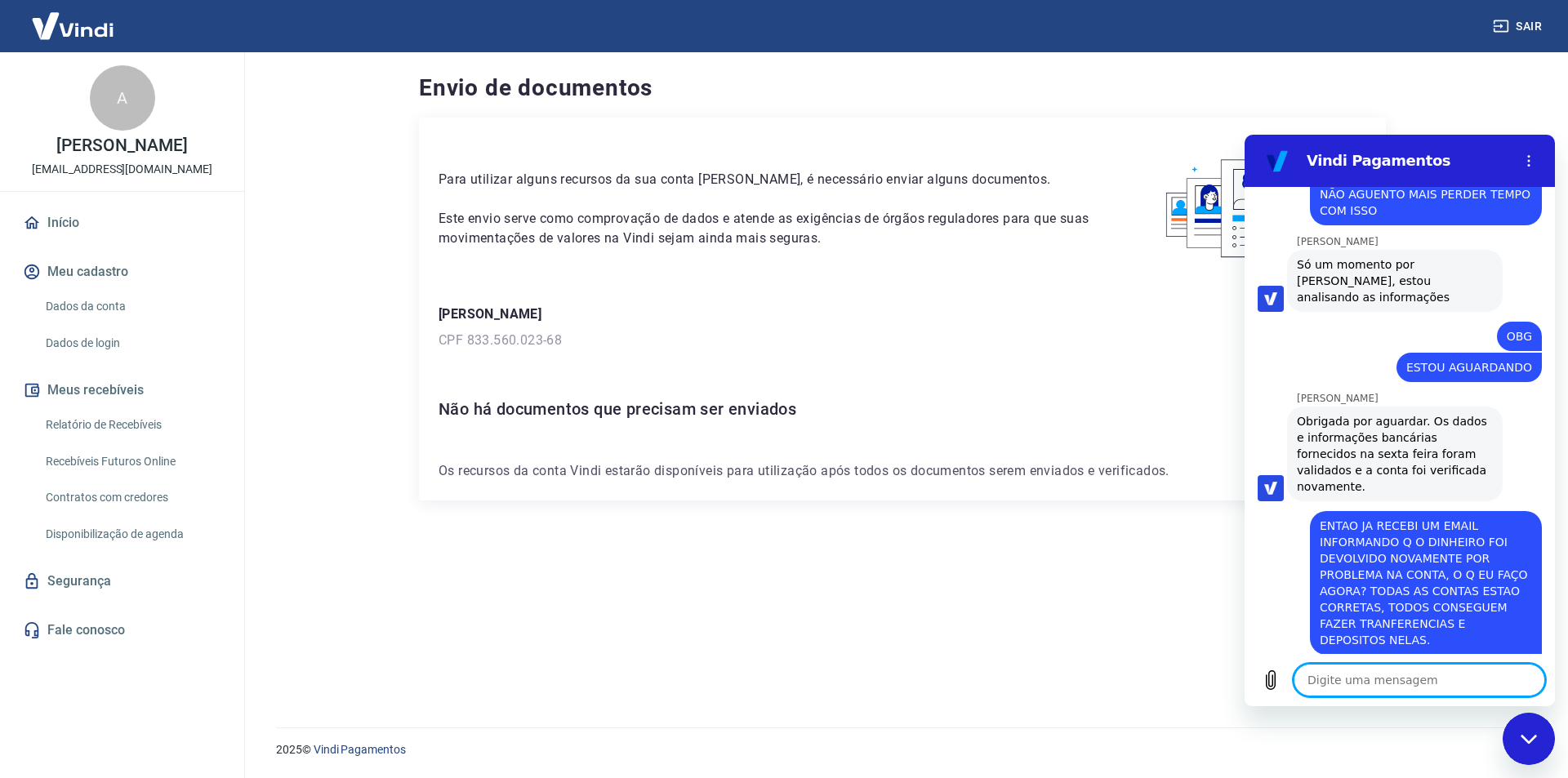
scroll to position [4470, 0]
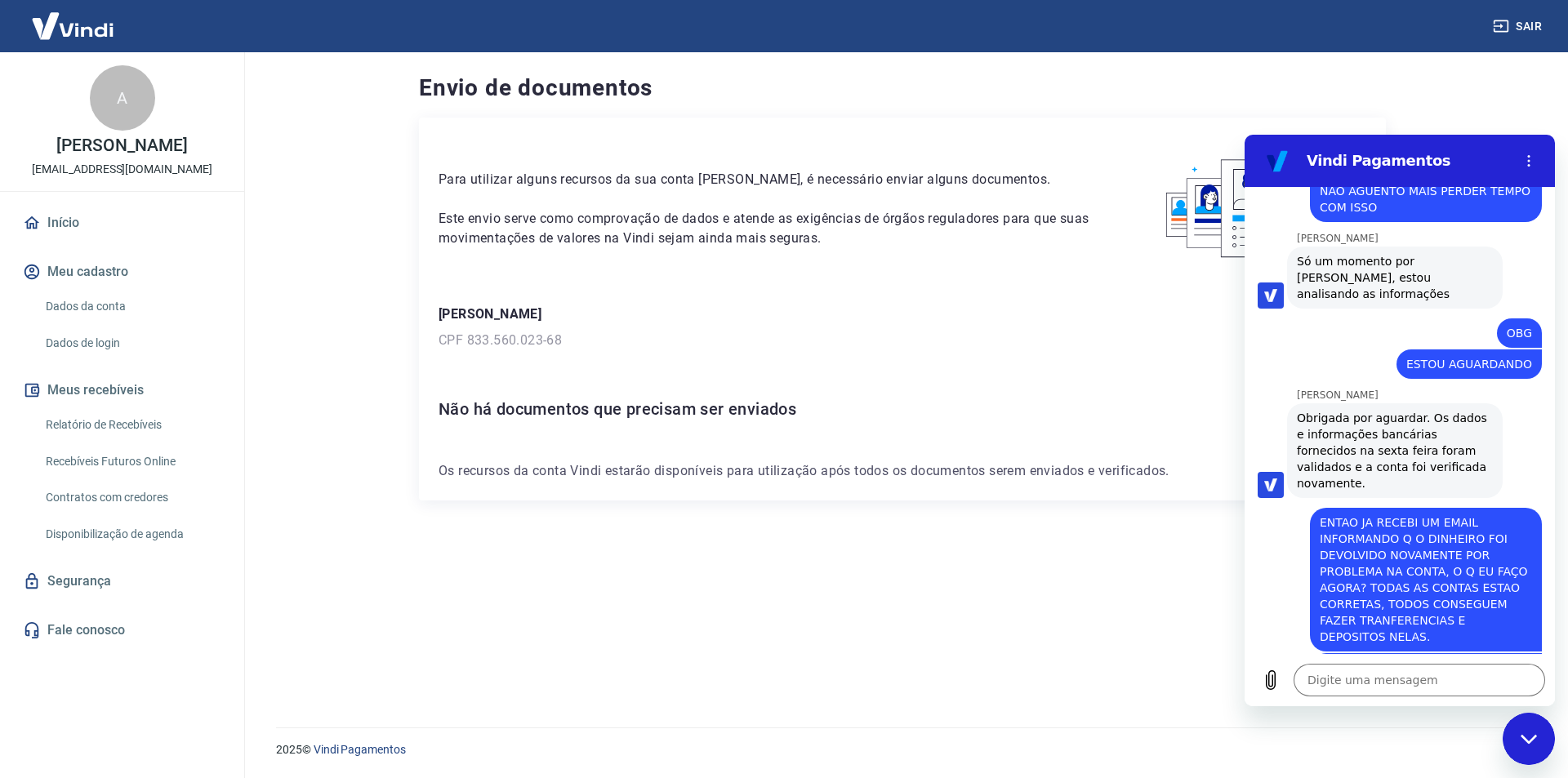
click at [1349, 673] on textarea at bounding box center [1419, 679] width 252 height 33
drag, startPoint x: 1358, startPoint y: 677, endPoint x: 1376, endPoint y: 680, distance: 18.2
click at [1358, 676] on textarea at bounding box center [1419, 679] width 252 height 33
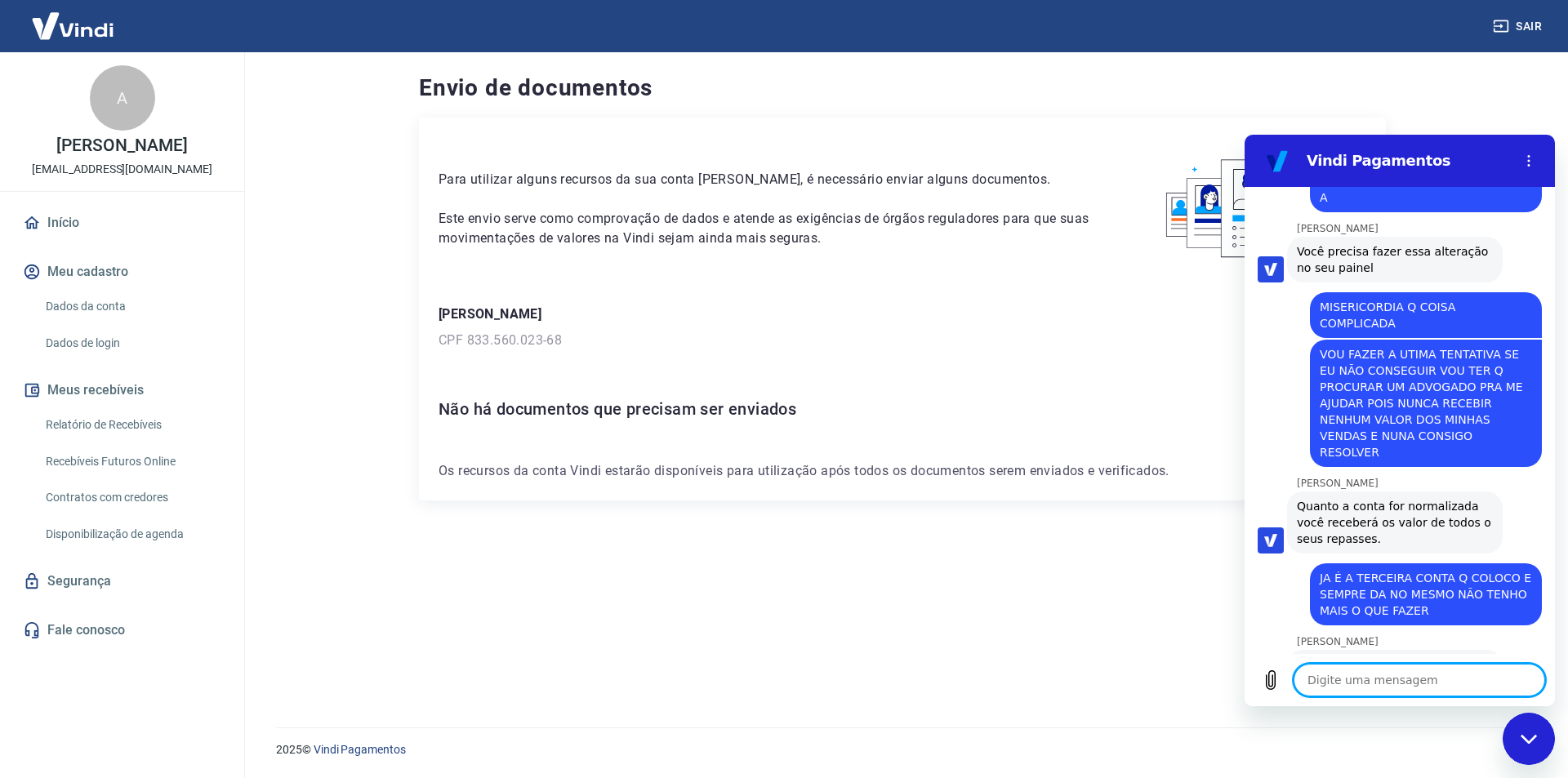
scroll to position [6103, 0]
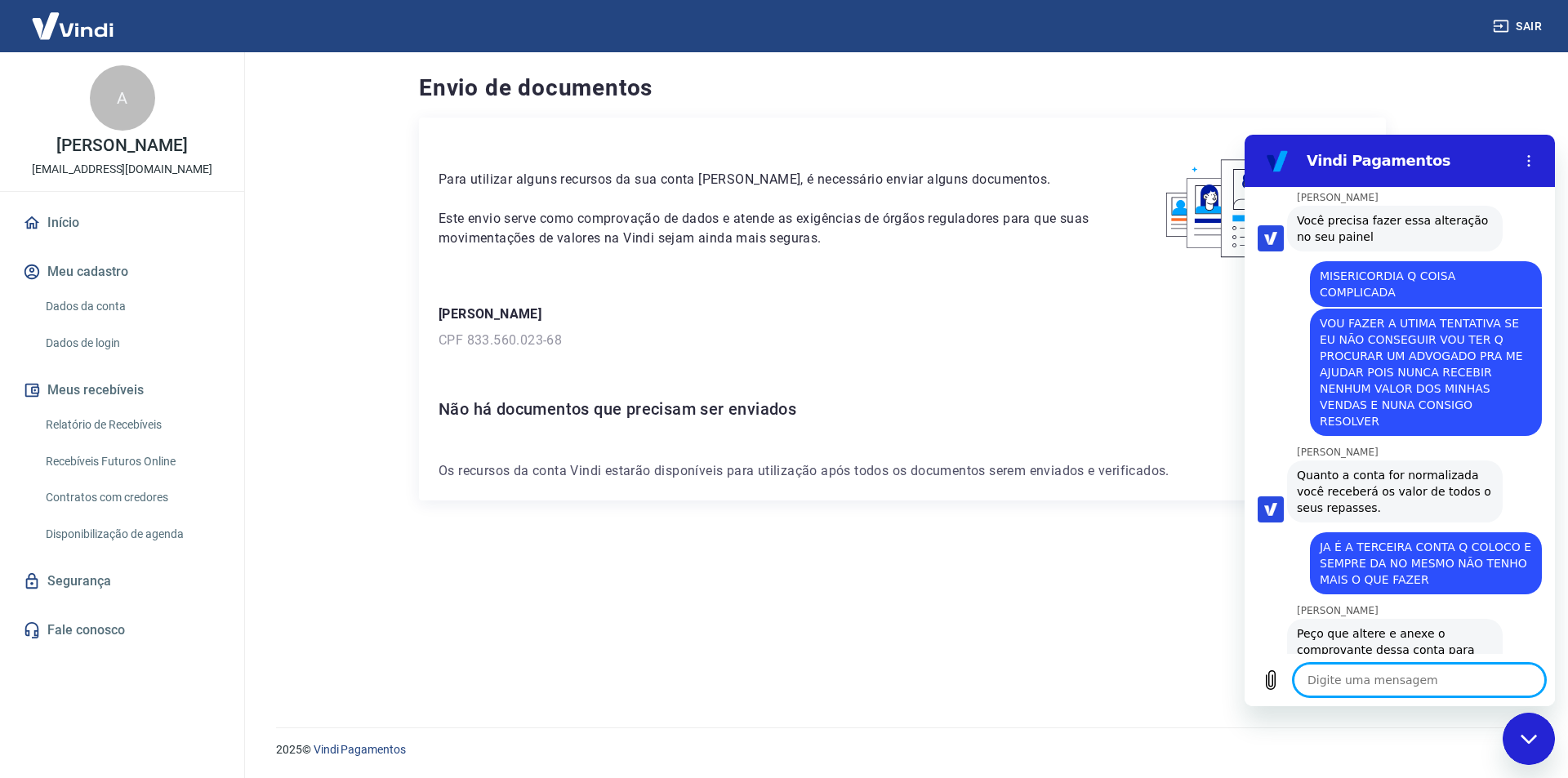
click at [1344, 678] on textarea at bounding box center [1419, 679] width 252 height 33
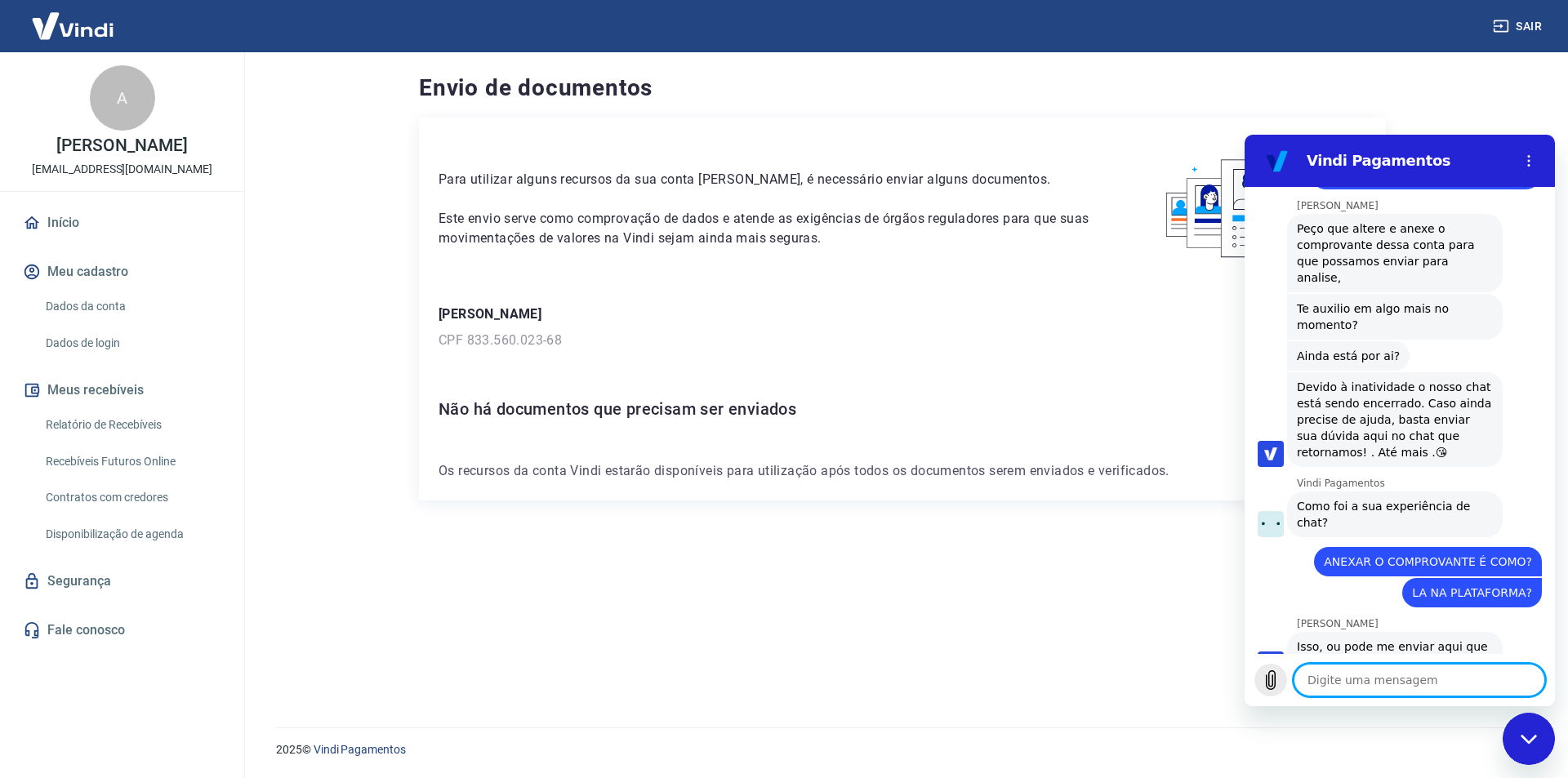
scroll to position [6511, 0]
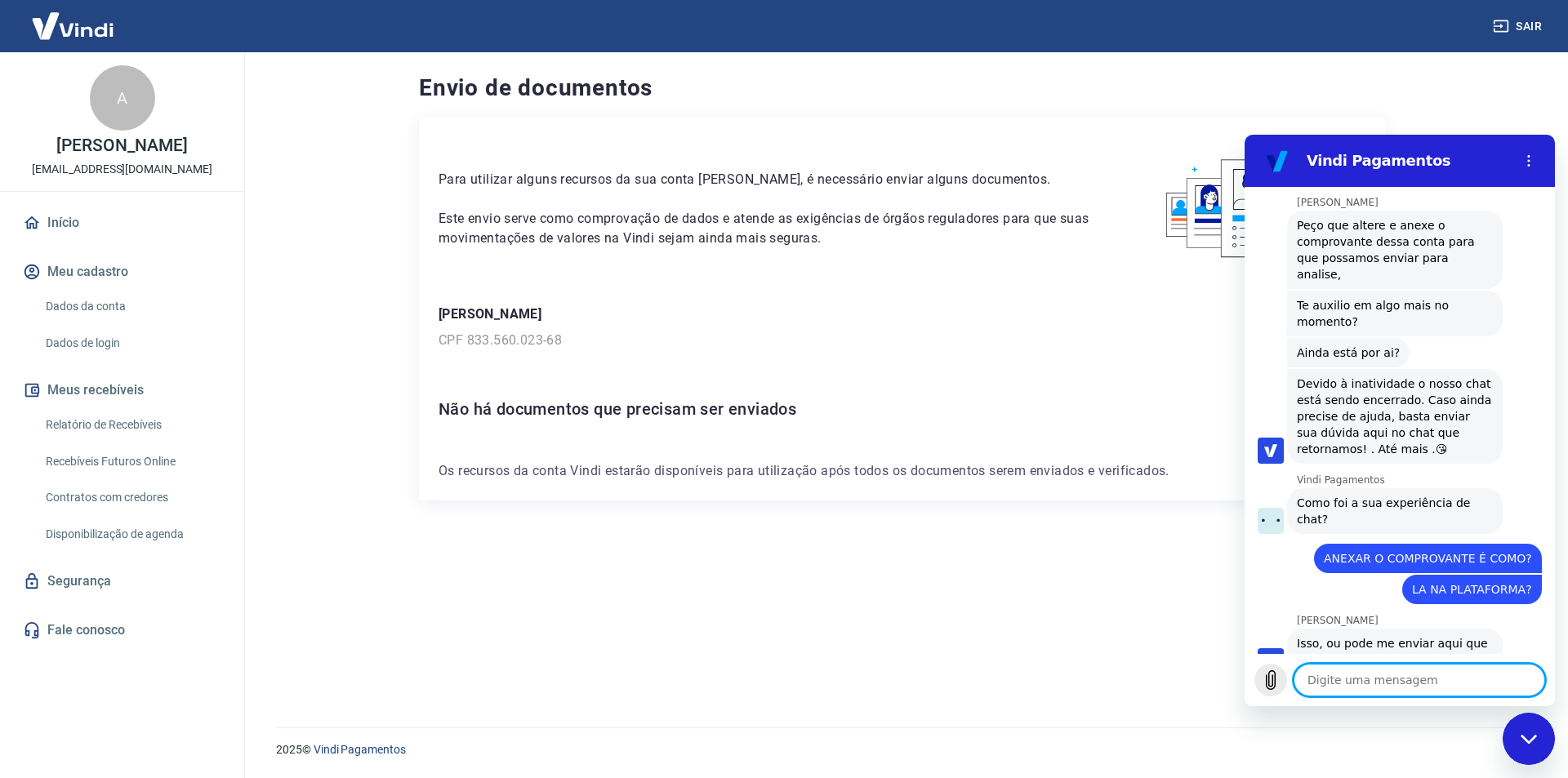
click at [1268, 676] on icon "Carregar arquivo" at bounding box center [1271, 680] width 9 height 19
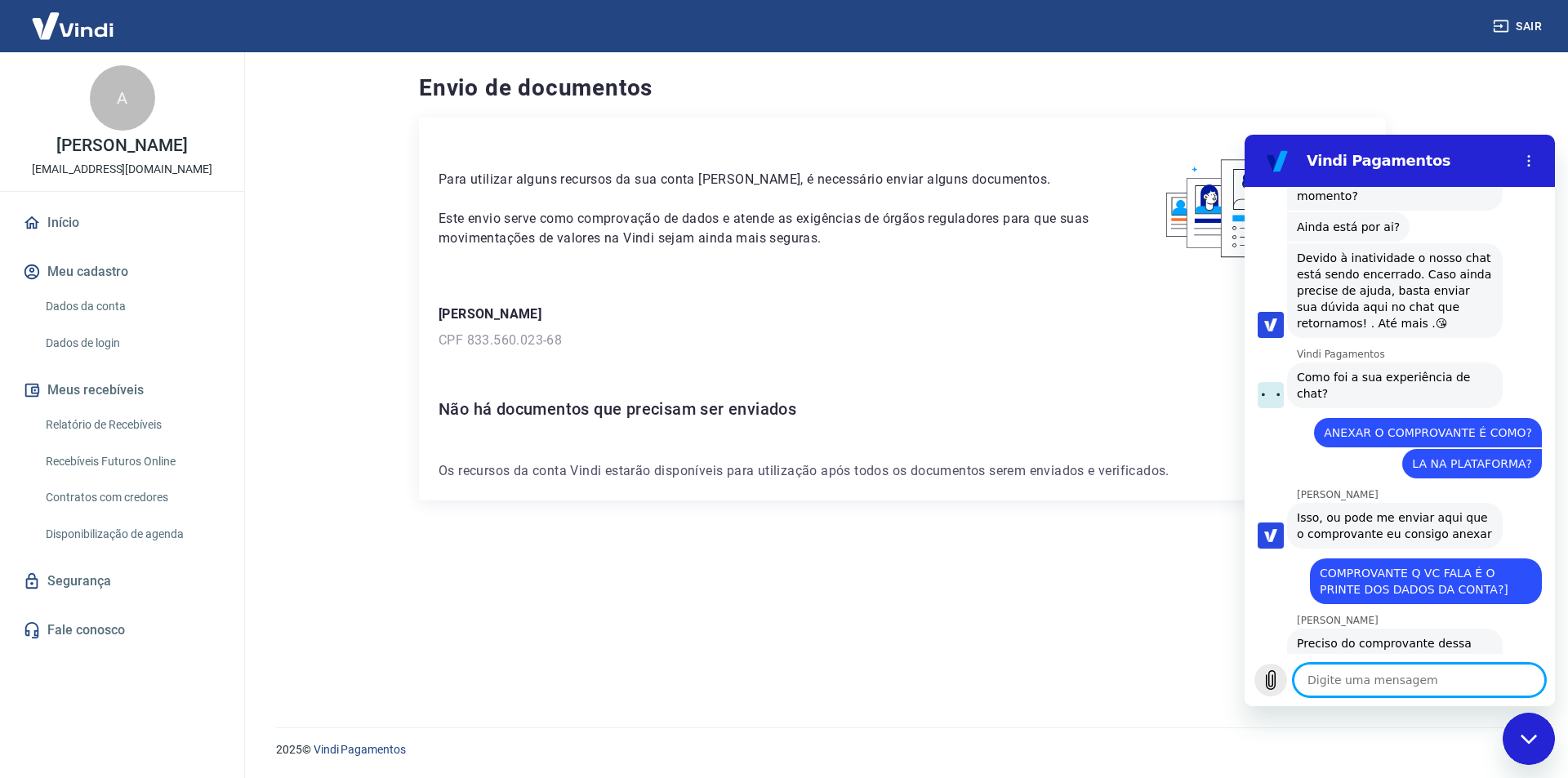
scroll to position [6639, 0]
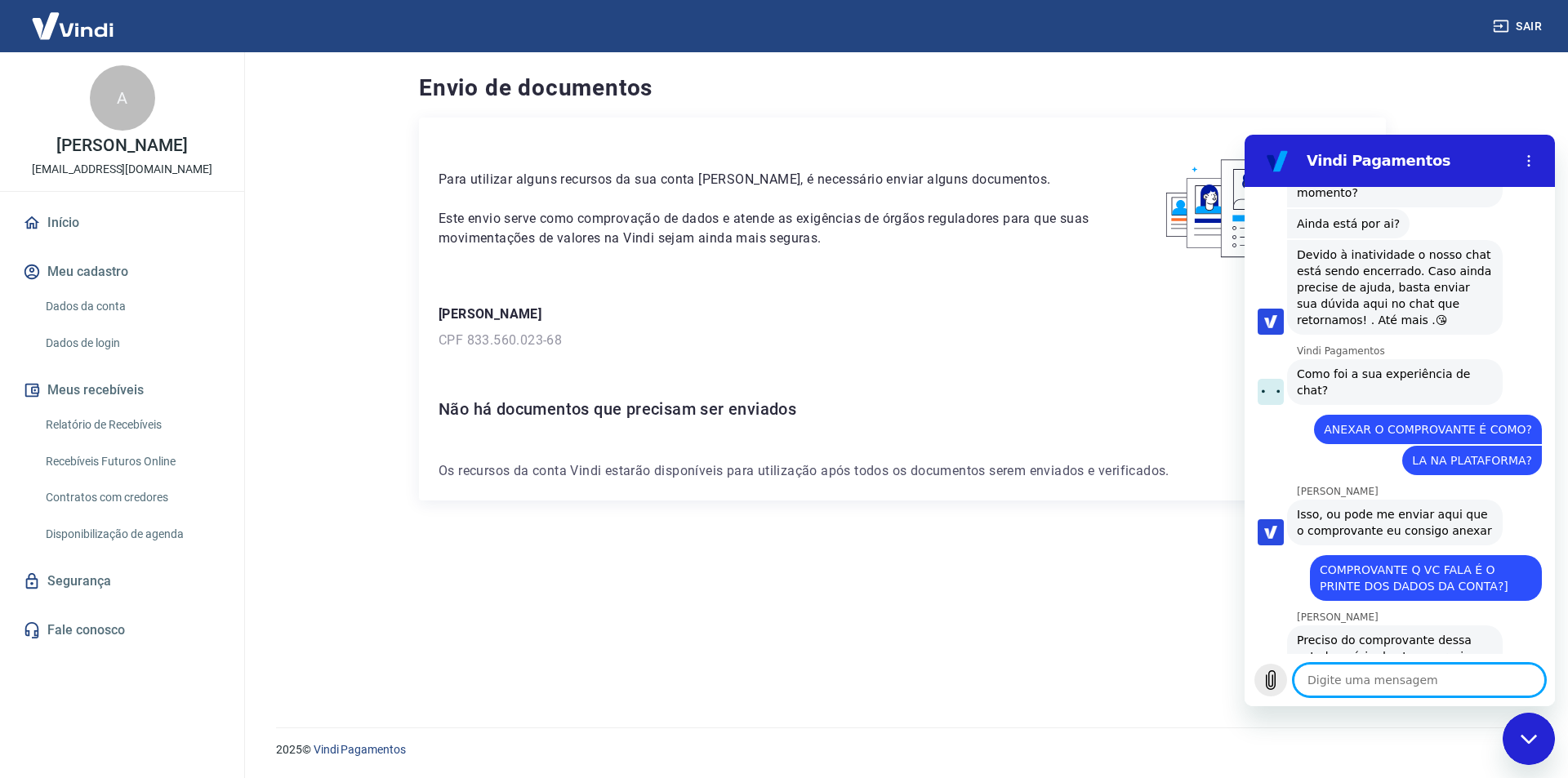
click at [1273, 680] on icon "Carregar arquivo" at bounding box center [1271, 680] width 9 height 19
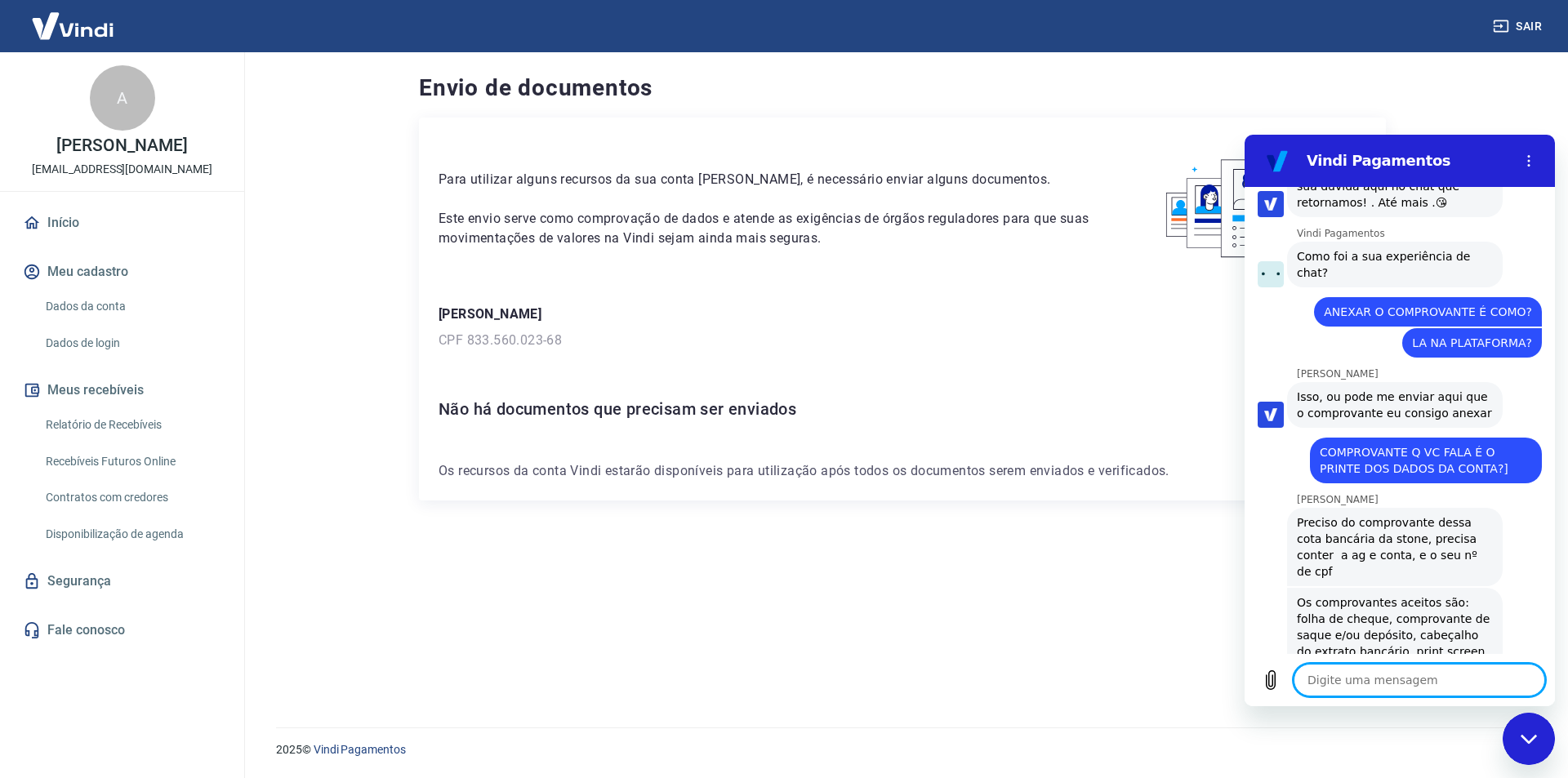
scroll to position [6761, 0]
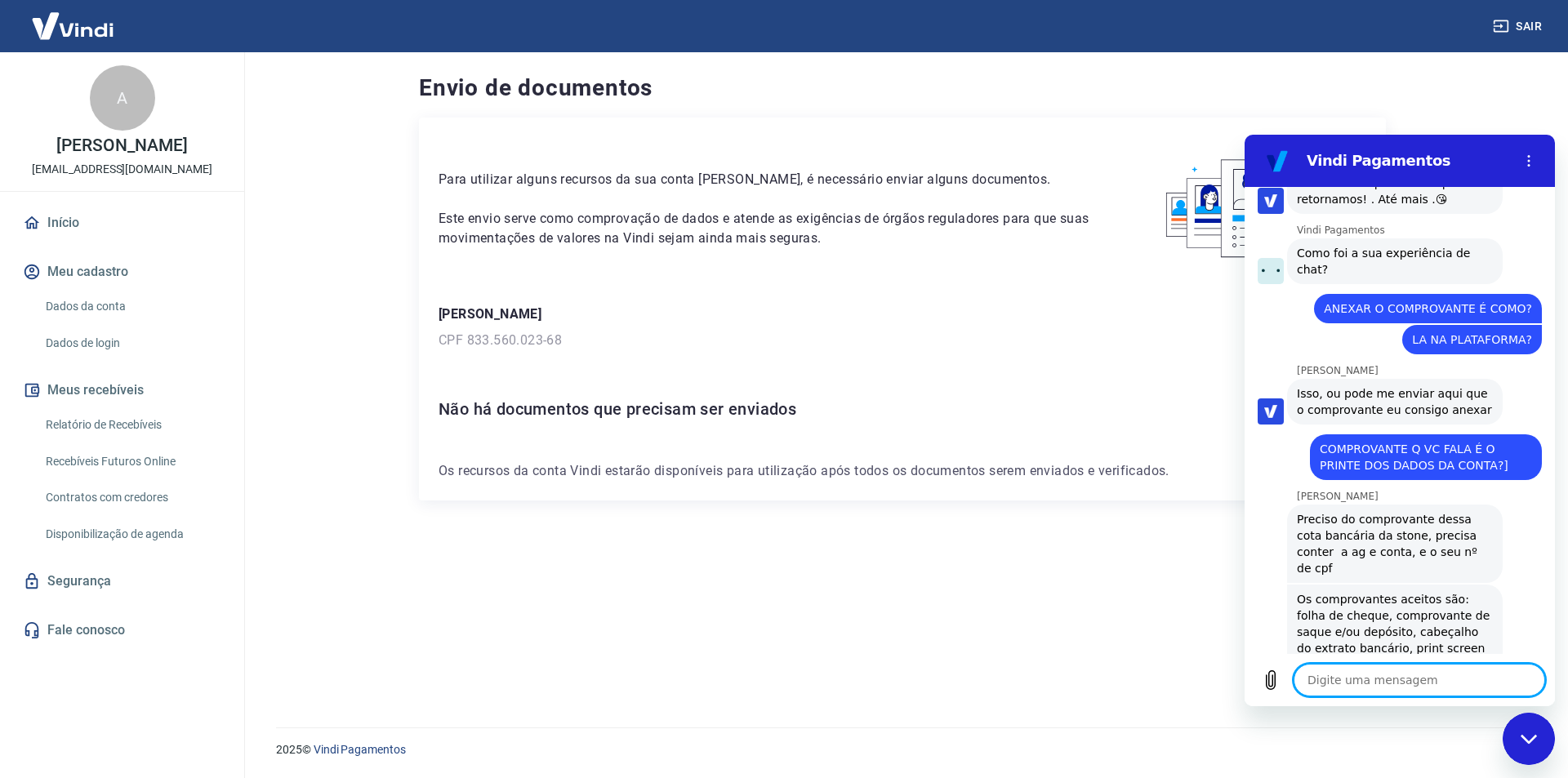
click at [1345, 680] on textarea at bounding box center [1419, 679] width 252 height 33
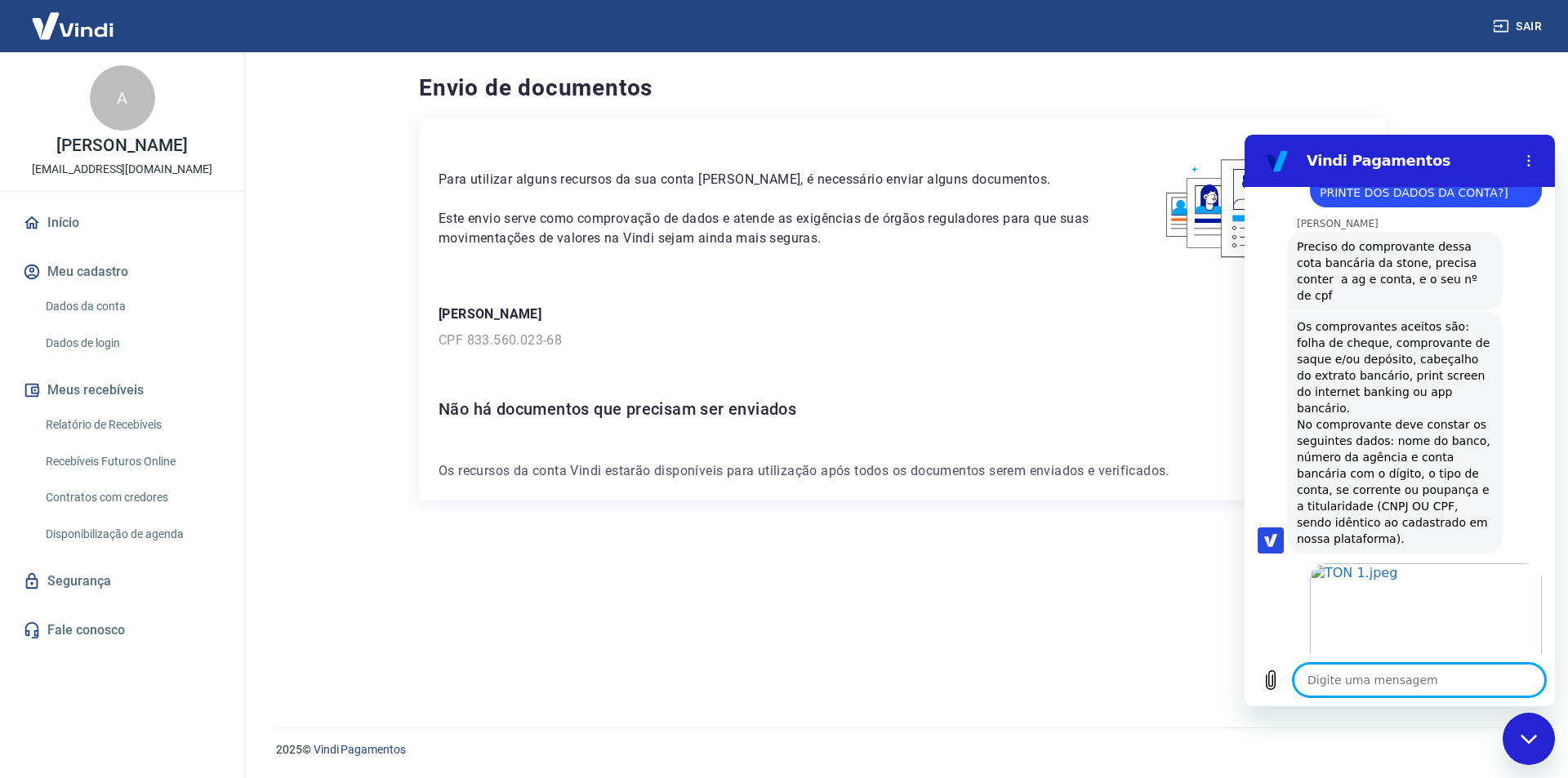
scroll to position [7036, 0]
click at [1337, 680] on textarea at bounding box center [1419, 679] width 252 height 33
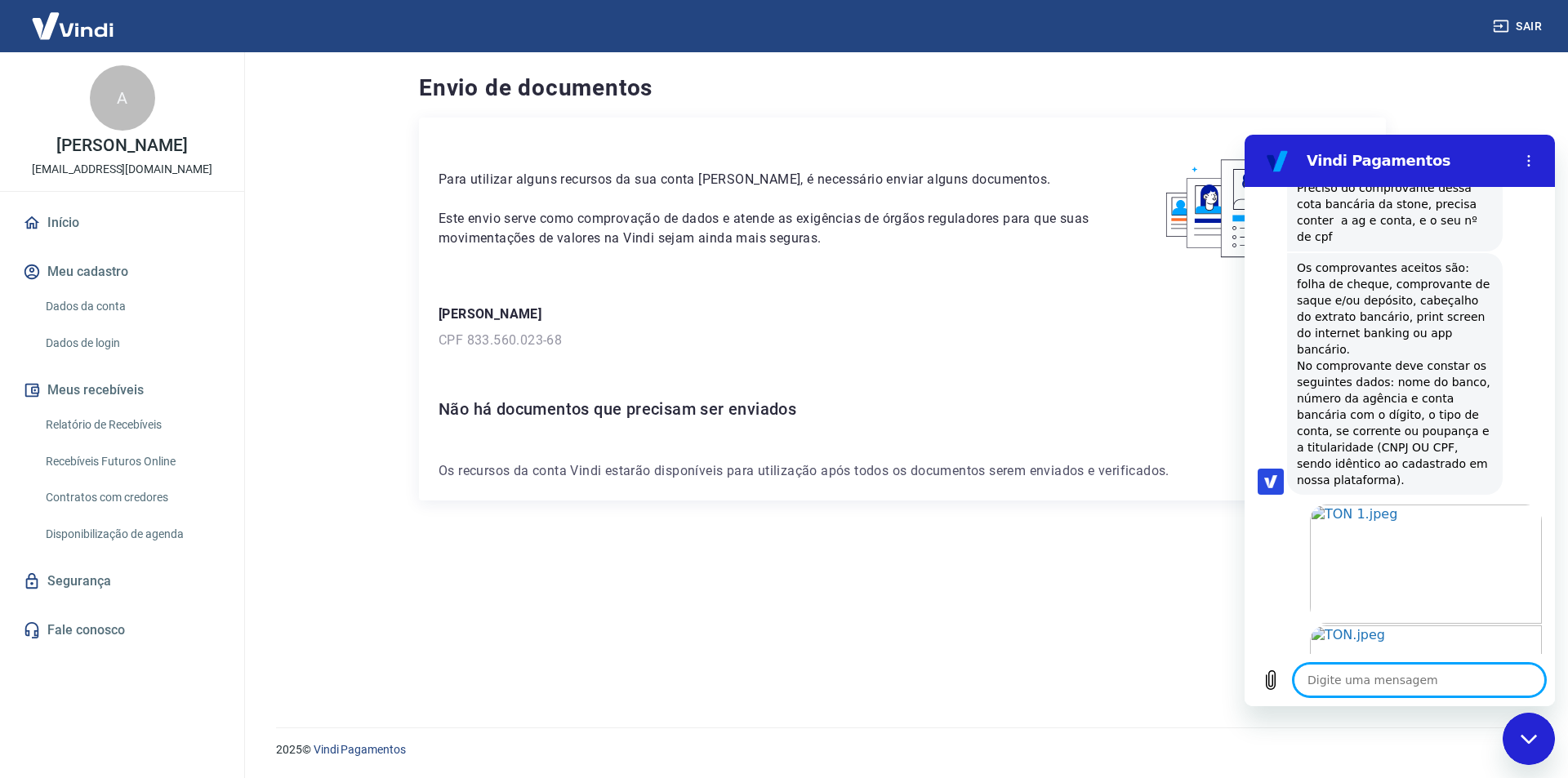
scroll to position [7195, 0]
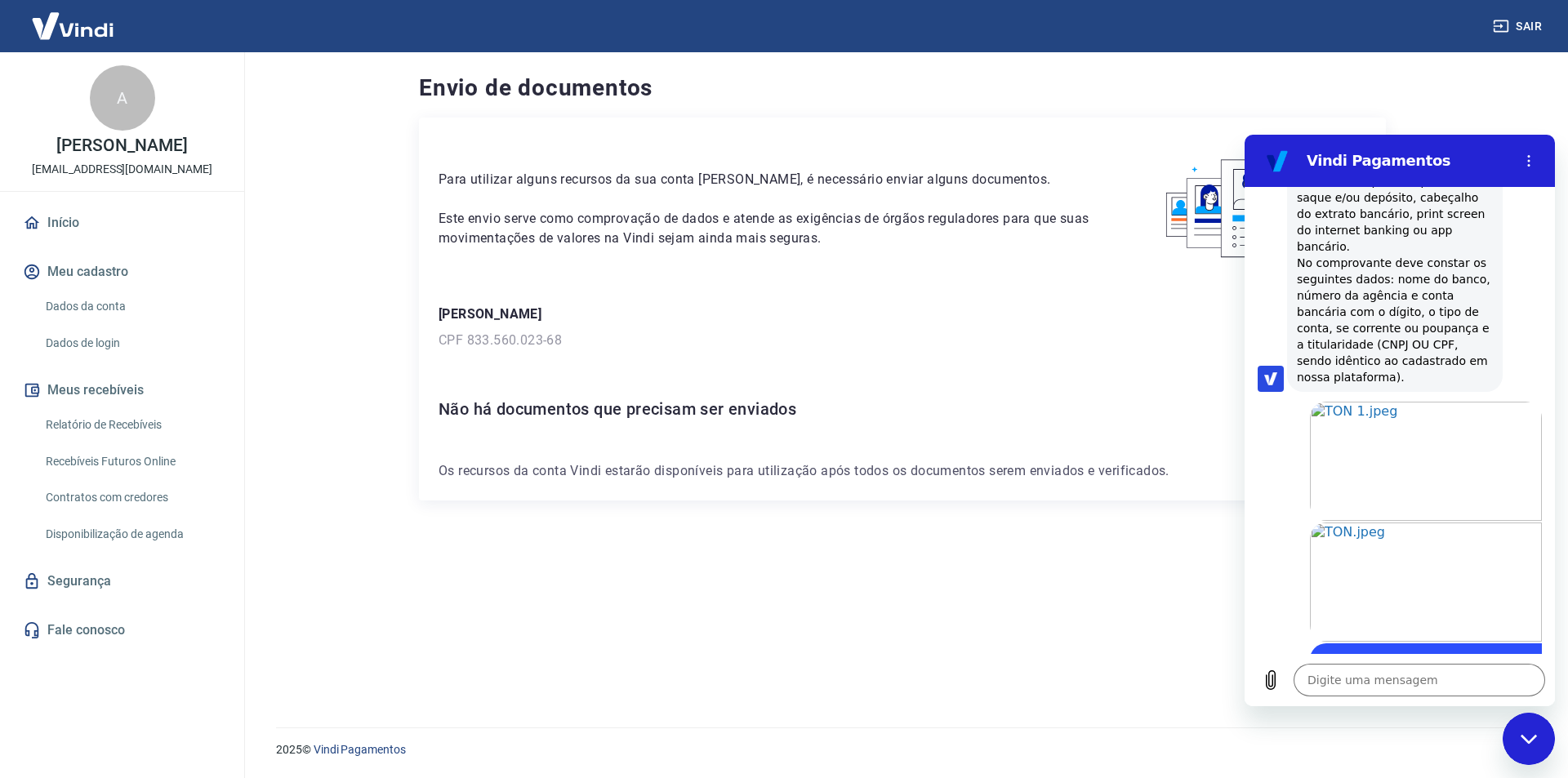
drag, startPoint x: 1466, startPoint y: 618, endPoint x: 1293, endPoint y: 627, distance: 173.2
copy div "O nº do seu chamado é: [PHONE_NUMBER]"
drag, startPoint x: 1341, startPoint y: 672, endPoint x: 1358, endPoint y: 677, distance: 17.7
click at [1343, 672] on textarea at bounding box center [1419, 679] width 252 height 33
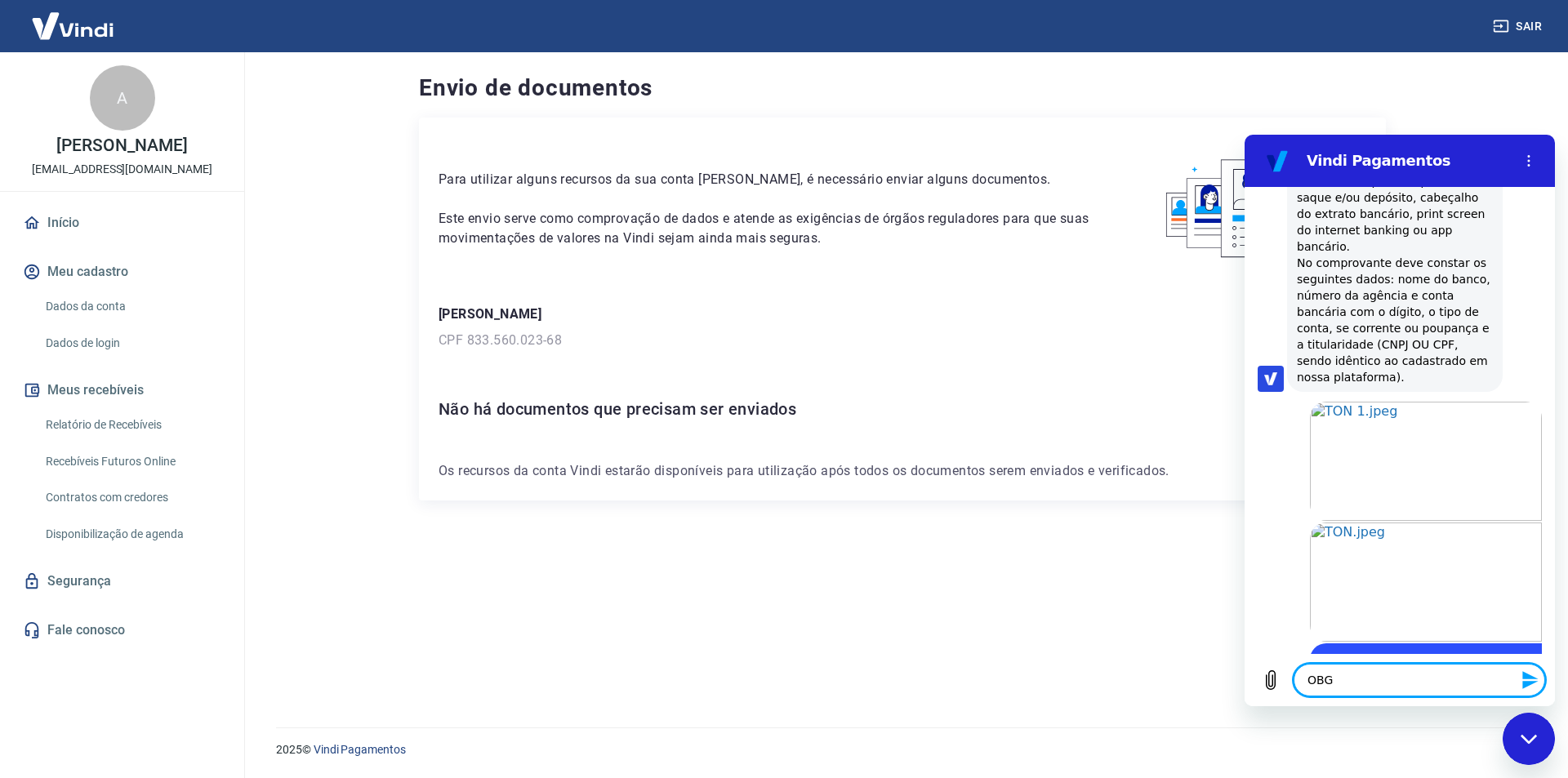
click at [1524, 737] on icon "Fechar janela de mensagens" at bounding box center [1528, 739] width 16 height 9
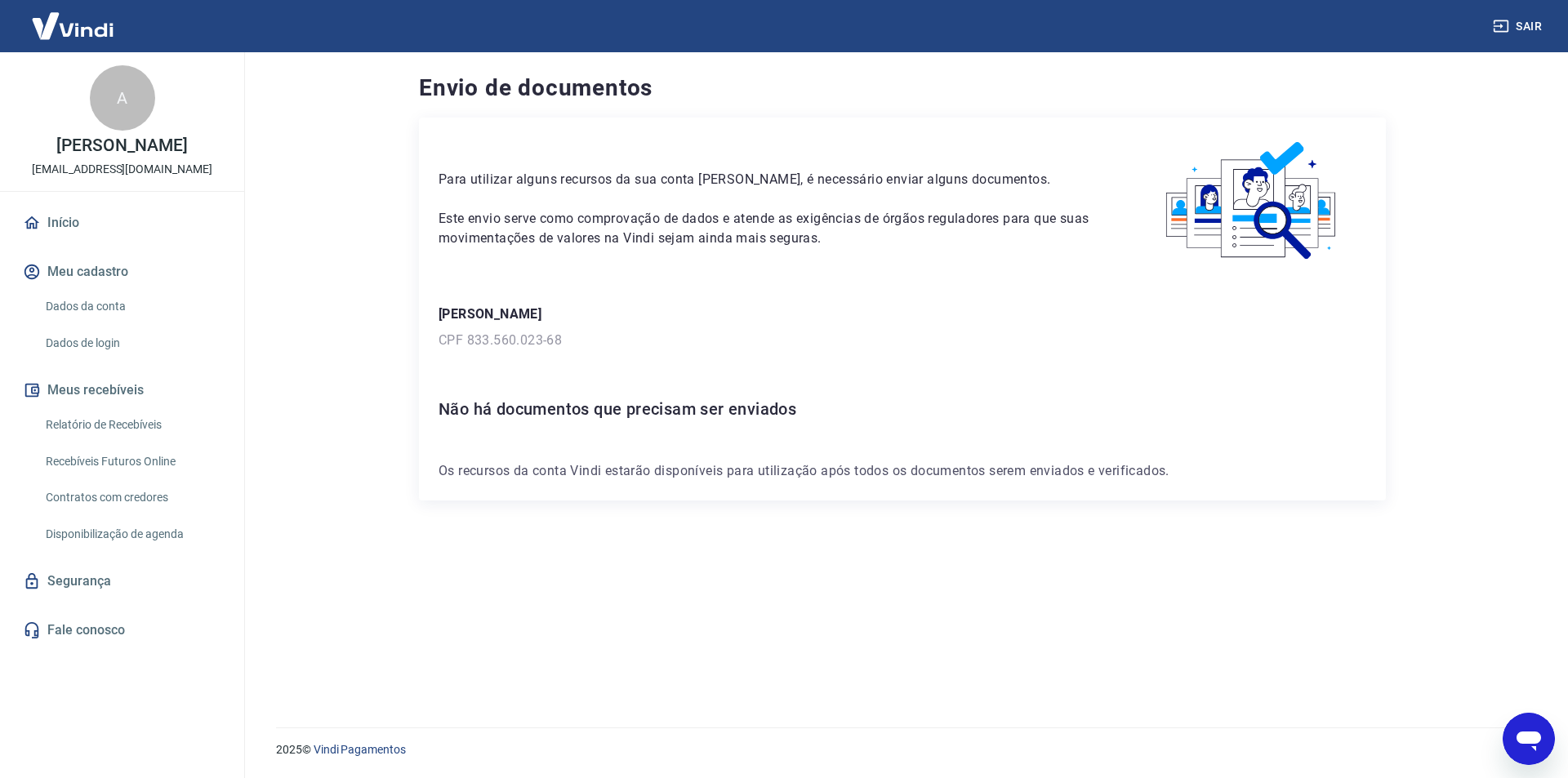
click at [1530, 733] on icon "Abrir janela de mensagens" at bounding box center [1529, 740] width 24 height 20
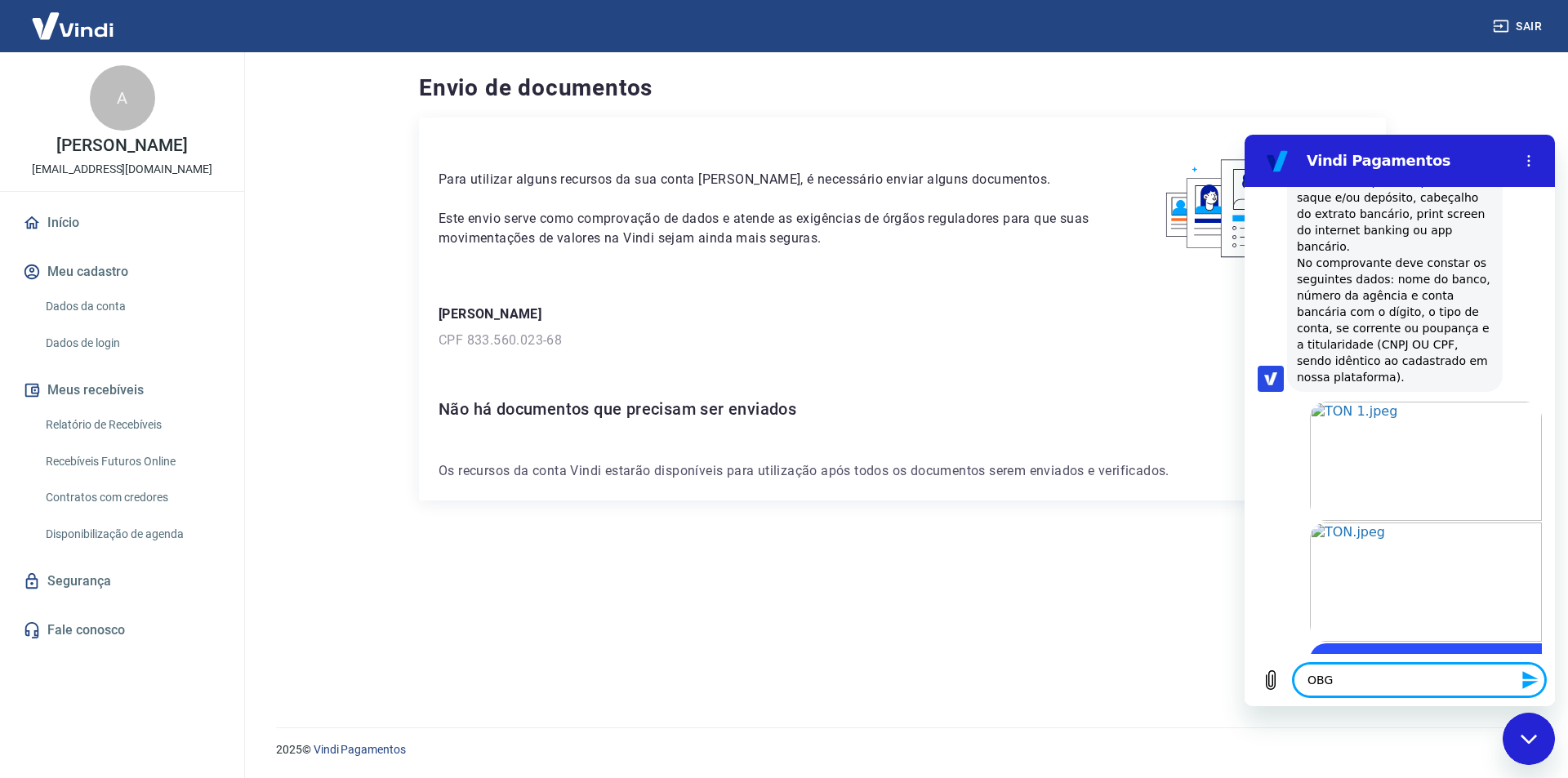
scroll to position [0, 0]
click at [1540, 674] on button "Enviar mensagem" at bounding box center [1529, 679] width 33 height 33
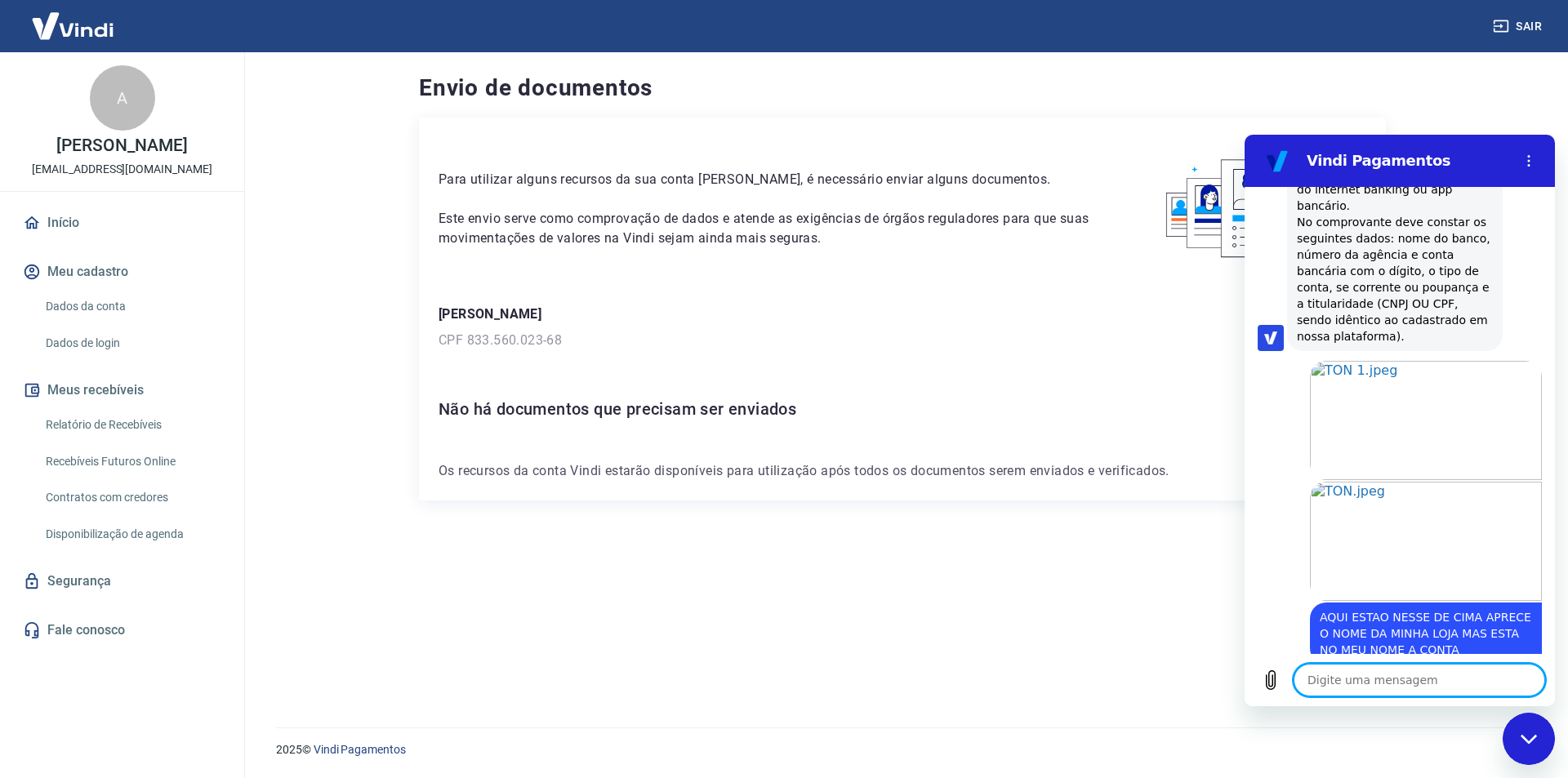
scroll to position [7234, 0]
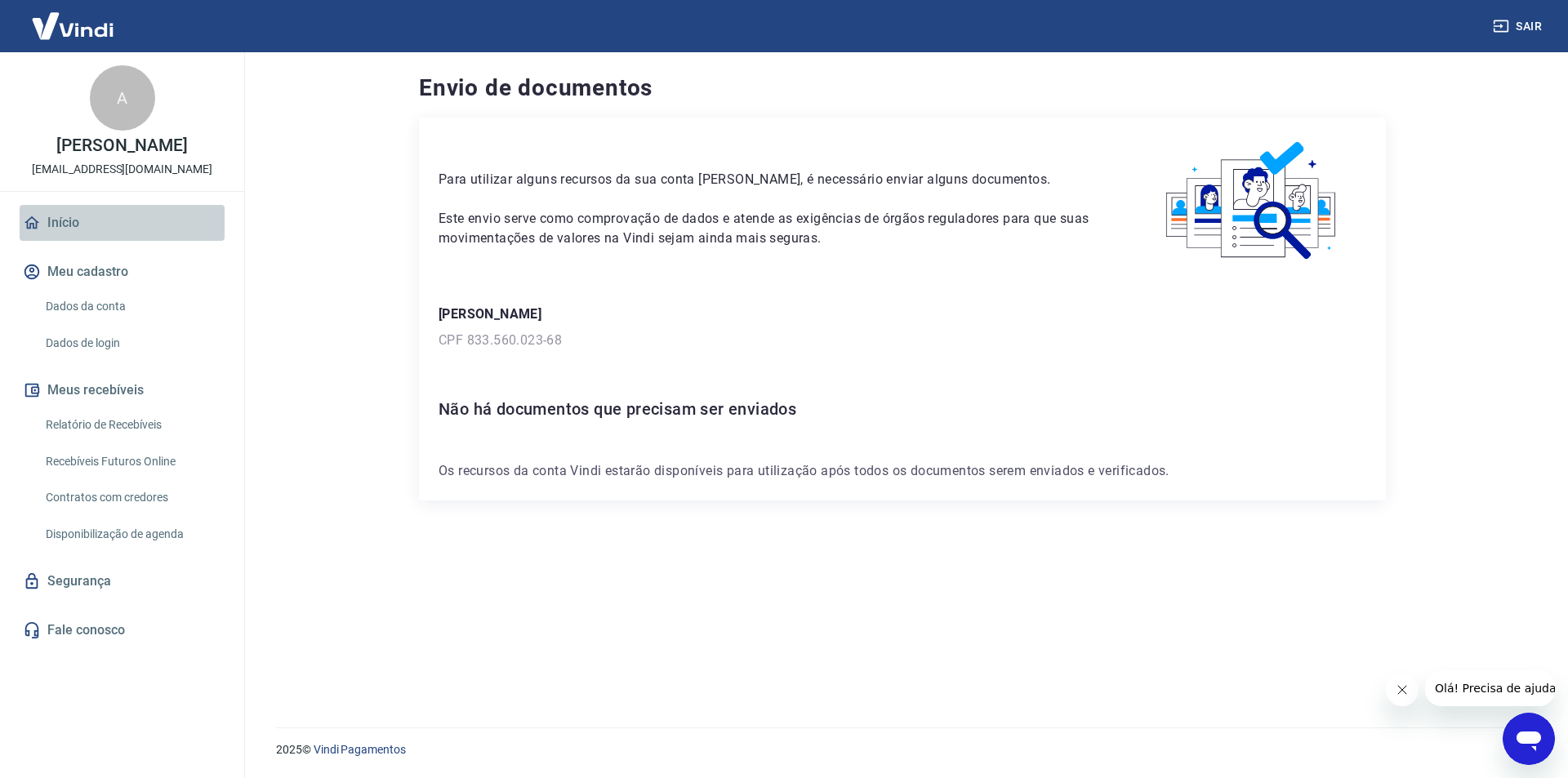
click at [78, 241] on link "Início" at bounding box center [122, 223] width 205 height 36
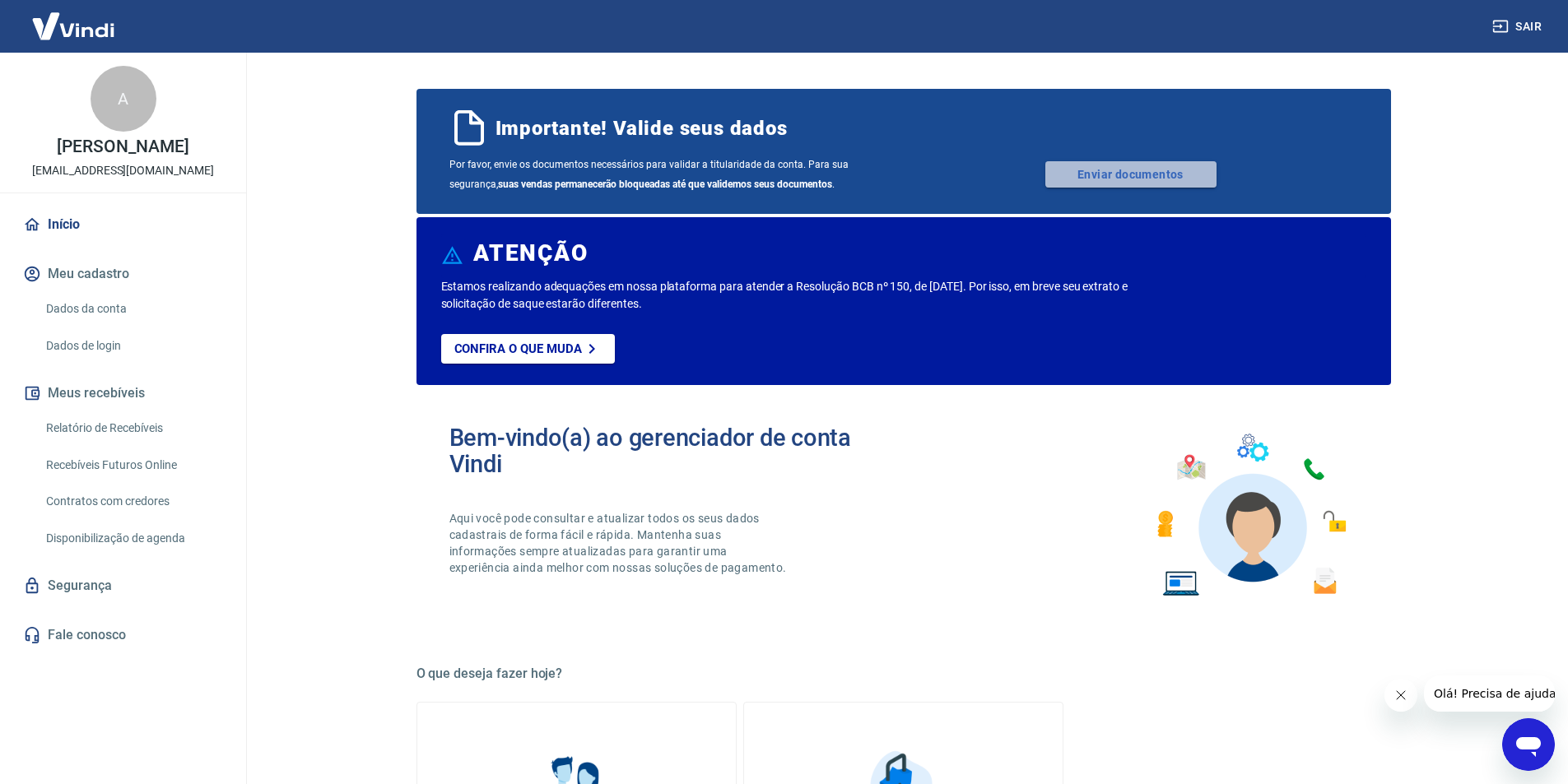
click at [1114, 174] on link "Enviar documentos" at bounding box center [1130, 174] width 171 height 27
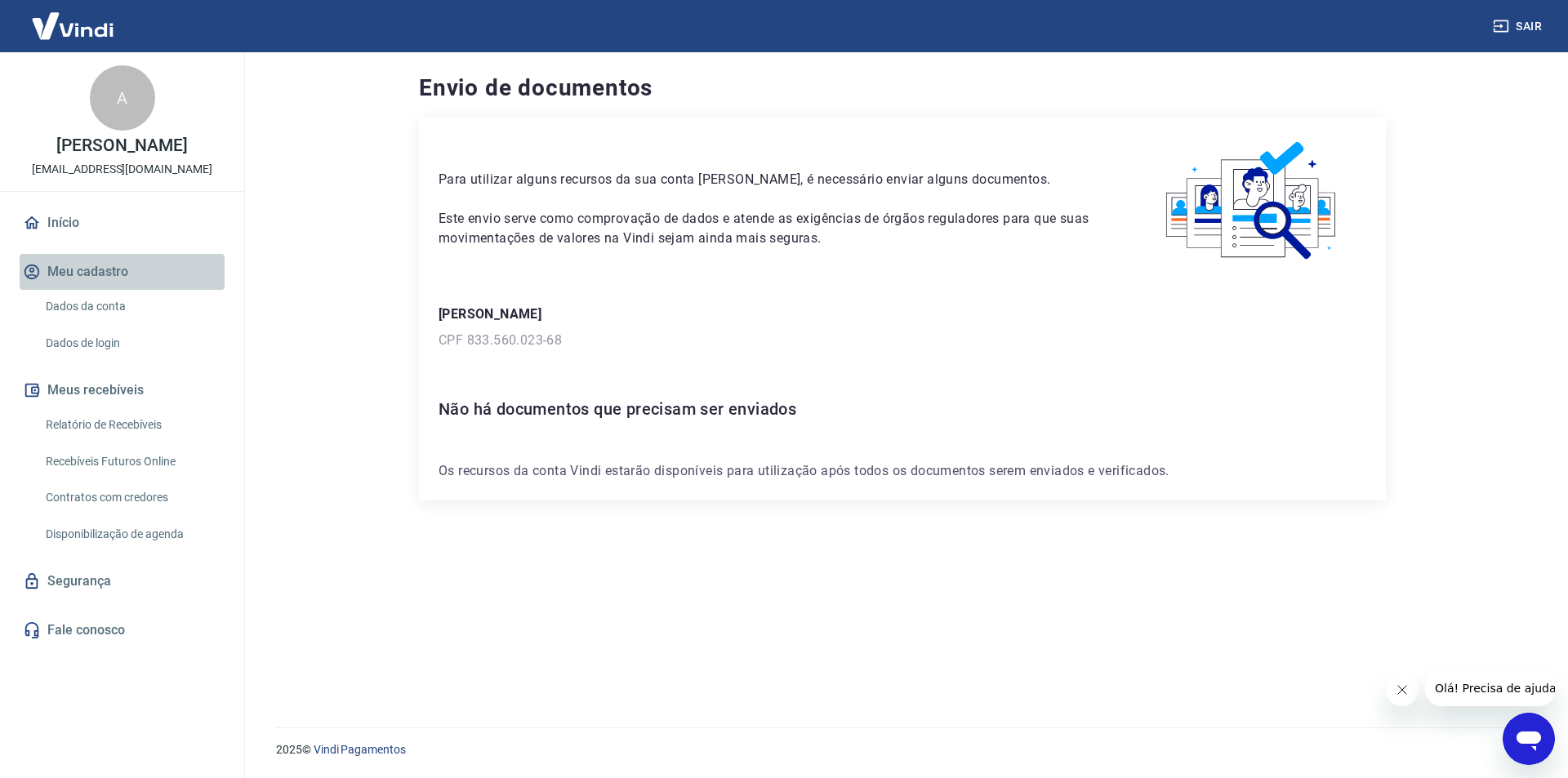
click at [109, 288] on button "Meu cadastro" at bounding box center [122, 272] width 205 height 36
click at [87, 323] on link "Dados da conta" at bounding box center [132, 306] width 185 height 34
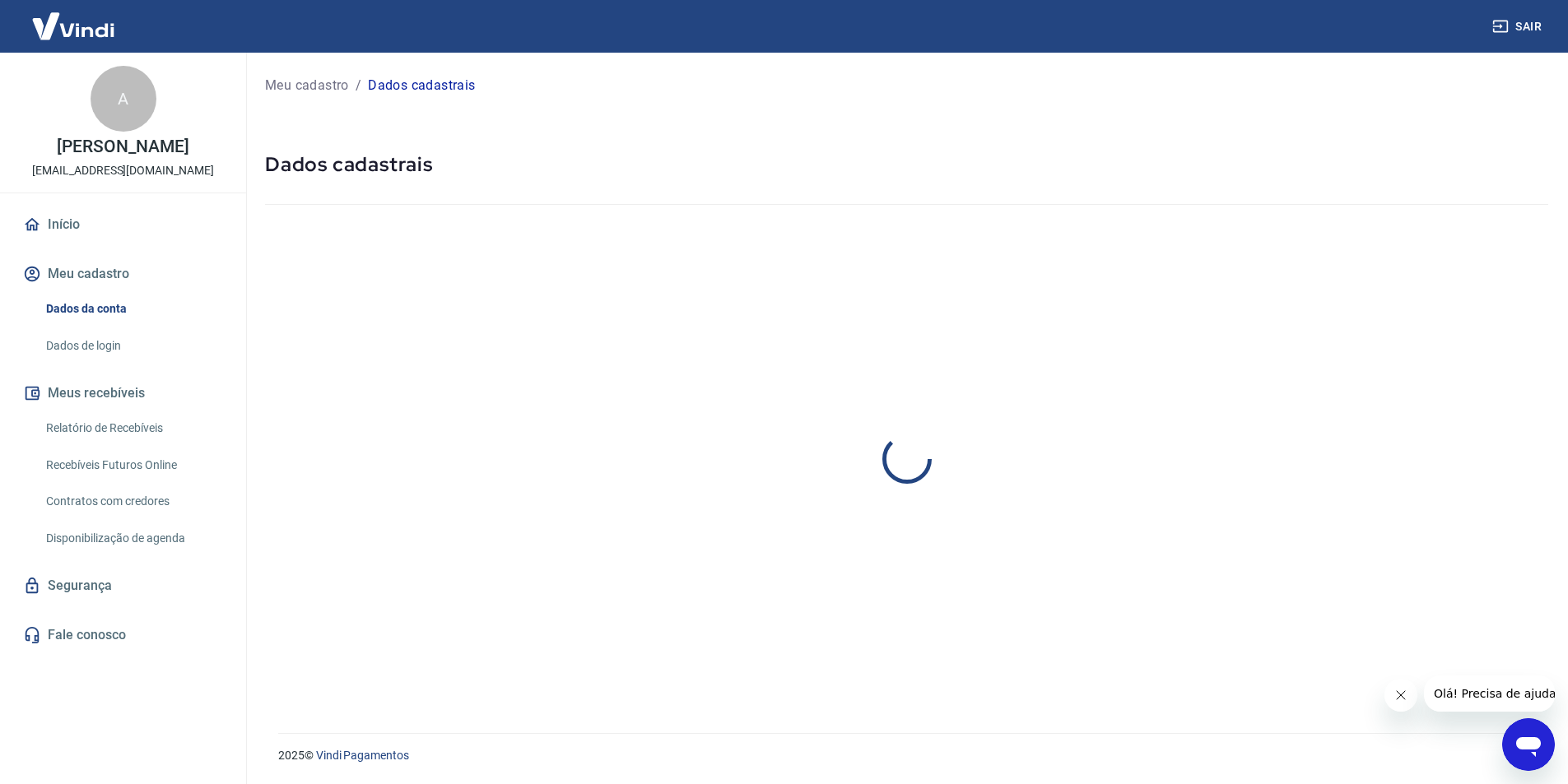
select select "RJ"
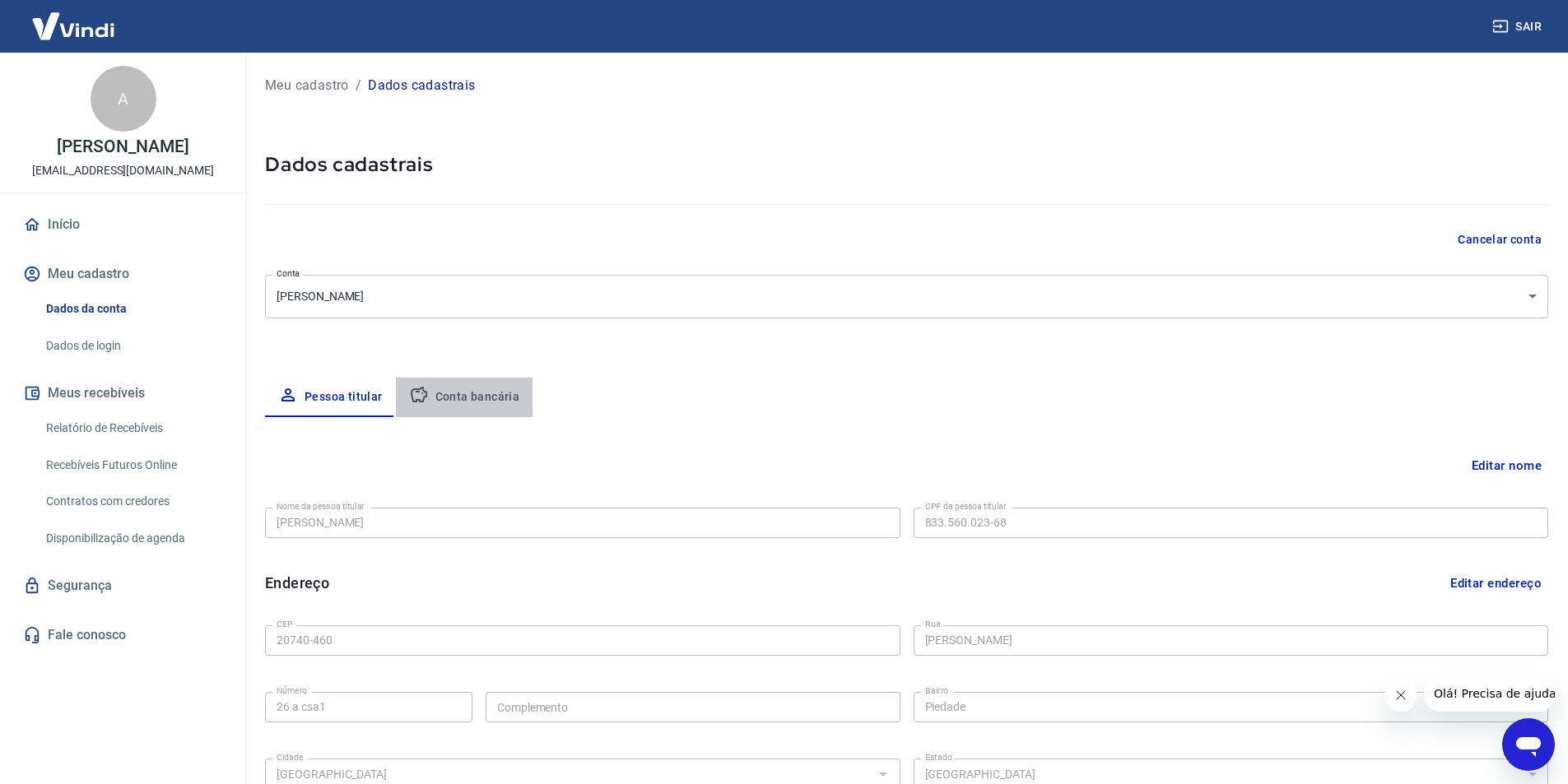
click at [475, 398] on button "Conta bancária" at bounding box center [464, 398] width 137 height 40
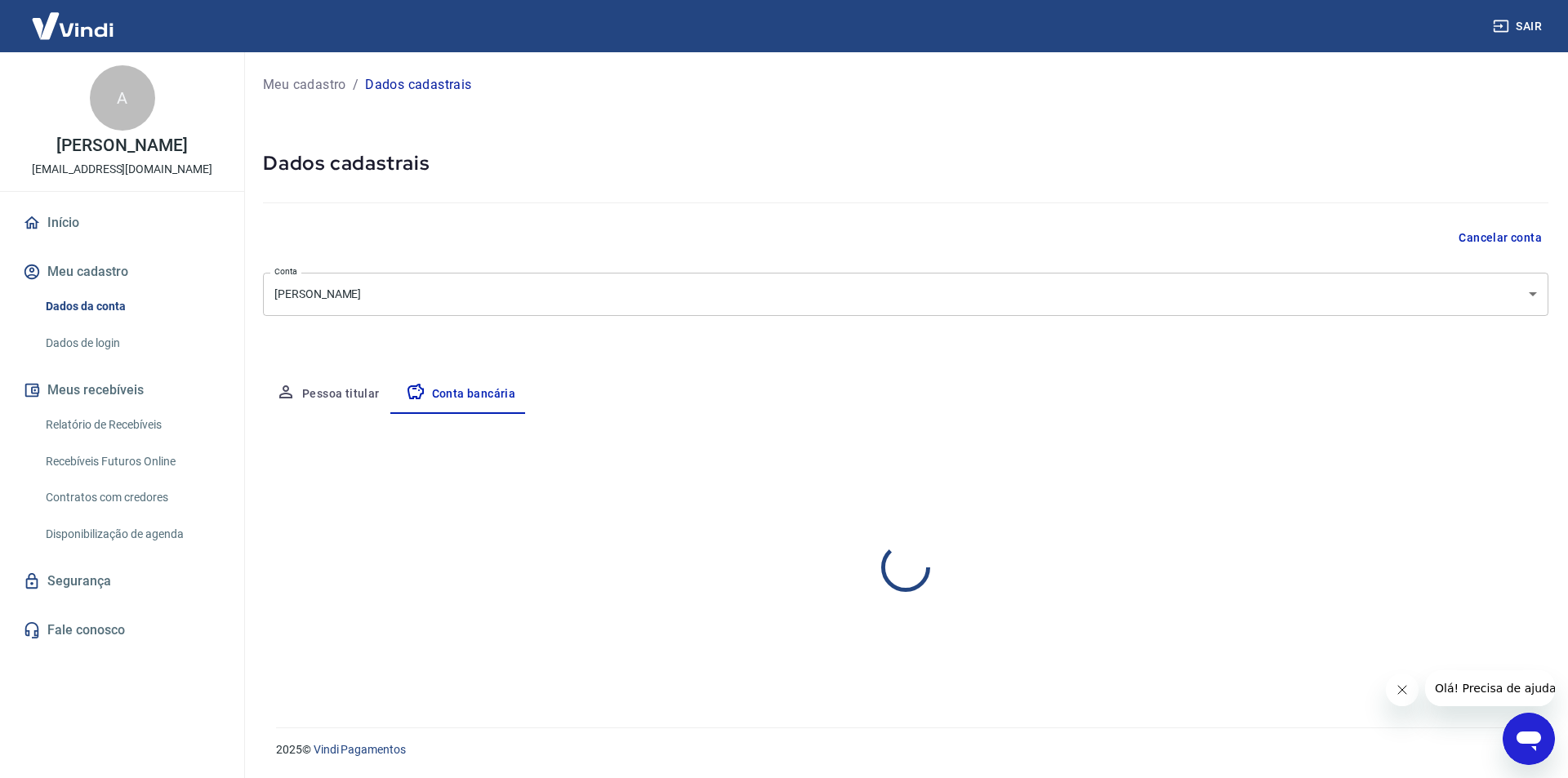
select select "3"
